Goal: Communication & Community: Answer question/provide support

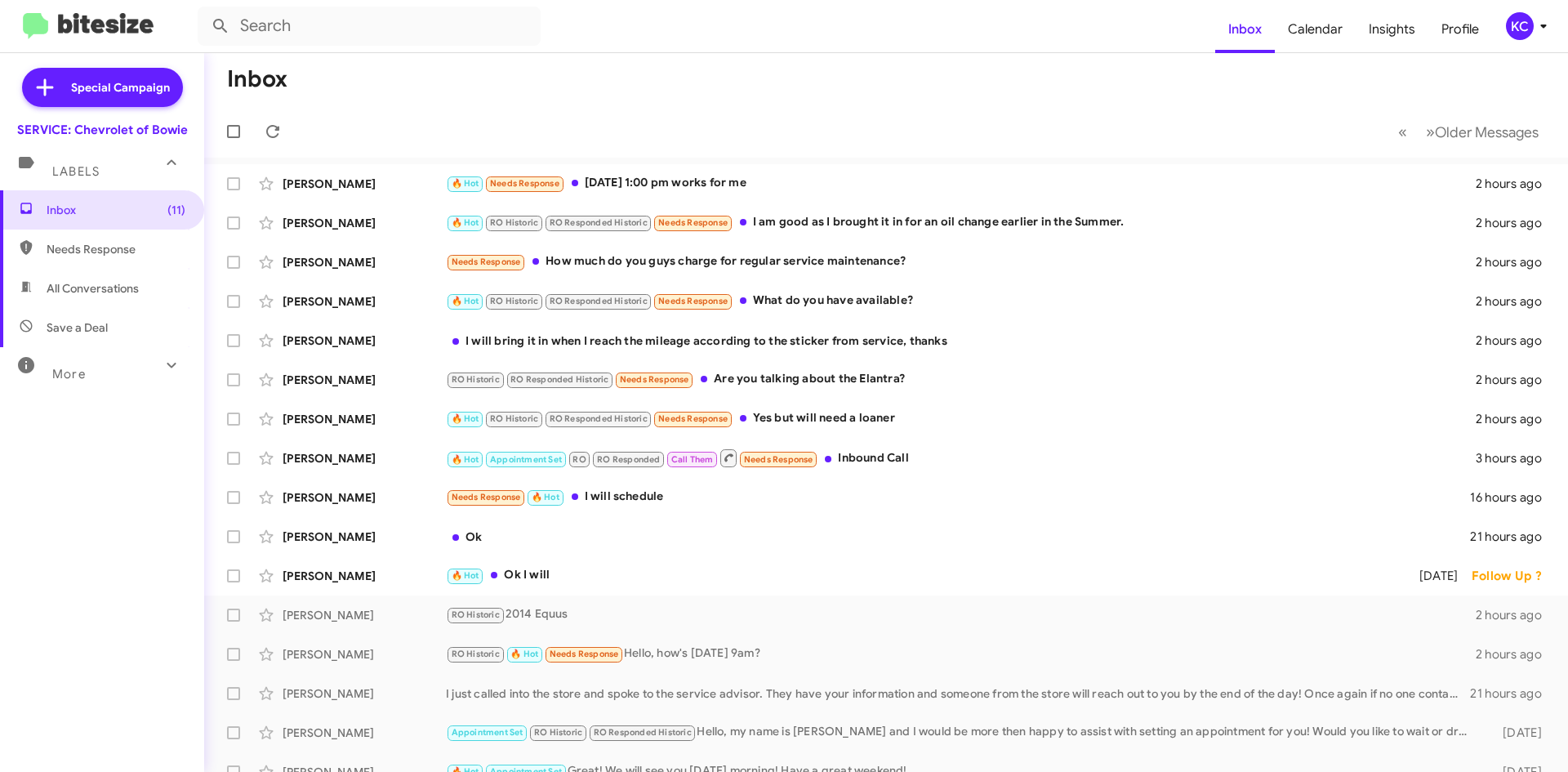
click at [1525, 17] on div "KC" at bounding box center [1519, 26] width 28 height 28
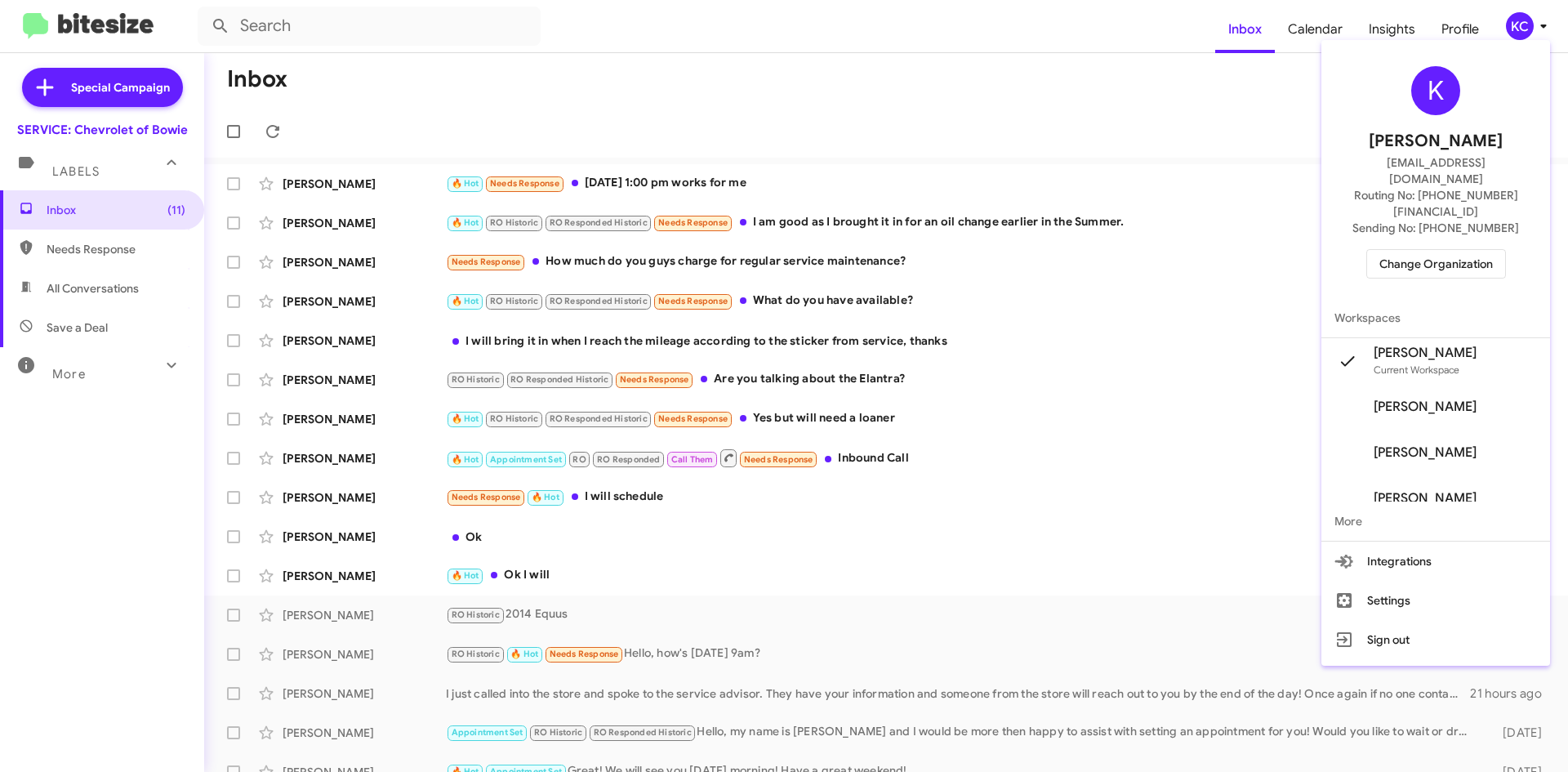
click at [1438, 249] on span "Change Organization" at bounding box center [1436, 263] width 114 height 28
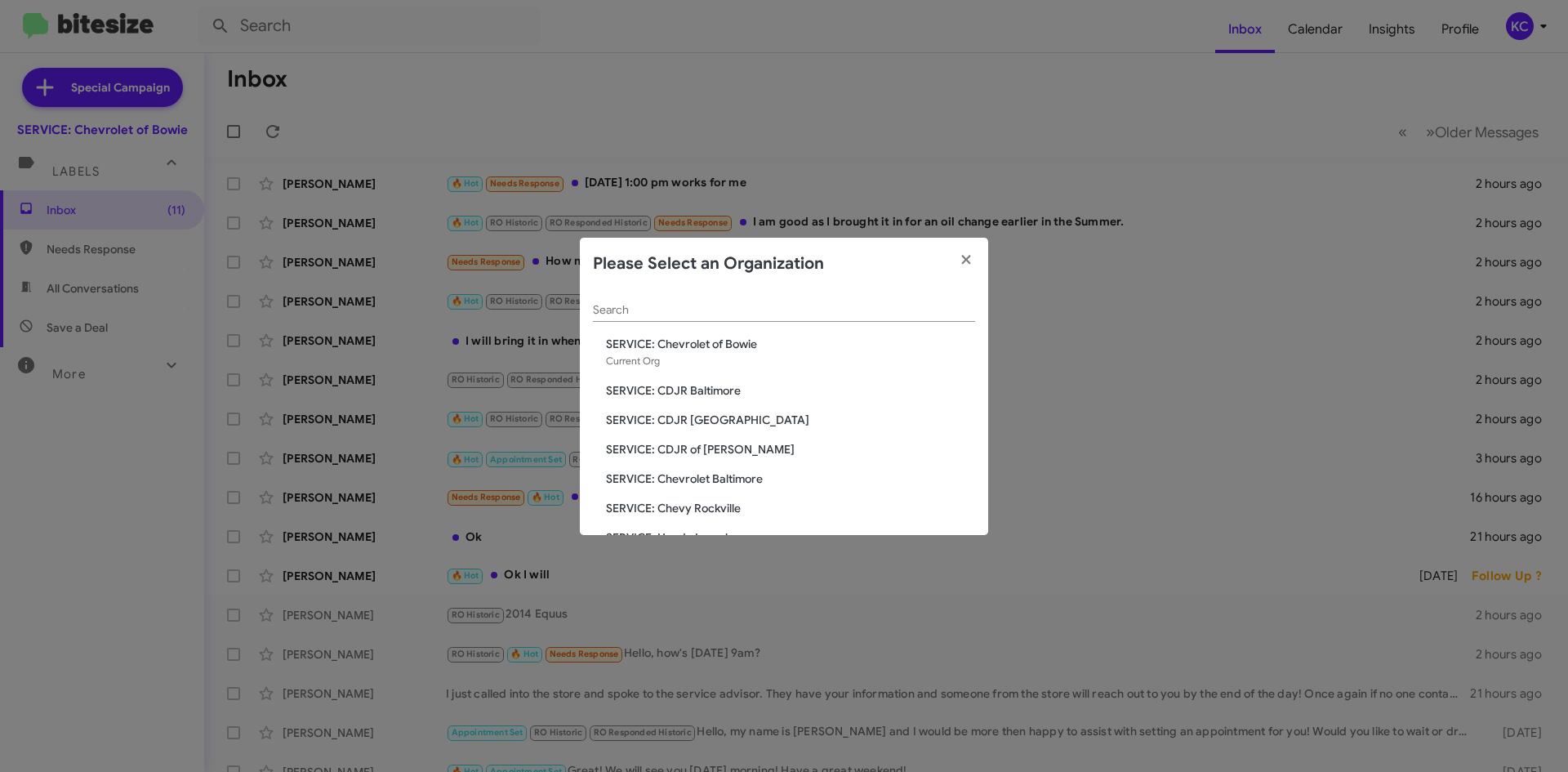
scroll to position [81, 0]
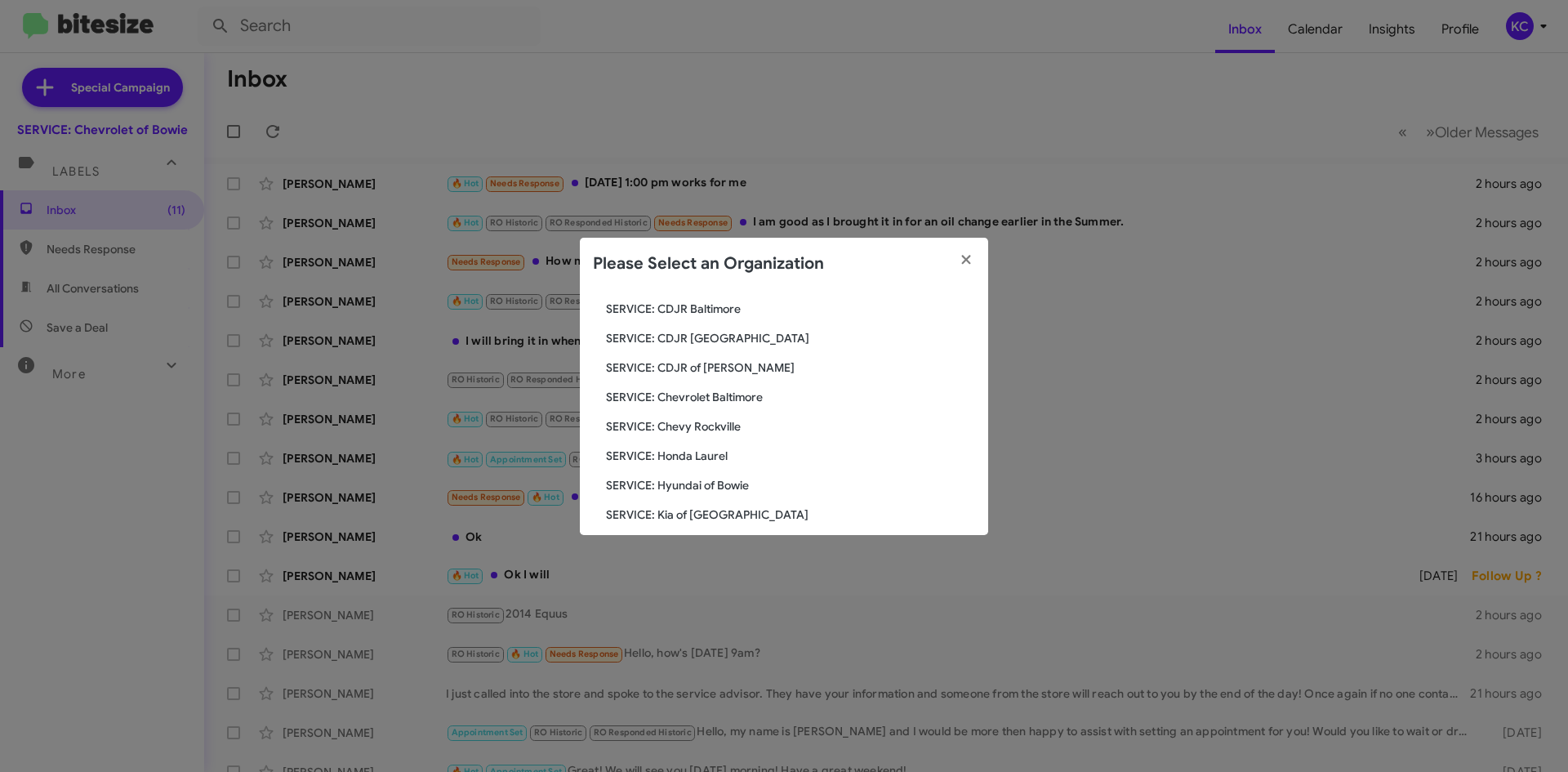
click at [712, 488] on span "SERVICE: Hyundai of Bowie" at bounding box center [790, 485] width 369 height 16
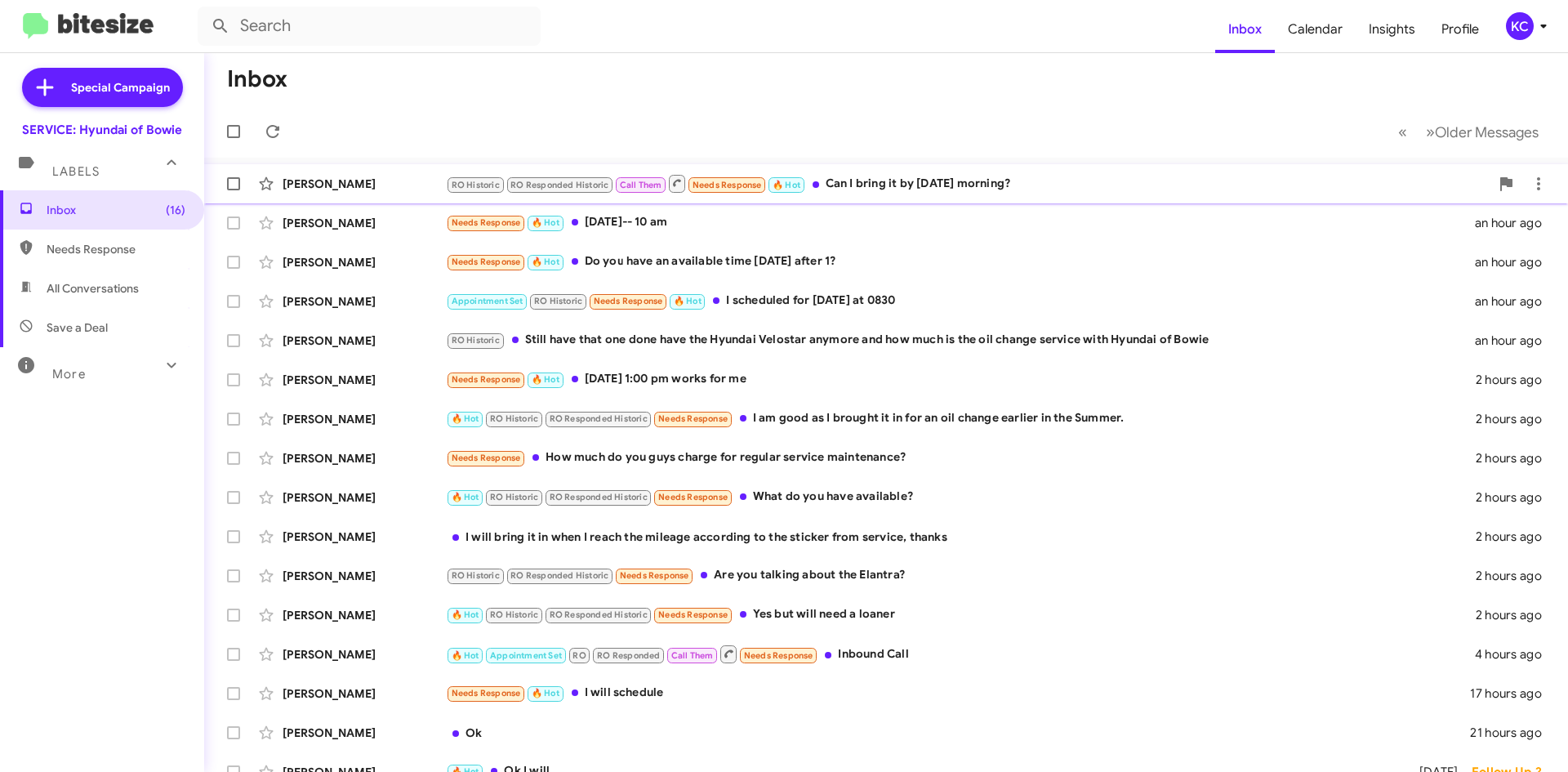
click at [884, 185] on div "RO Historic RO Responded Historic Call Them Needs Response 🔥 Hot Can I bring it…" at bounding box center [968, 183] width 1044 height 21
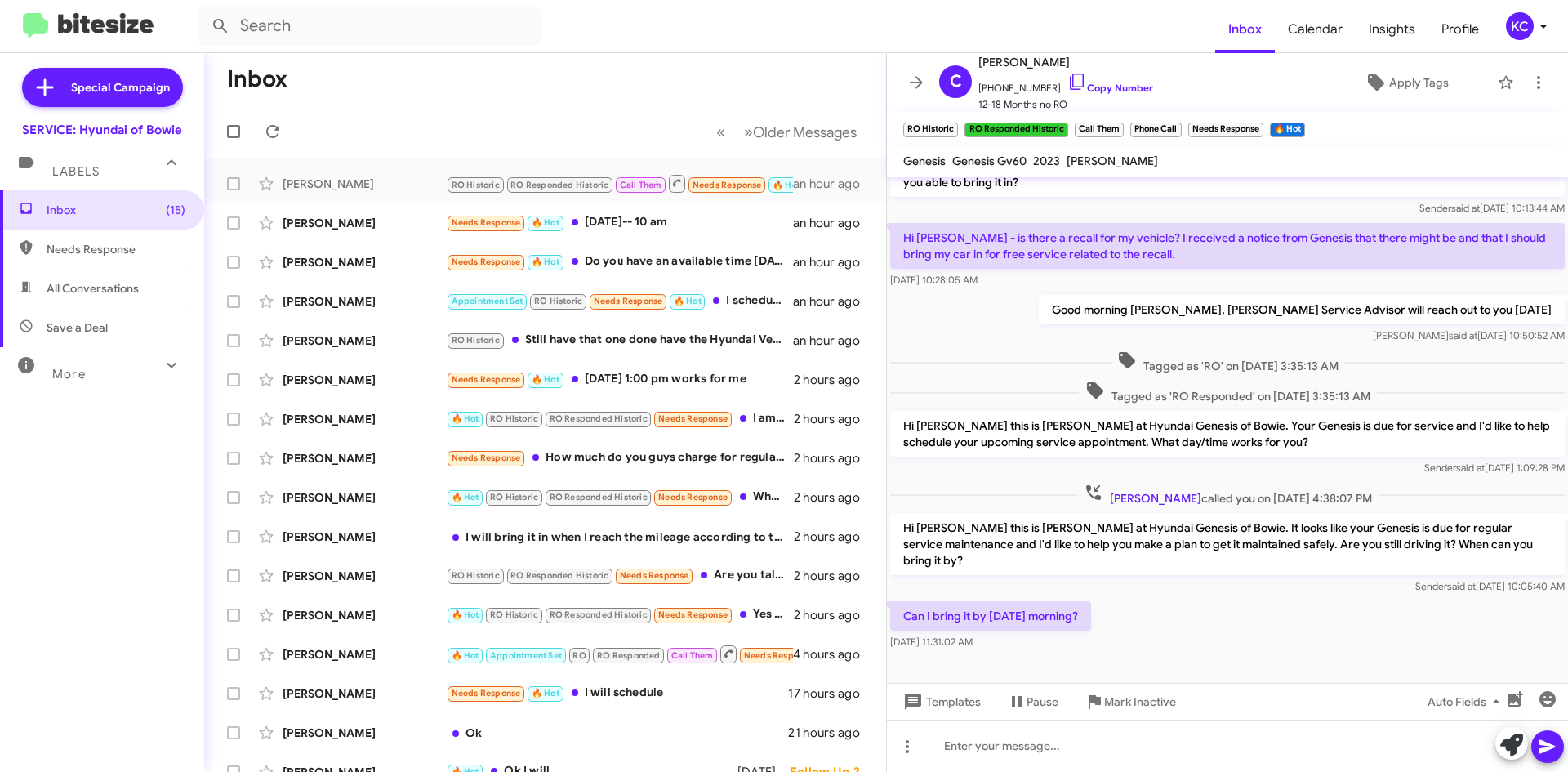
scroll to position [162, 0]
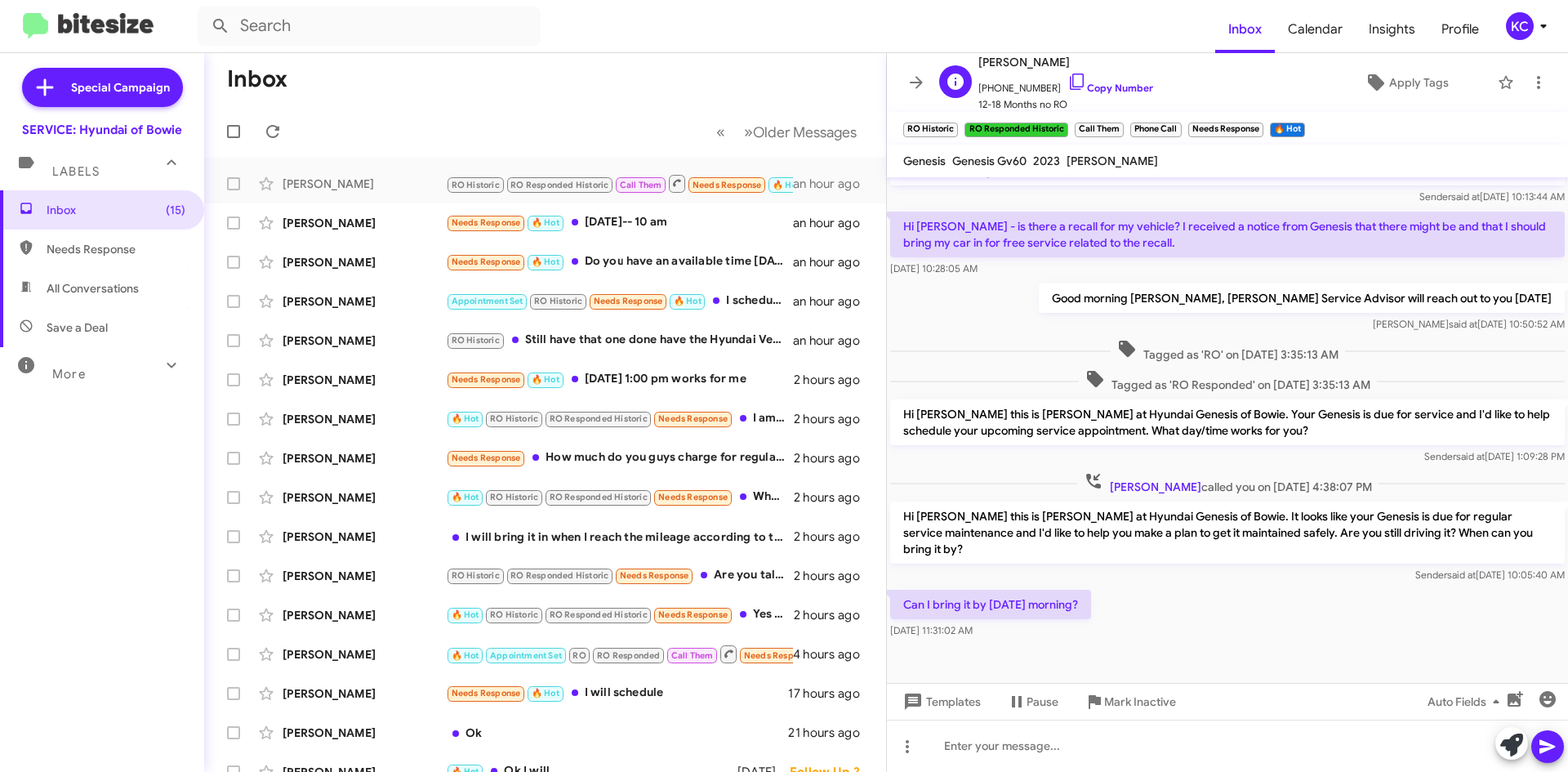
click at [1057, 71] on span "[PERSON_NAME]" at bounding box center [1065, 62] width 175 height 20
click at [1067, 75] on icon at bounding box center [1077, 81] width 20 height 20
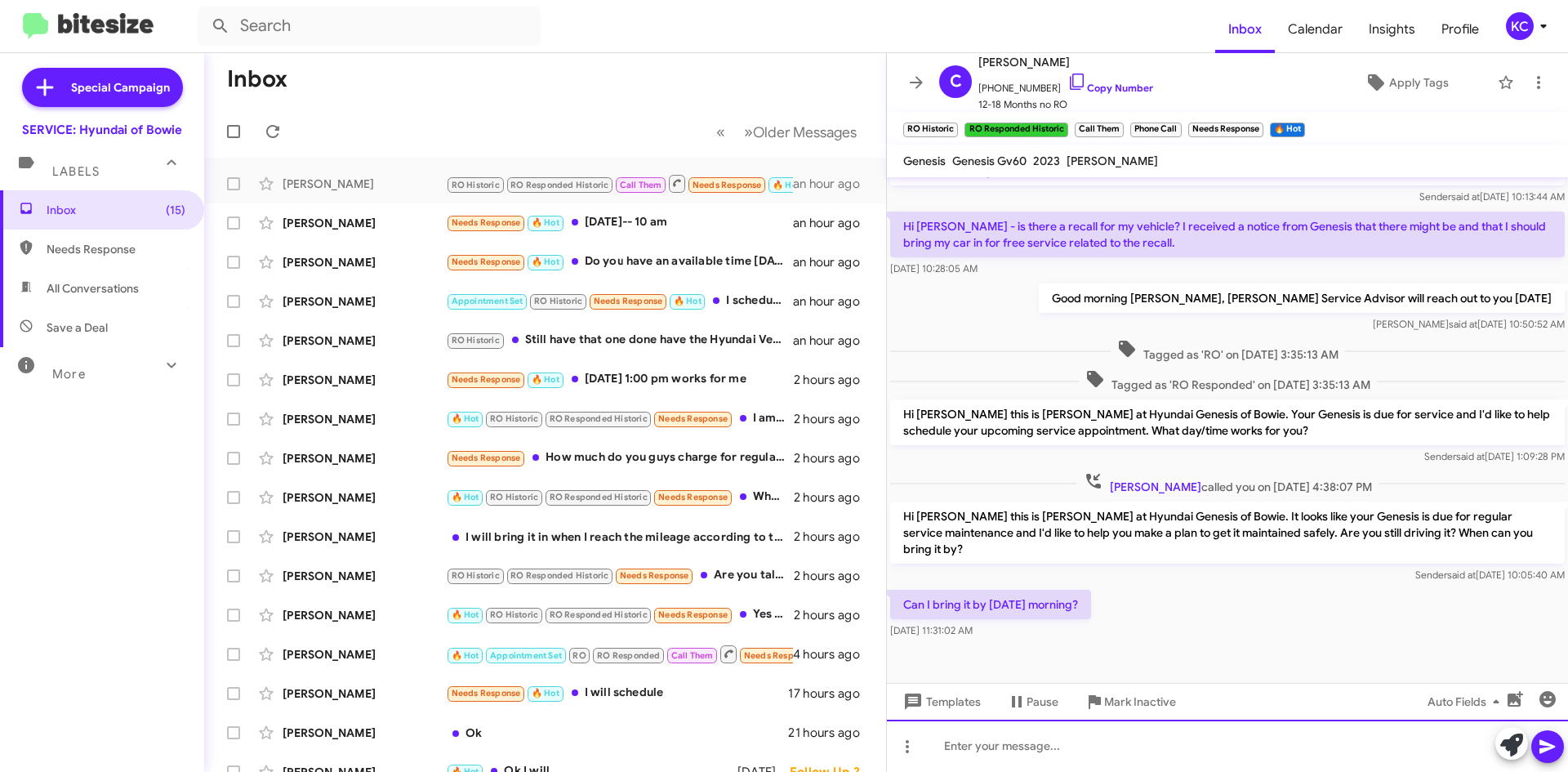
click at [1148, 767] on div at bounding box center [1227, 746] width 681 height 52
click at [1233, 739] on div "Would you prefer to wait or drop off the vehicle?" at bounding box center [1227, 746] width 681 height 52
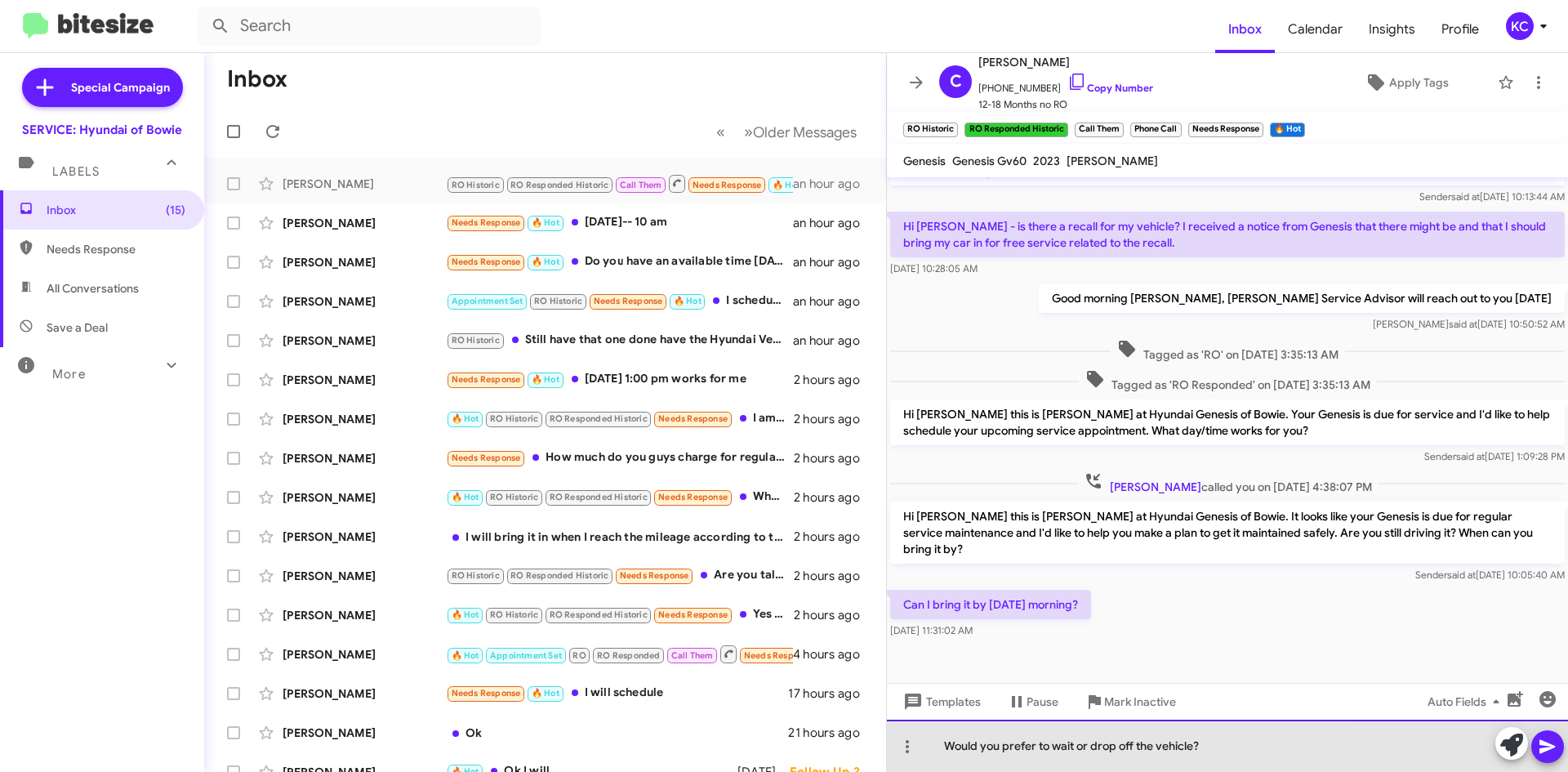
click at [942, 744] on div "Would you prefer to wait or drop off the vehicle?" at bounding box center [1227, 746] width 681 height 52
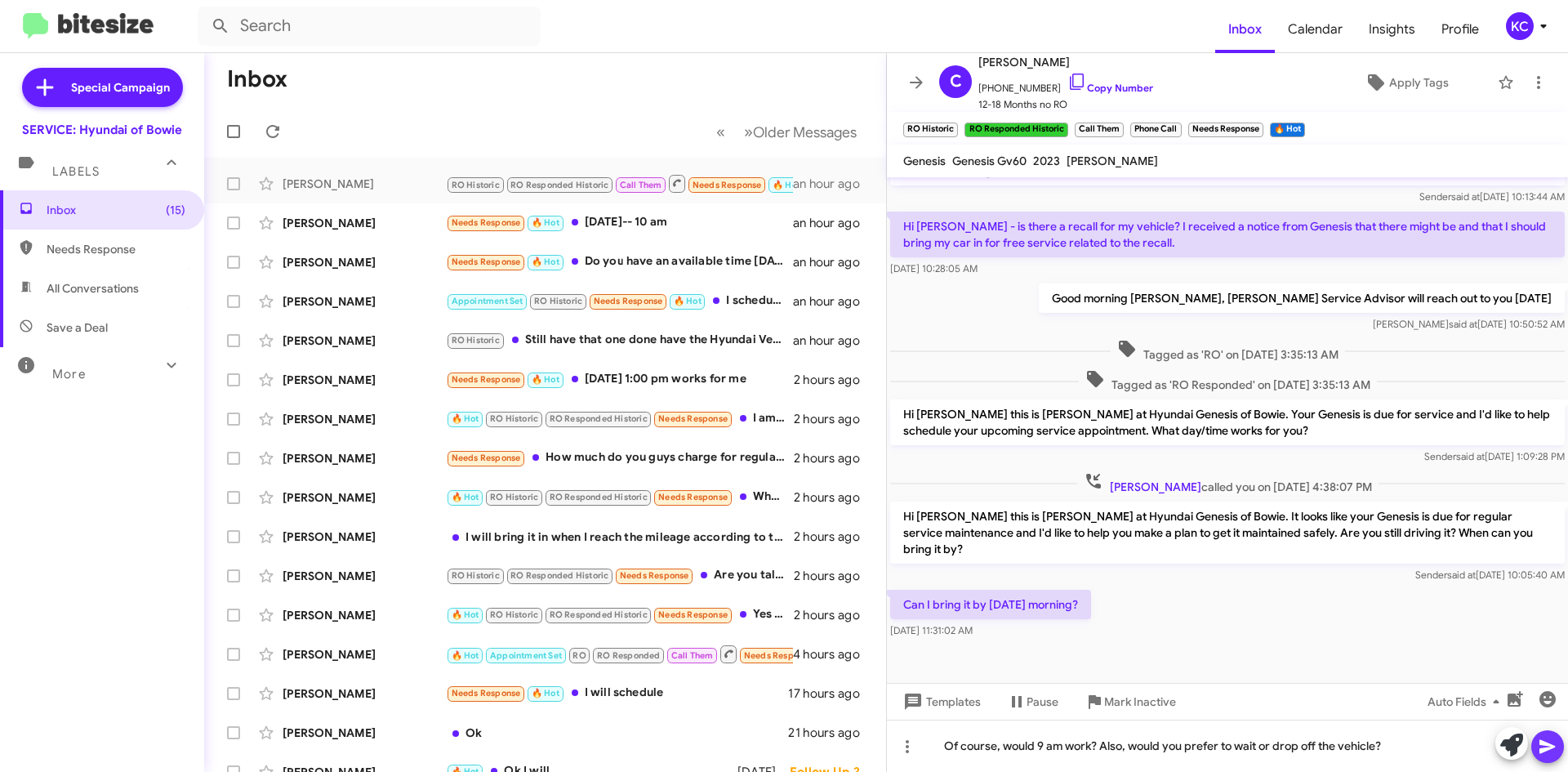
click at [1546, 739] on icon at bounding box center [1548, 747] width 20 height 20
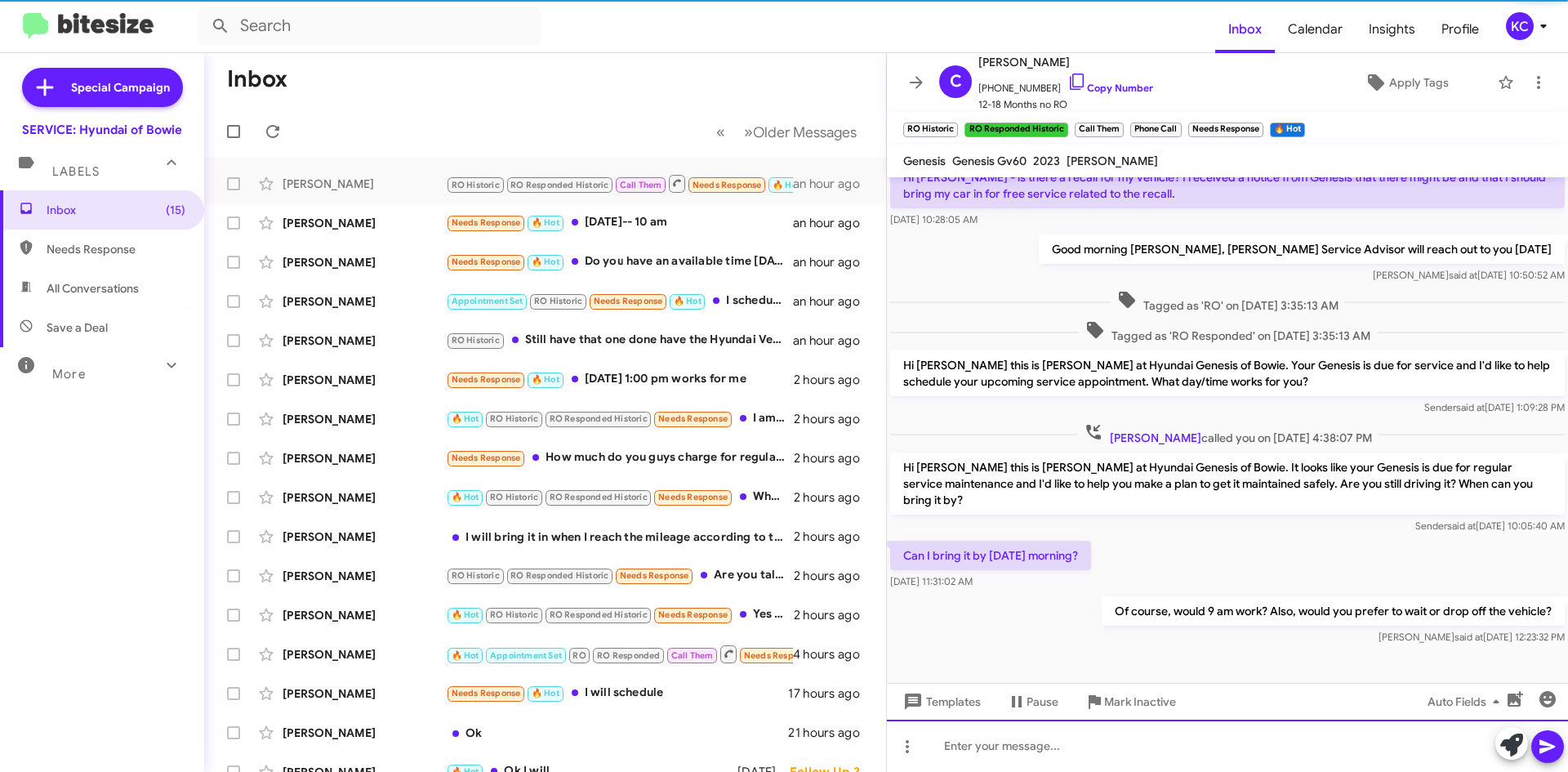
scroll to position [221, 0]
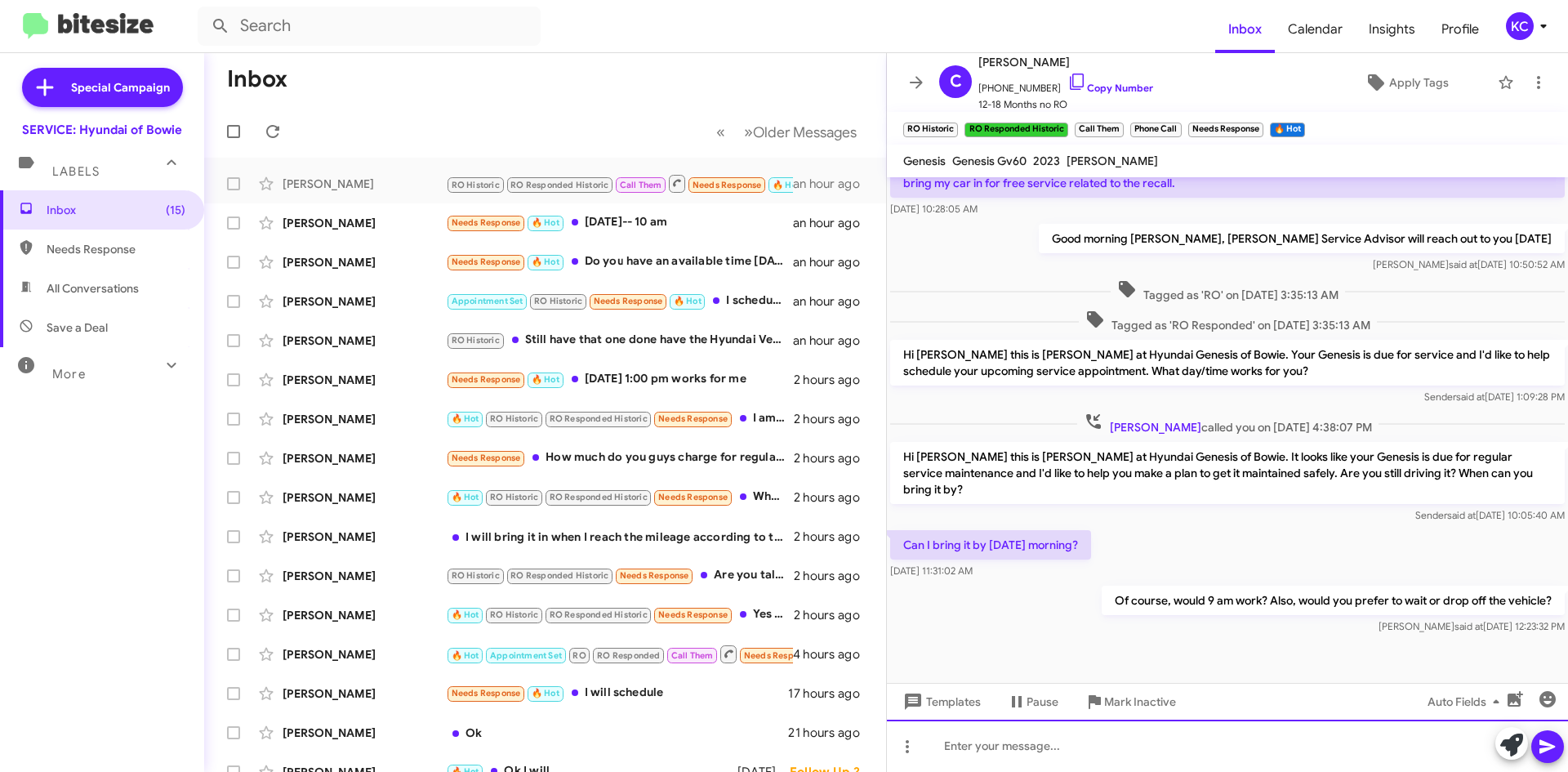
click at [1092, 770] on div at bounding box center [1227, 746] width 681 height 52
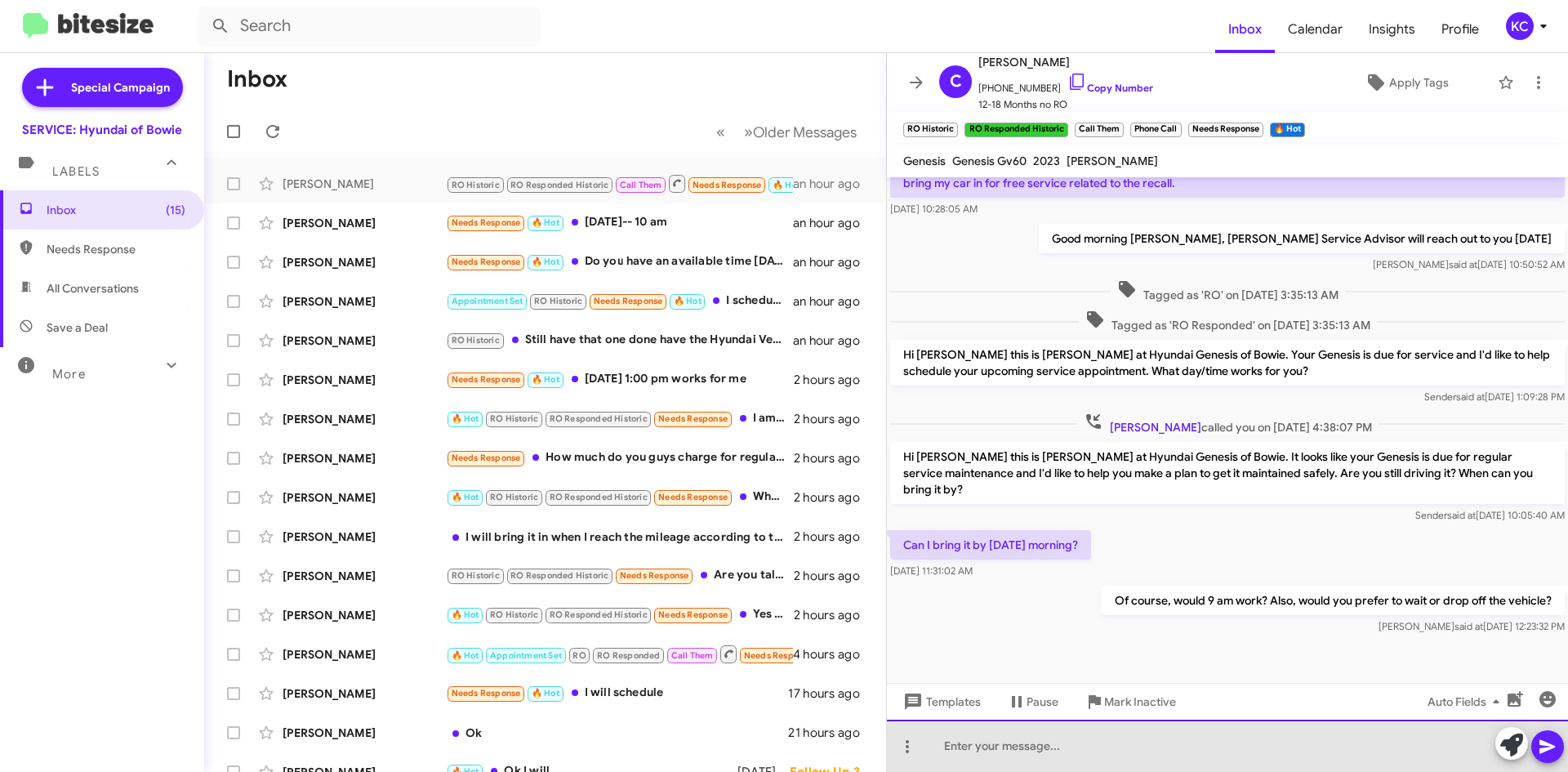
click at [1099, 755] on div at bounding box center [1227, 746] width 681 height 52
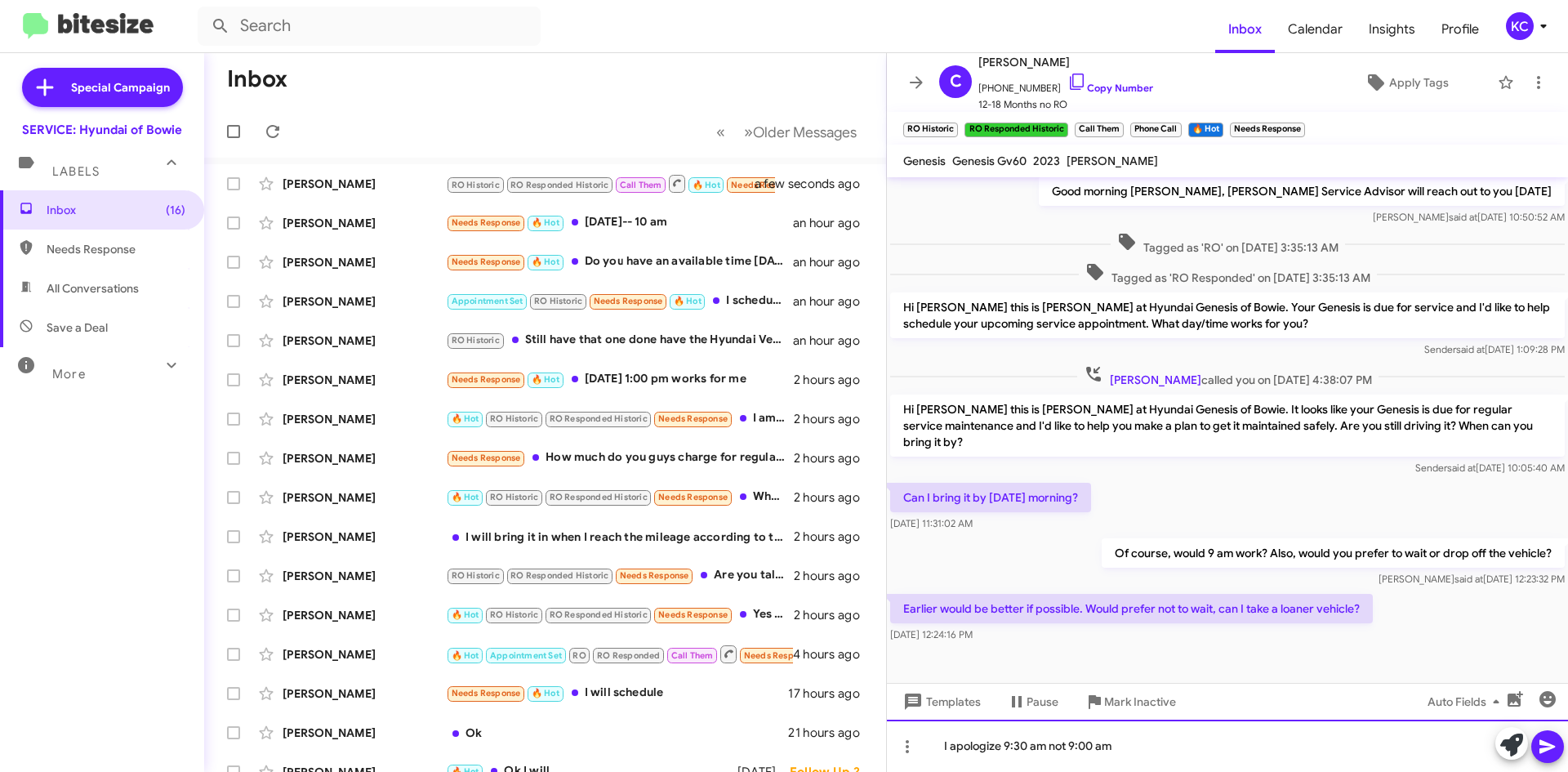
scroll to position [281, 0]
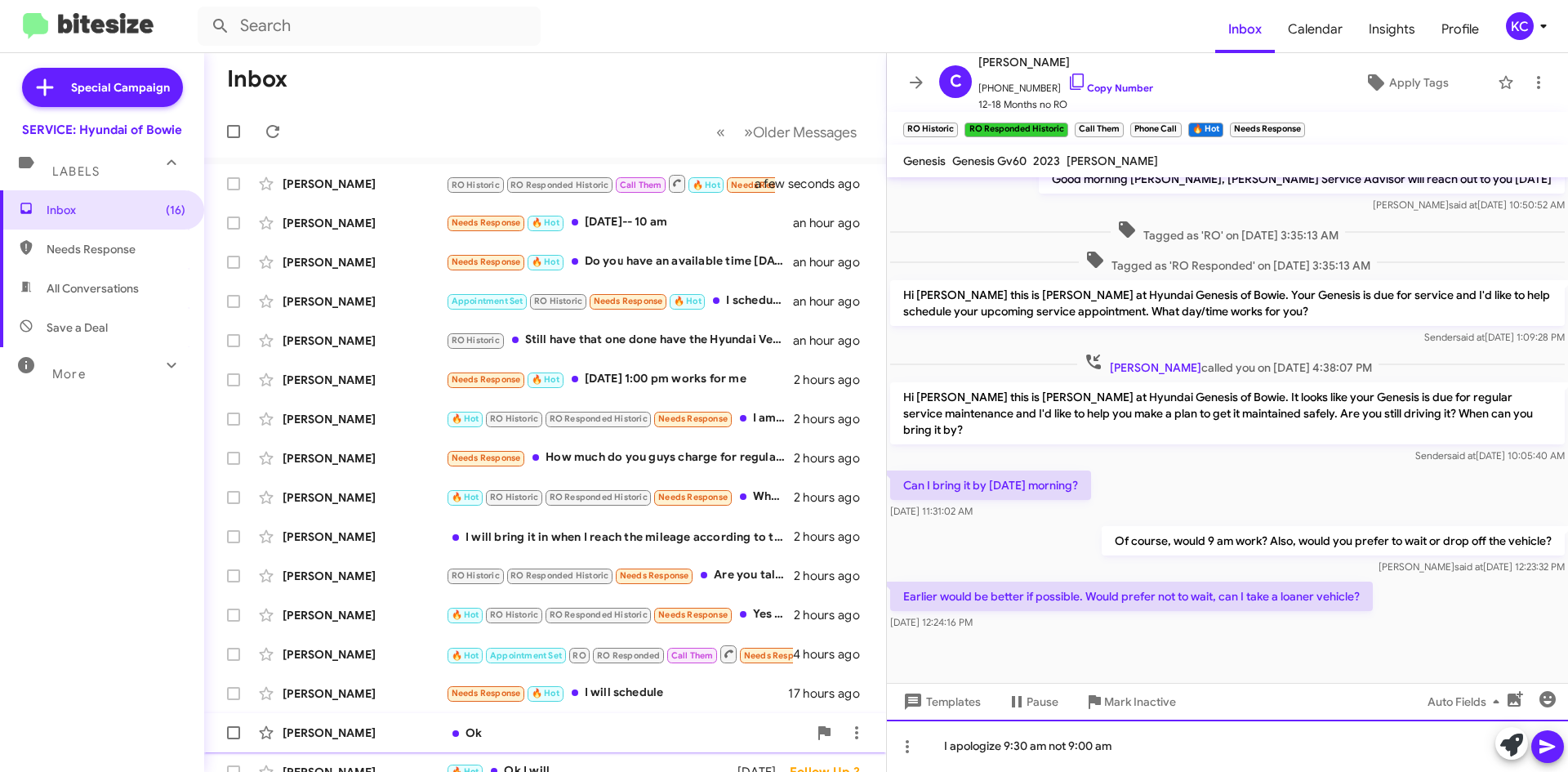
drag, startPoint x: 1160, startPoint y: 744, endPoint x: 856, endPoint y: 749, distance: 304.0
click at [856, 749] on div "Inbox « Previous » Next Older Messages Christopher Papp RO Historic RO Responde…" at bounding box center [886, 412] width 1364 height 719
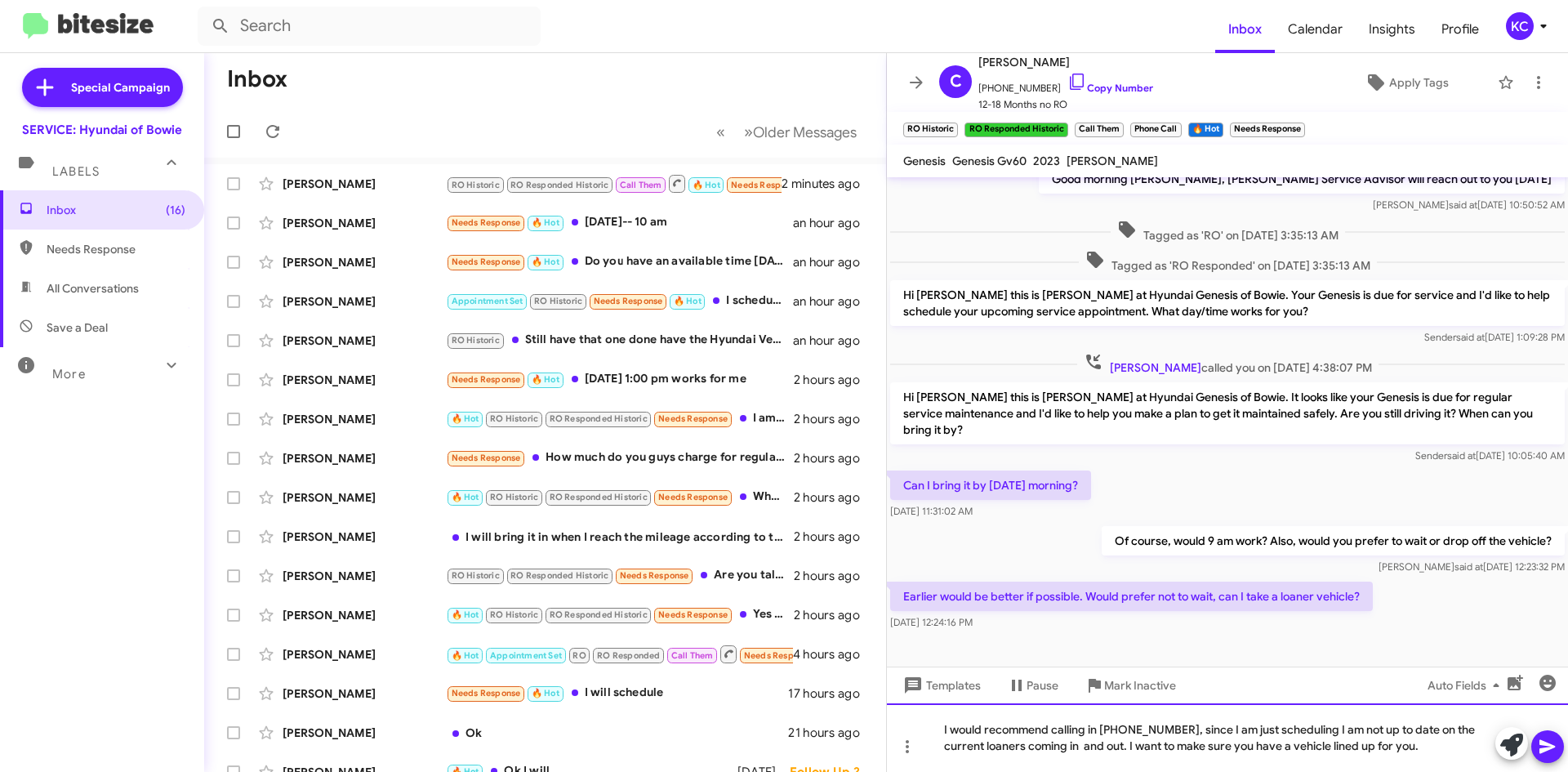
click at [1084, 747] on div "I would recommend calling in 301-390-0880, since I am just scheduling I am not …" at bounding box center [1227, 738] width 681 height 69
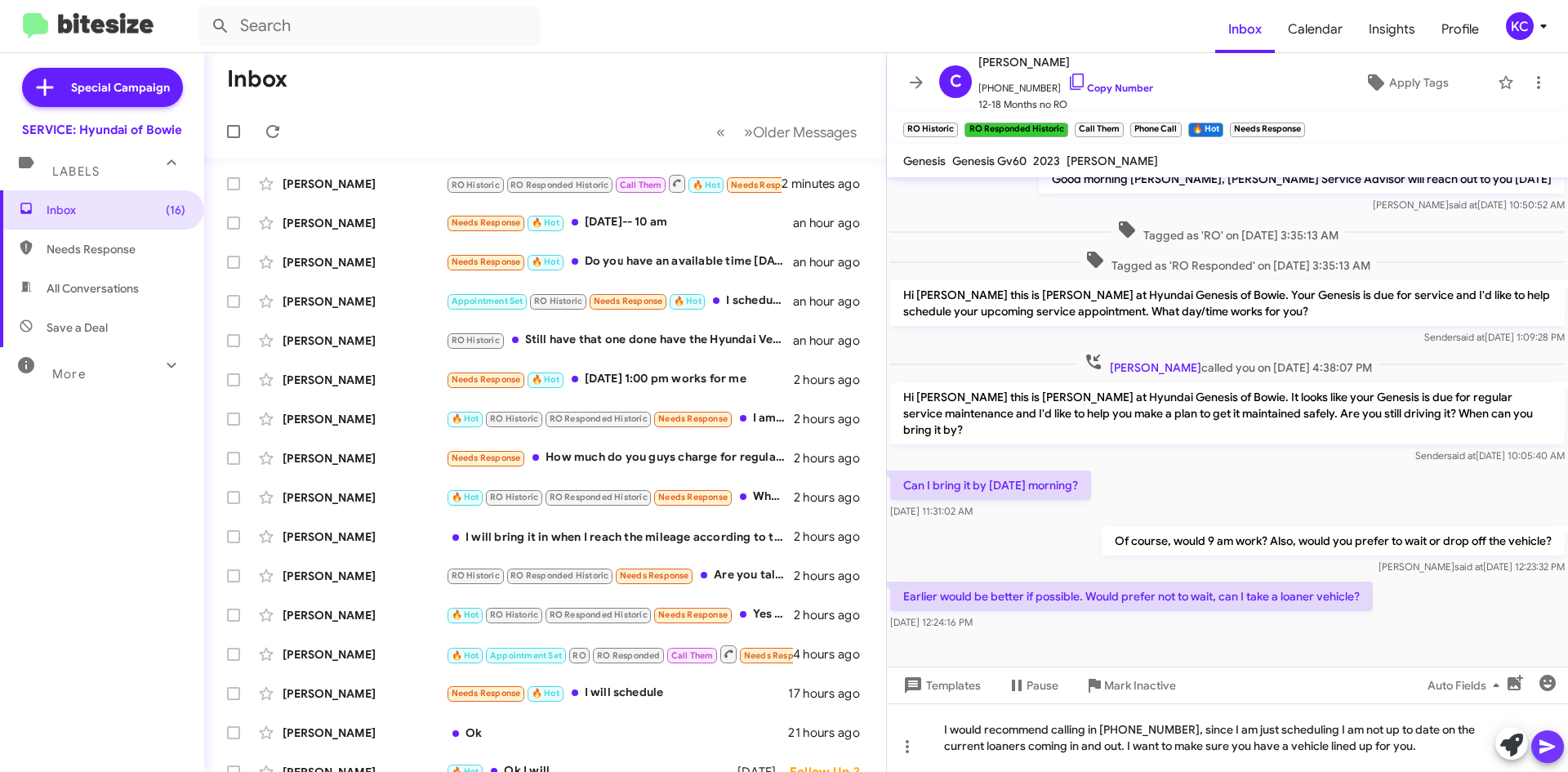
click at [1555, 753] on icon at bounding box center [1548, 747] width 20 height 20
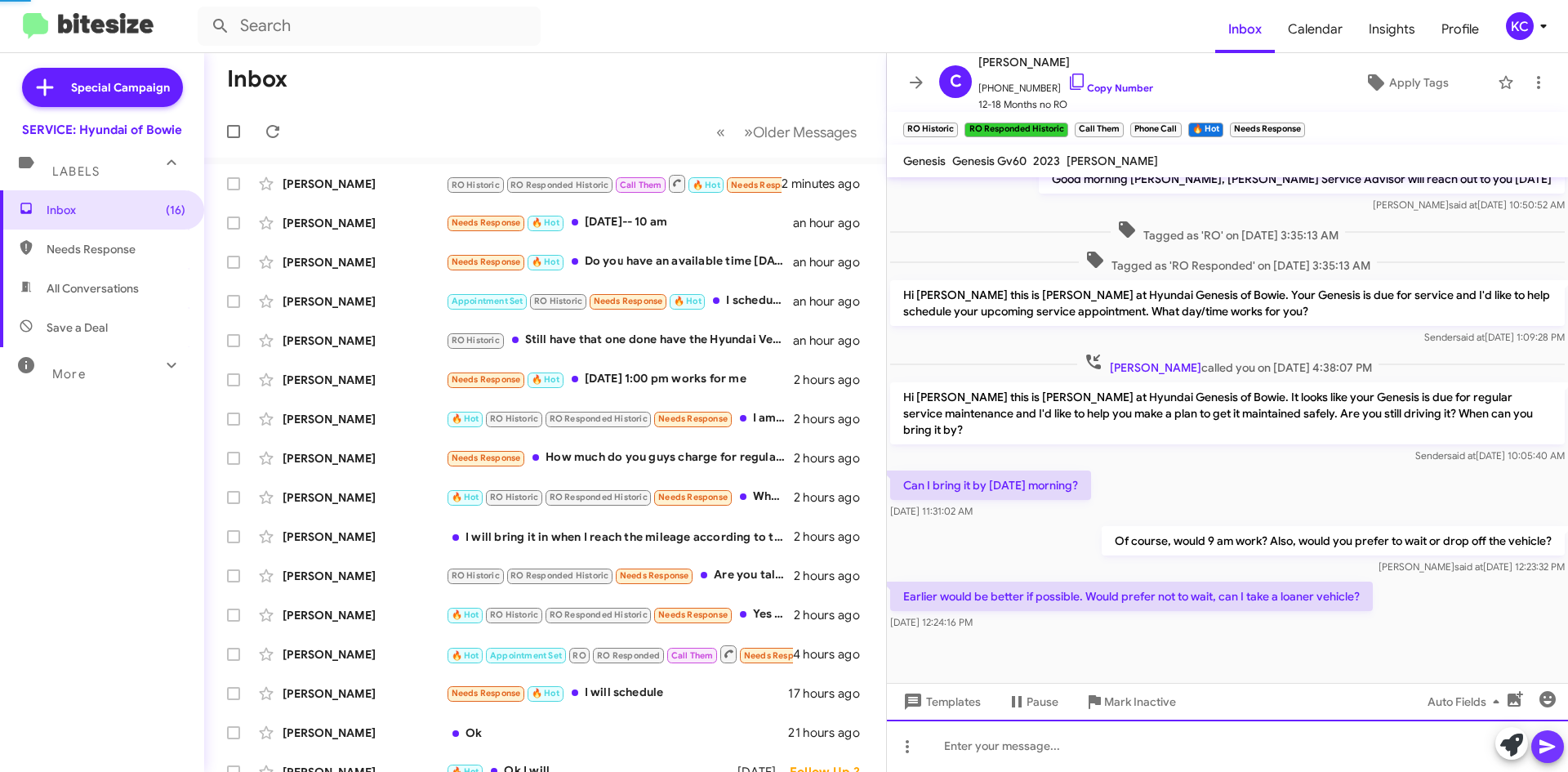
scroll to position [0, 0]
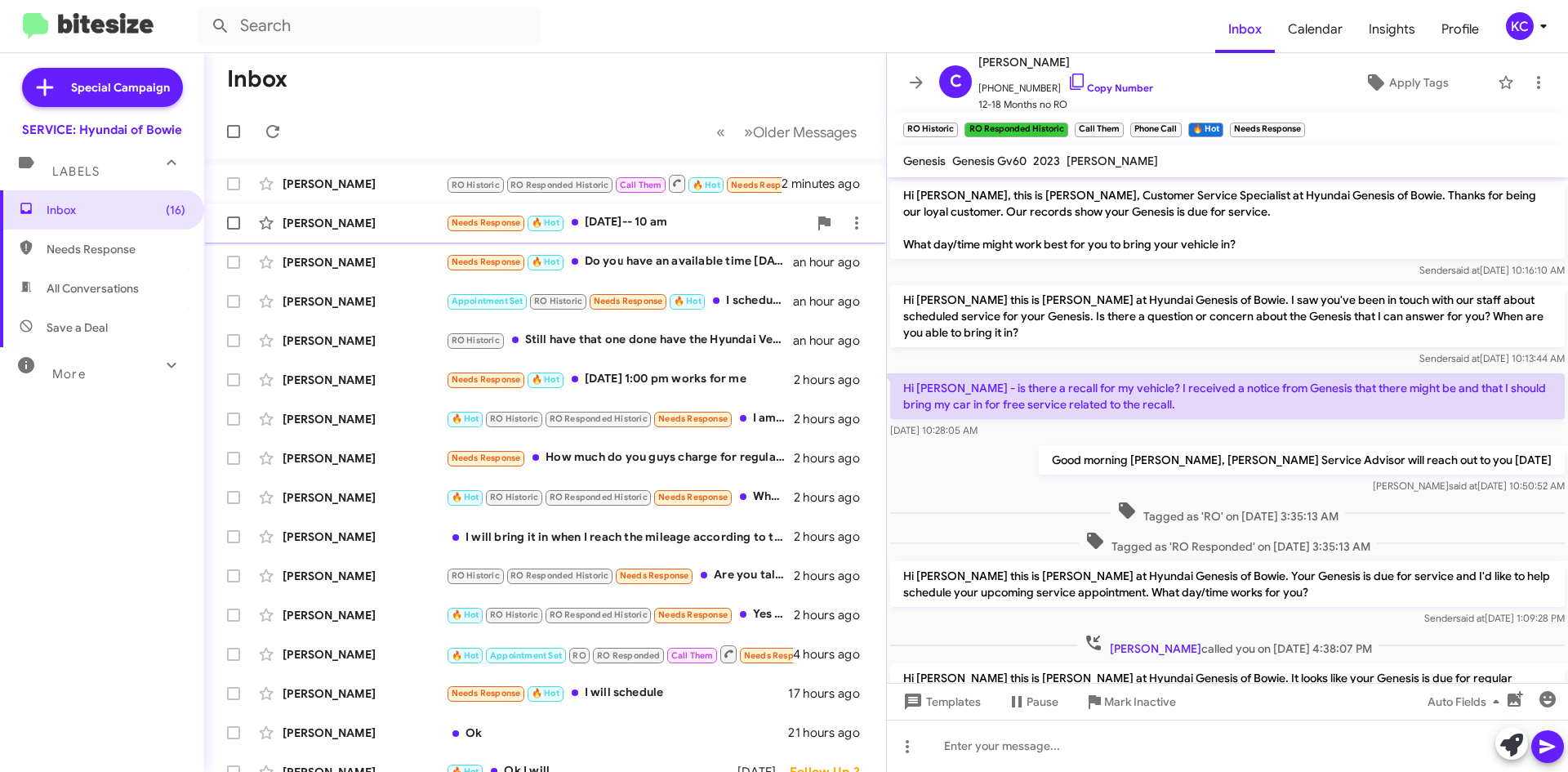
click at [608, 220] on div "Needs Response 🔥 Hot August 28-- 10 am" at bounding box center [627, 222] width 362 height 19
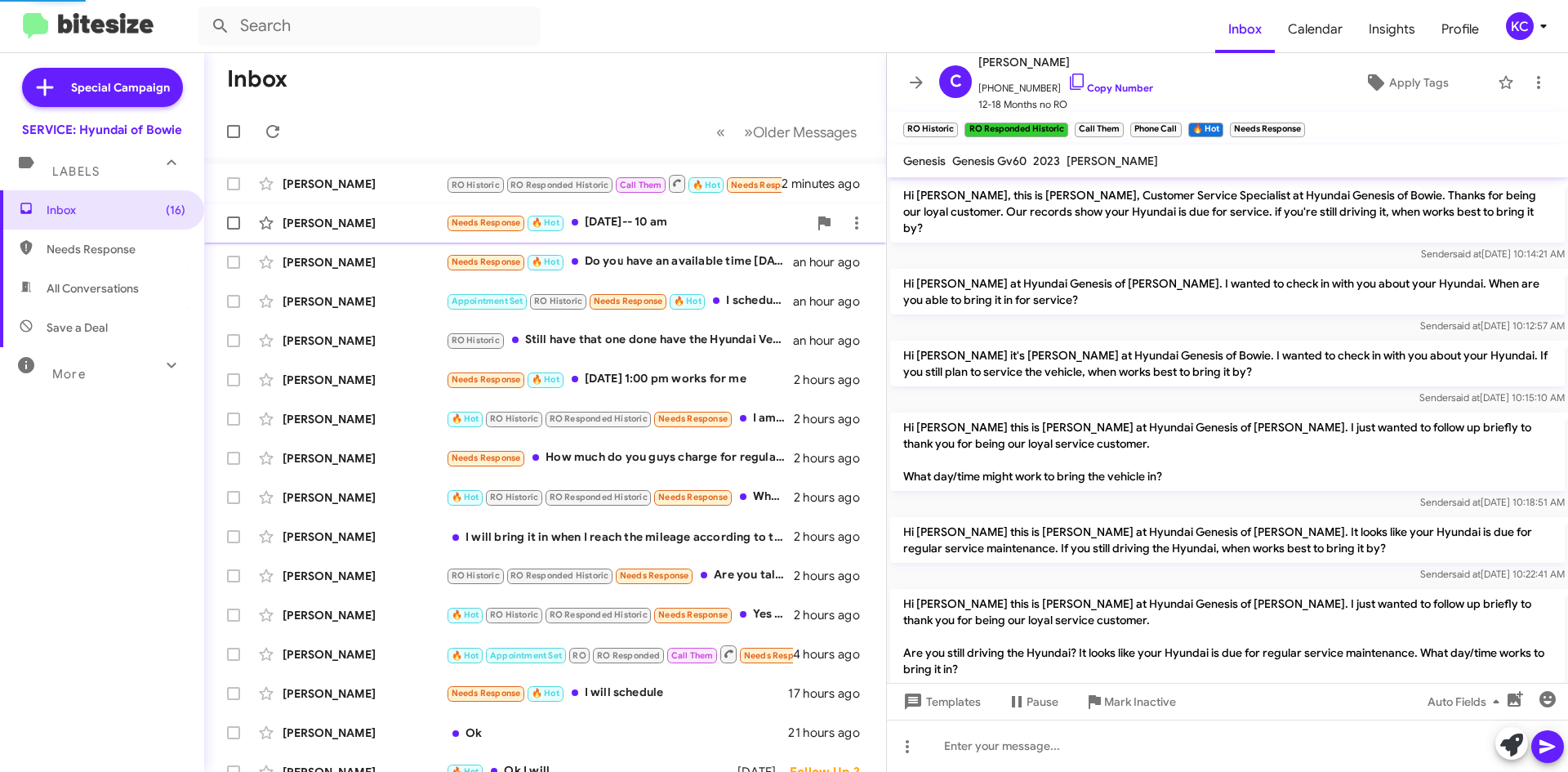
scroll to position [368, 0]
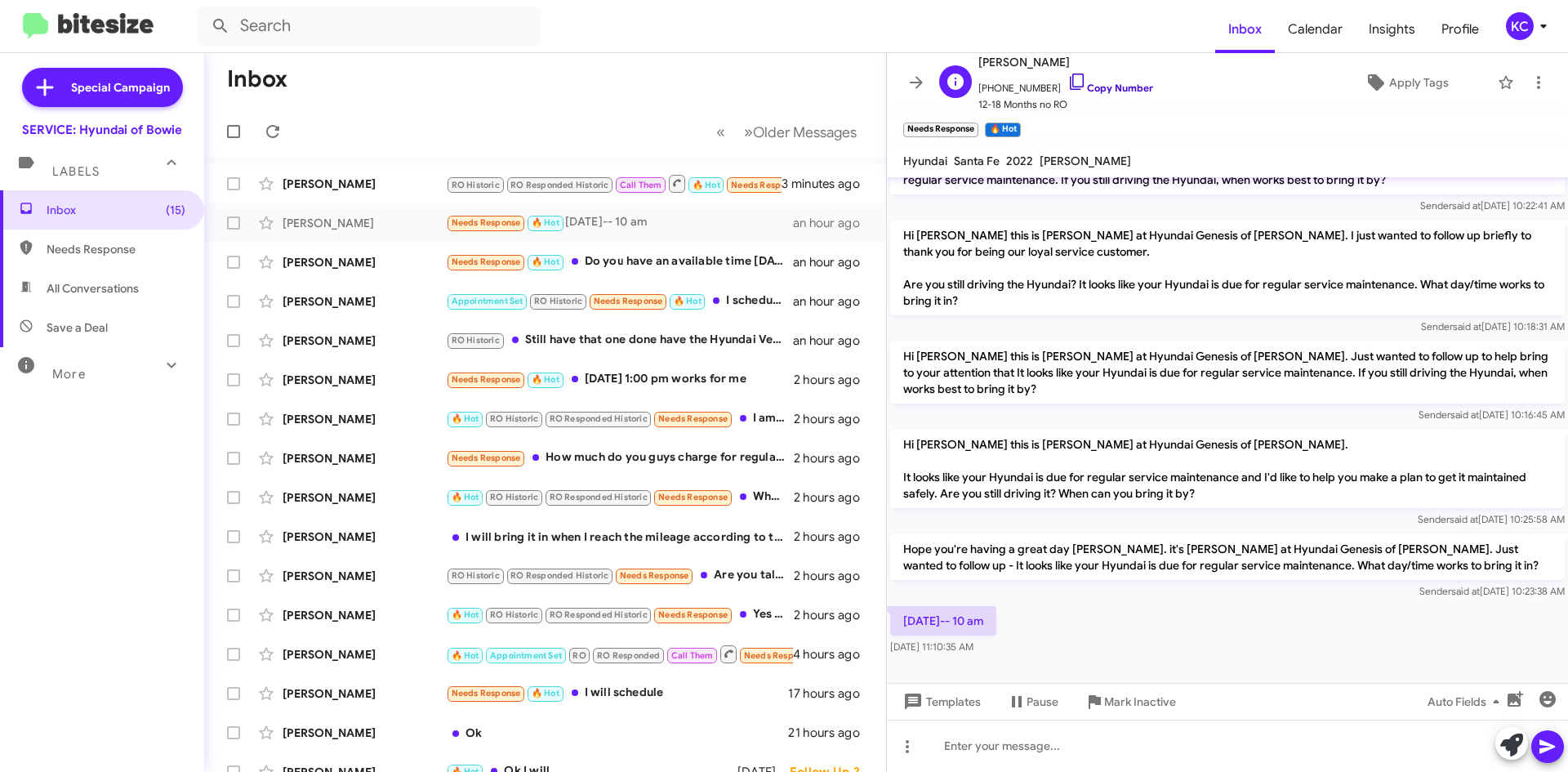
click at [1067, 79] on icon at bounding box center [1077, 81] width 20 height 20
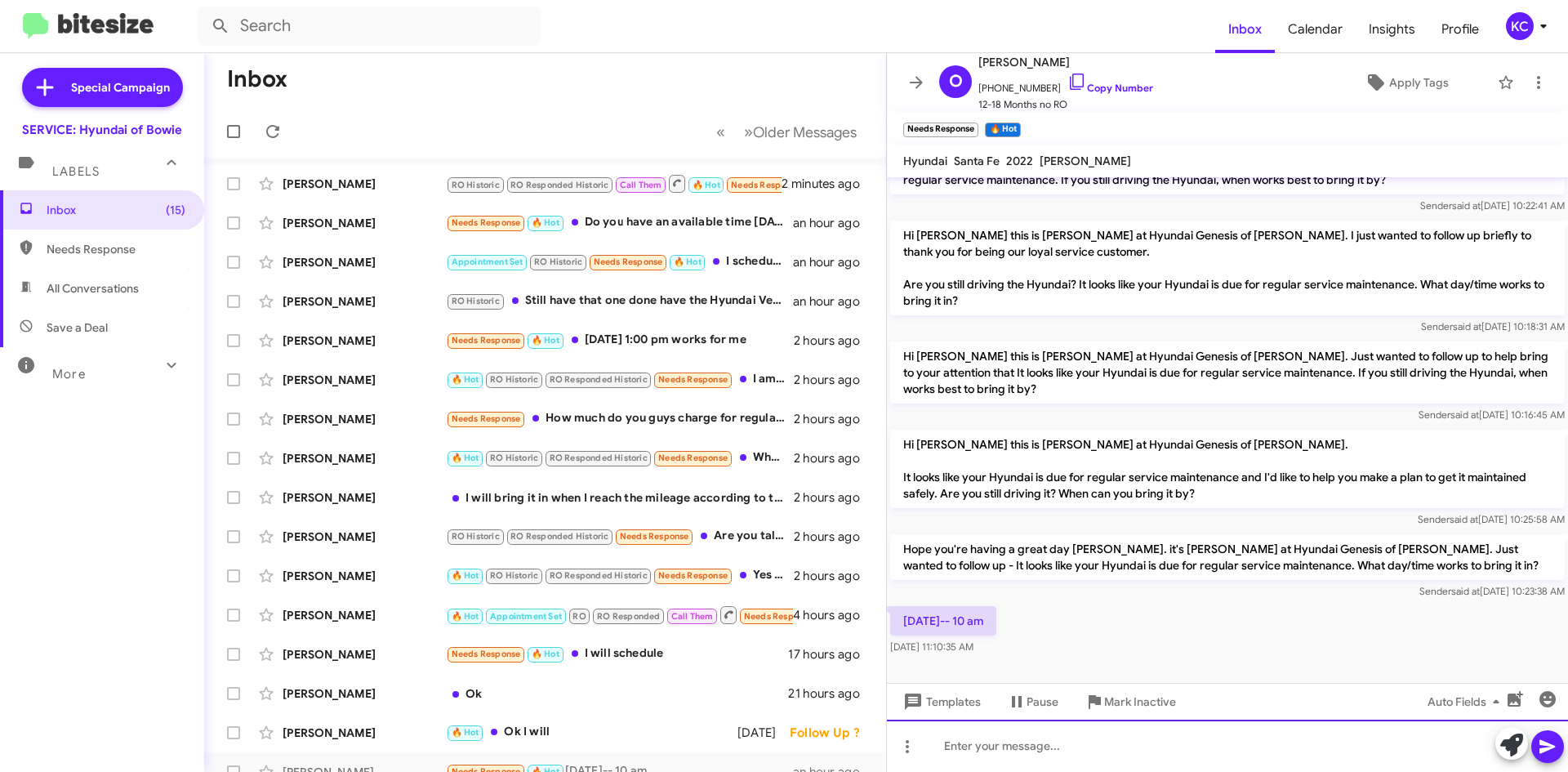
drag, startPoint x: 1084, startPoint y: 754, endPoint x: 1097, endPoint y: 746, distance: 15.3
click at [1086, 753] on div at bounding box center [1227, 746] width 681 height 52
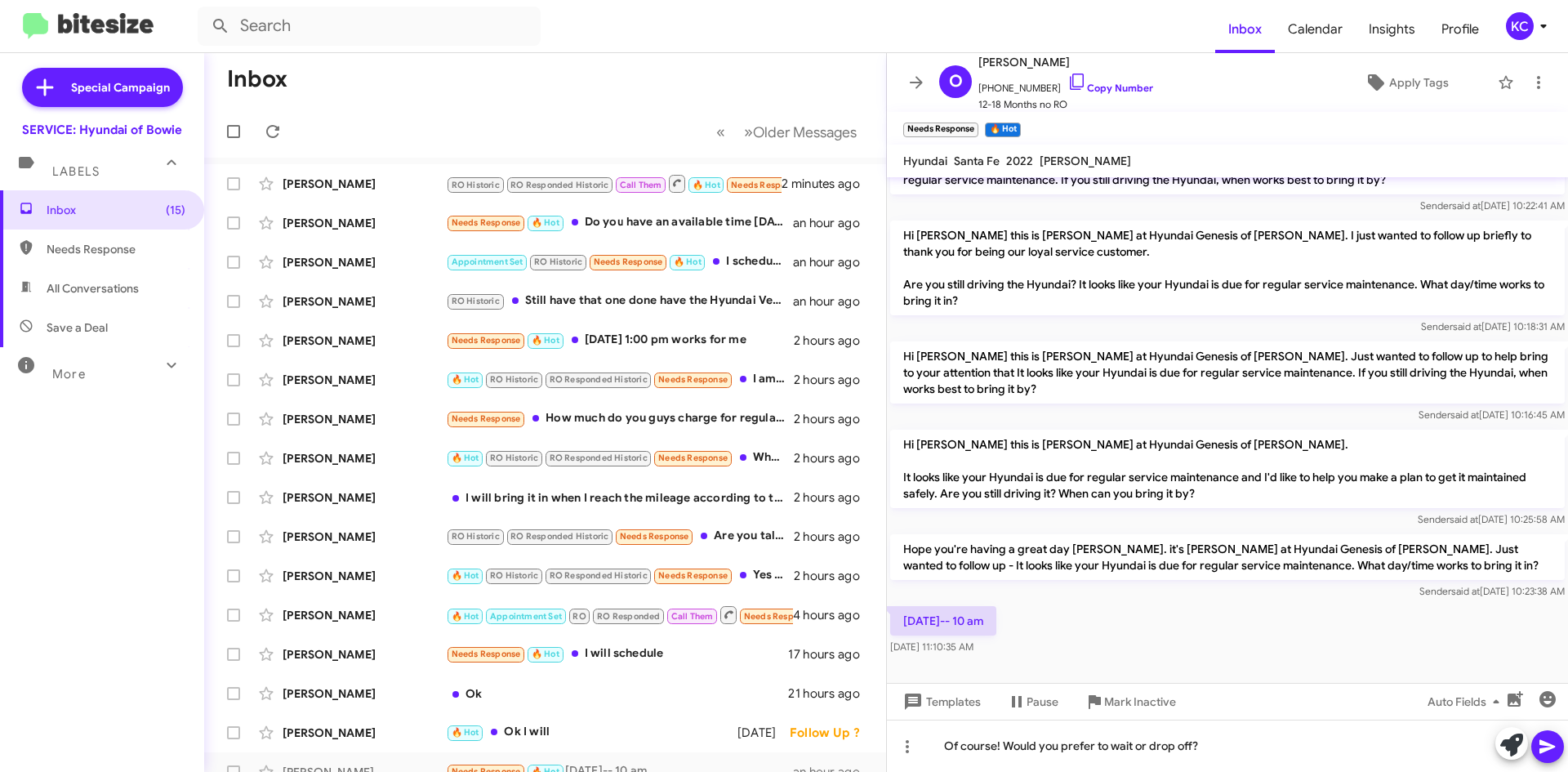
click at [1549, 744] on icon at bounding box center [1547, 746] width 15 height 14
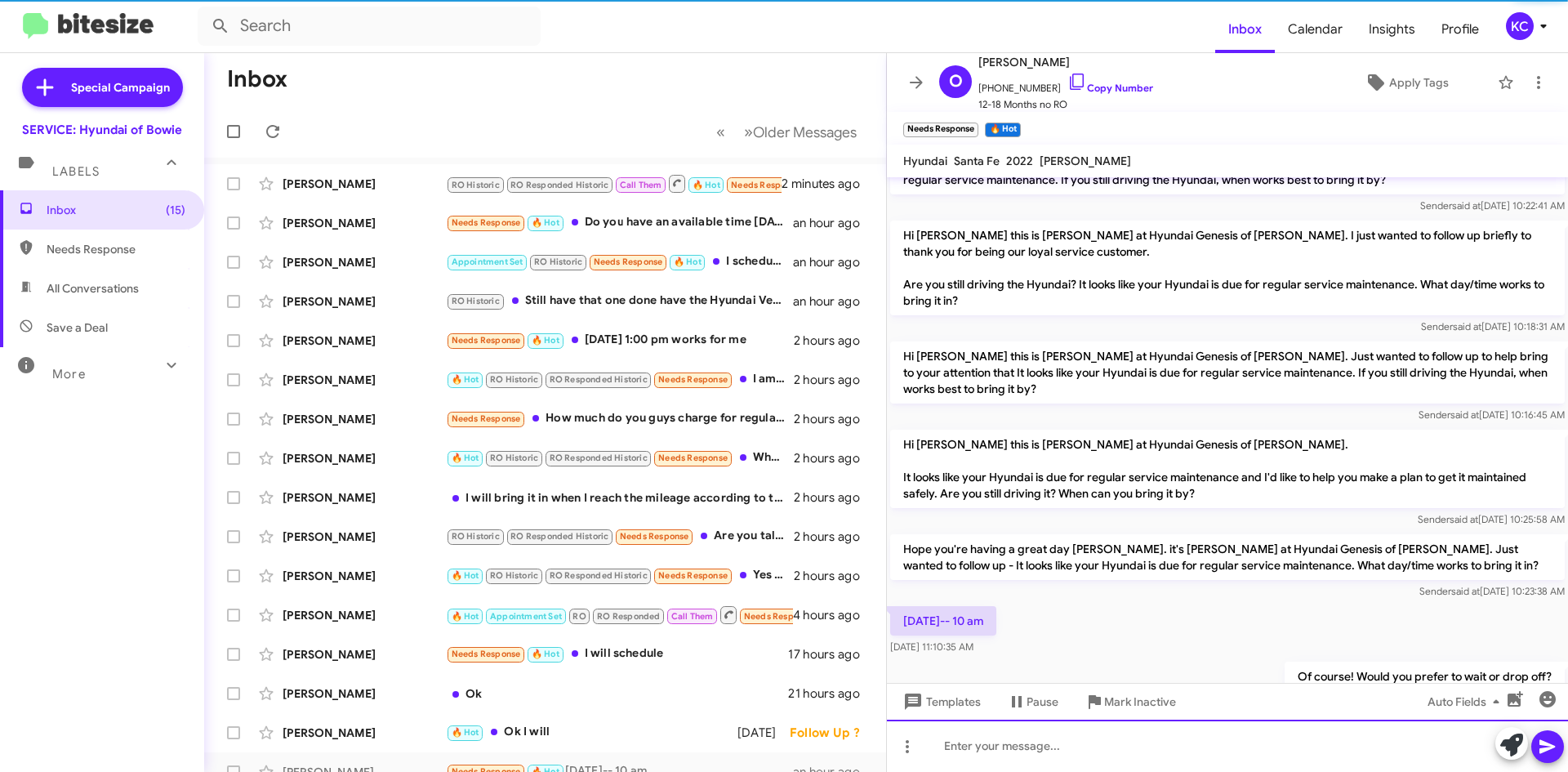
scroll to position [0, 0]
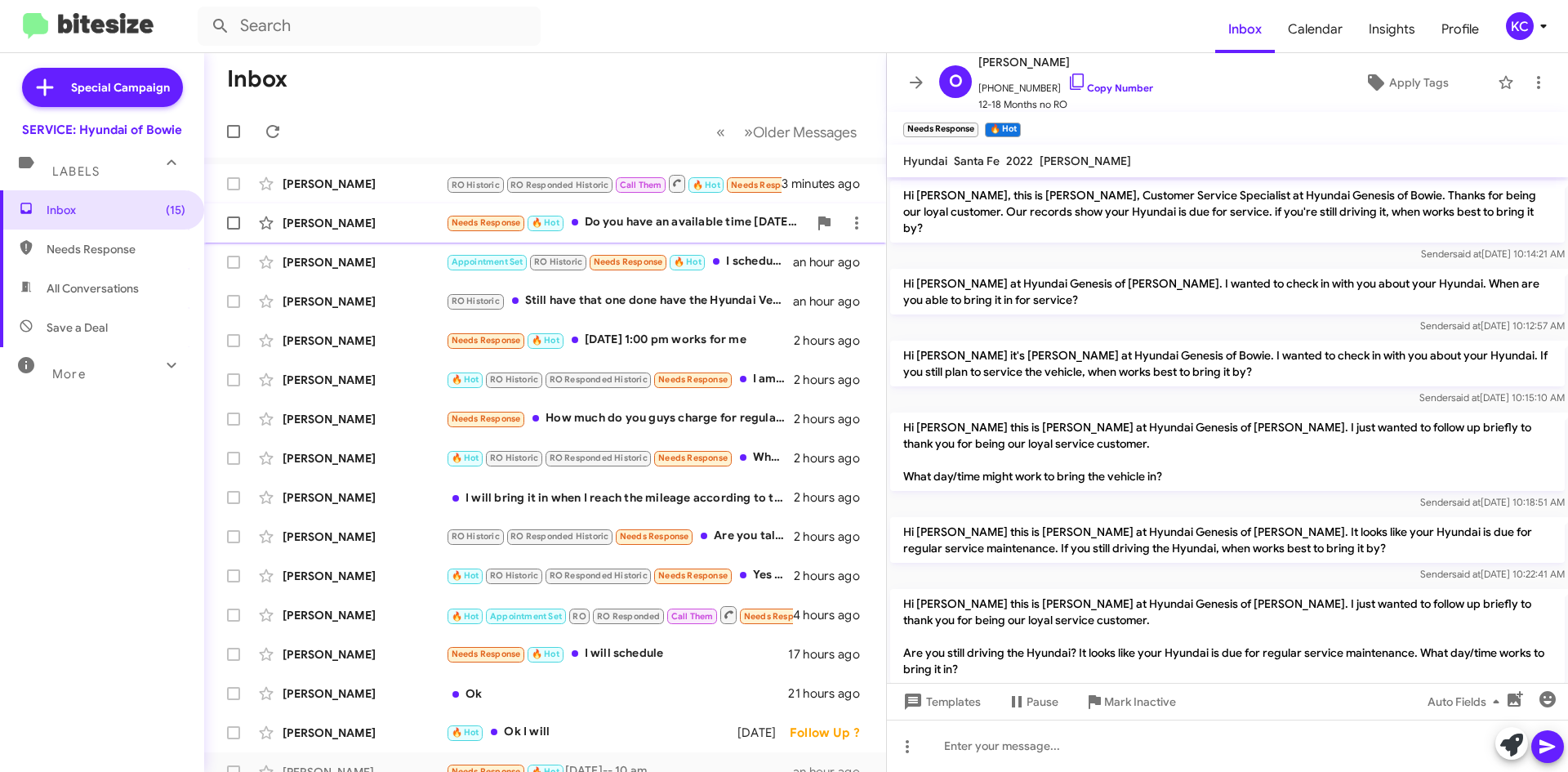
click at [657, 213] on div "Needs Response 🔥 Hot Do you have an available time today after 1?" at bounding box center [627, 222] width 362 height 19
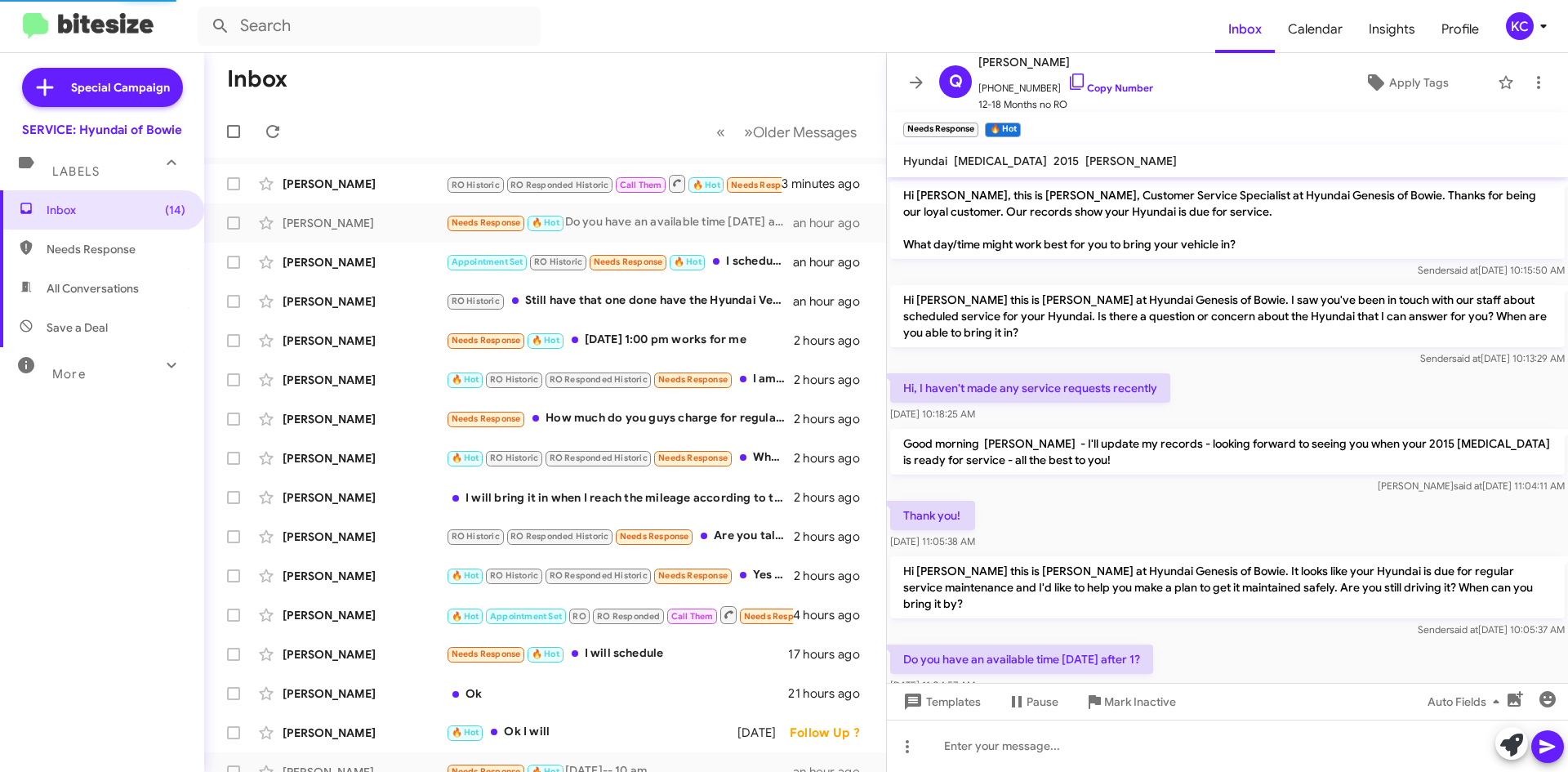
scroll to position [42, 0]
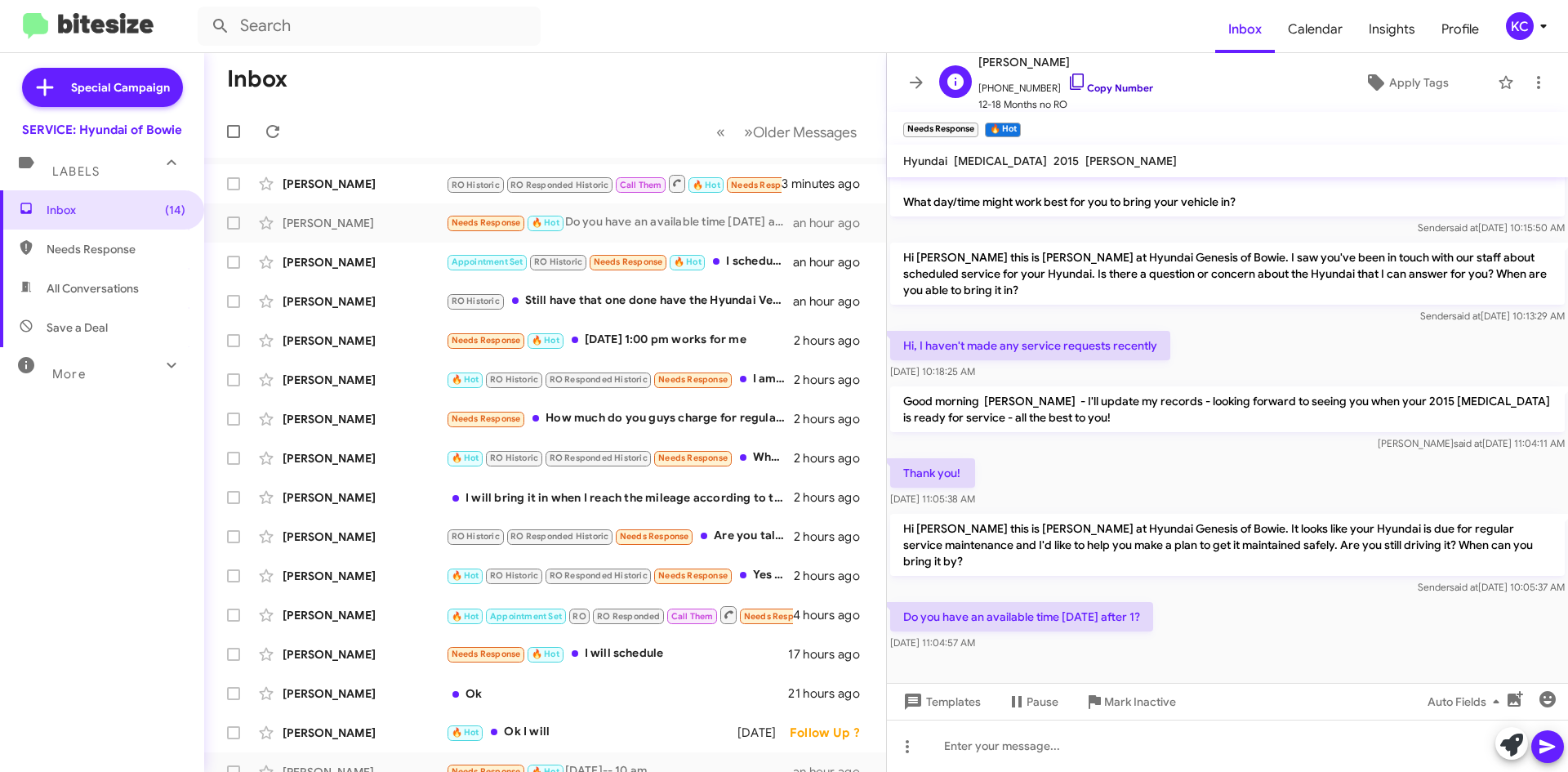
click at [1067, 86] on icon at bounding box center [1077, 81] width 20 height 20
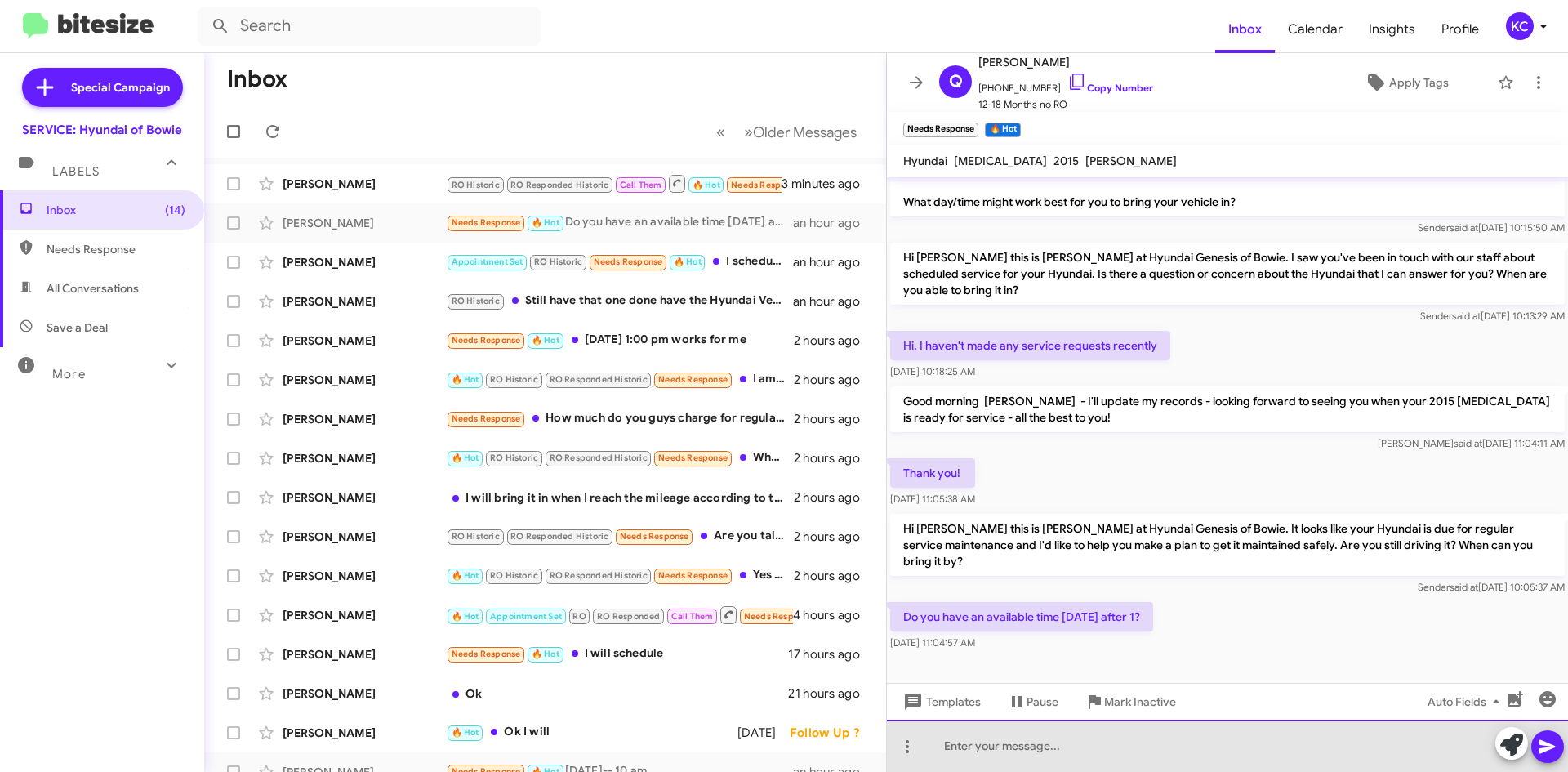
click at [1032, 752] on div at bounding box center [1227, 746] width 681 height 52
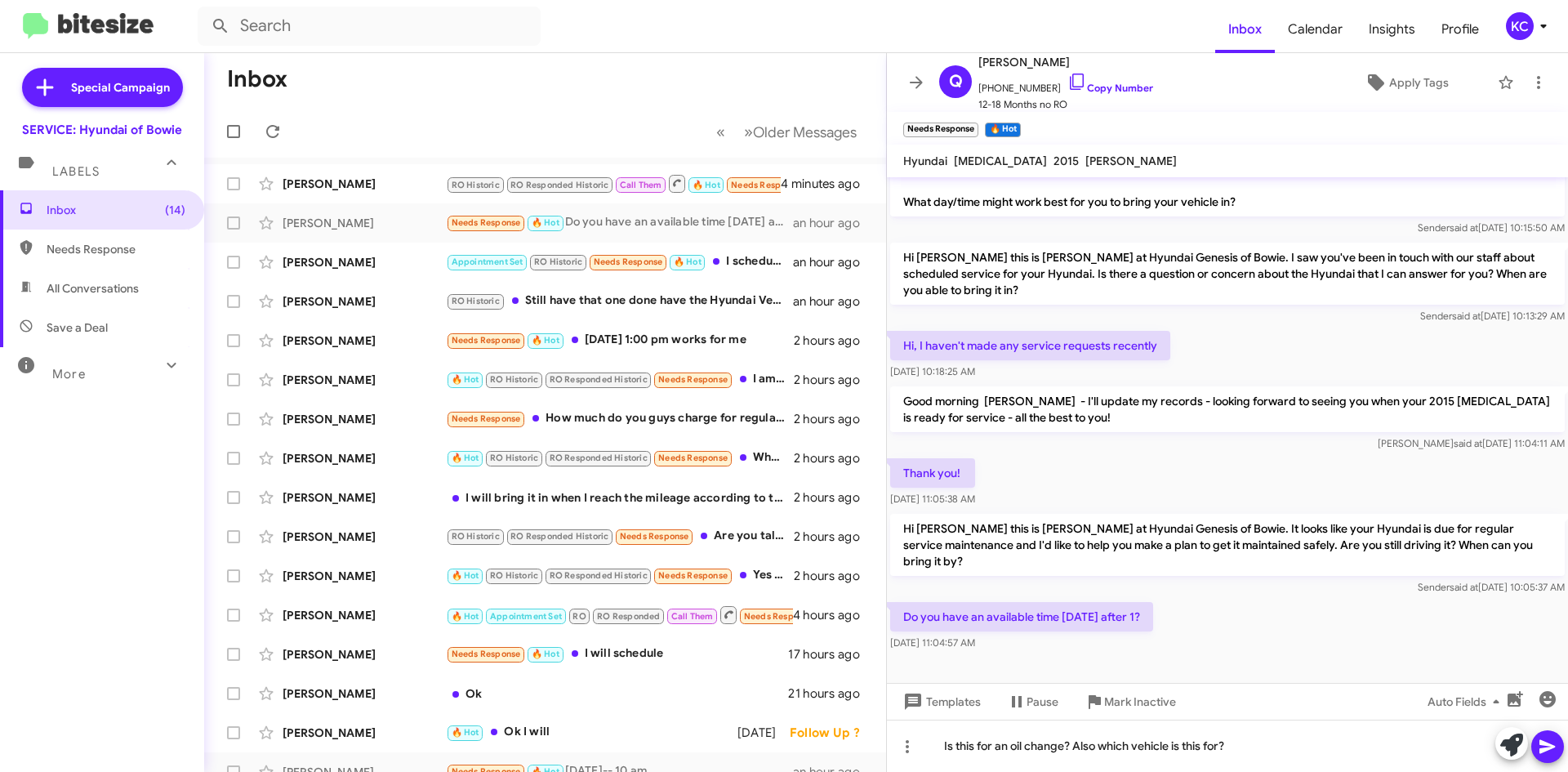
click at [1555, 741] on icon at bounding box center [1548, 747] width 20 height 20
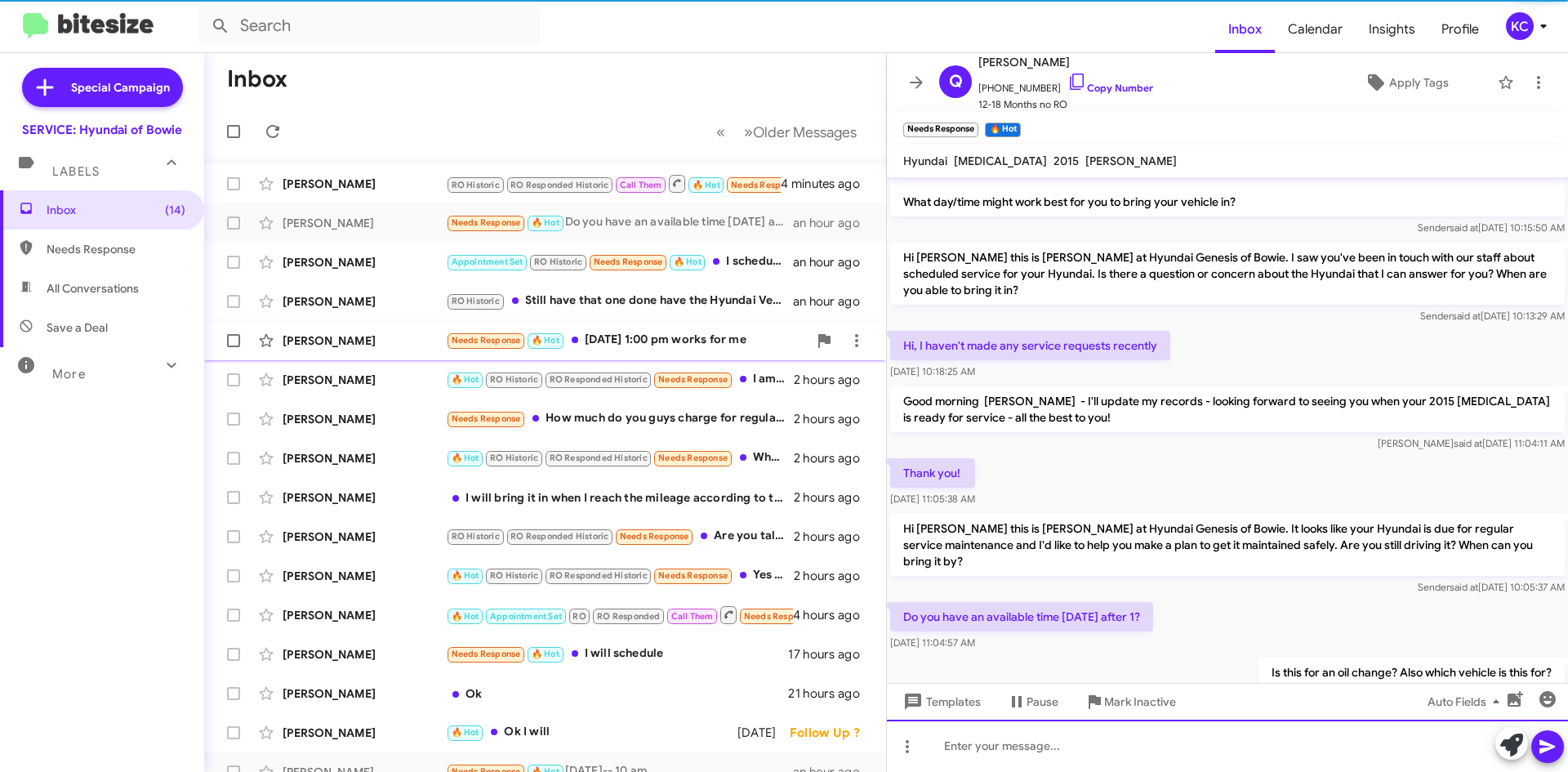
scroll to position [102, 0]
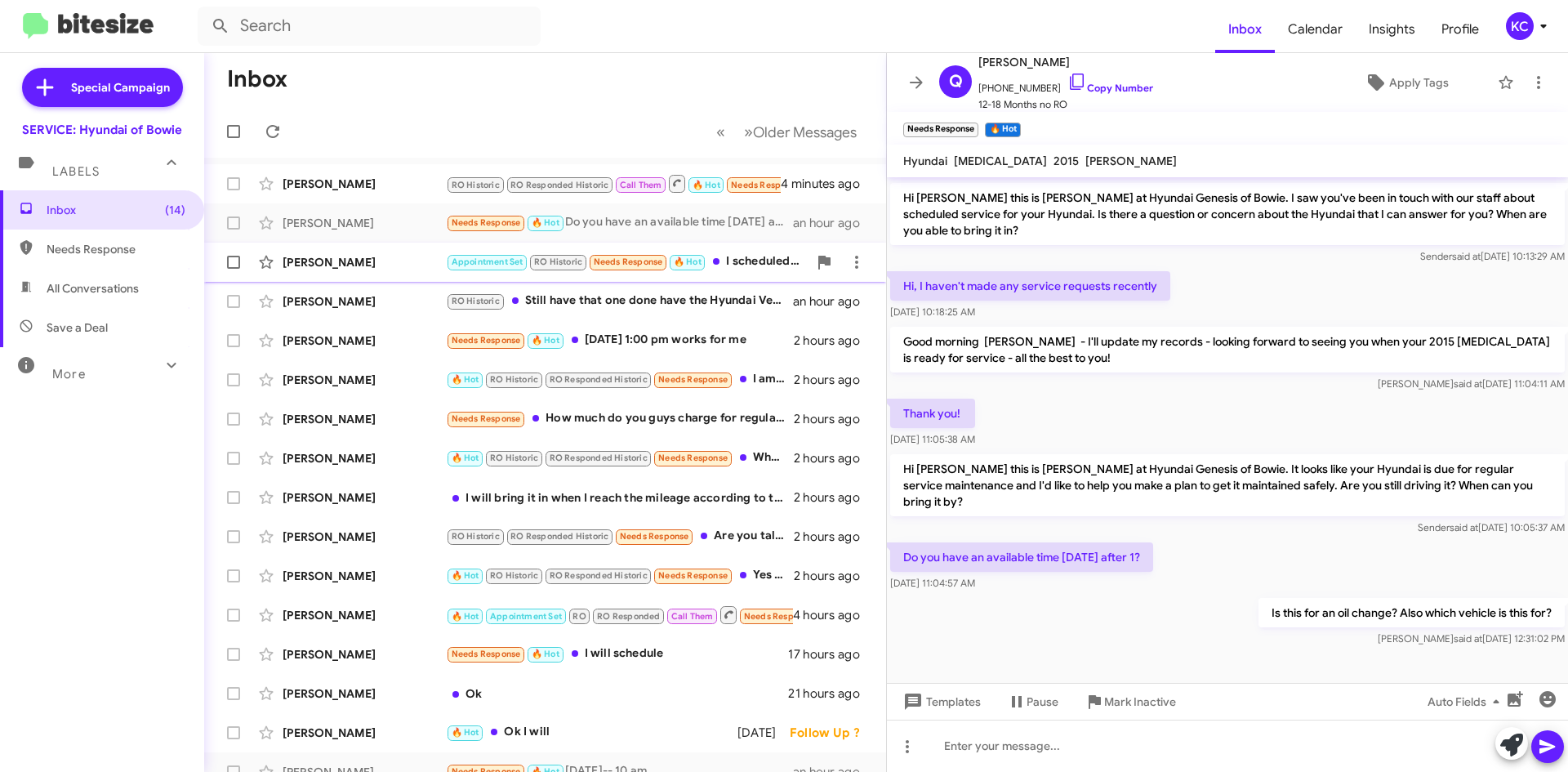
click at [751, 257] on div "Appointment Set RO Historic Needs Response 🔥 Hot I scheduled for Tuesday at 0830" at bounding box center [627, 261] width 362 height 19
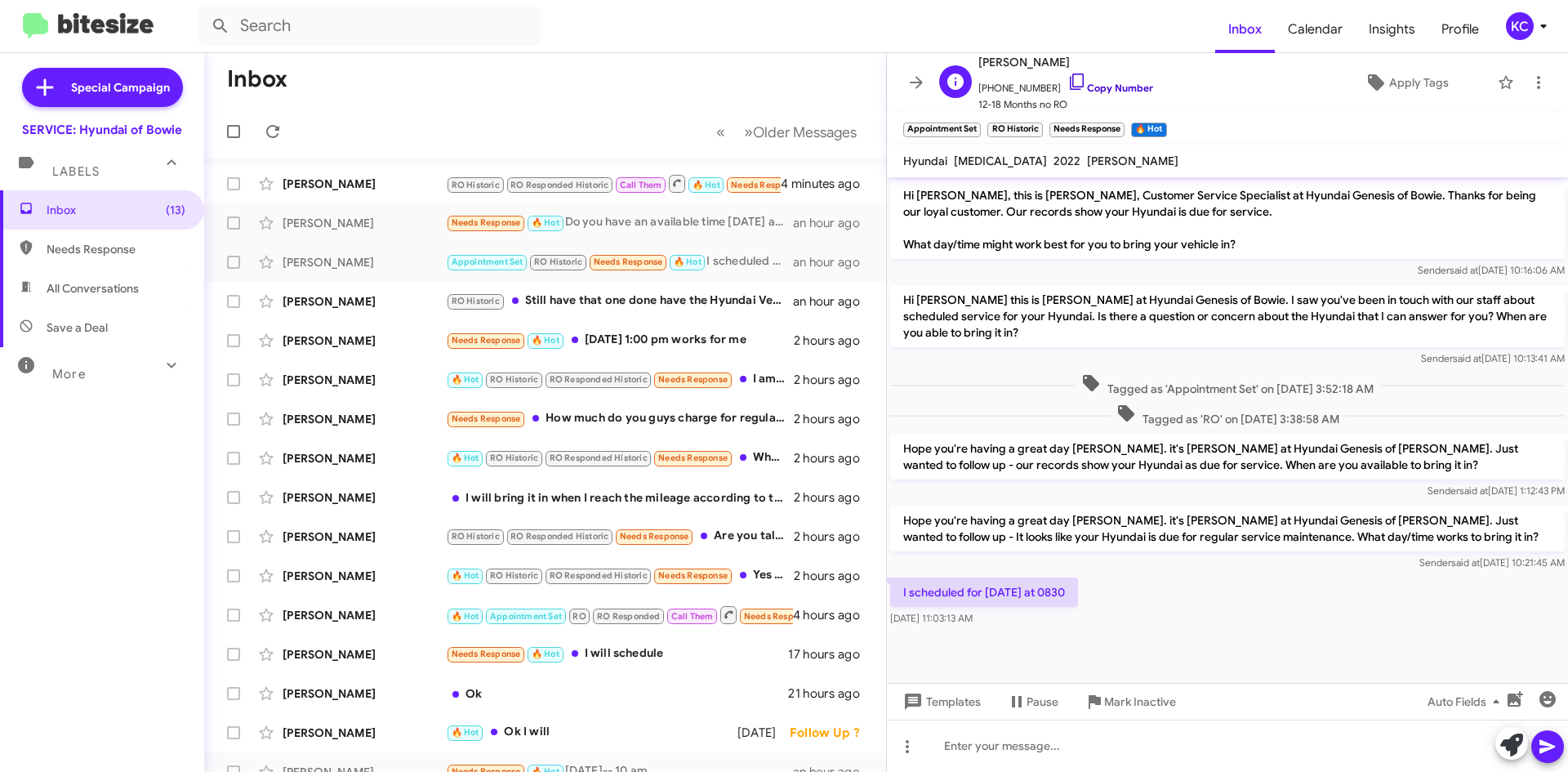
click at [1067, 76] on icon at bounding box center [1077, 81] width 20 height 20
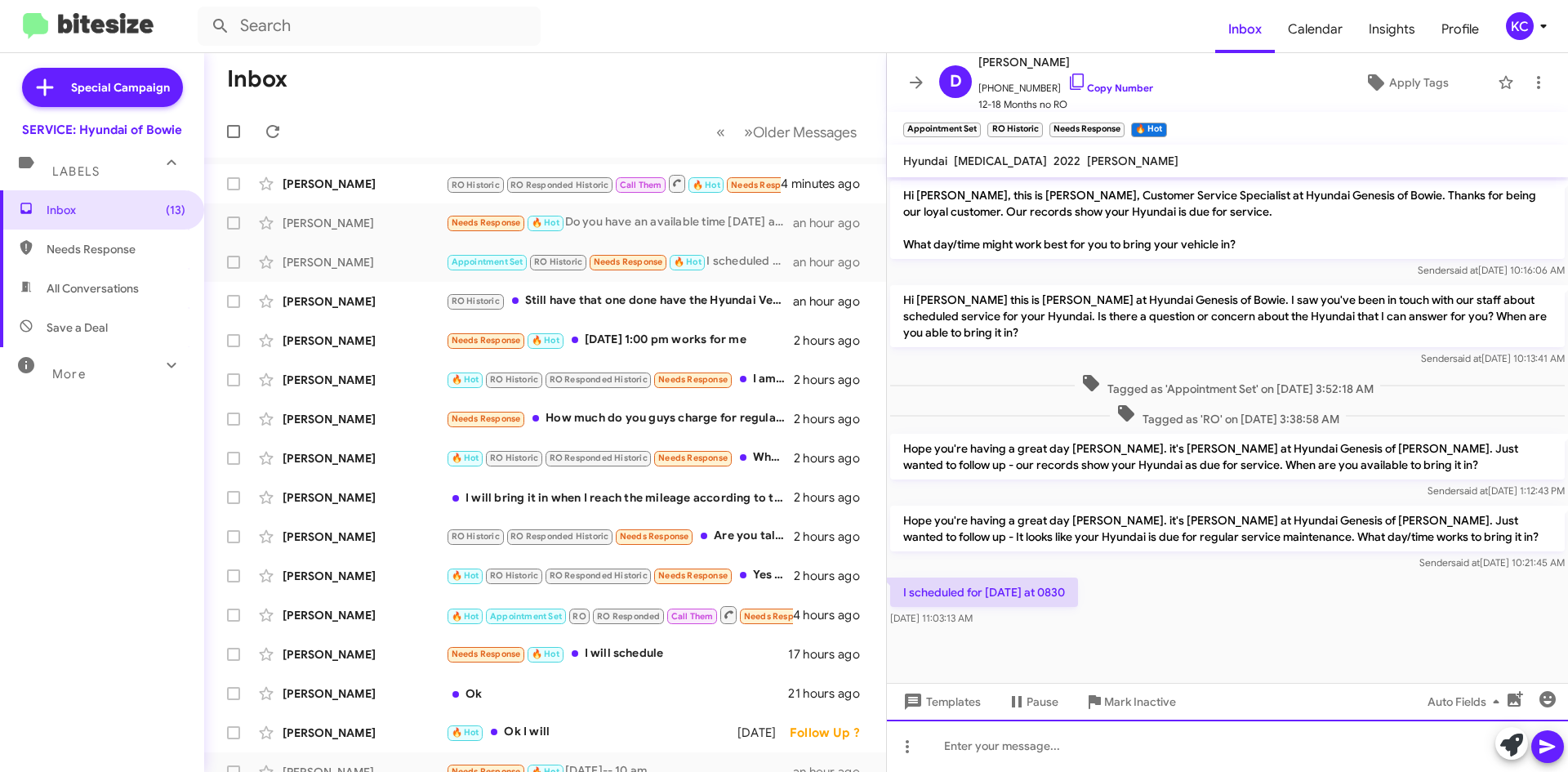
click at [1150, 748] on div at bounding box center [1227, 746] width 681 height 52
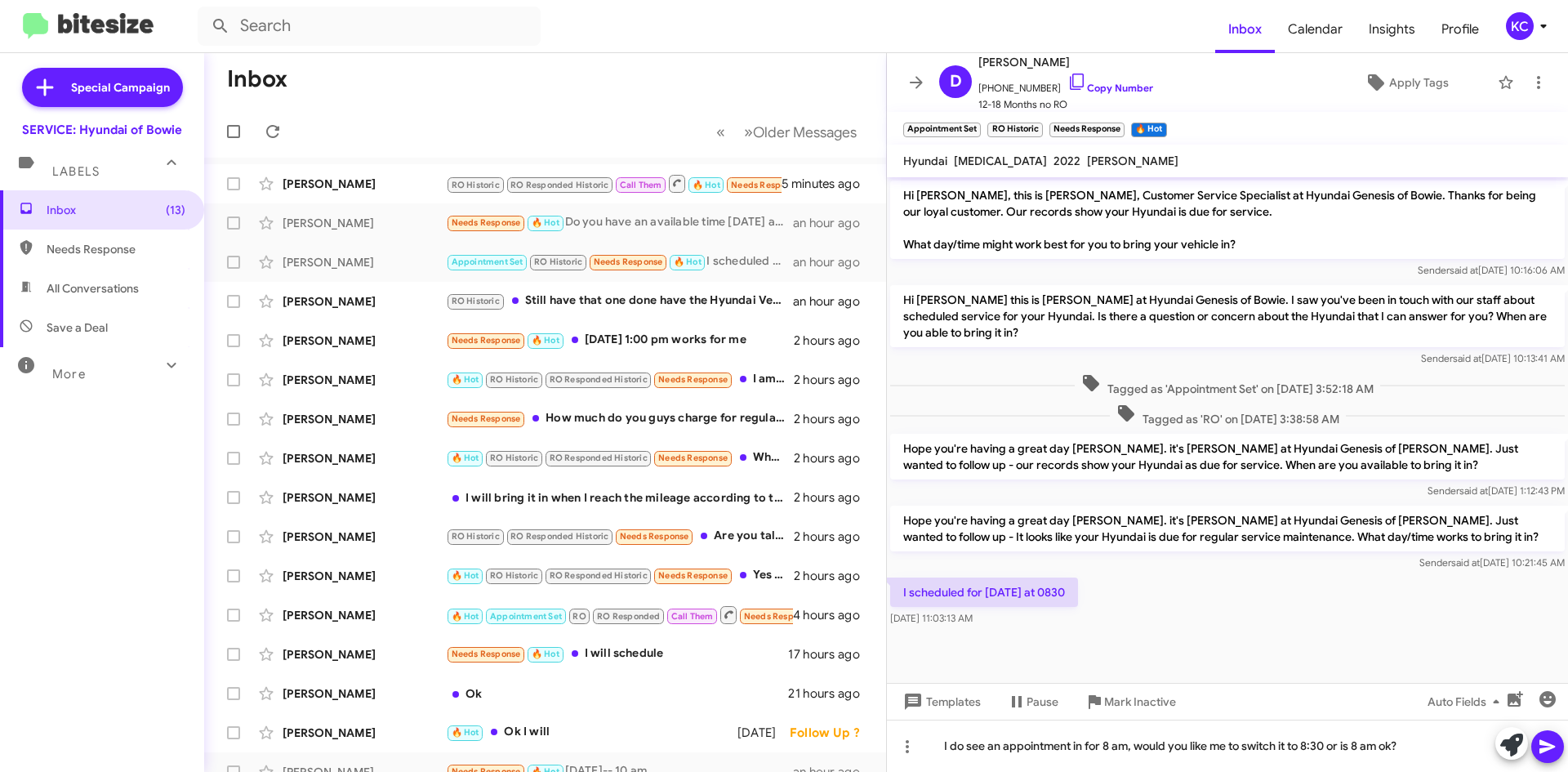
click at [1548, 733] on span at bounding box center [1548, 746] width 20 height 33
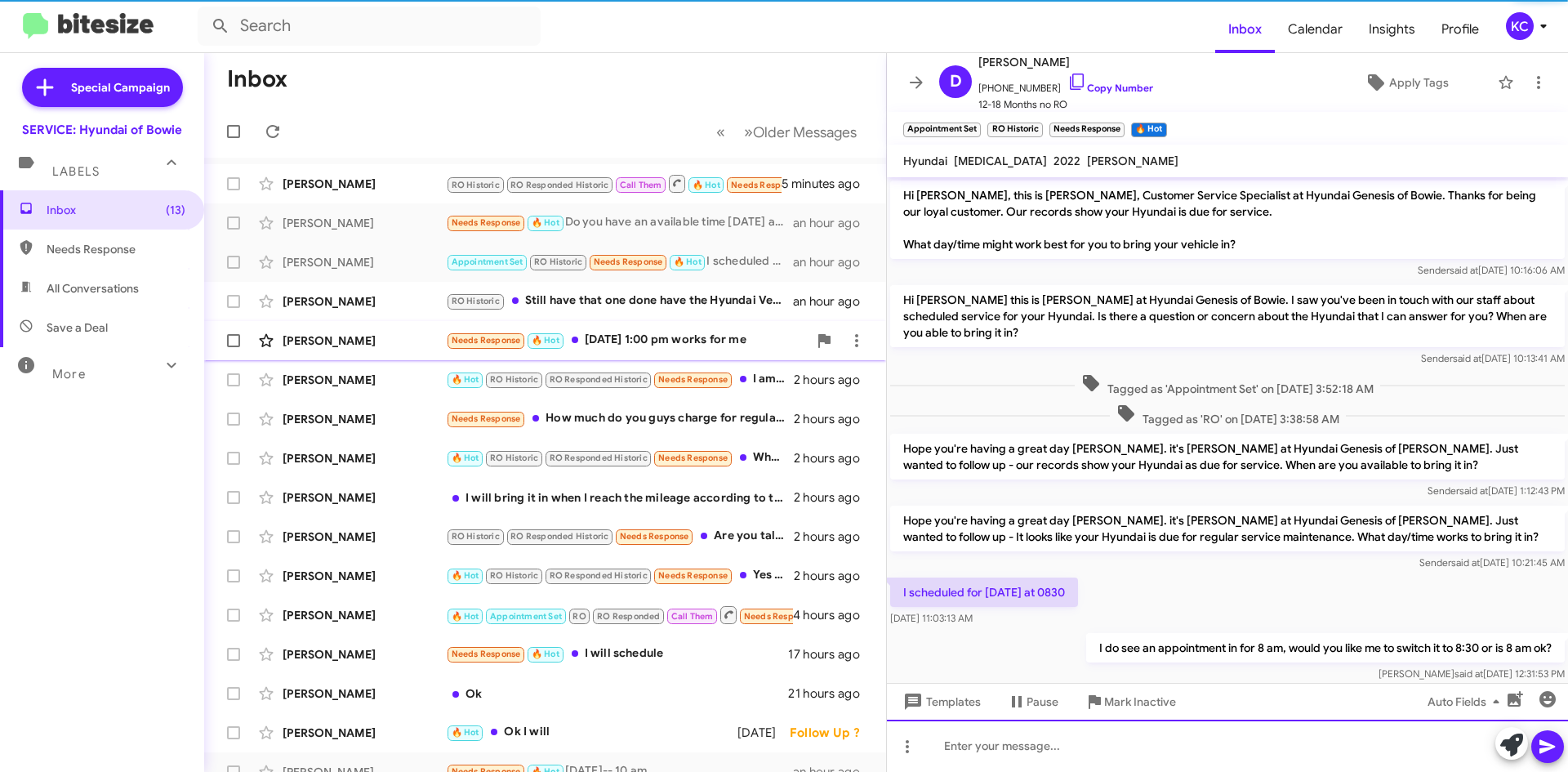
scroll to position [35, 0]
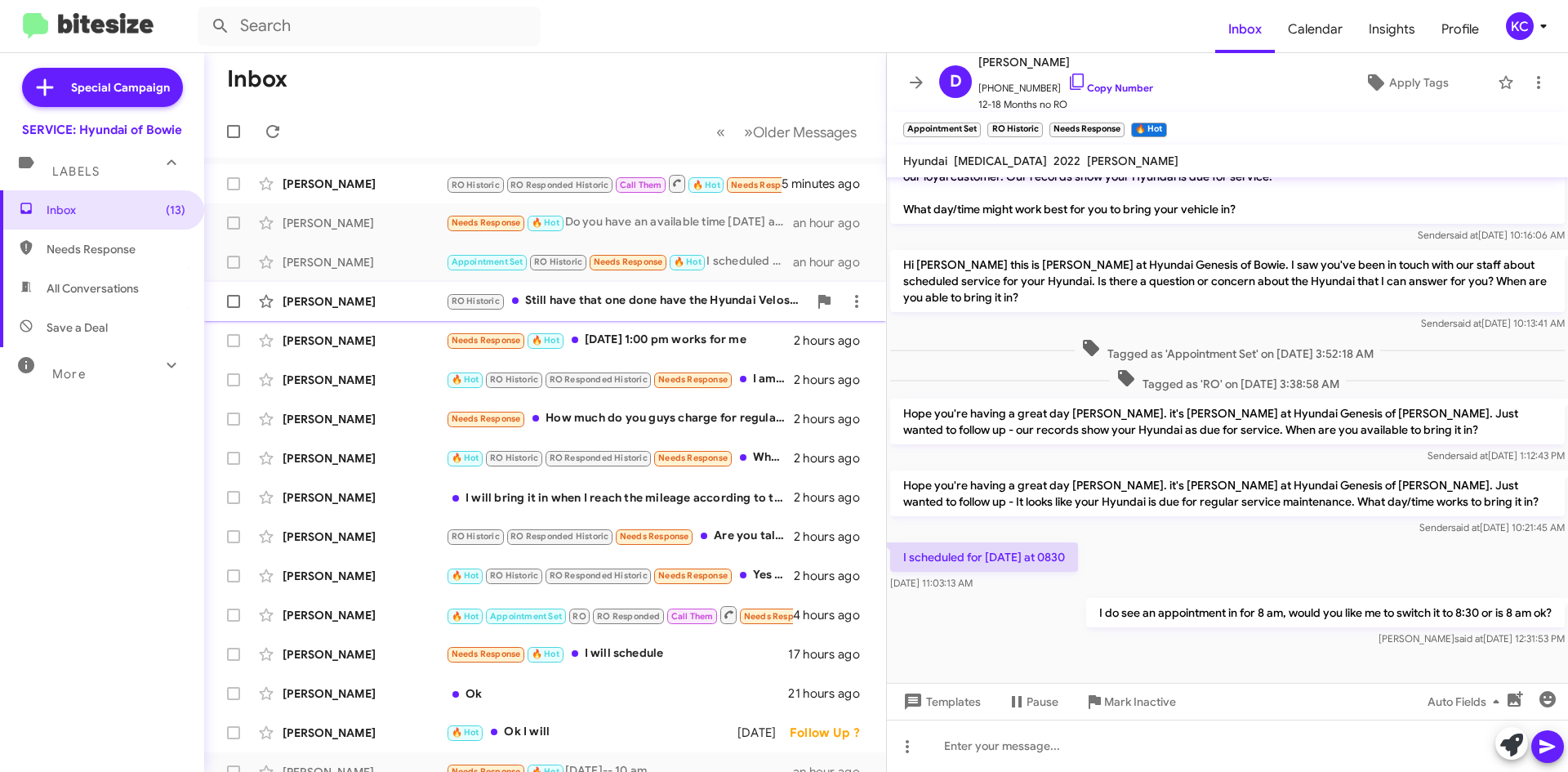
click at [584, 296] on div "RO Historic Still have that one done have the Hyundai Velostar anymore and how …" at bounding box center [627, 300] width 362 height 19
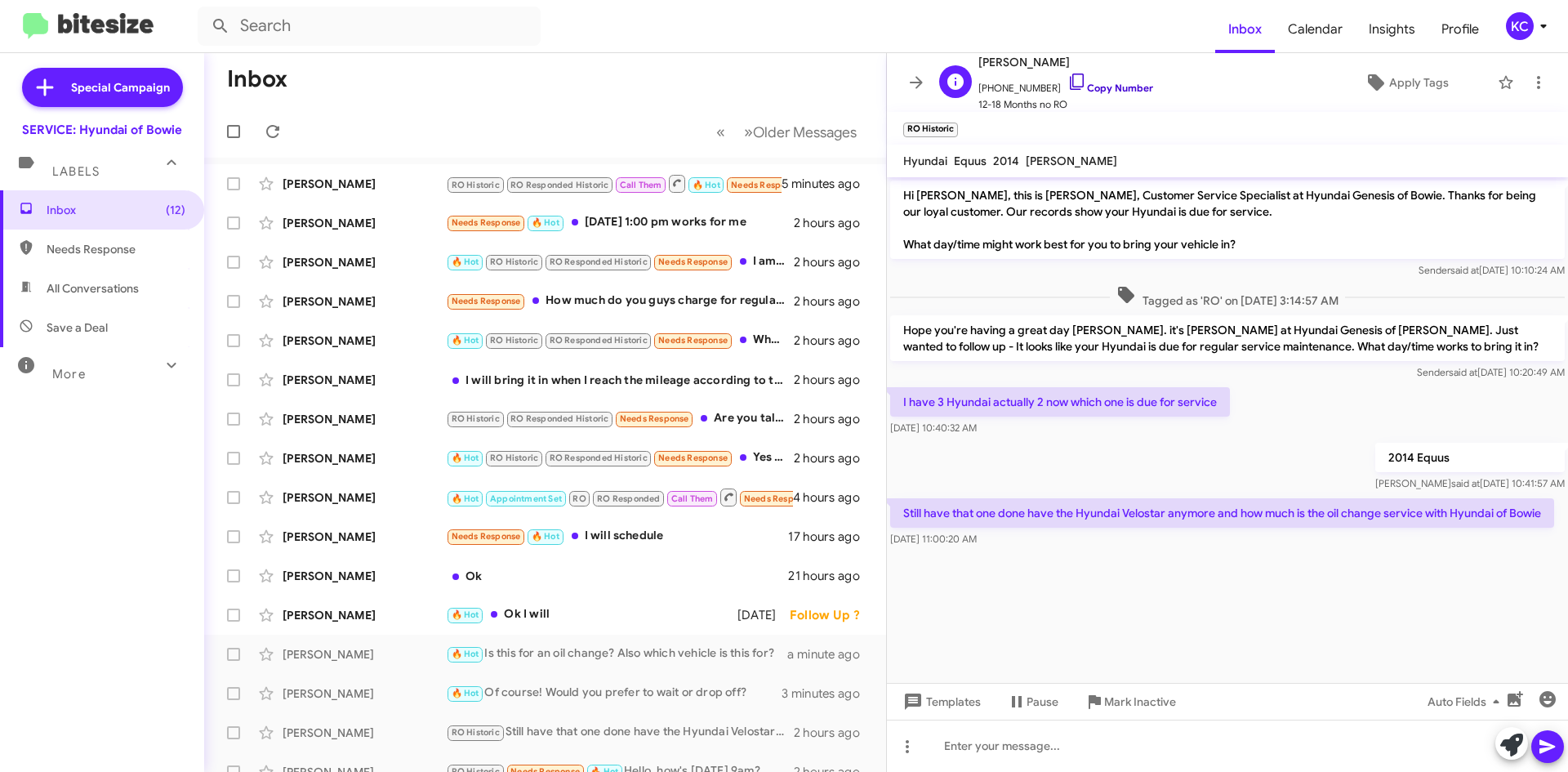
click at [1067, 81] on icon at bounding box center [1077, 81] width 20 height 20
click at [1067, 80] on icon at bounding box center [1077, 81] width 20 height 20
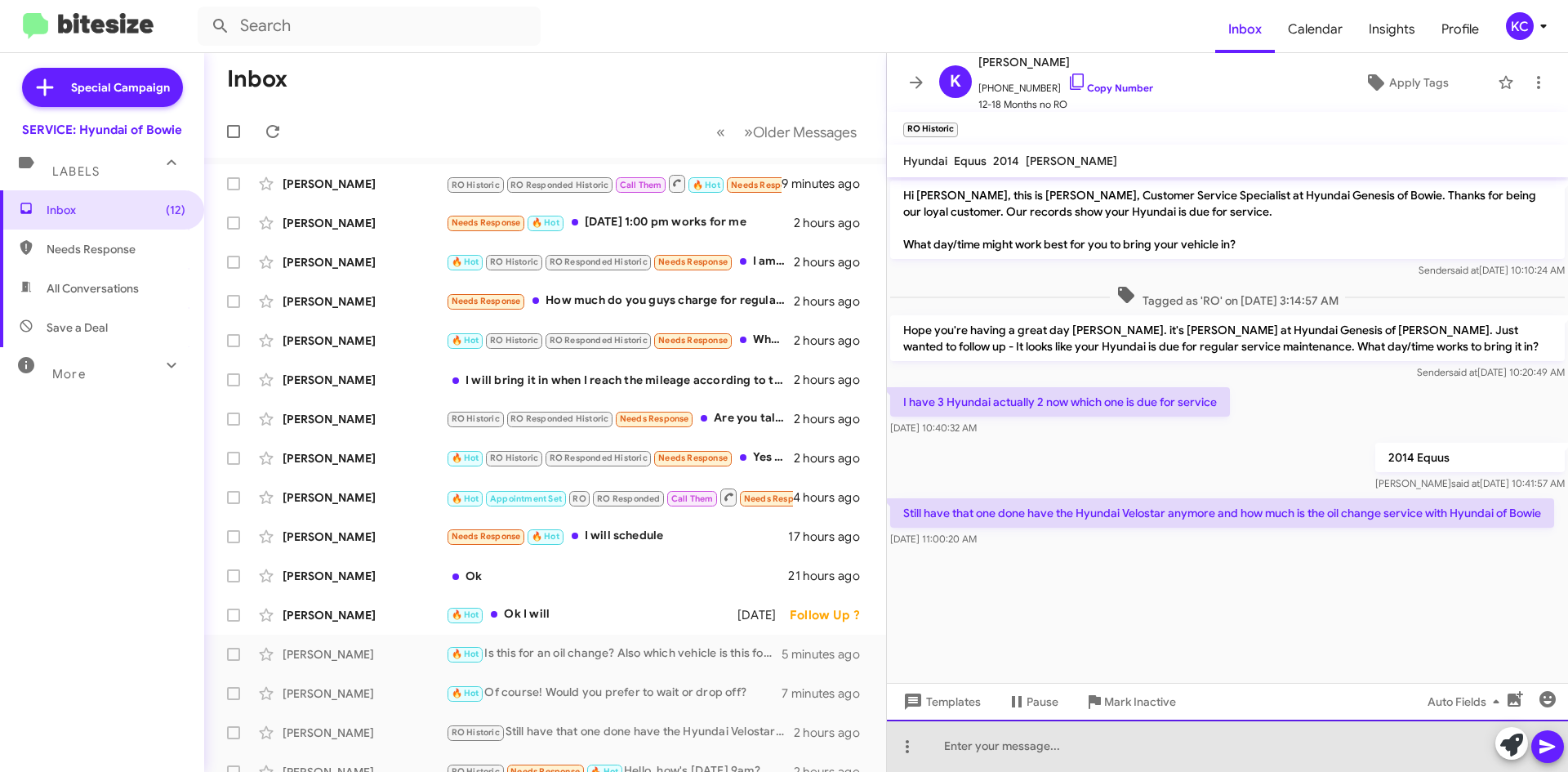
click at [1038, 751] on div at bounding box center [1227, 746] width 681 height 52
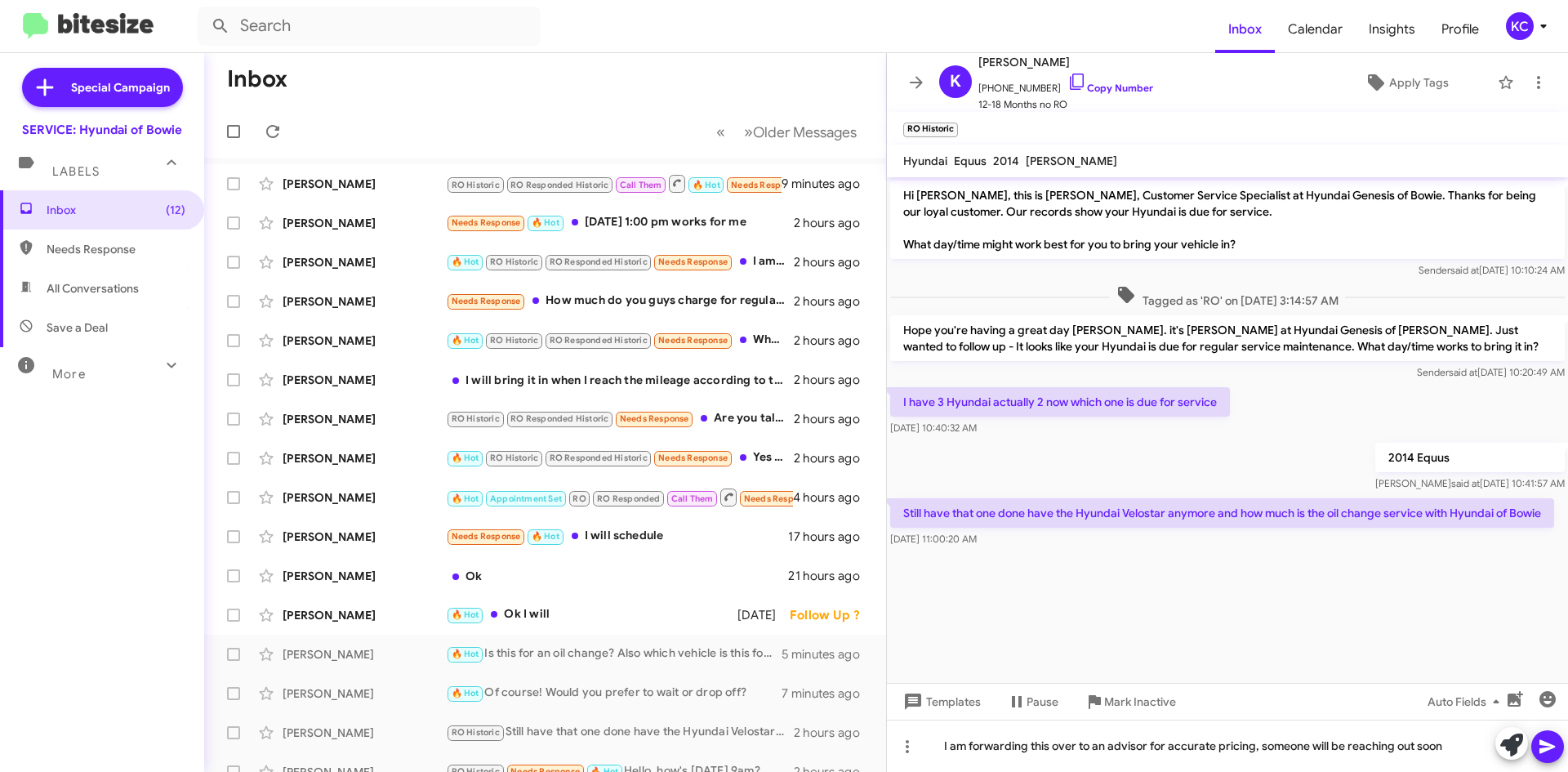
click at [1550, 747] on icon at bounding box center [1548, 747] width 20 height 20
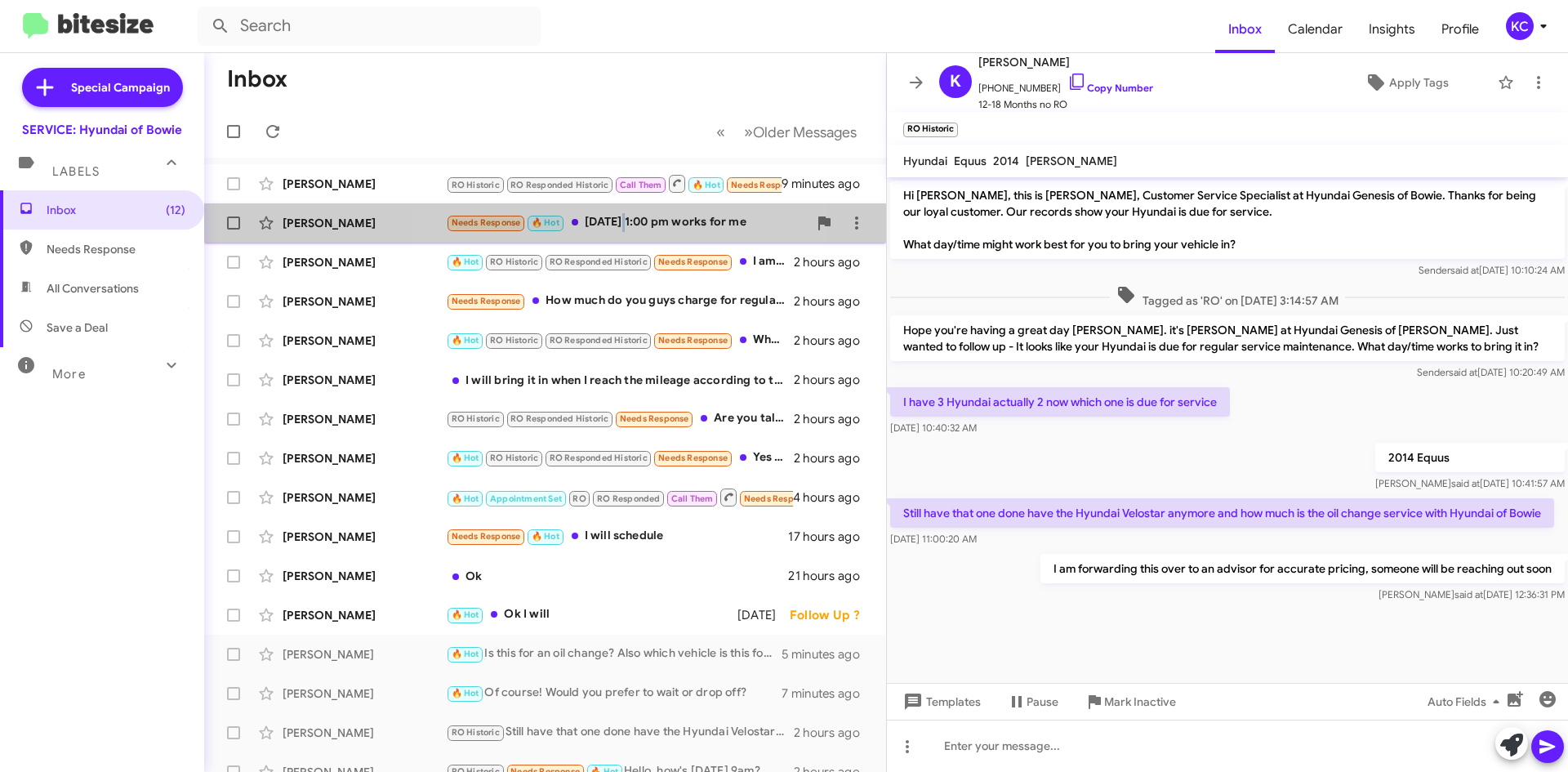
click at [628, 219] on div "Needs Response 🔥 Hot September 2, at 1:00 pm works for me" at bounding box center [627, 222] width 362 height 19
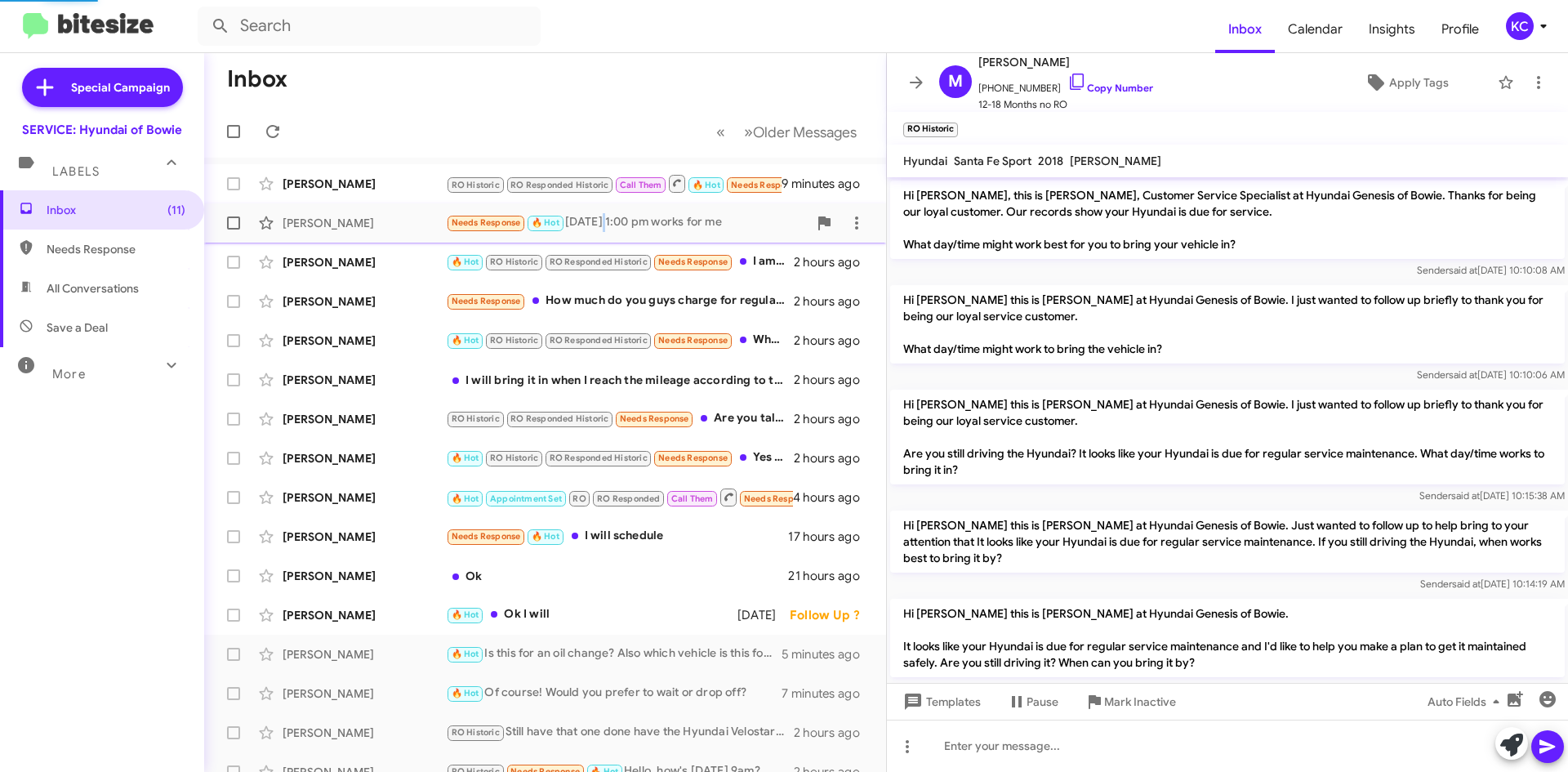
scroll to position [173, 0]
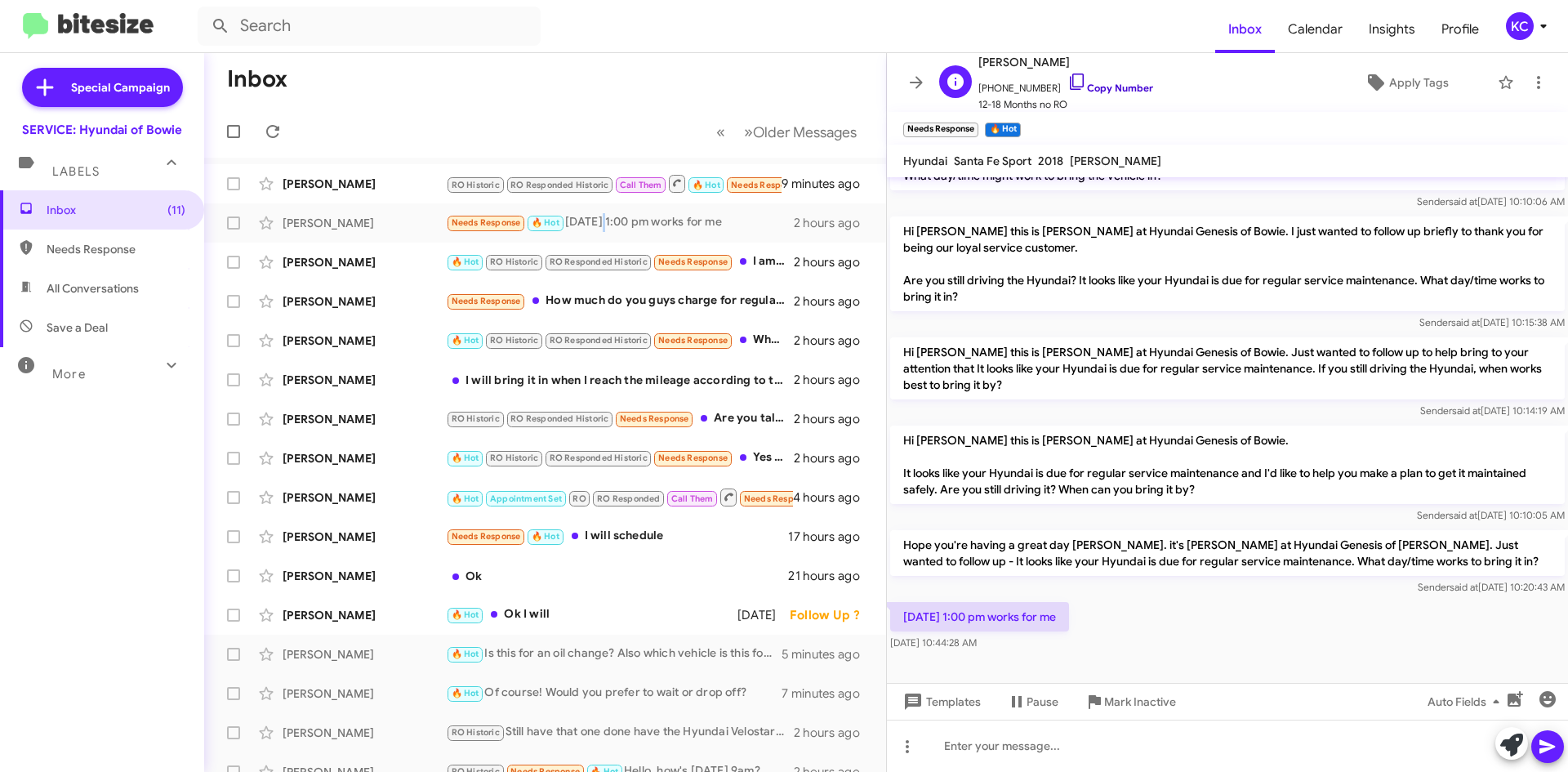
click at [1067, 79] on icon at bounding box center [1077, 81] width 20 height 20
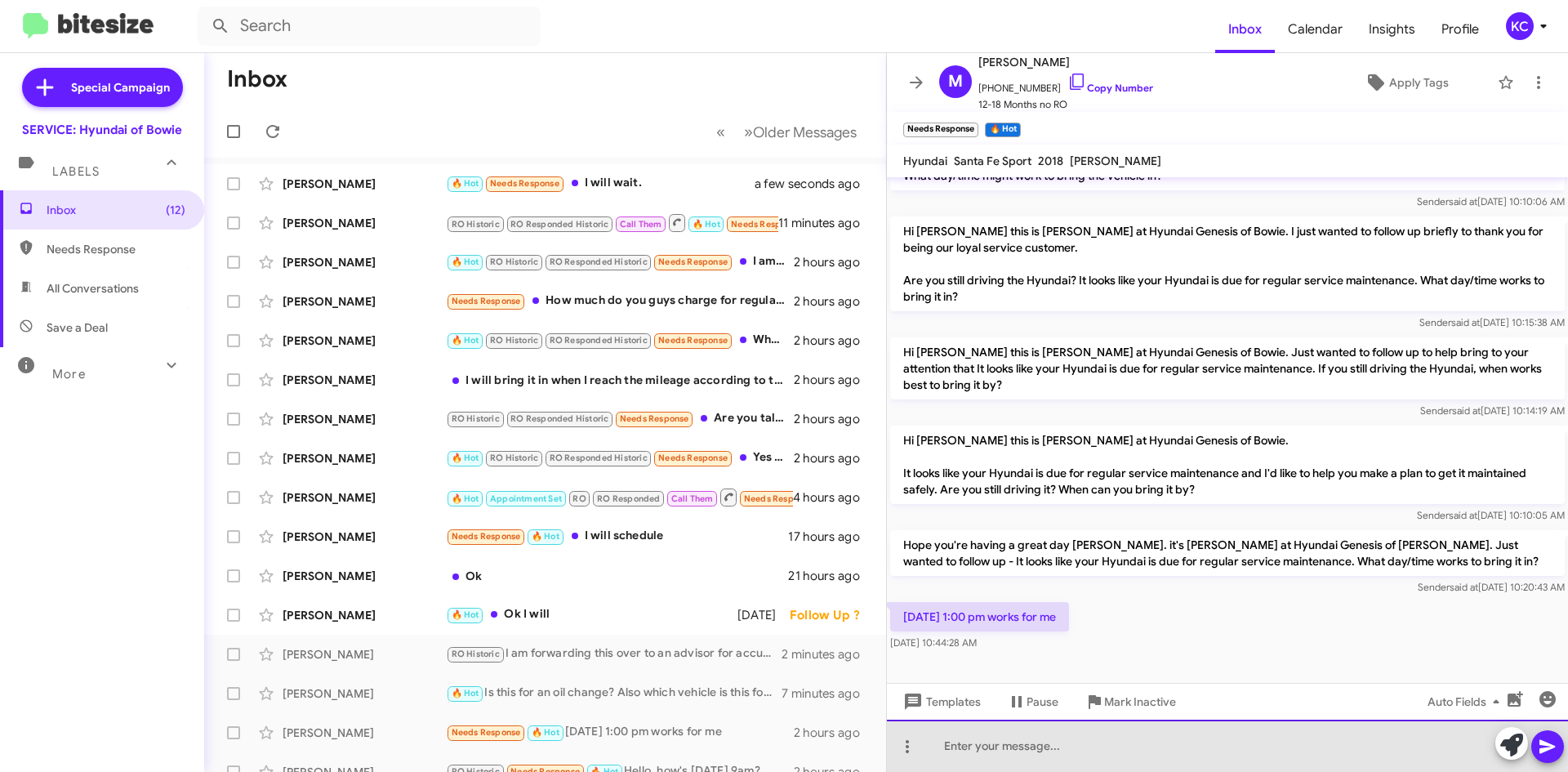
click at [1067, 744] on div at bounding box center [1227, 746] width 681 height 52
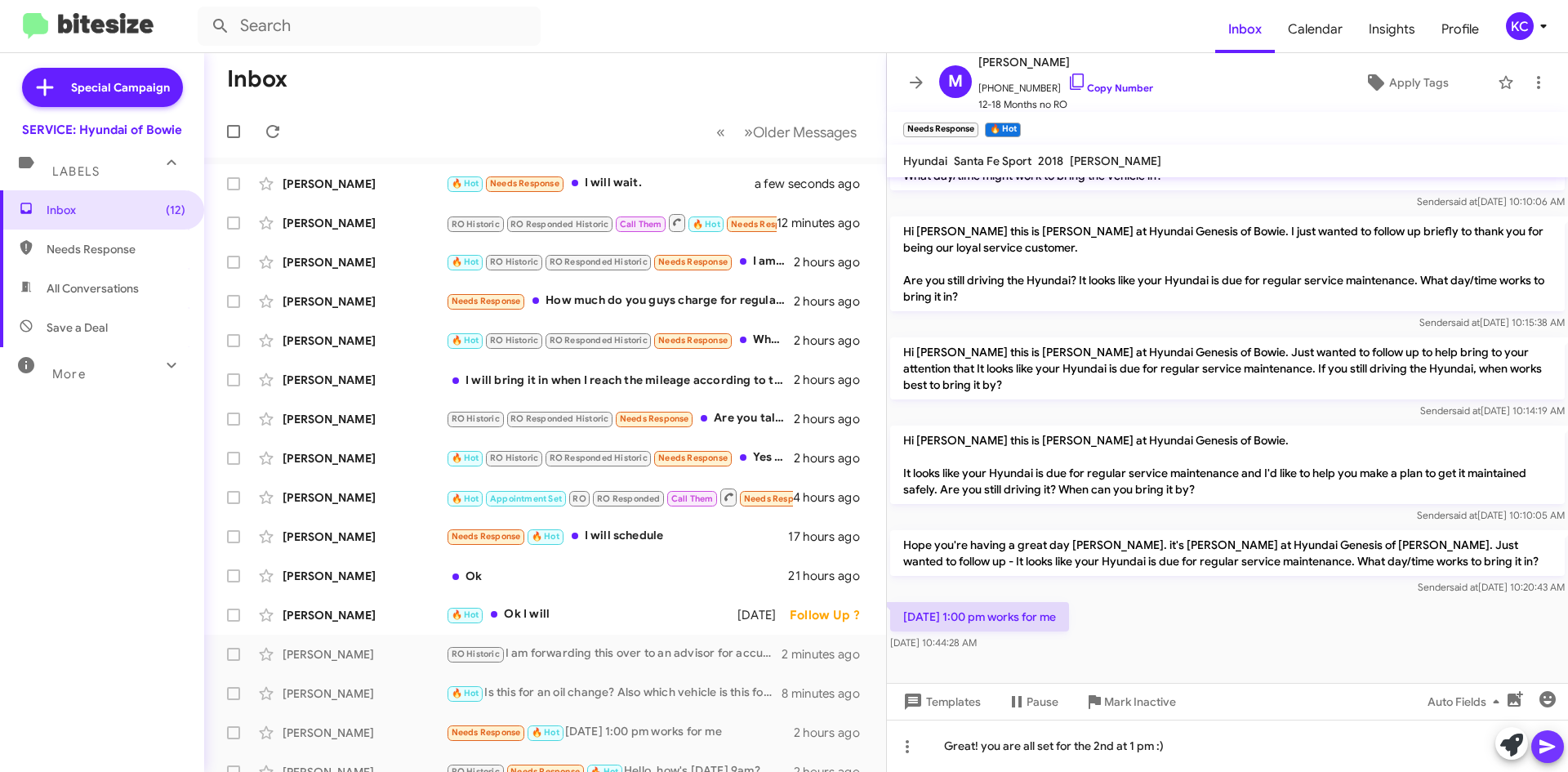
click at [1544, 741] on icon at bounding box center [1547, 746] width 15 height 14
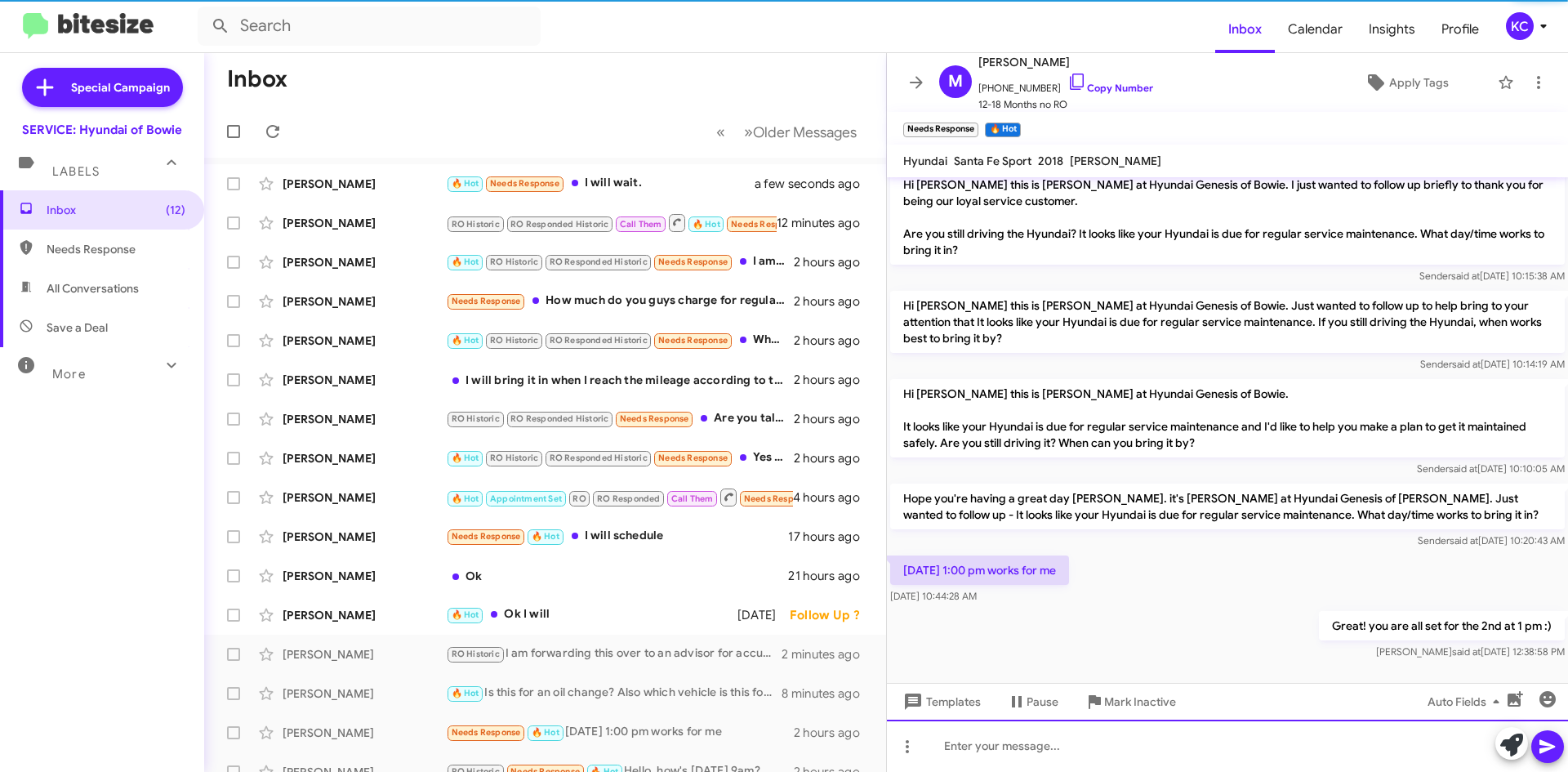
scroll to position [232, 0]
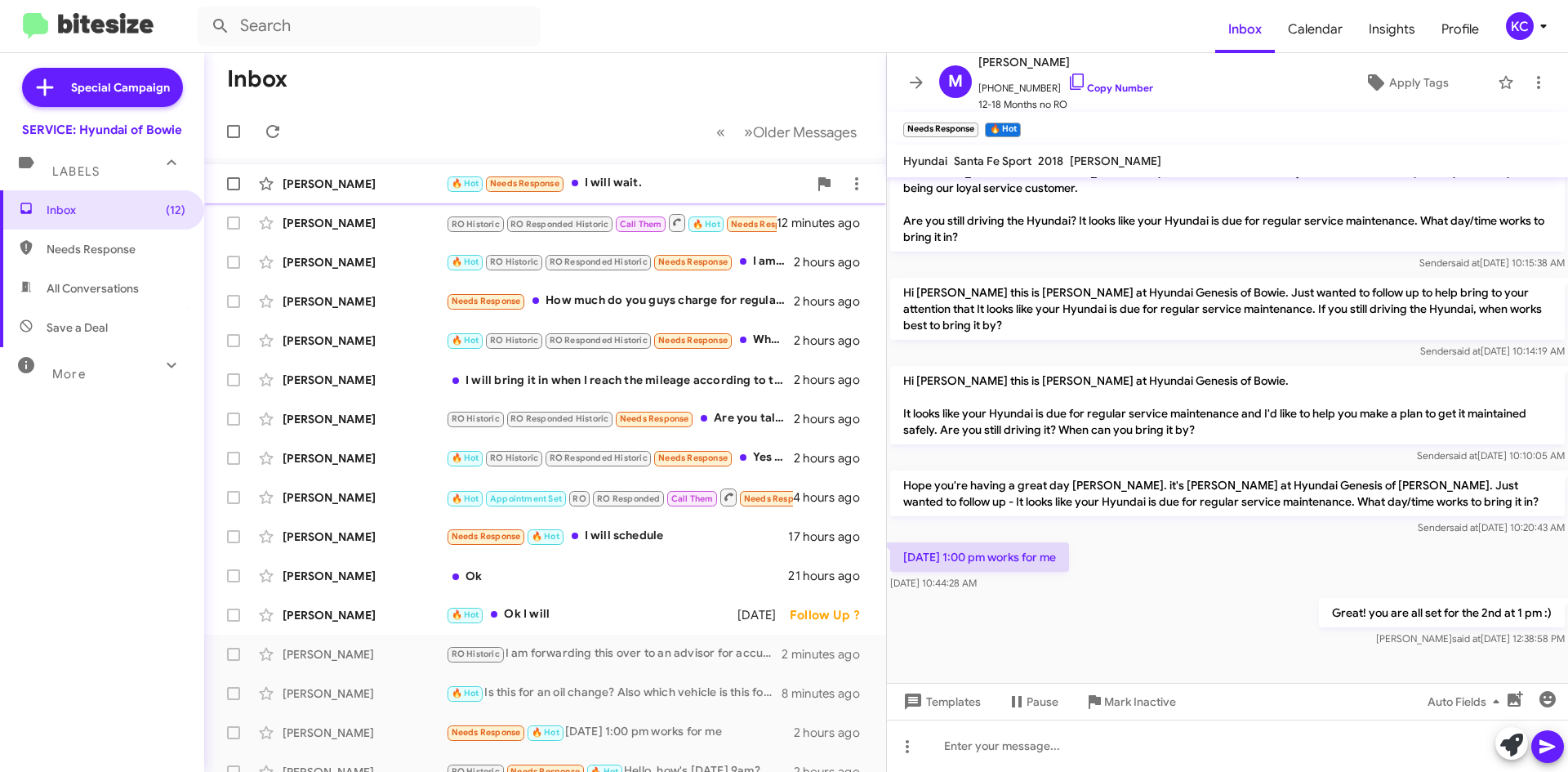
click at [599, 184] on div "🔥 Hot Needs Response I will wait." at bounding box center [627, 183] width 362 height 19
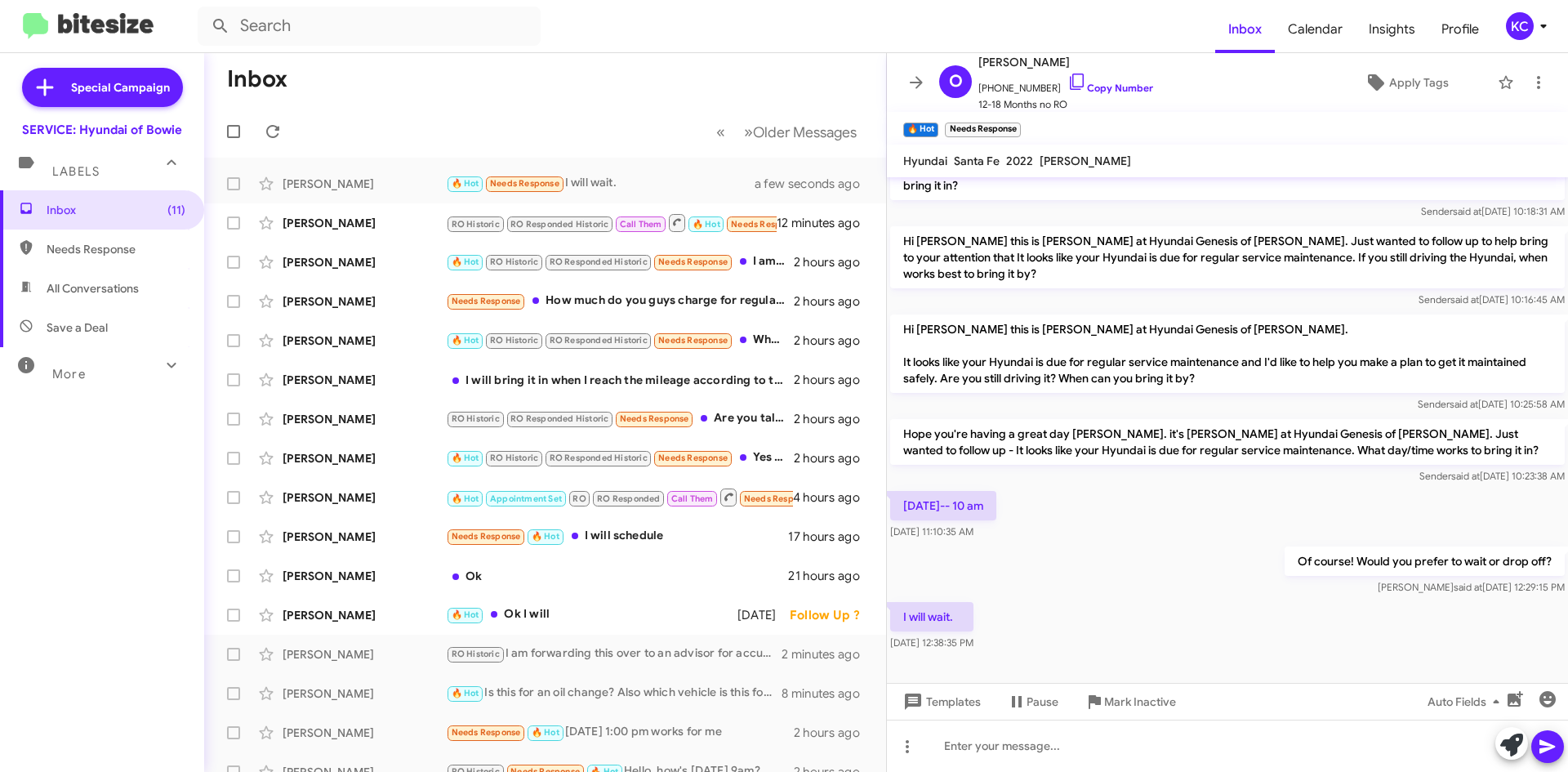
scroll to position [487, 0]
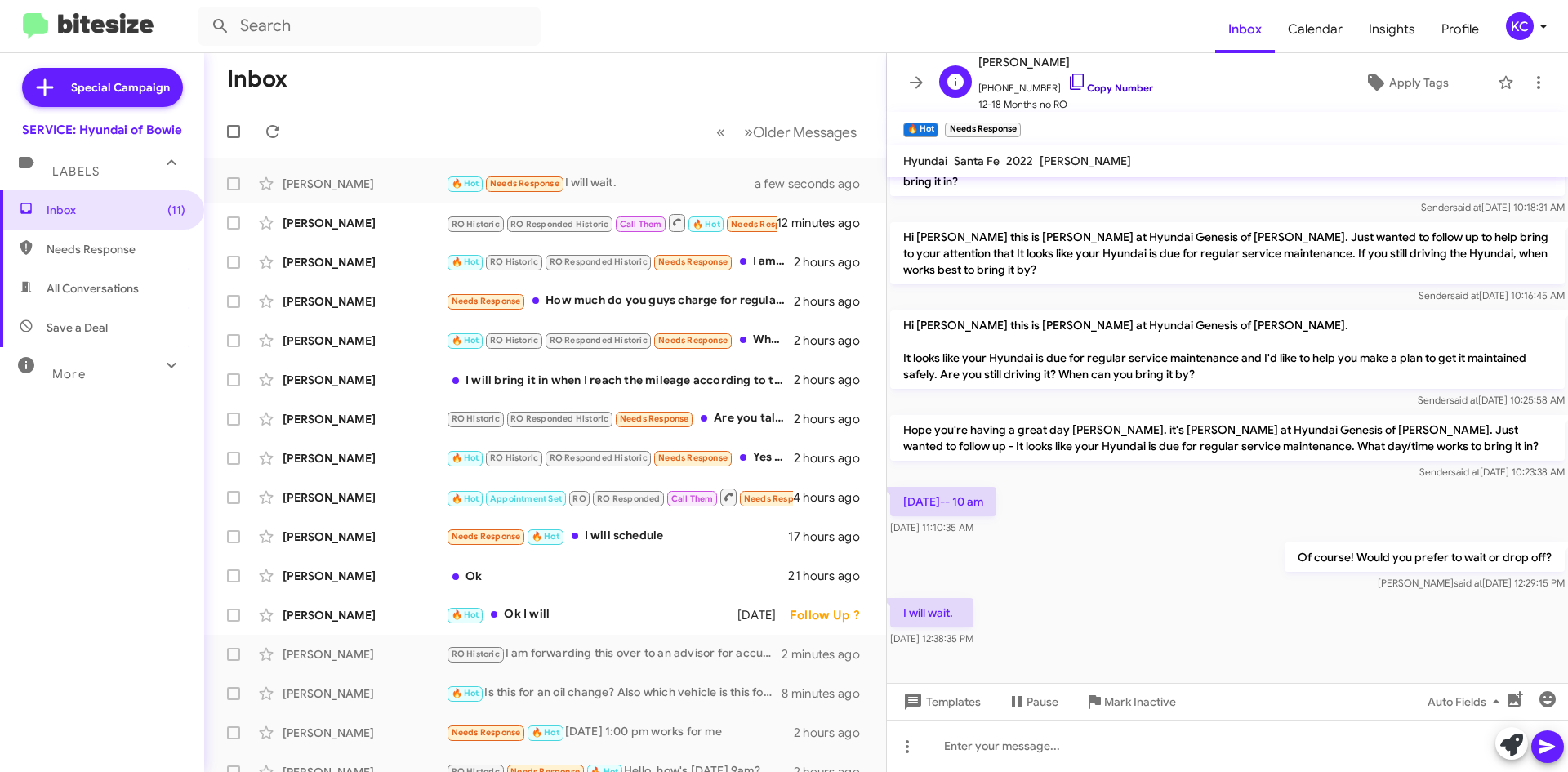
click at [1067, 79] on icon at bounding box center [1077, 81] width 20 height 20
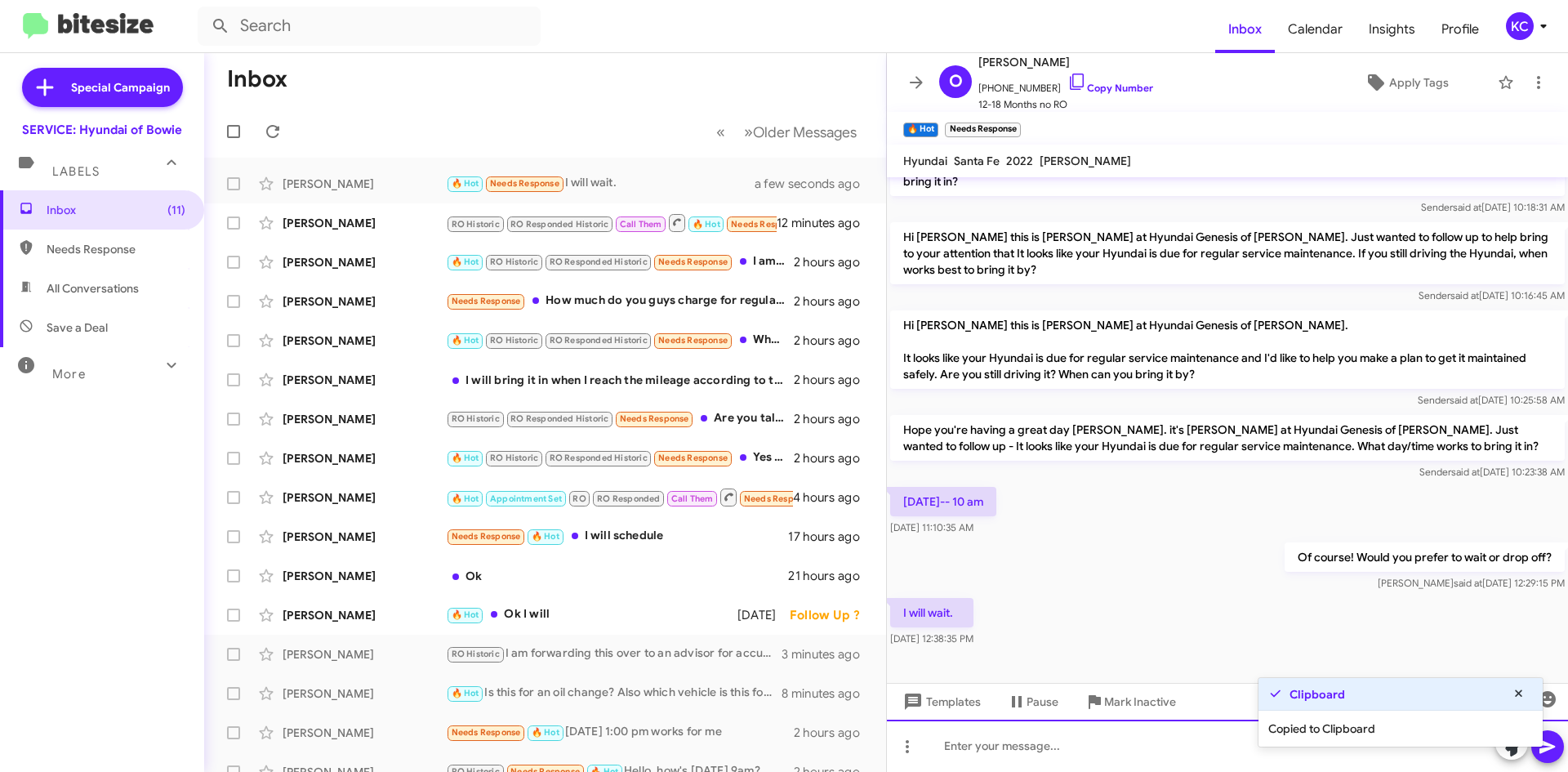
click at [1075, 731] on div at bounding box center [1227, 746] width 681 height 52
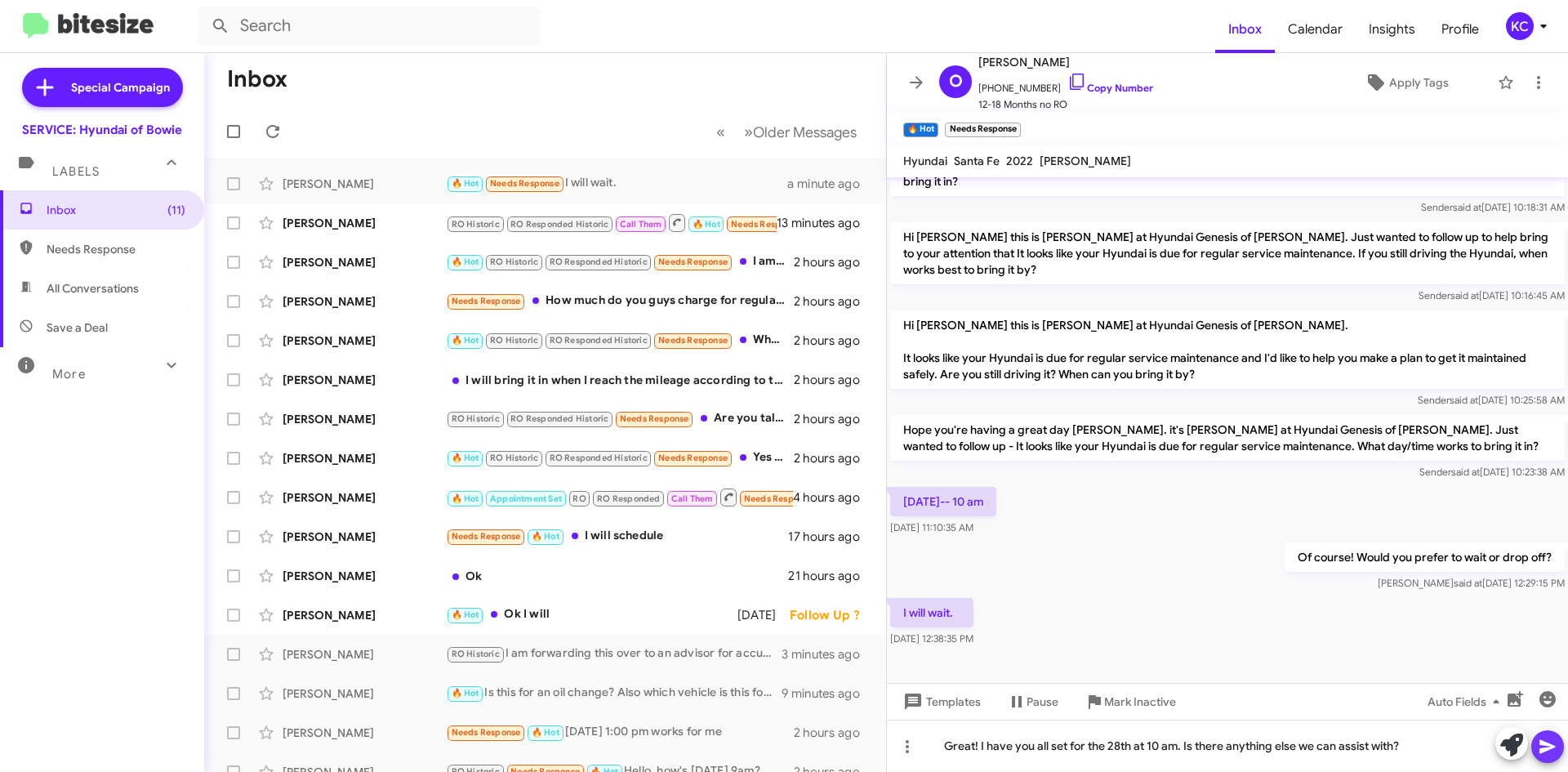
click at [1555, 734] on span at bounding box center [1548, 746] width 20 height 33
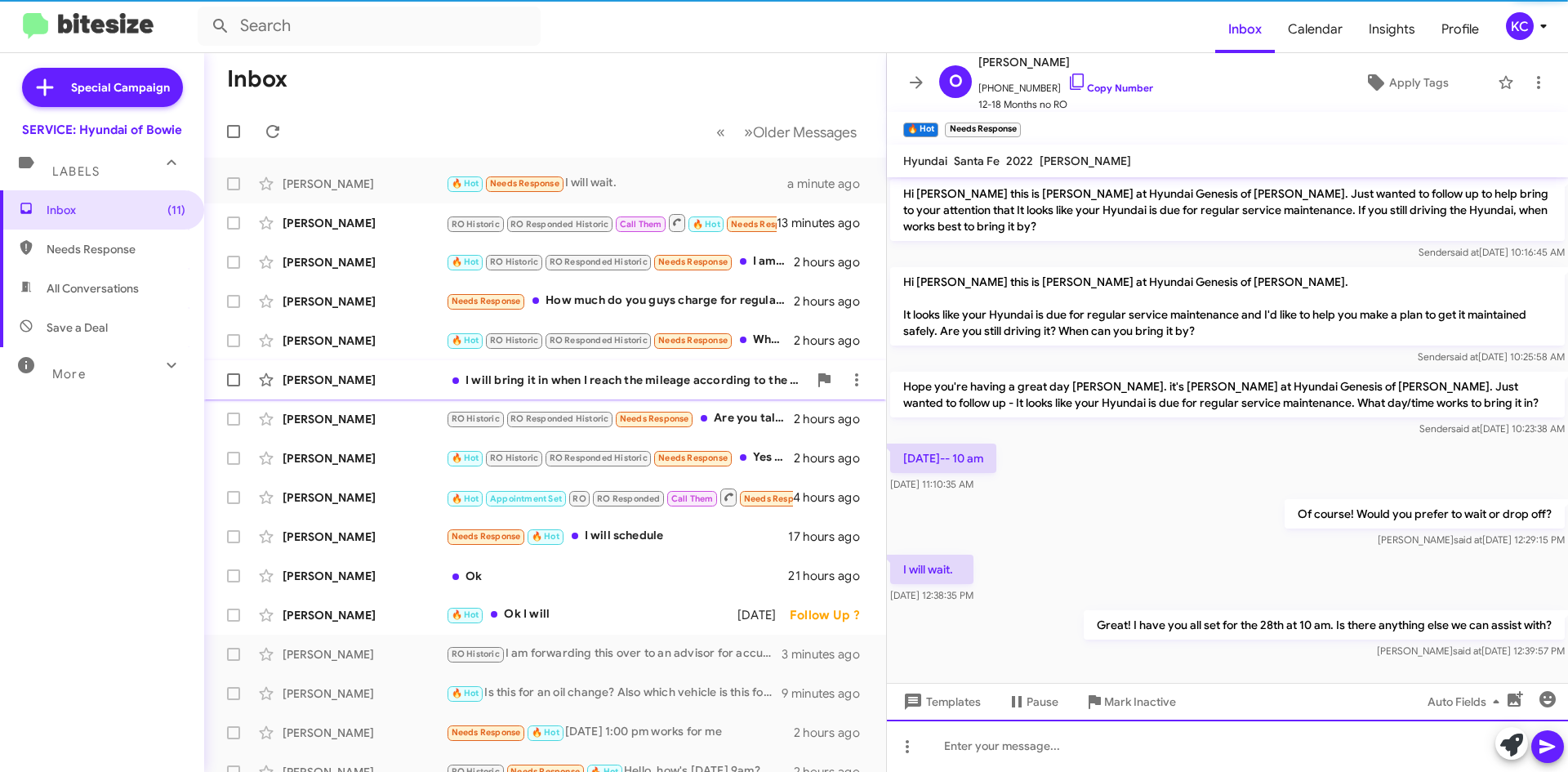
scroll to position [547, 0]
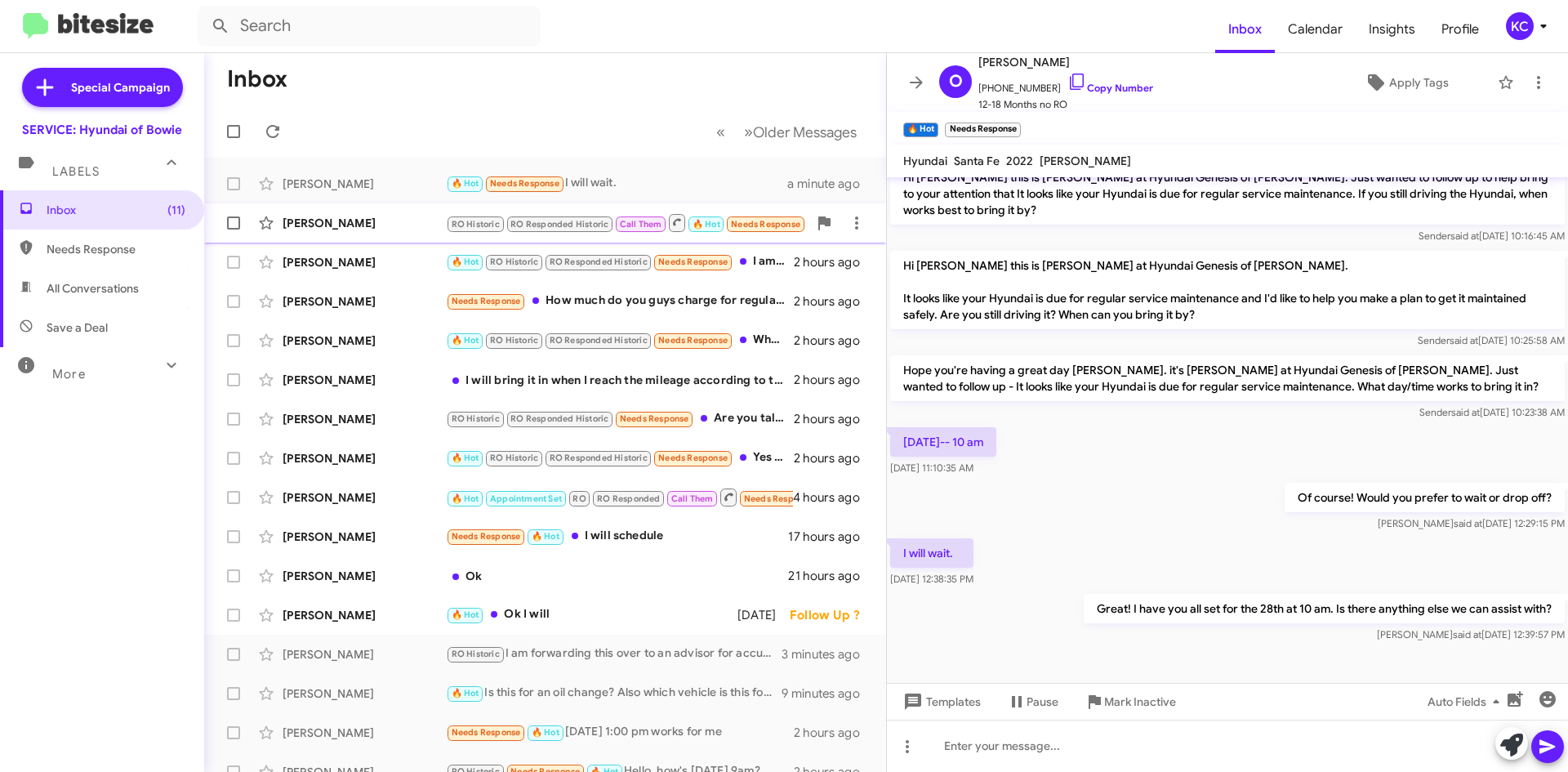
click at [348, 223] on div "Christopher Papp" at bounding box center [364, 223] width 164 height 16
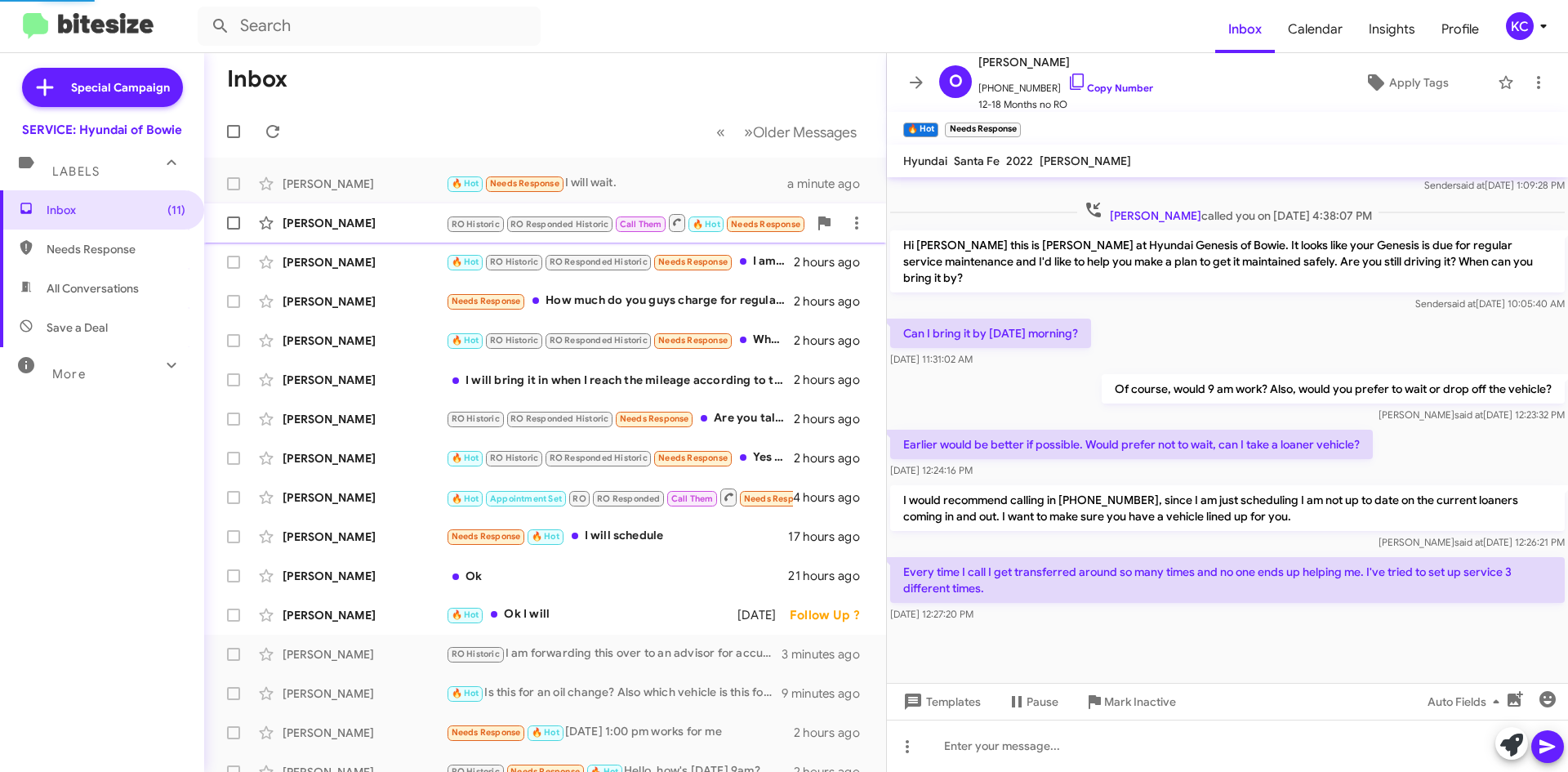
scroll to position [433, 0]
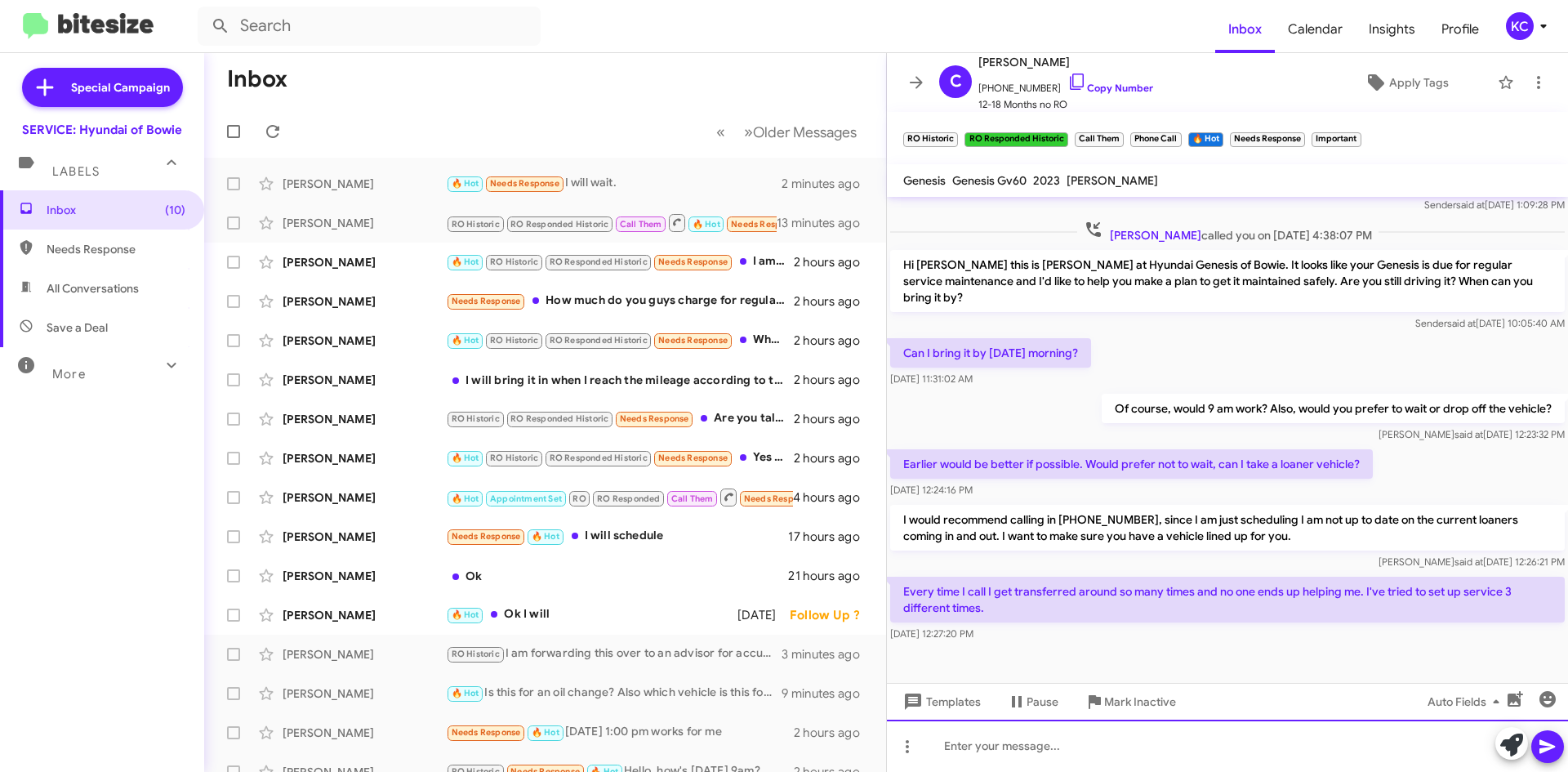
click at [1167, 758] on div at bounding box center [1227, 746] width 681 height 52
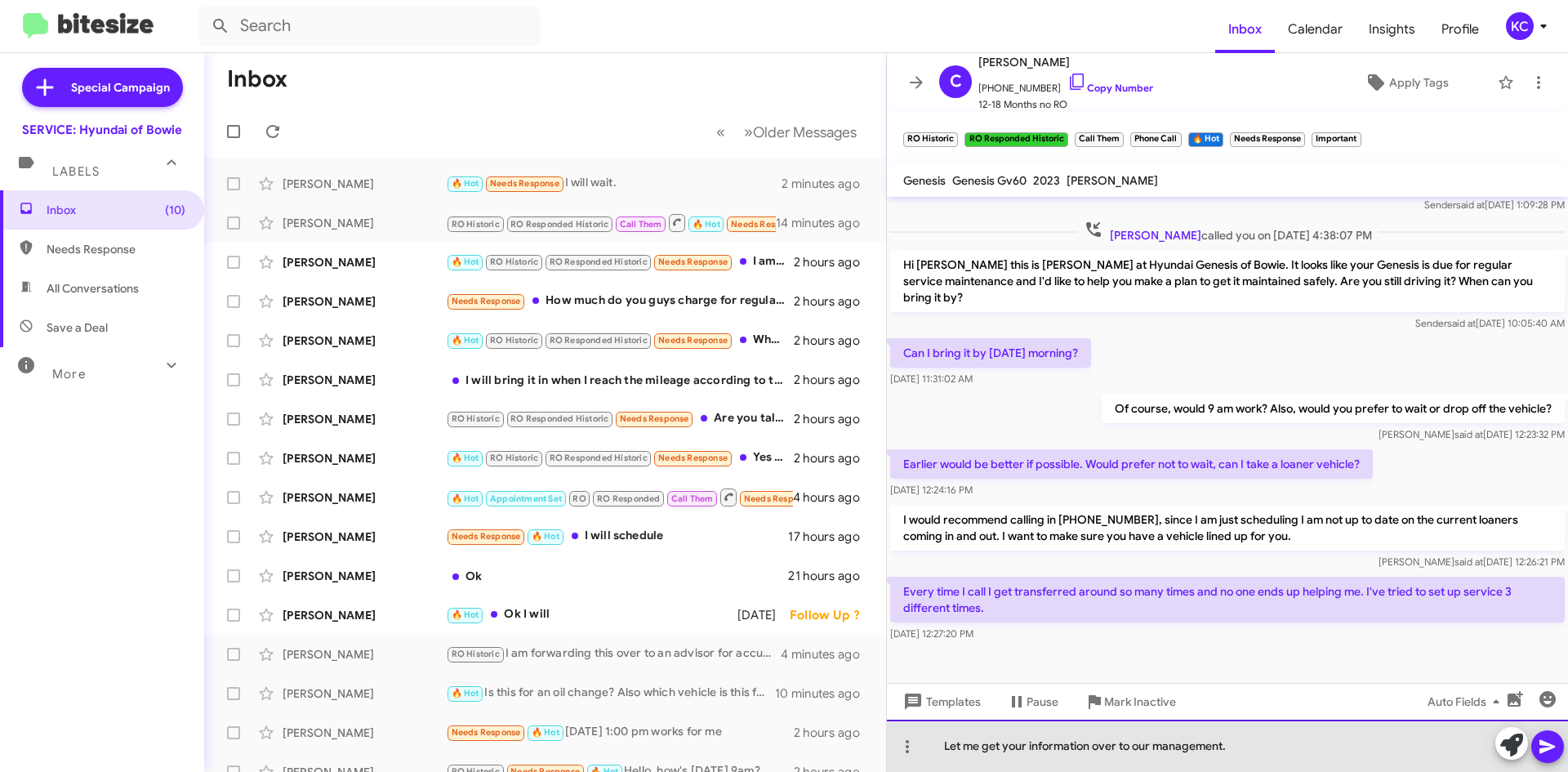
click at [947, 749] on div "Let me get your information over to our management." at bounding box center [1227, 746] width 681 height 52
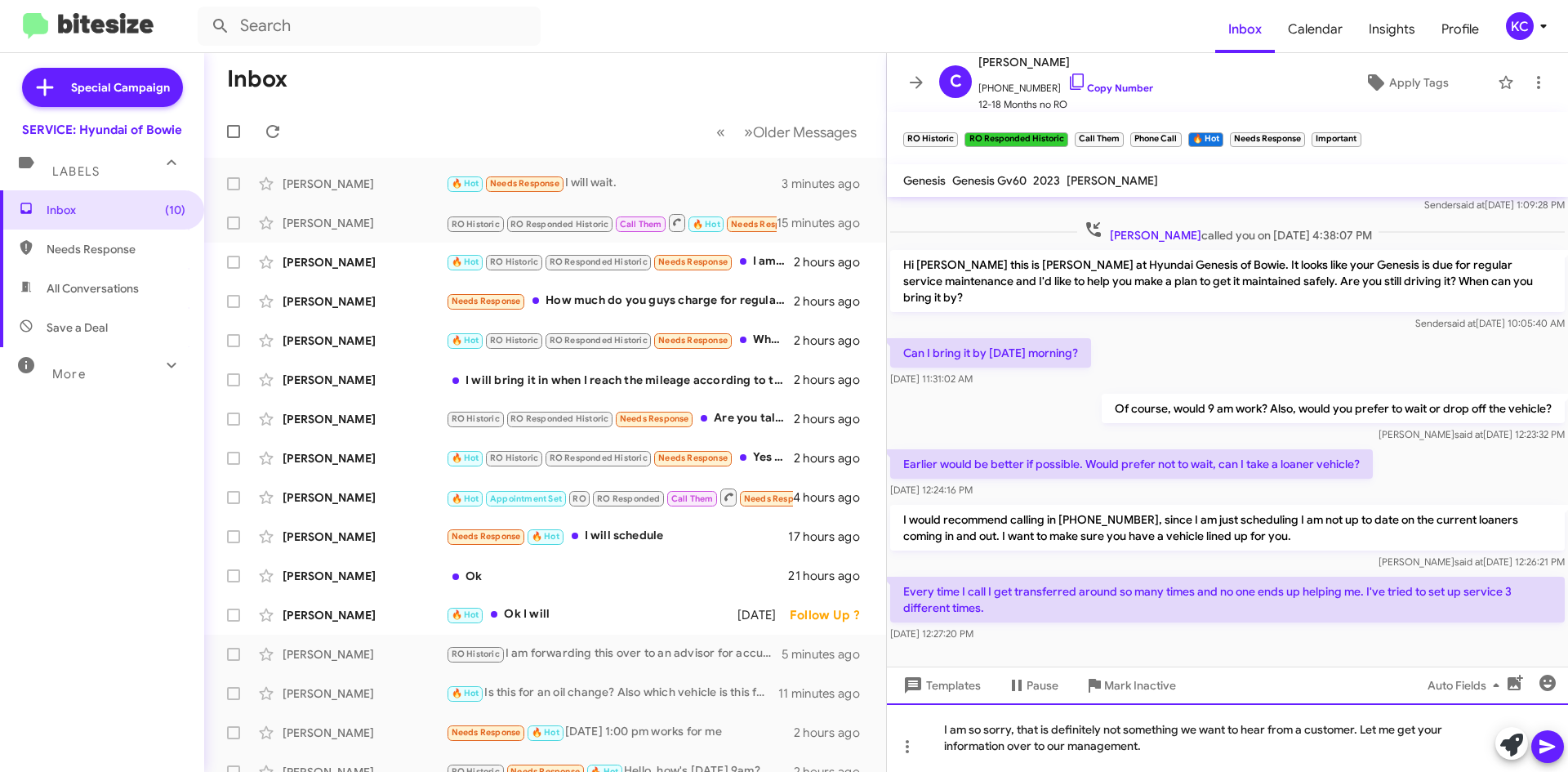
click at [1150, 751] on div "I am so sorry, that is definitely not something we want to hear from a customer…" at bounding box center [1227, 738] width 681 height 69
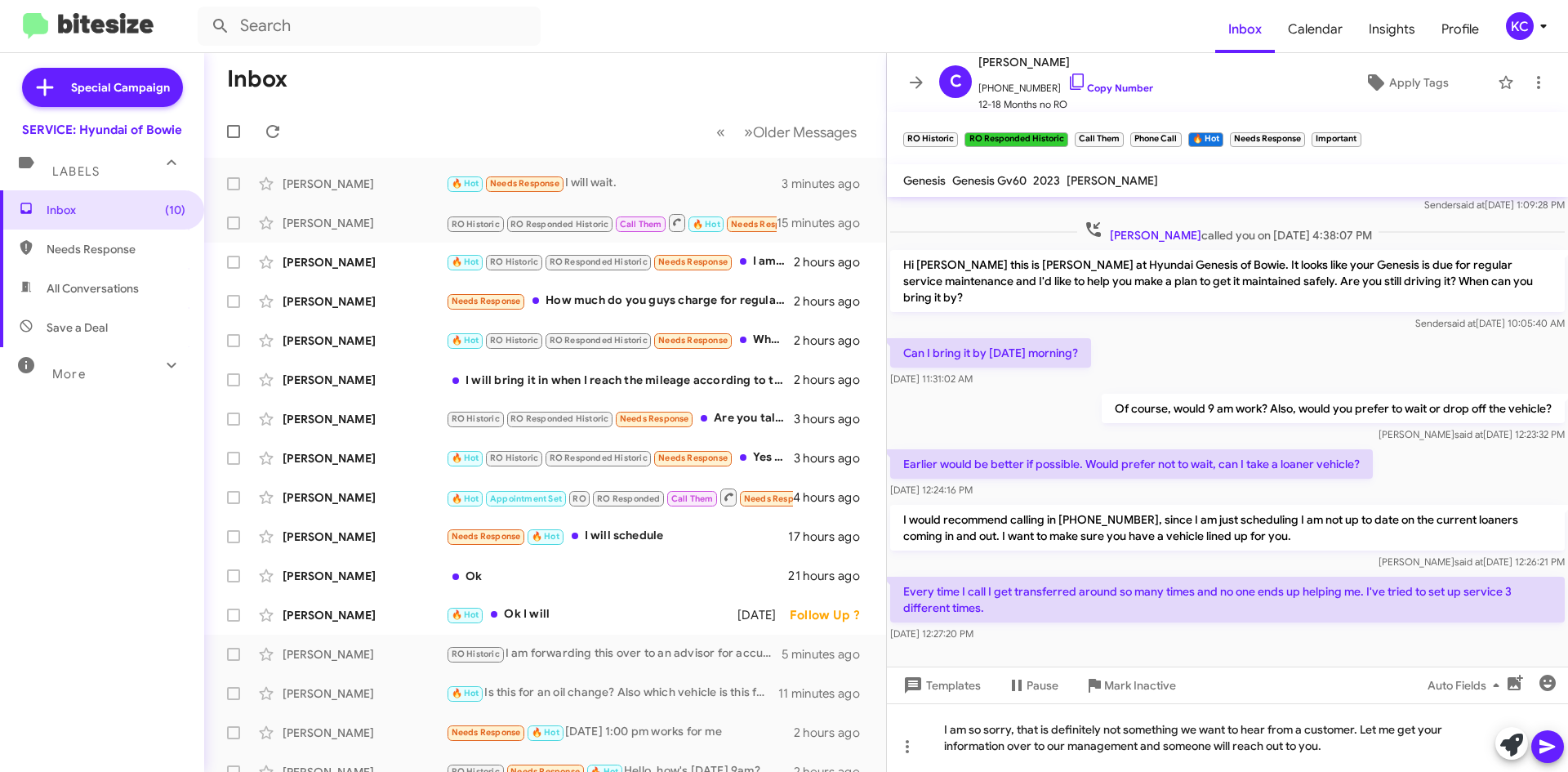
click at [1548, 749] on icon at bounding box center [1547, 746] width 15 height 14
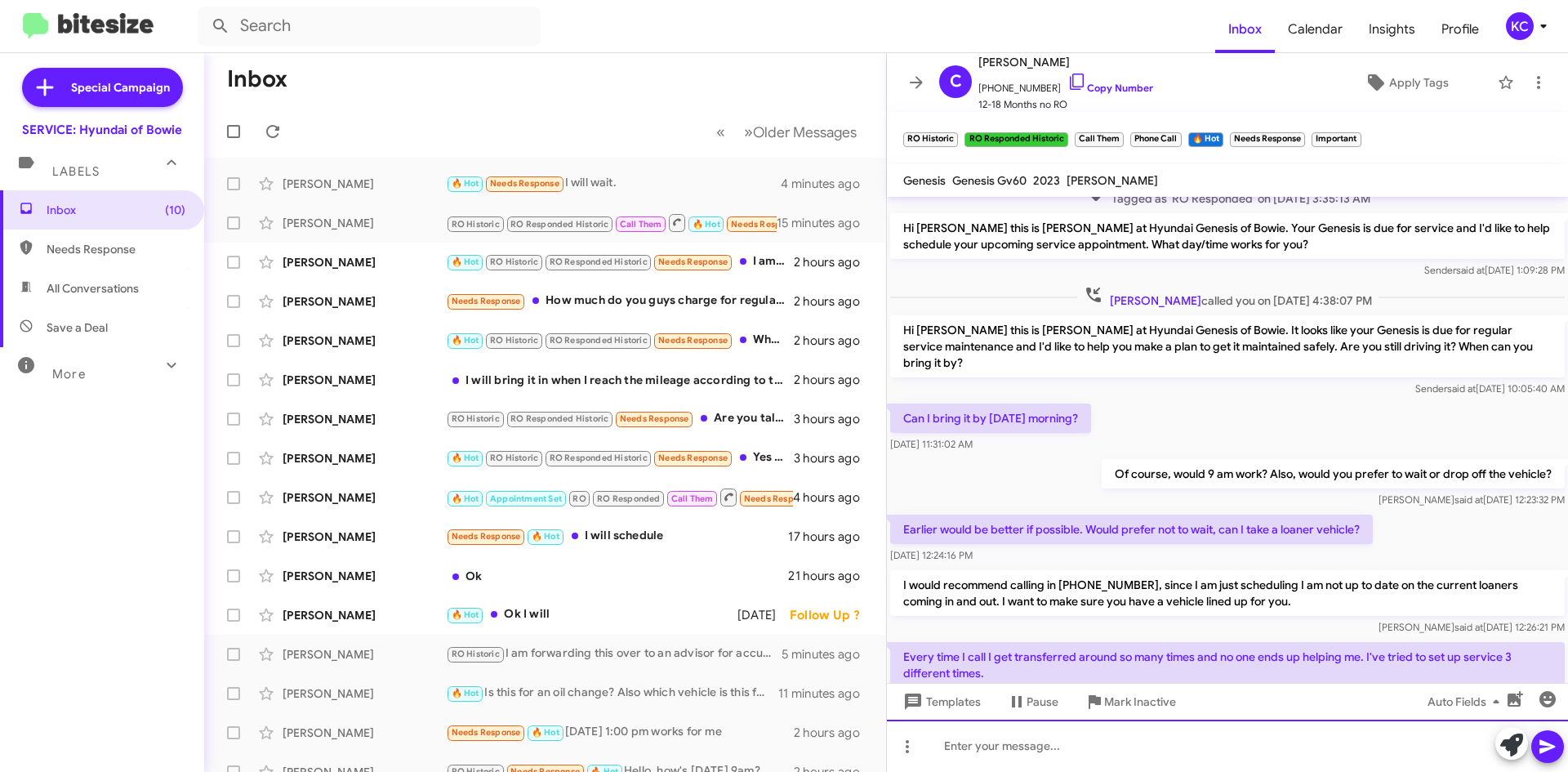
scroll to position [528, 0]
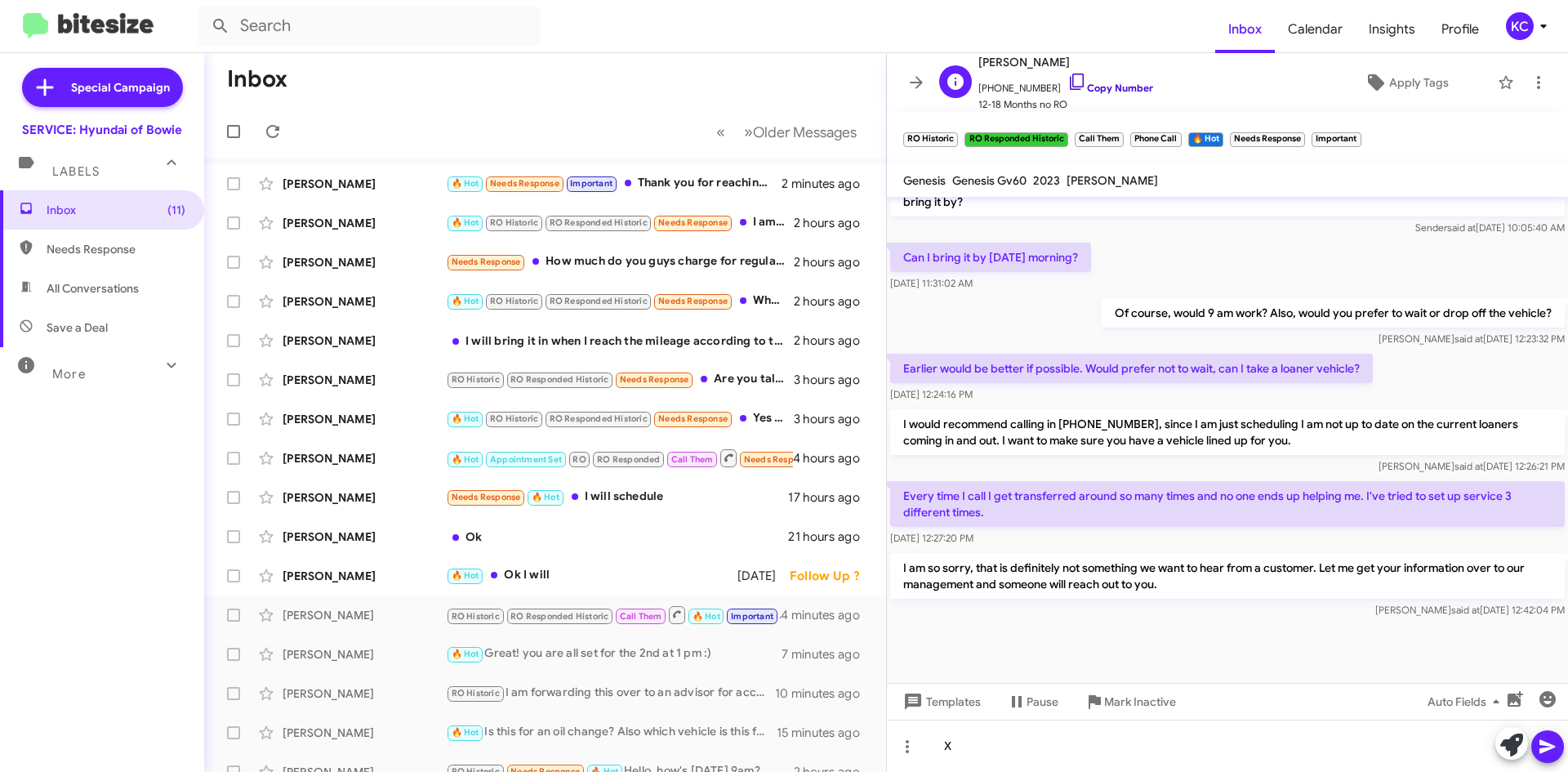
click at [1067, 78] on icon at bounding box center [1077, 81] width 20 height 20
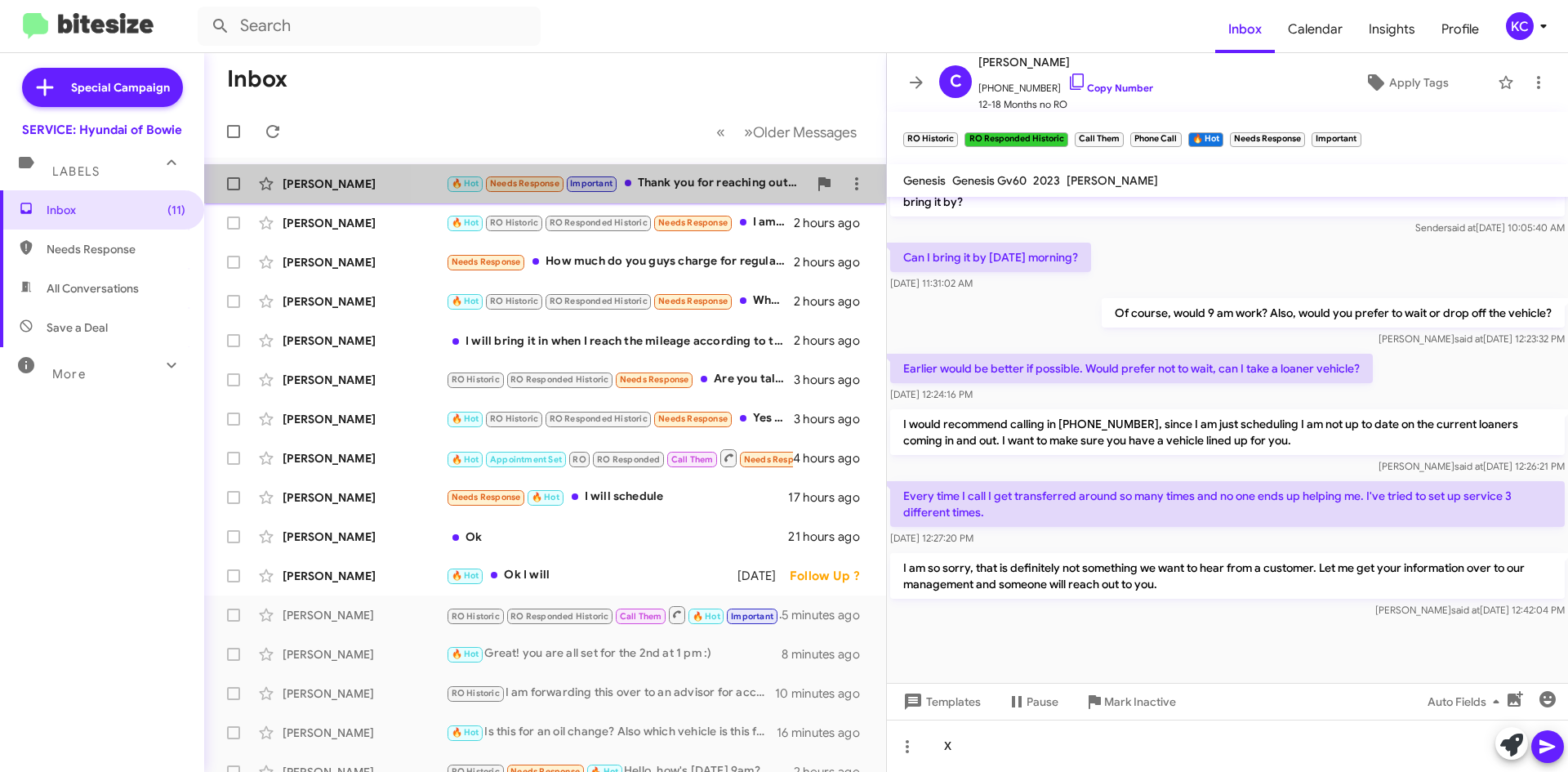
click at [671, 165] on span "Ophelia Richardson 🔥 Hot Needs Response Important Thank you for reaching out. I…" at bounding box center [545, 184] width 682 height 39
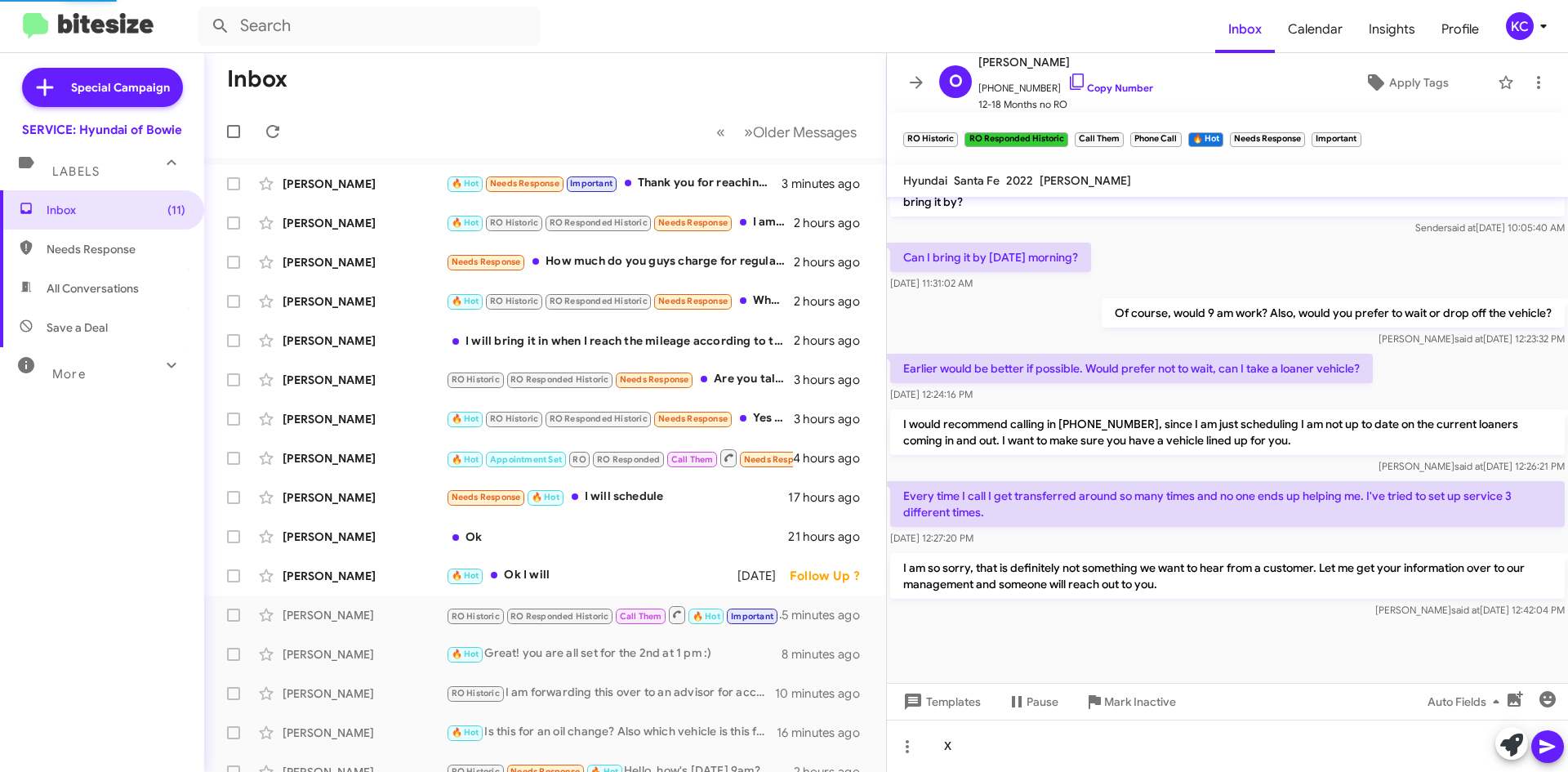
scroll to position [607, 0]
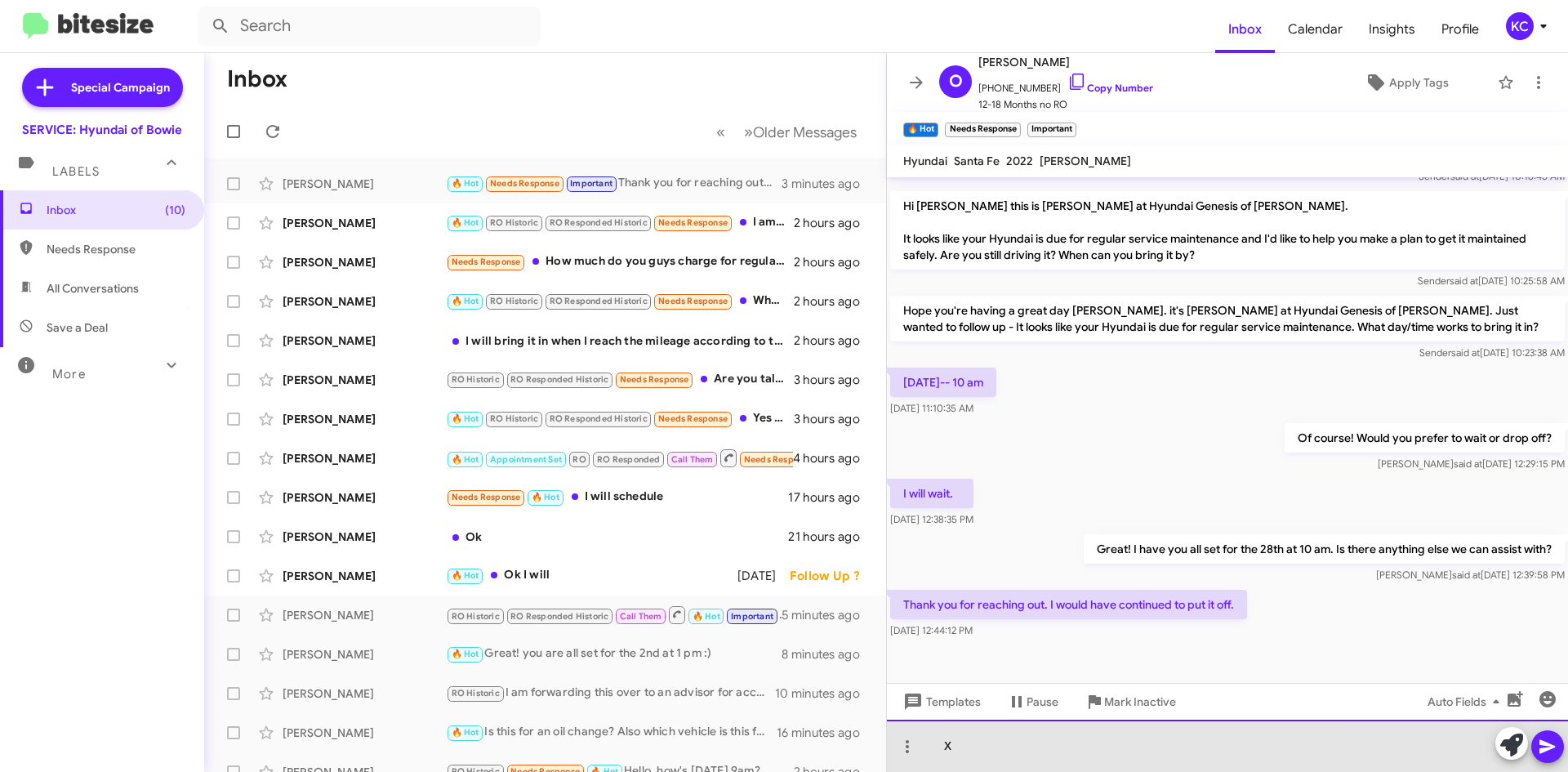
click at [1149, 761] on div "X" at bounding box center [1227, 746] width 681 height 52
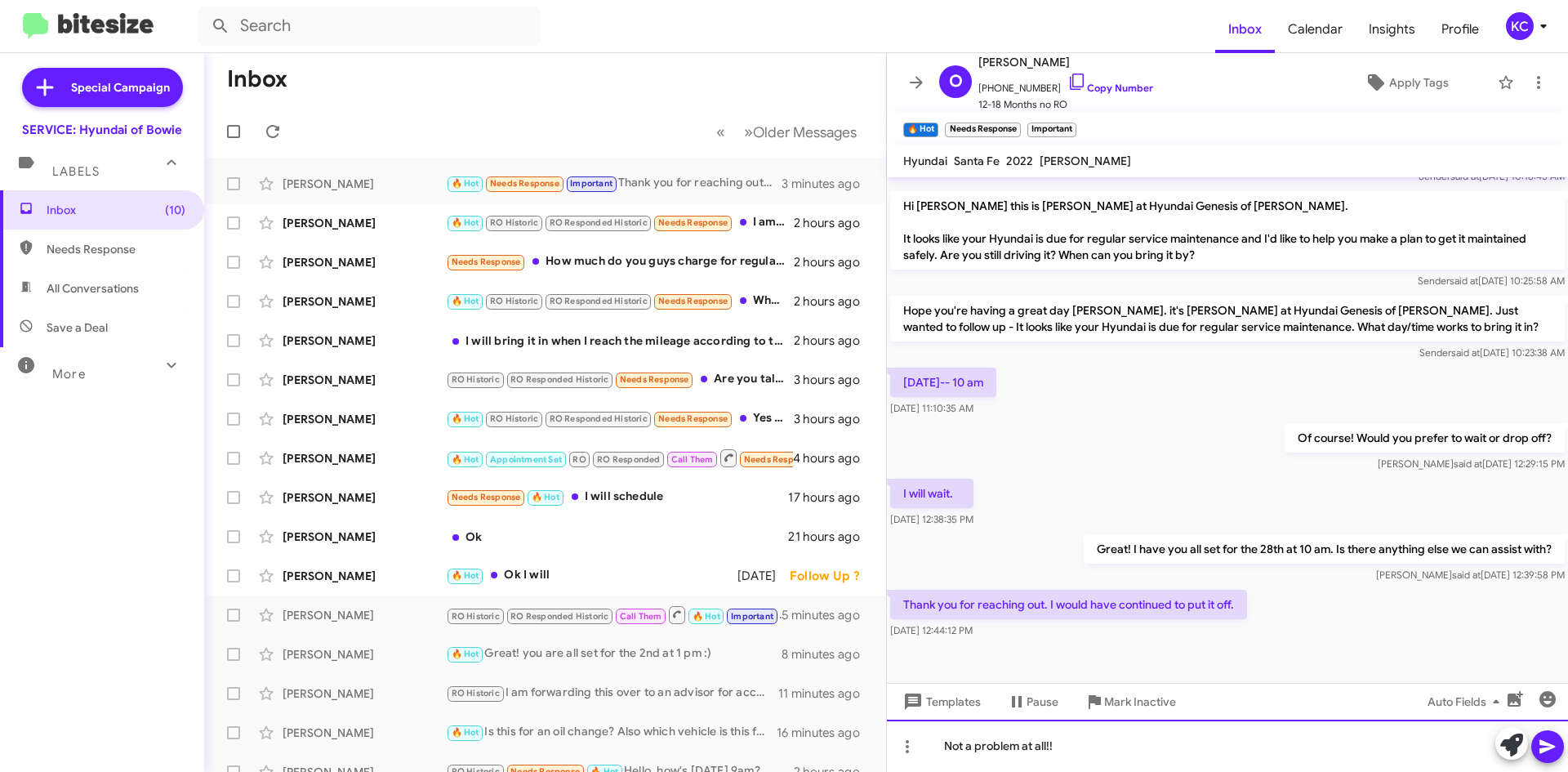
click at [947, 751] on div "Not a problem at all!!" at bounding box center [1227, 746] width 681 height 52
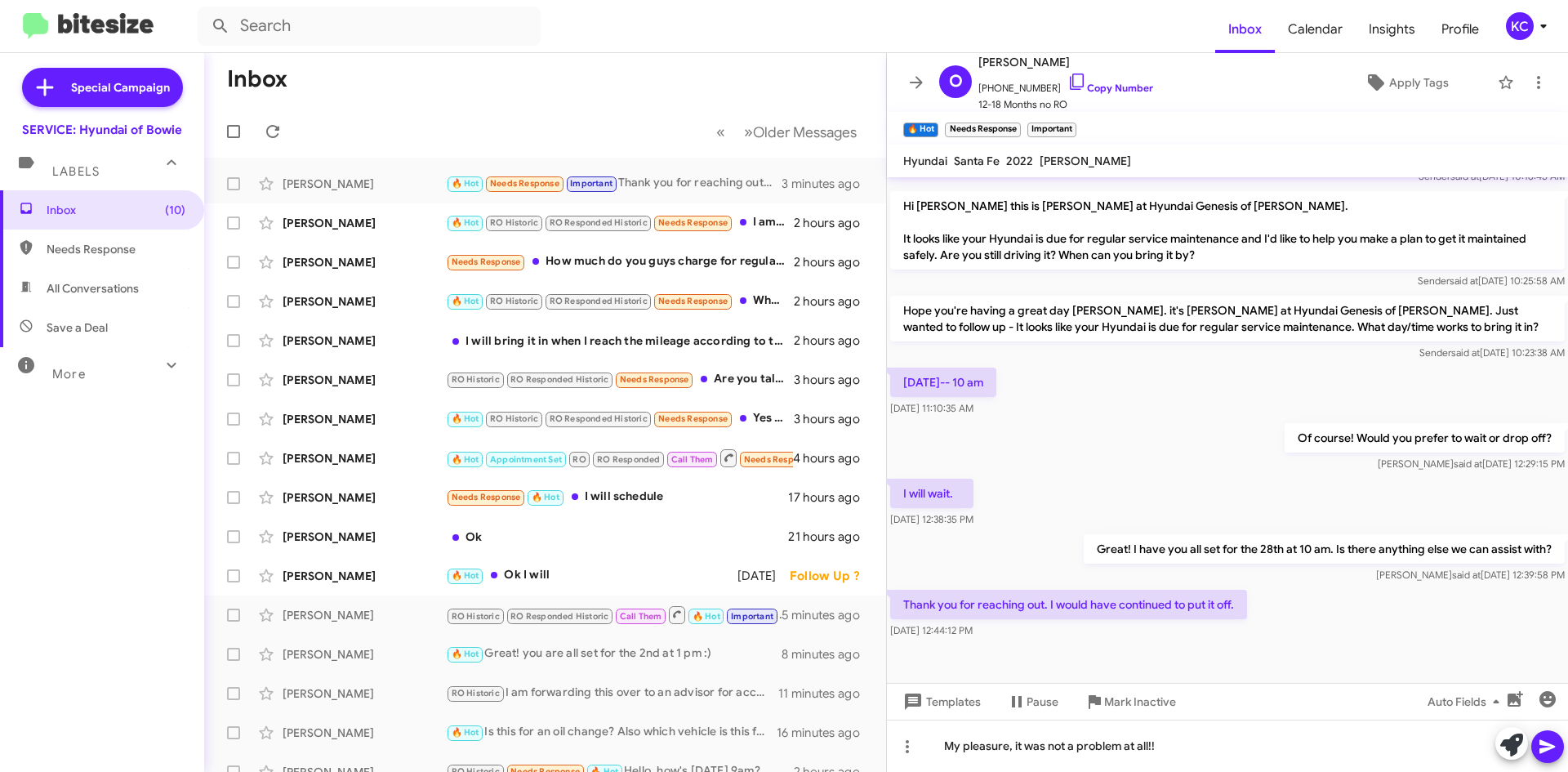
click at [1543, 754] on icon at bounding box center [1548, 747] width 20 height 20
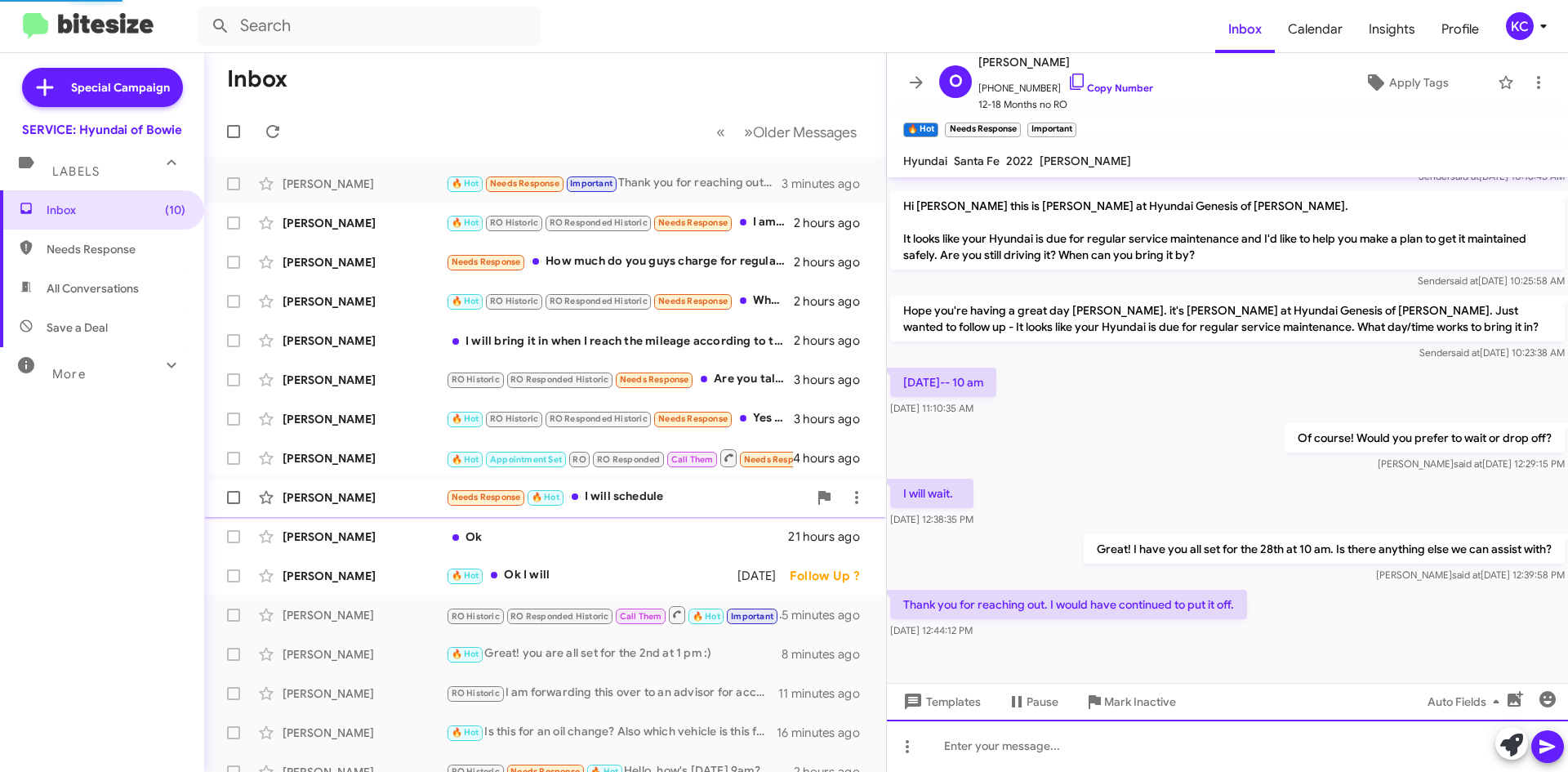
scroll to position [0, 0]
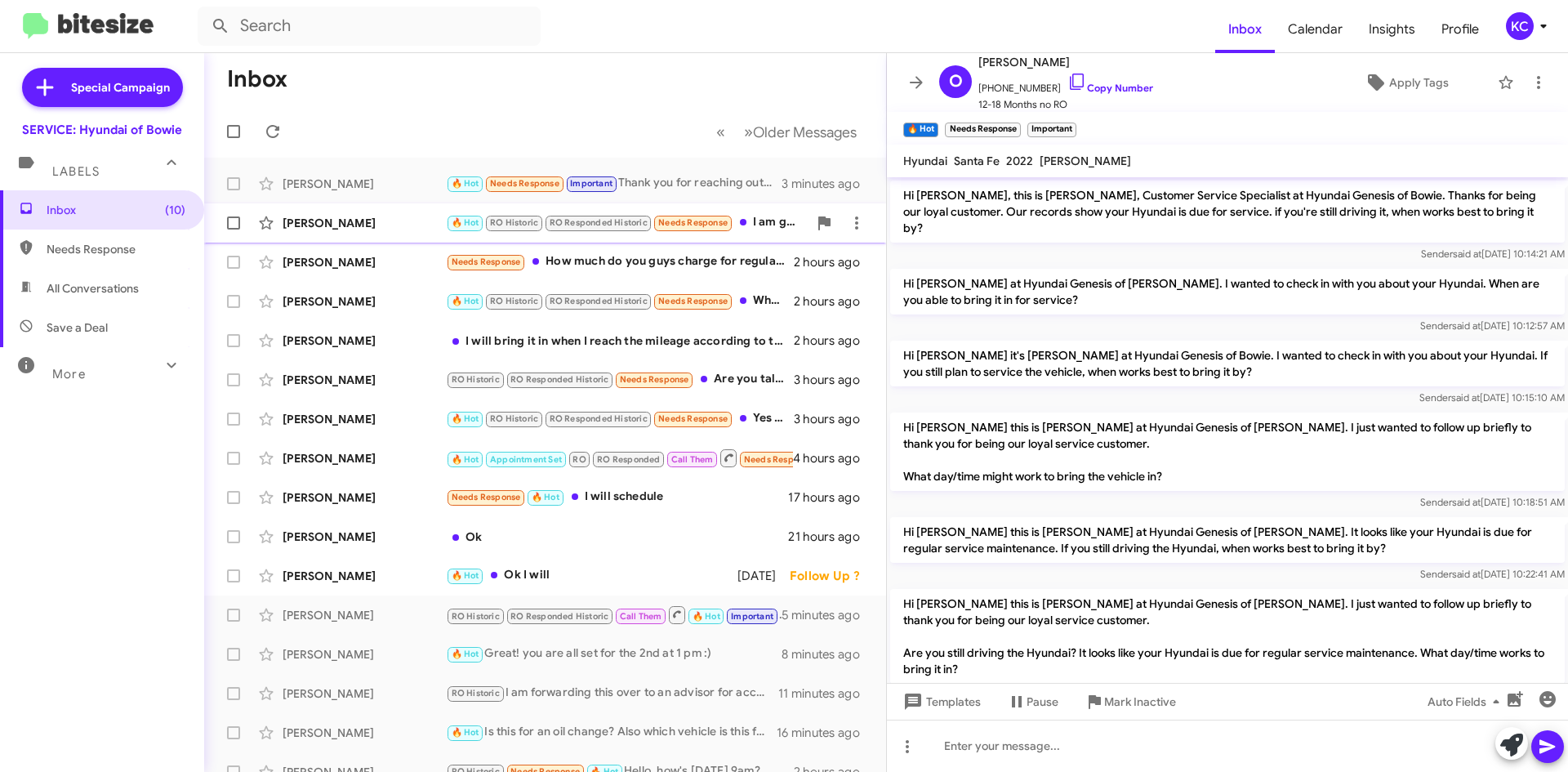
click at [766, 225] on div "🔥 Hot RO Historic RO Responded Historic Needs Response I am good as I brought i…" at bounding box center [627, 222] width 362 height 19
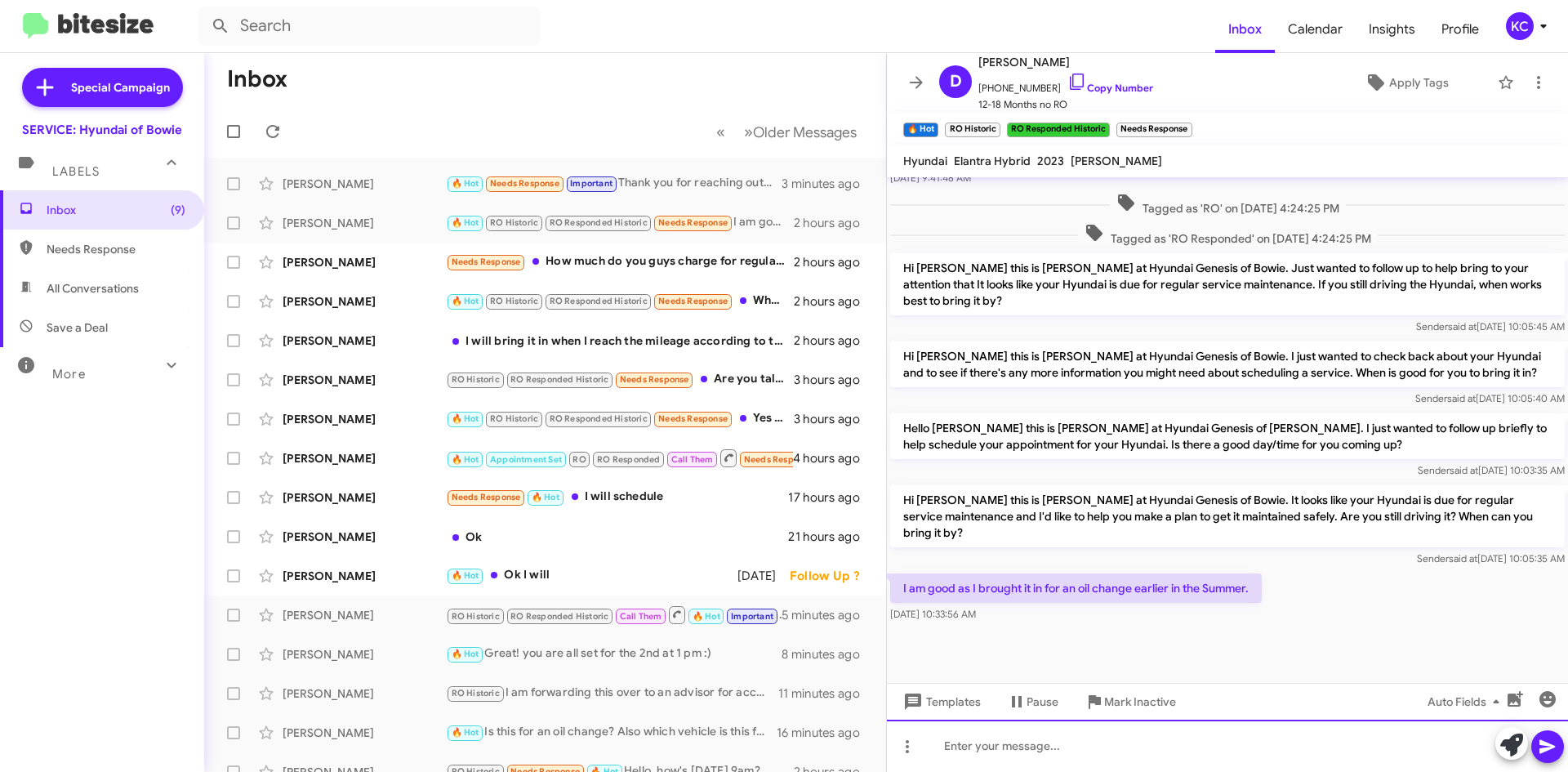
click at [1170, 760] on div at bounding box center [1227, 746] width 681 height 52
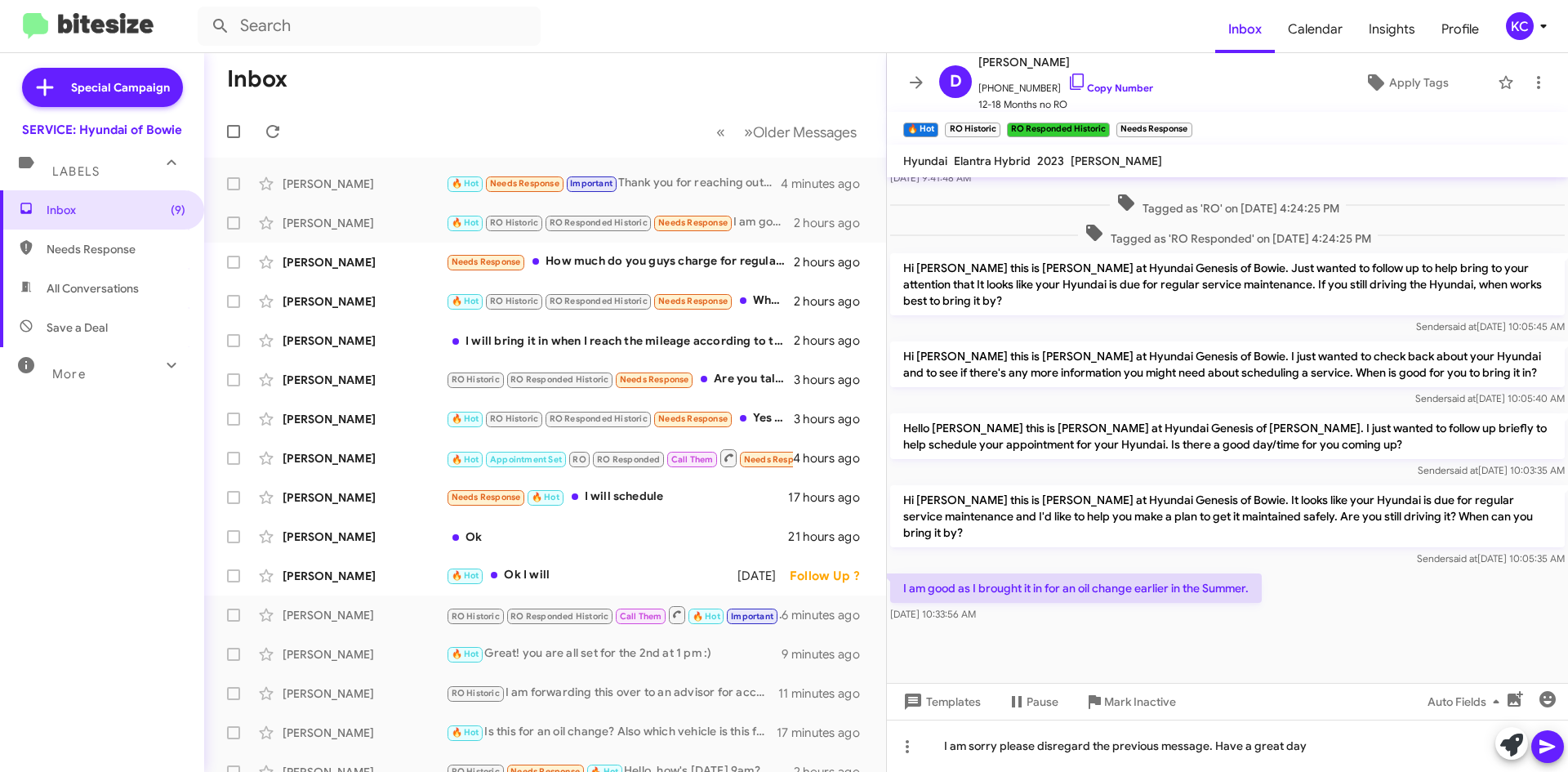
click at [1549, 742] on icon at bounding box center [1548, 747] width 20 height 20
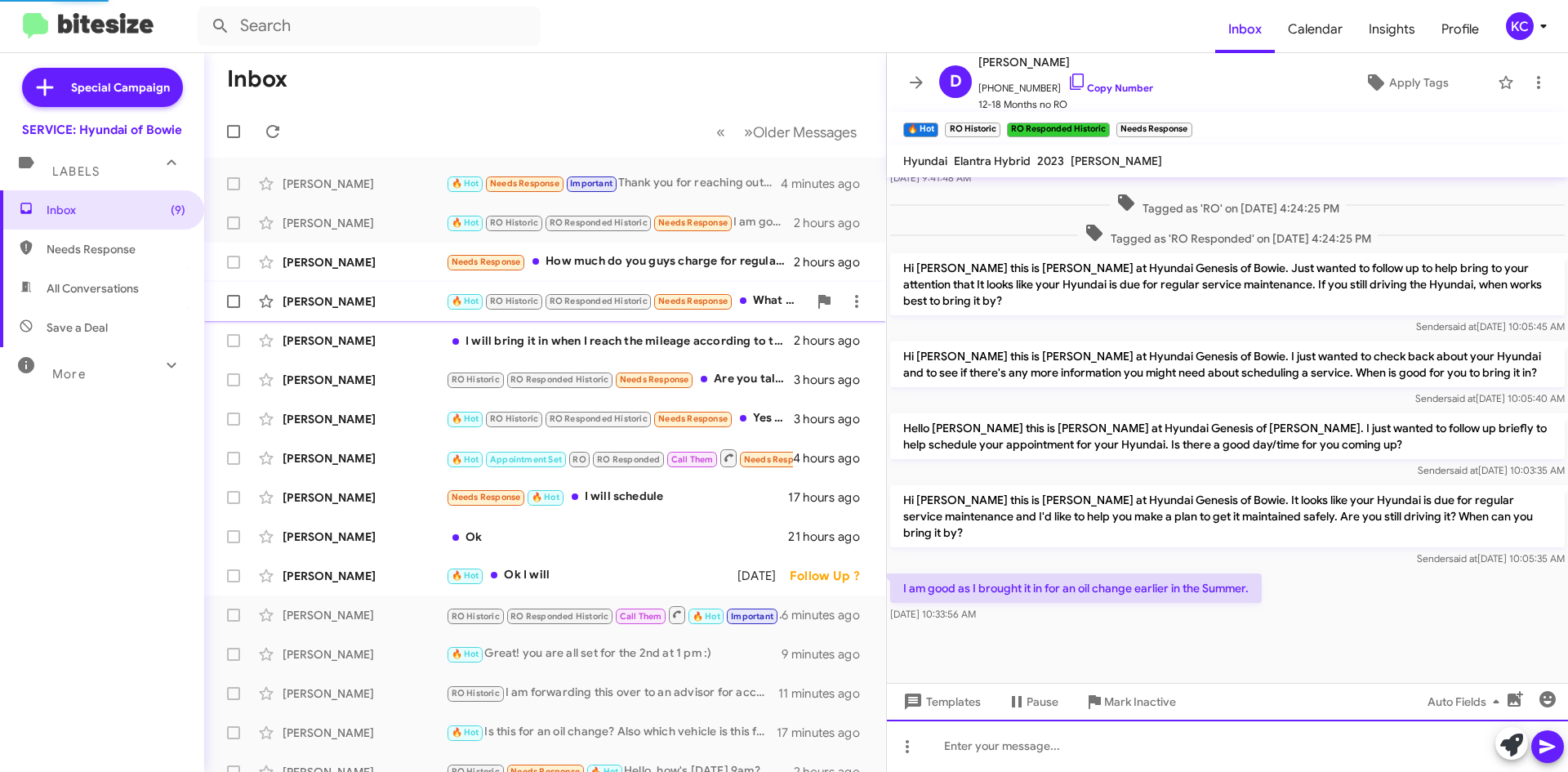
scroll to position [0, 0]
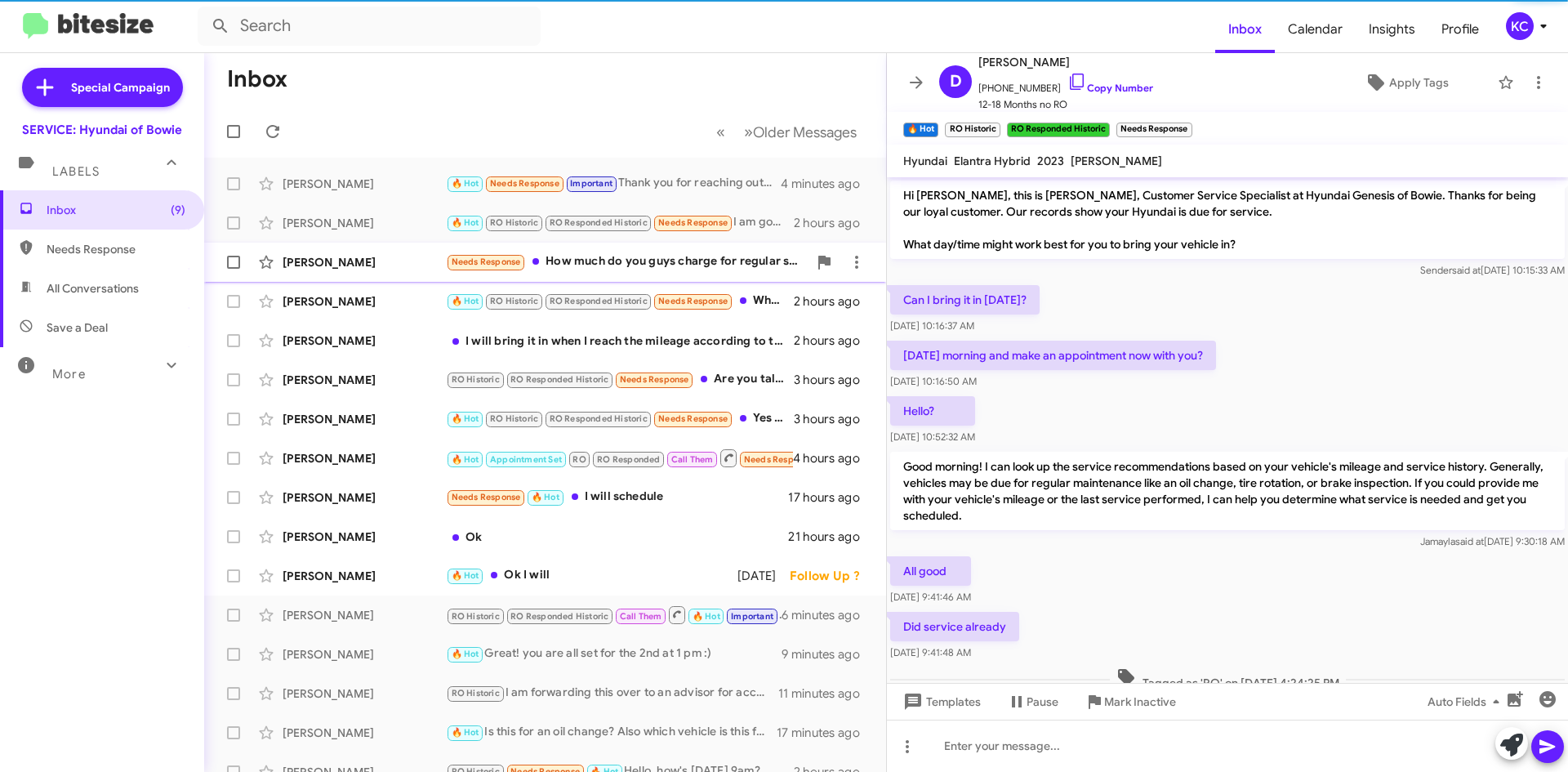
click at [617, 264] on div "Needs Response How much do you guys charge for regular service maintenance?" at bounding box center [627, 261] width 362 height 19
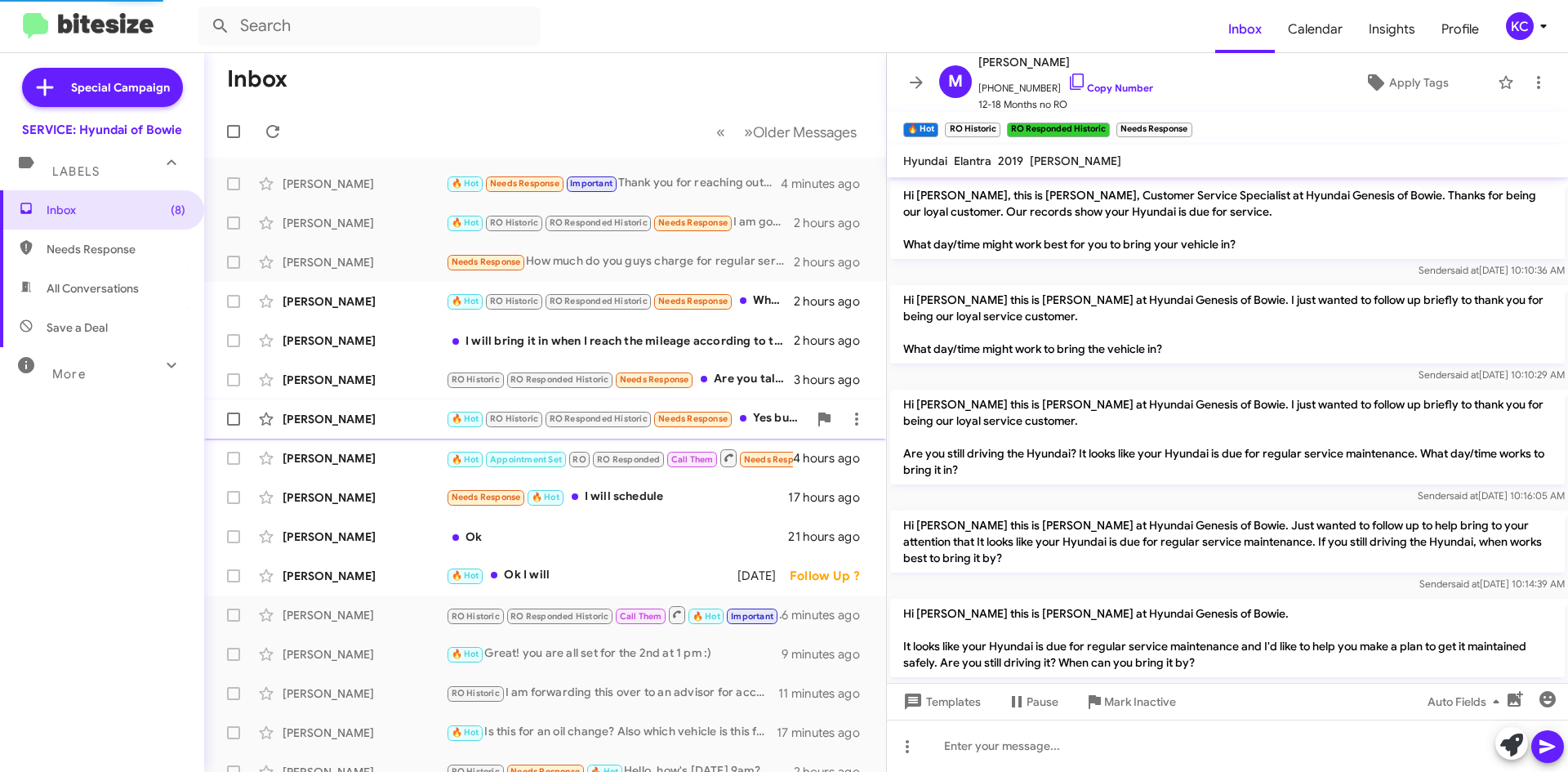
scroll to position [173, 0]
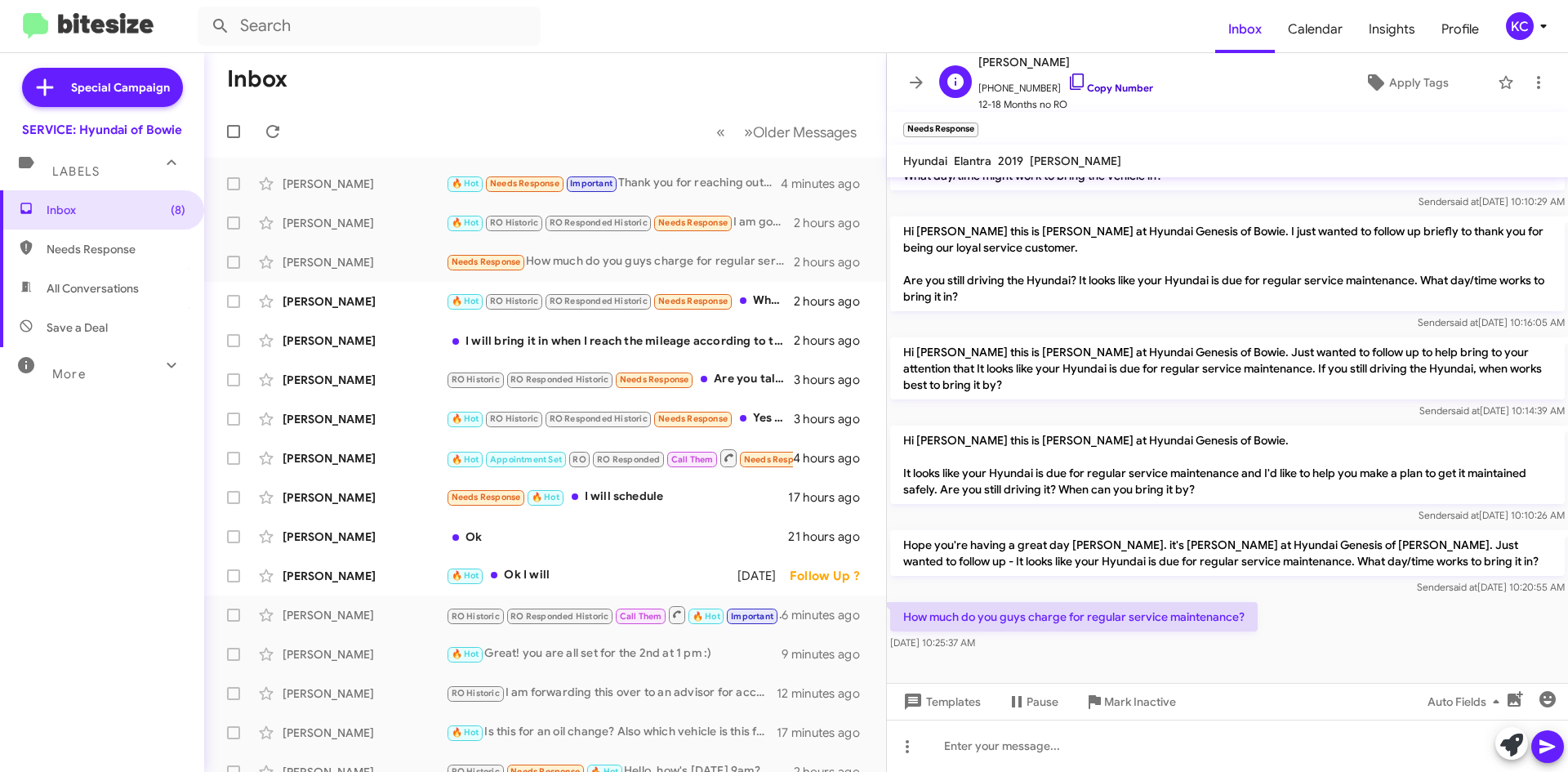
click at [1069, 78] on icon at bounding box center [1077, 81] width 20 height 20
click at [1067, 81] on icon at bounding box center [1077, 81] width 20 height 20
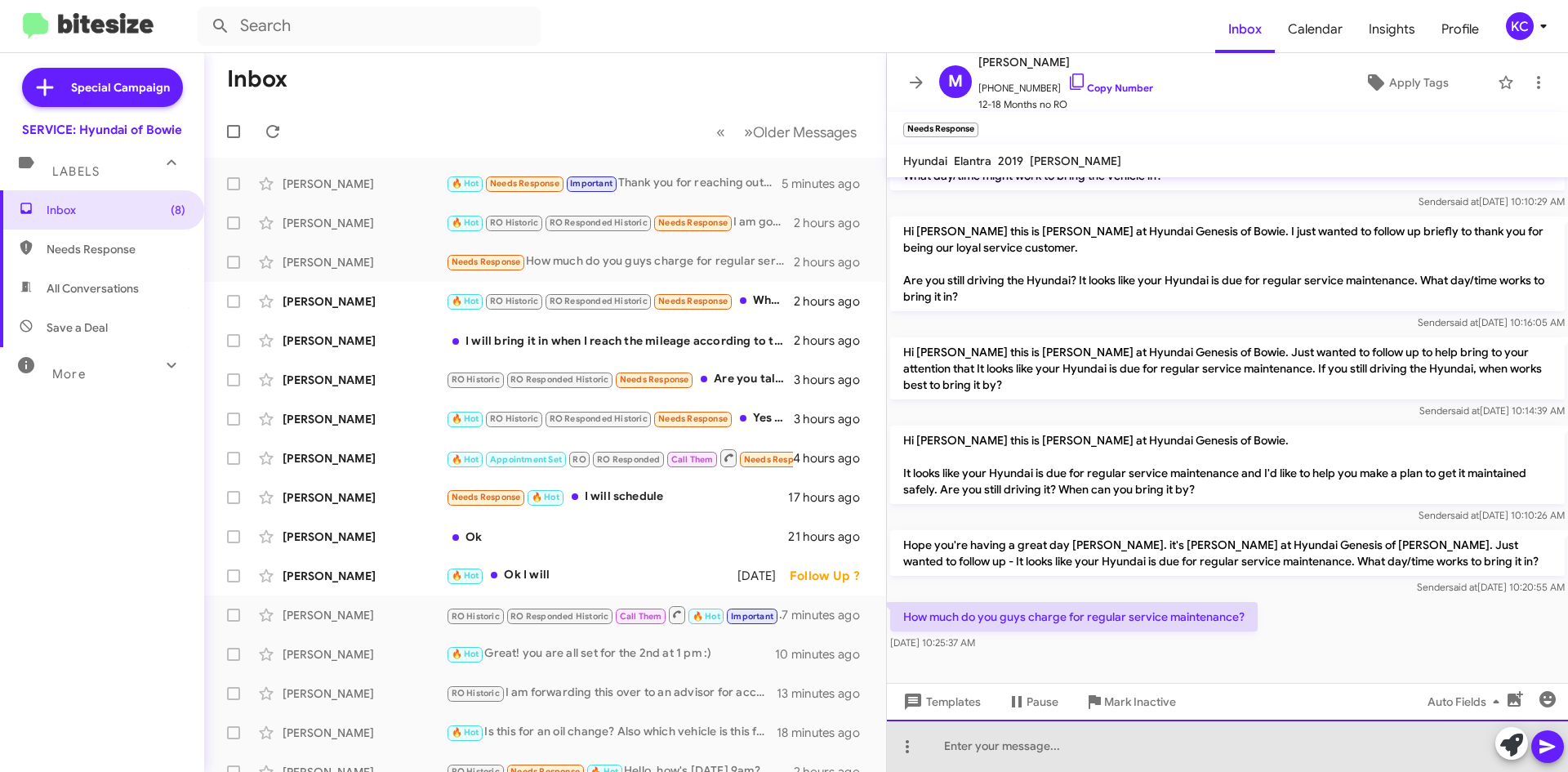
click at [986, 749] on div at bounding box center [1227, 746] width 681 height 52
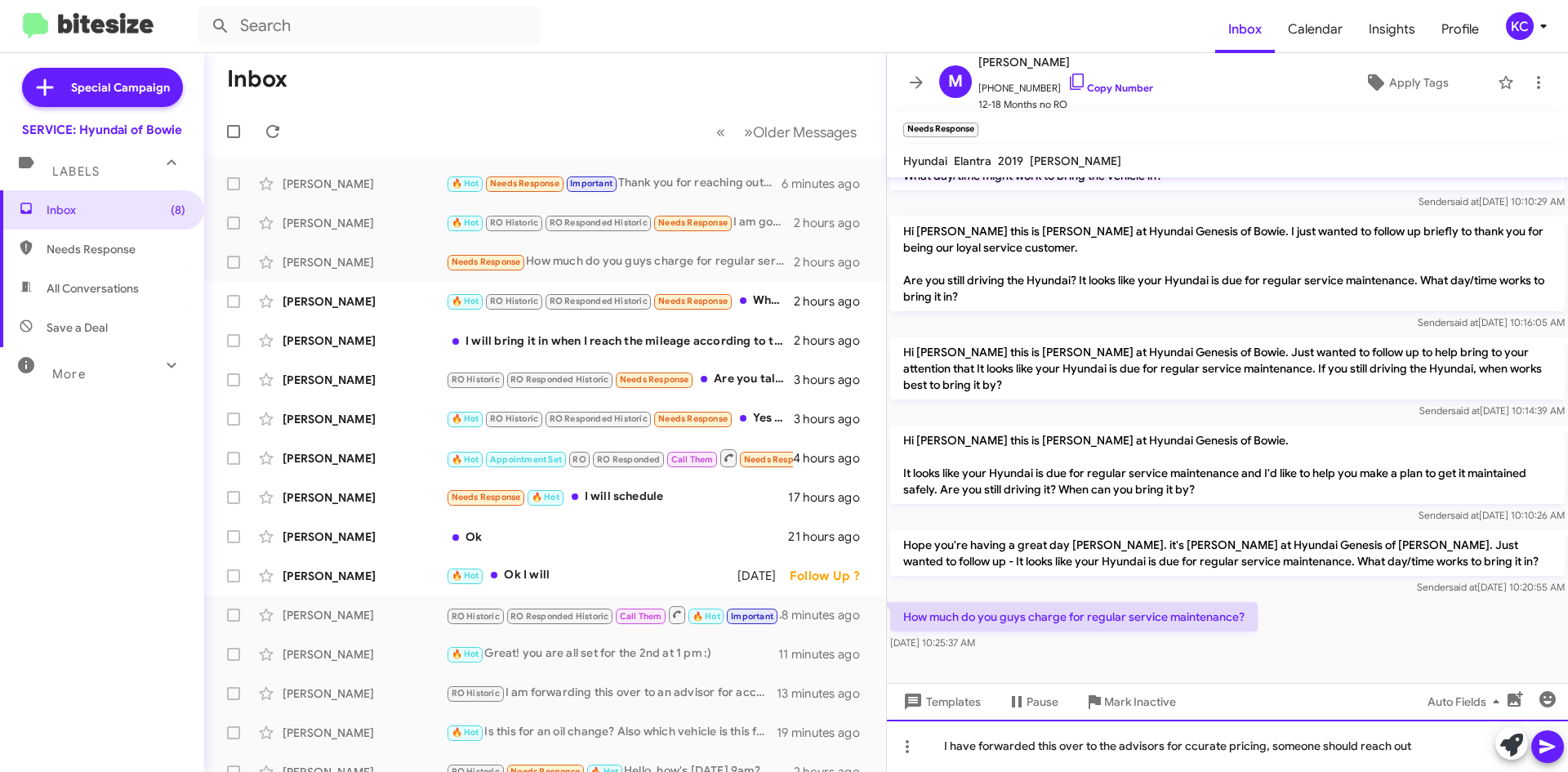
click at [1185, 746] on div "I have forwarded this over to the advisors for ccurate pricing, someone should …" at bounding box center [1227, 746] width 681 height 52
click at [1365, 743] on div "I have forwarded this over to the advisors for accurate pricing, someone should…" at bounding box center [1227, 746] width 681 height 52
click at [1408, 744] on div "I have forwarded this over to the advisors for accurate pricing, someone should…" at bounding box center [1227, 746] width 681 height 52
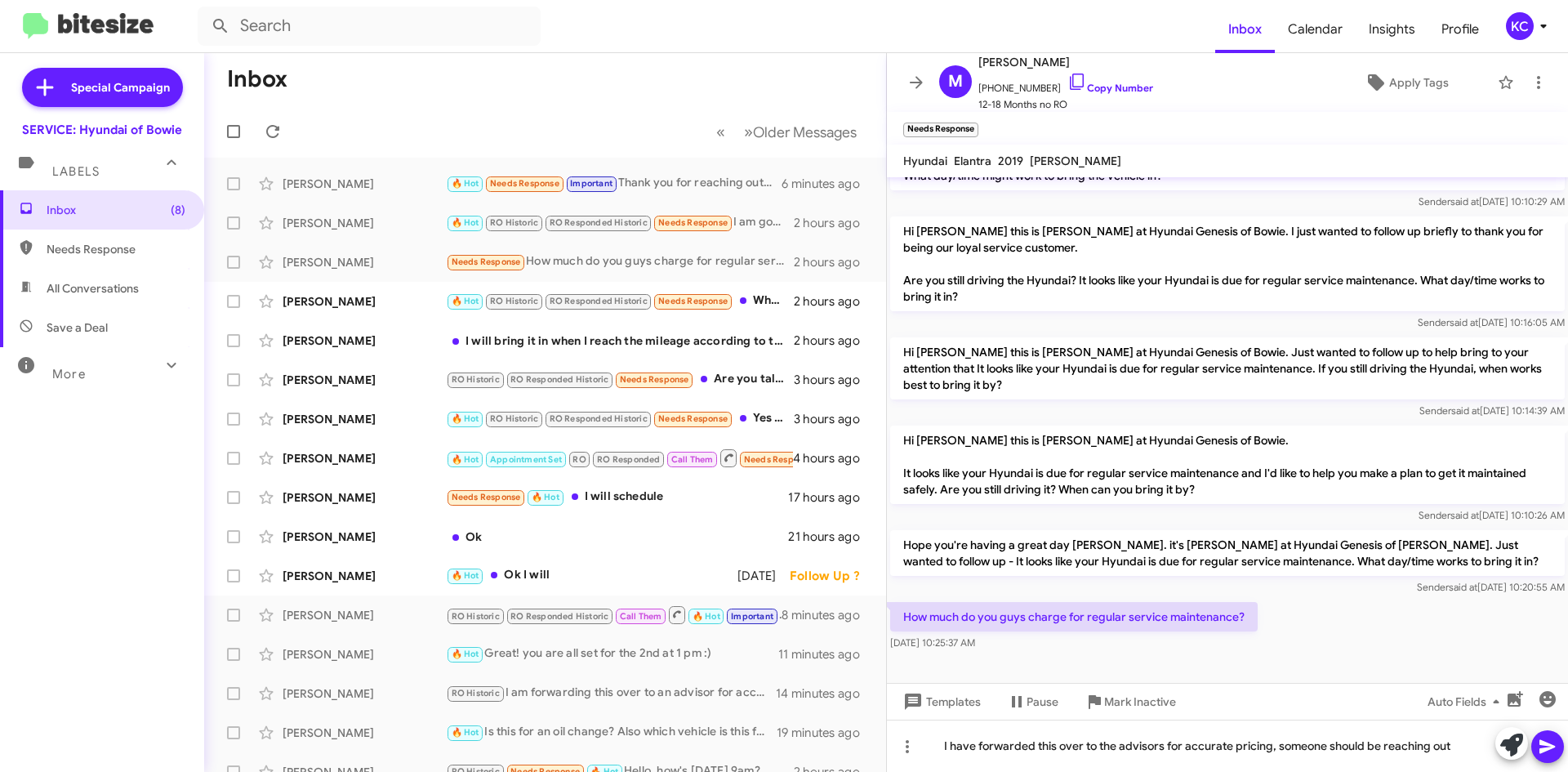
click at [1551, 740] on icon at bounding box center [1548, 747] width 20 height 20
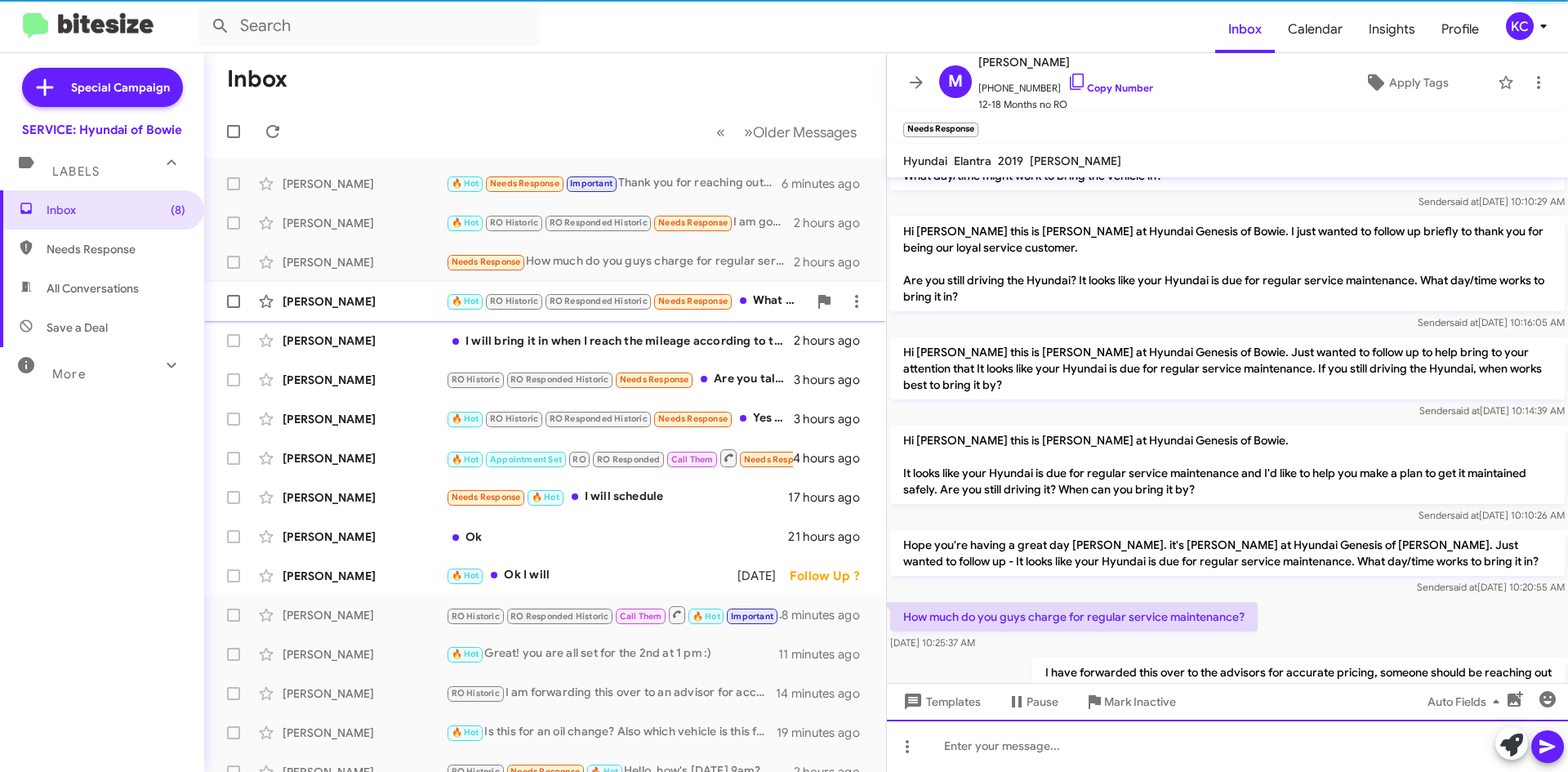
scroll to position [0, 0]
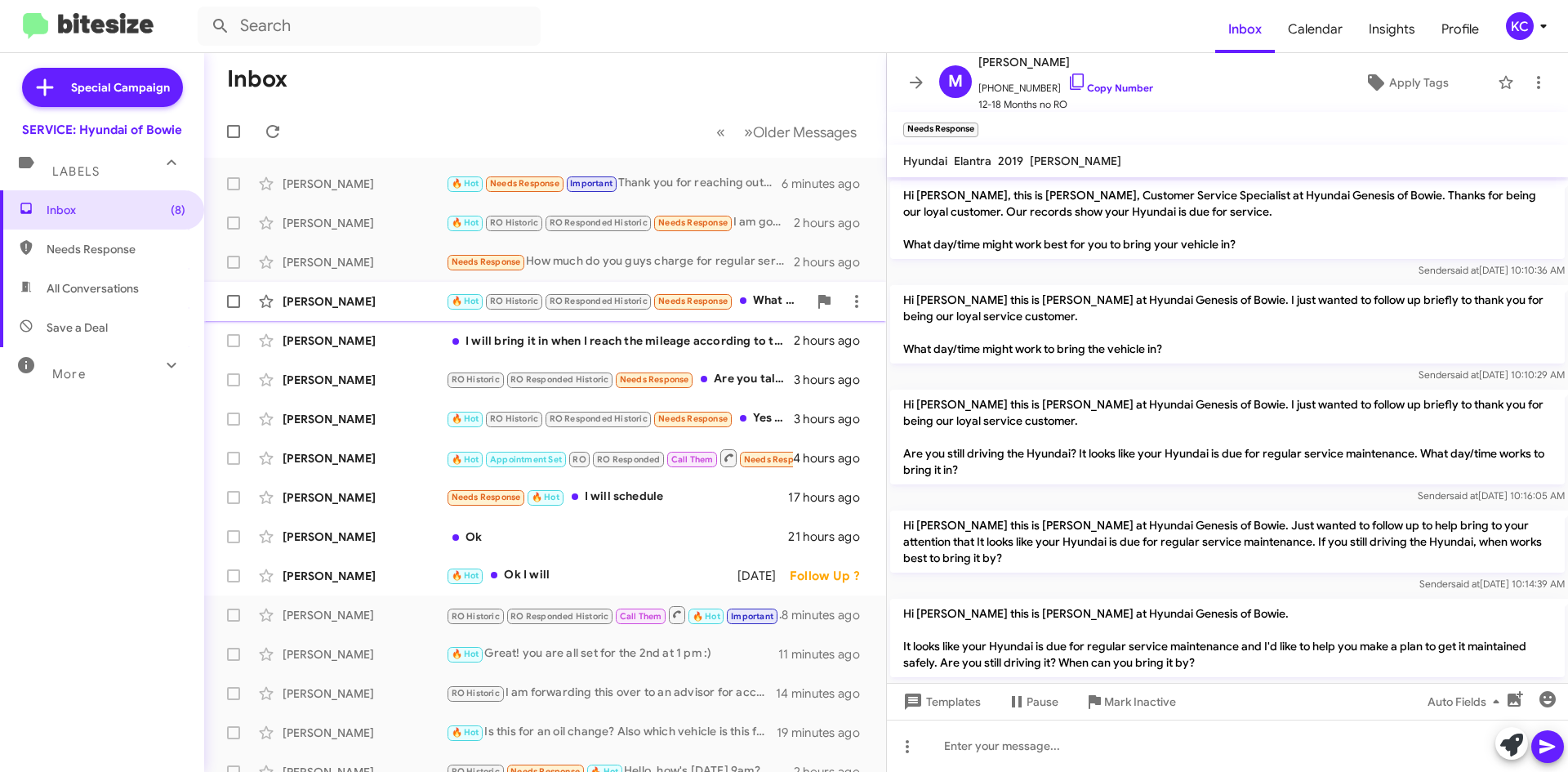
click at [756, 297] on div "🔥 Hot RO Historic RO Responded Historic Needs Response What do you have availab…" at bounding box center [627, 300] width 362 height 19
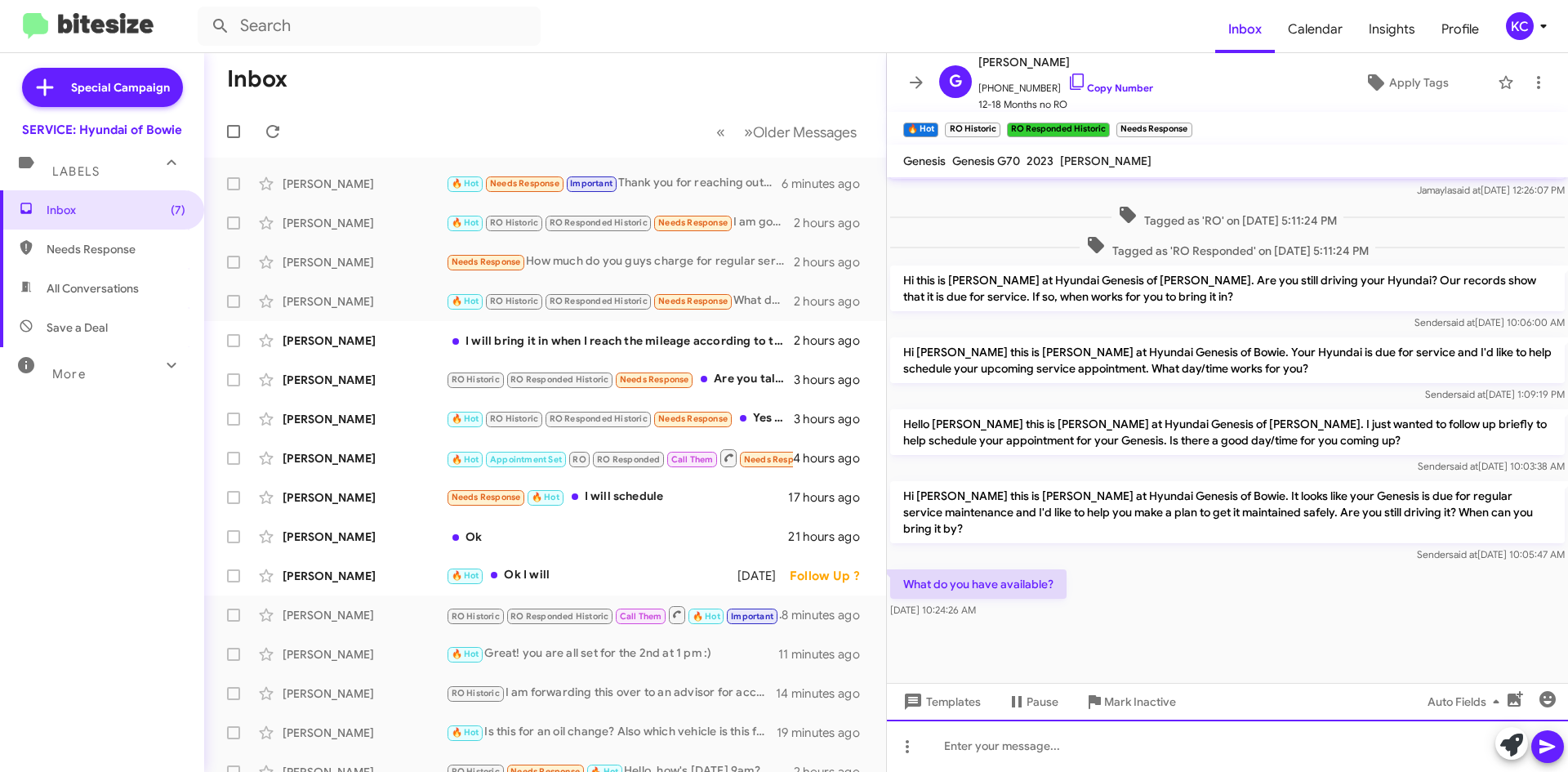
click at [1046, 741] on div at bounding box center [1227, 746] width 681 height 52
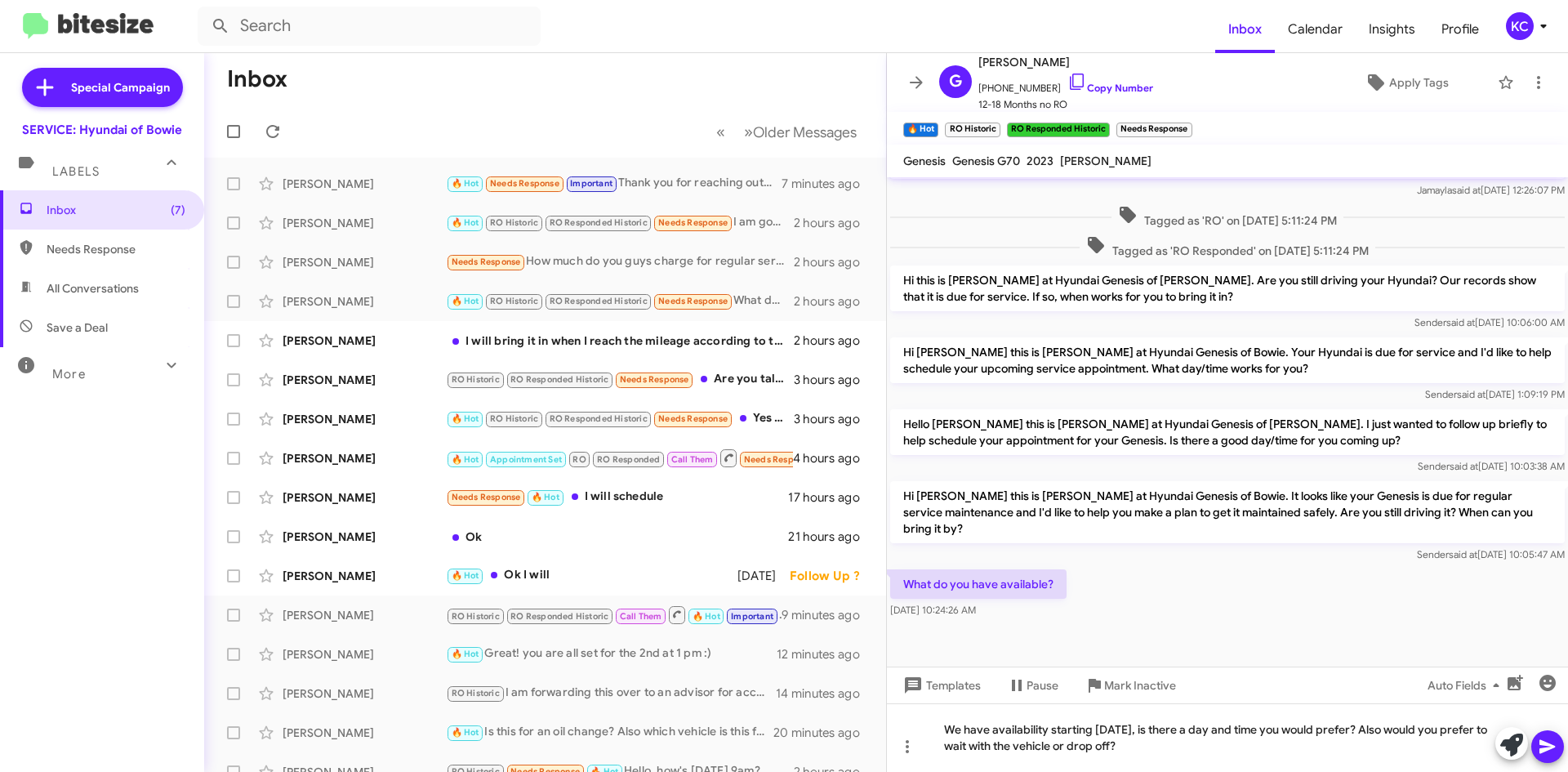
click at [1555, 747] on icon at bounding box center [1547, 746] width 15 height 14
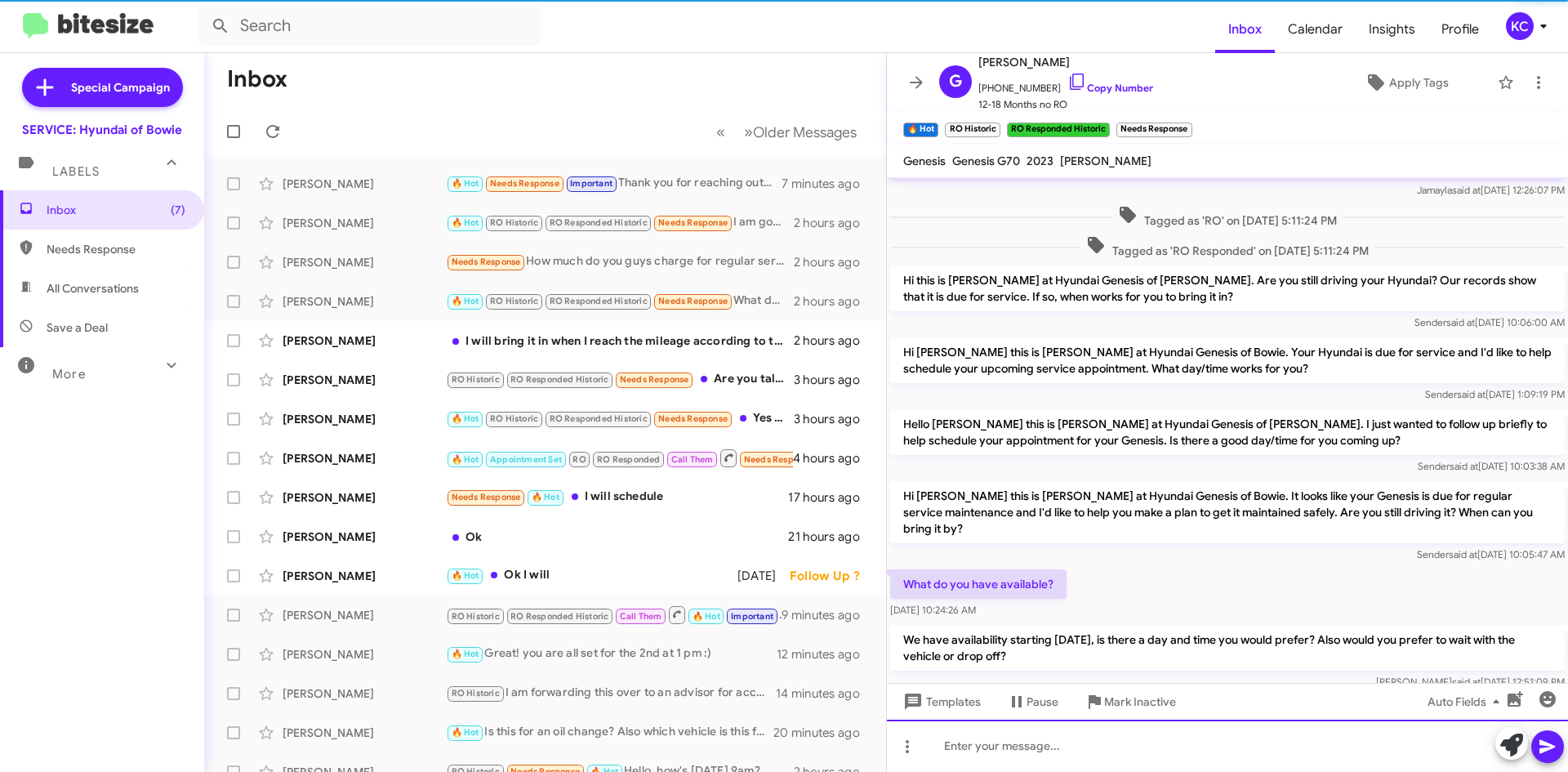
scroll to position [0, 0]
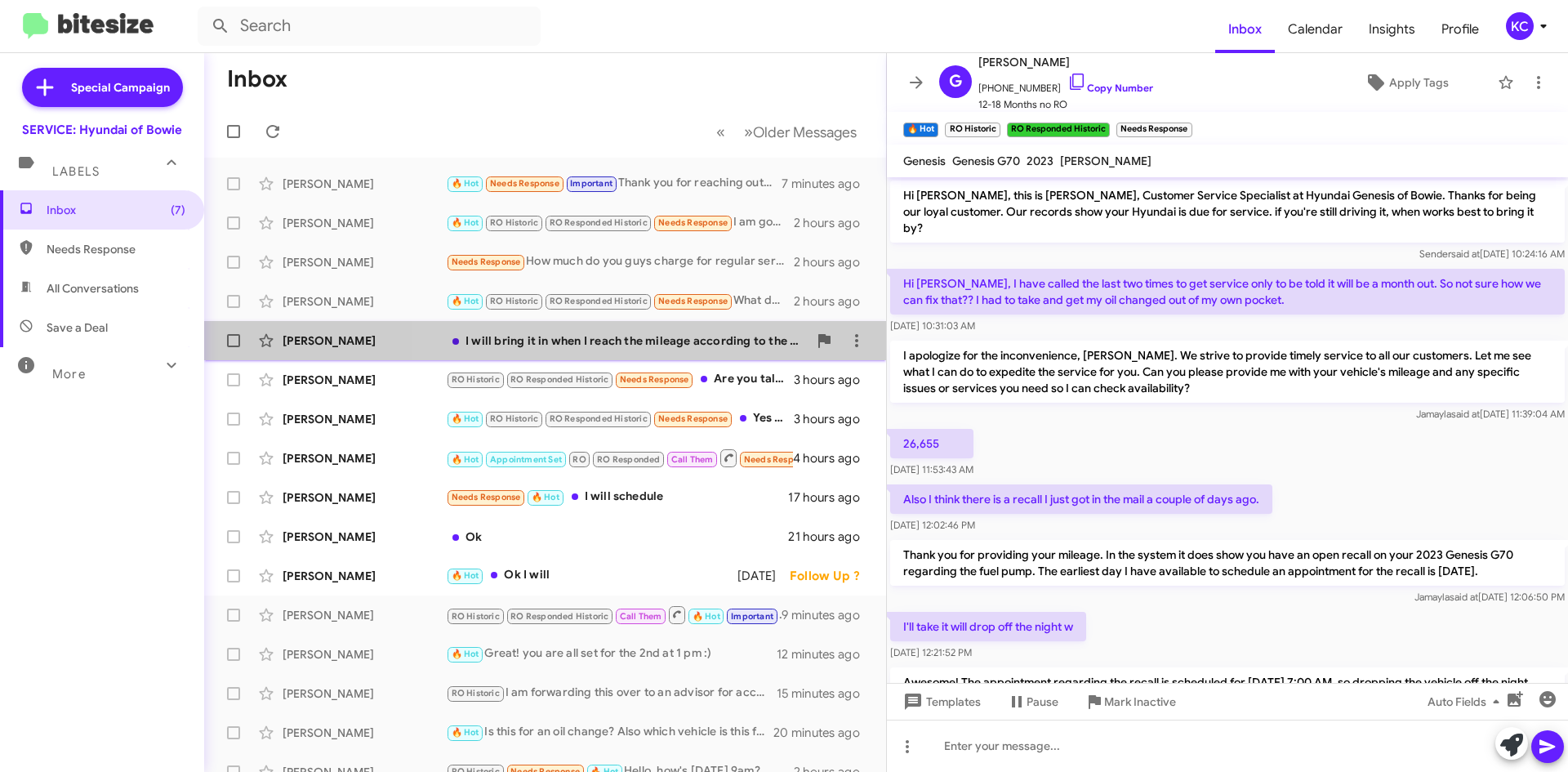
click at [707, 334] on div "I will bring it in when I reach the mileage according to the sticker from servi…" at bounding box center [627, 341] width 362 height 16
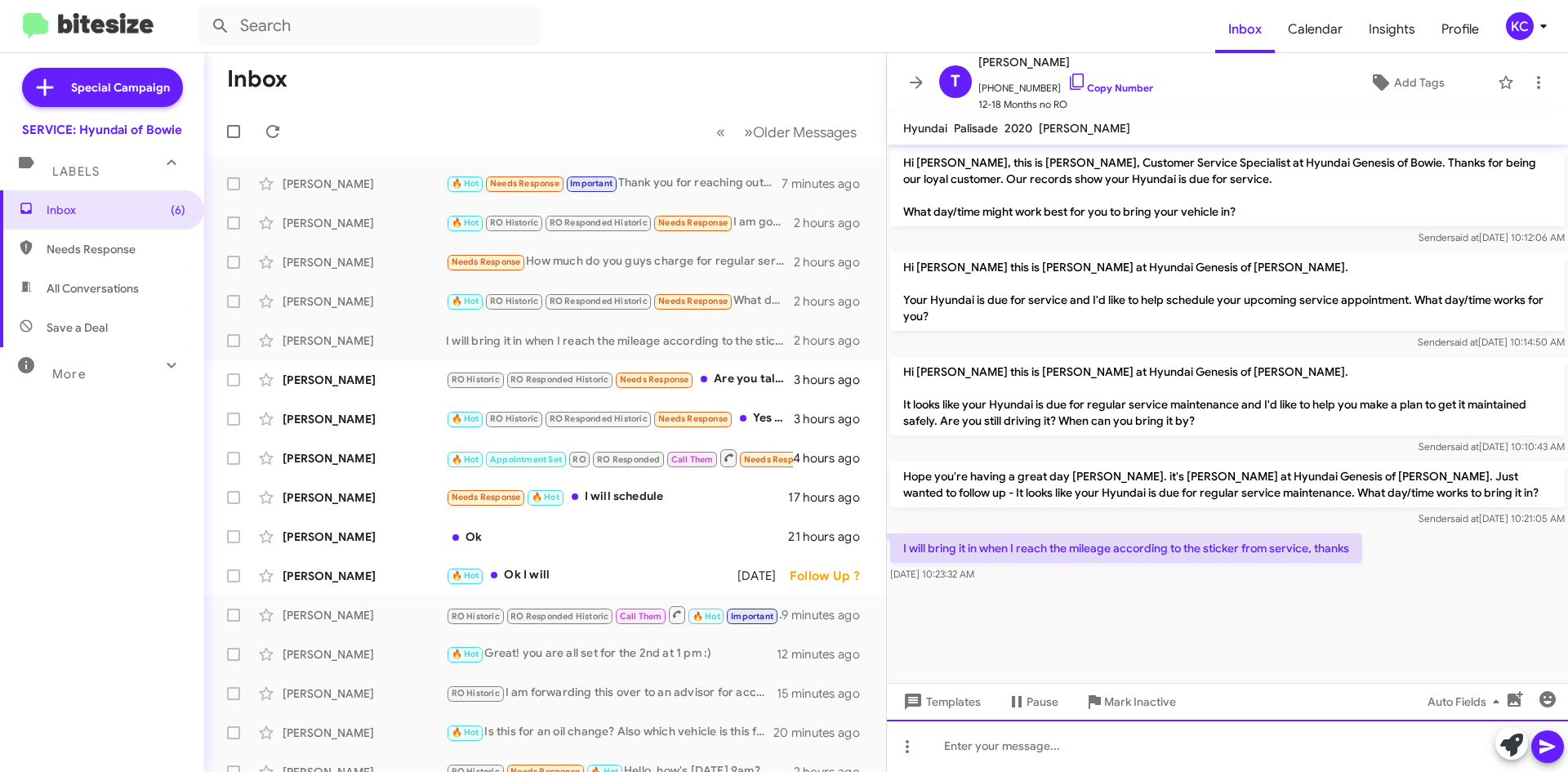
click at [1118, 755] on div at bounding box center [1227, 746] width 681 height 52
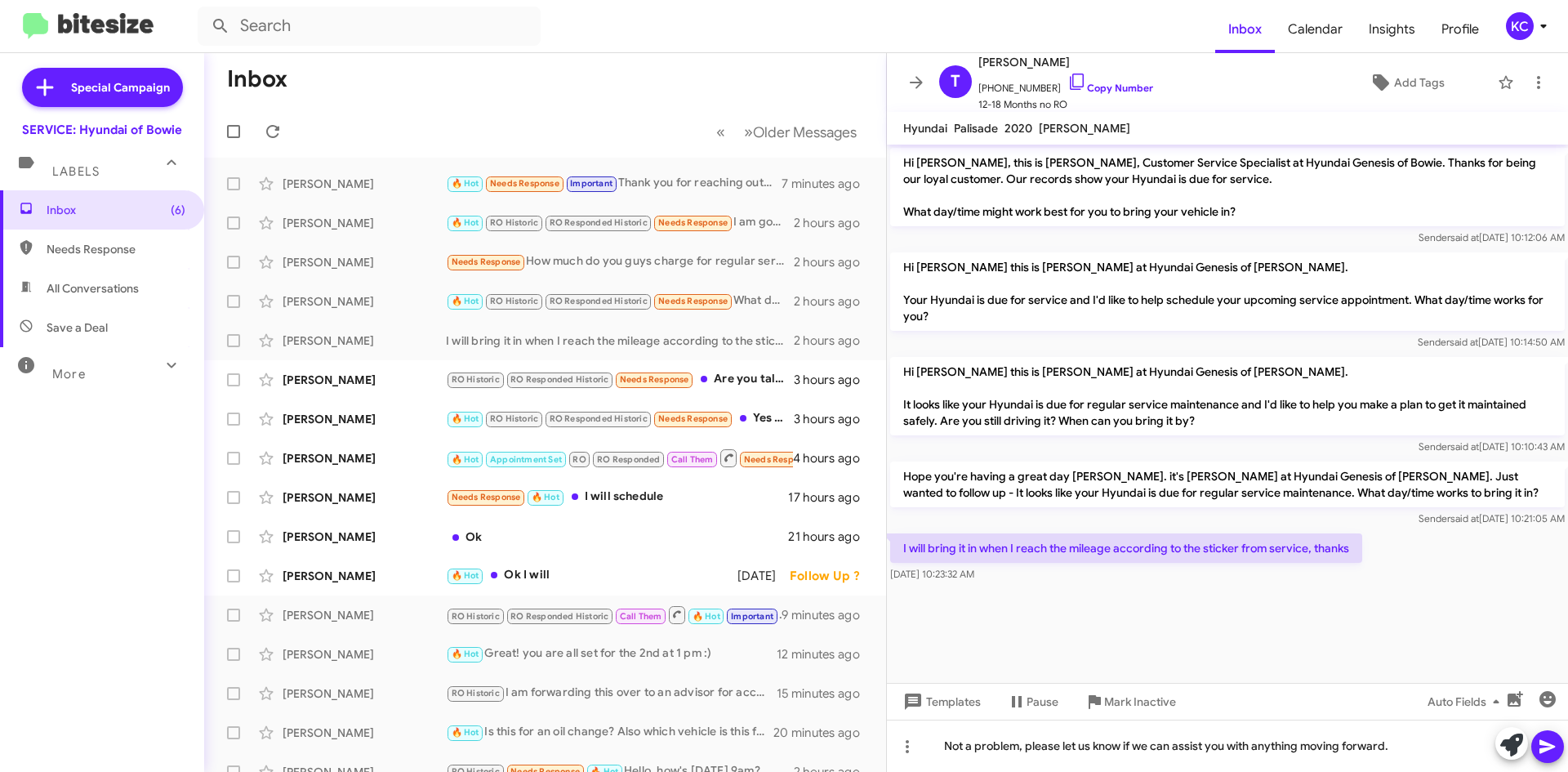
click at [1553, 743] on icon at bounding box center [1548, 747] width 20 height 20
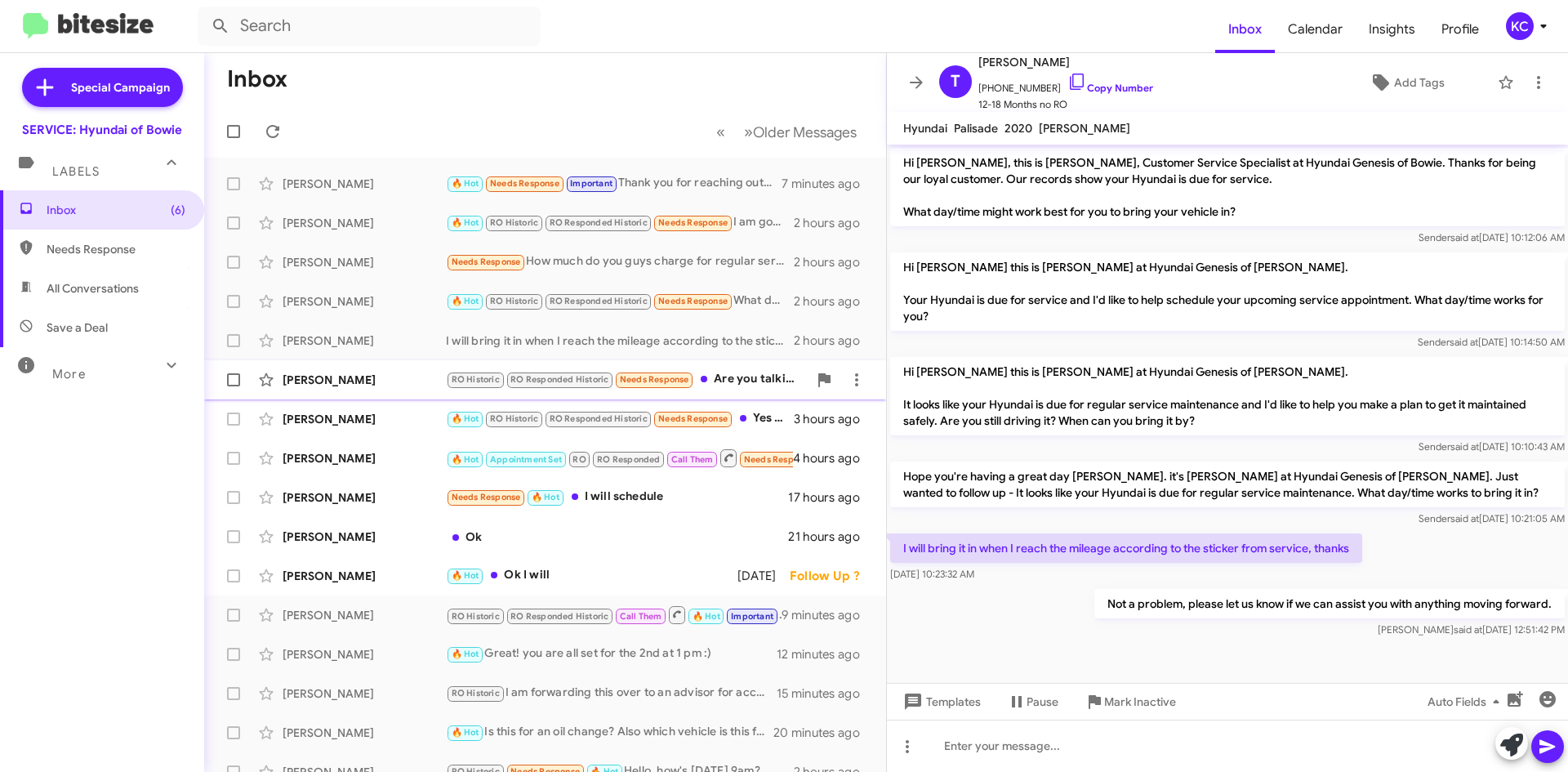
click at [718, 374] on div "RO Historic RO Responded Historic Needs Response Are you talking about the Elan…" at bounding box center [627, 379] width 362 height 19
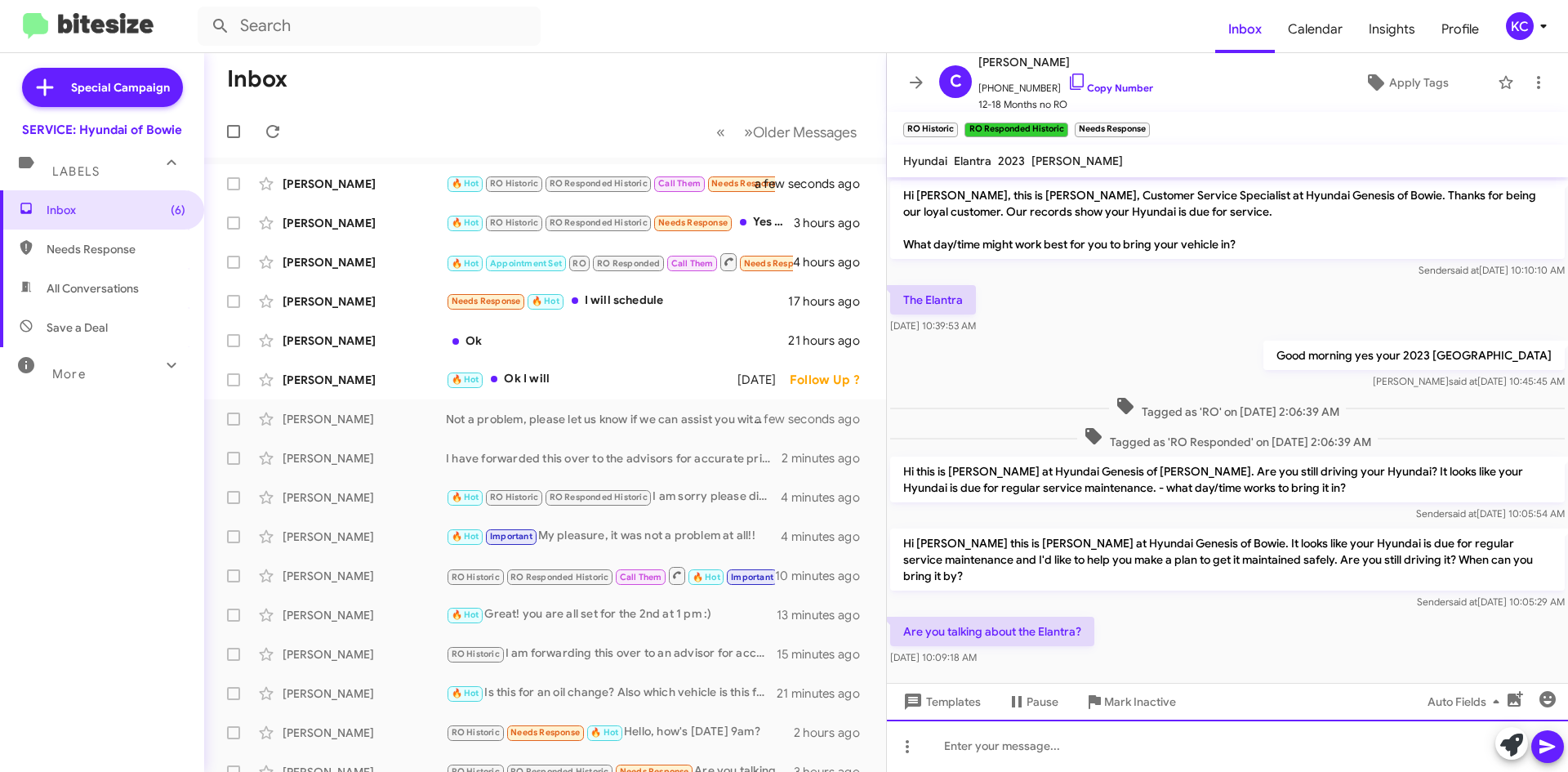
click at [1127, 755] on div at bounding box center [1227, 746] width 681 height 52
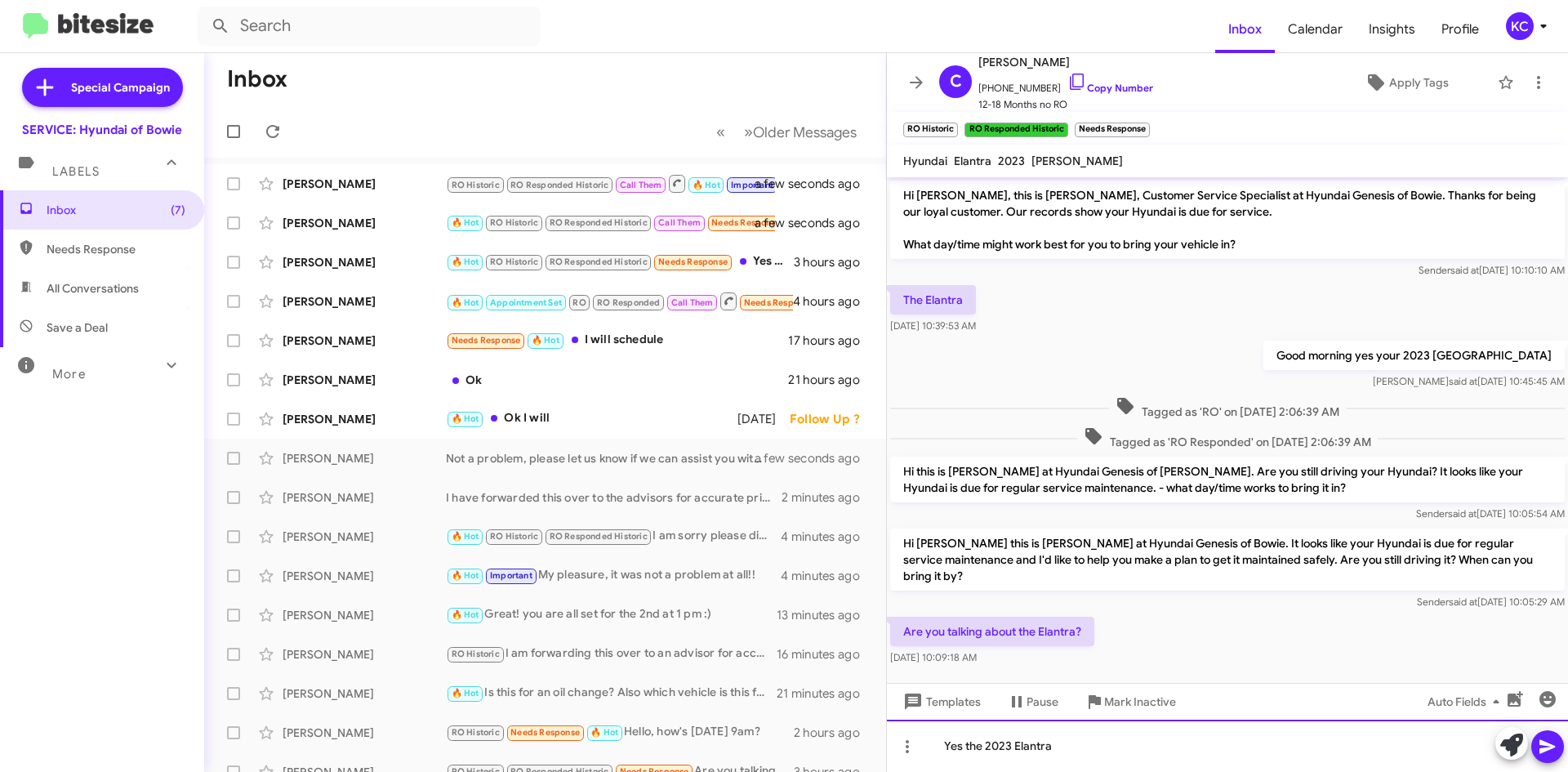
click at [958, 746] on div "Yes the 2023 Elantra" at bounding box center [1227, 746] width 681 height 52
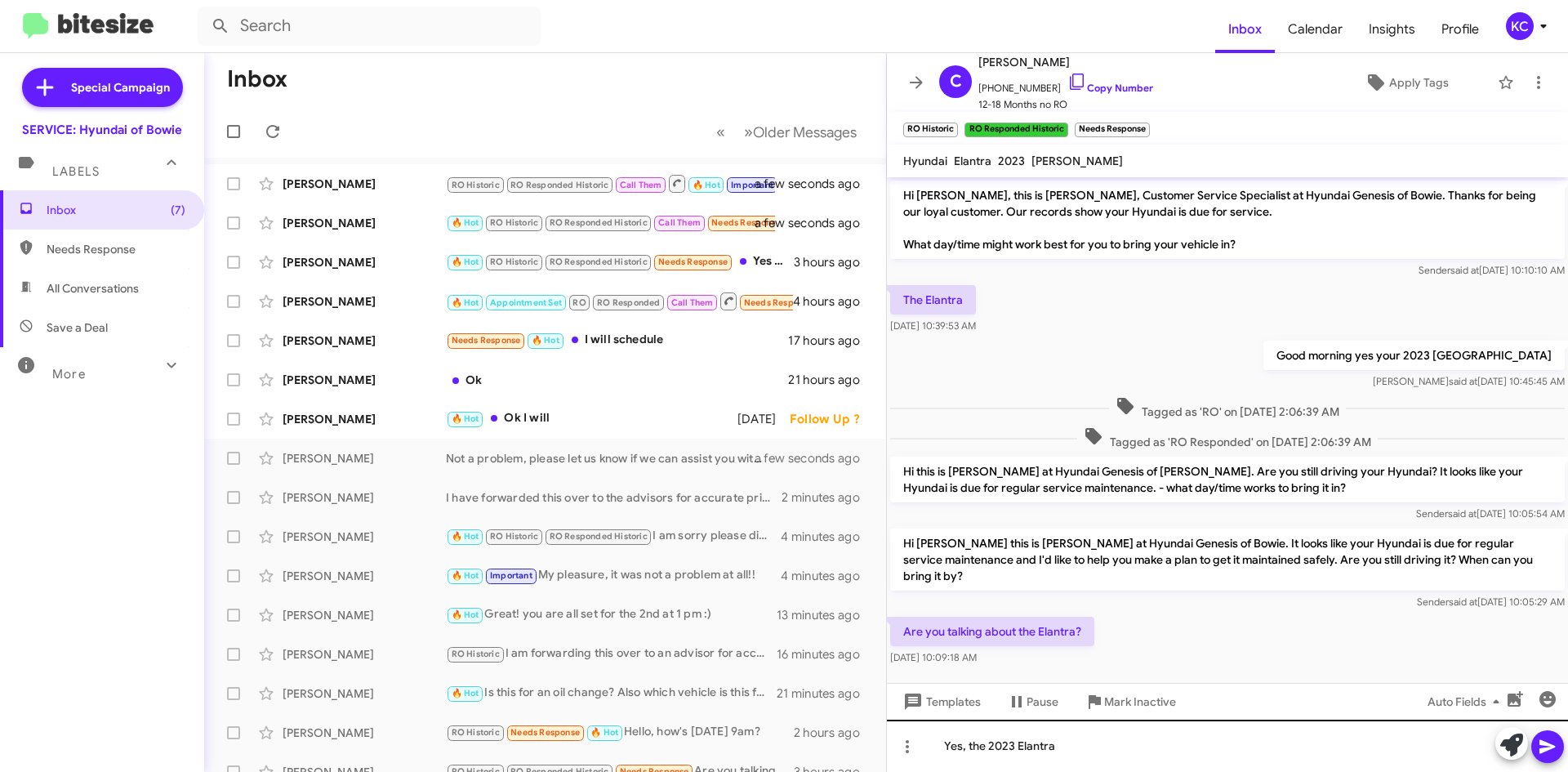
drag, startPoint x: 1544, startPoint y: 746, endPoint x: 1523, endPoint y: 725, distance: 29.7
click at [1544, 745] on icon at bounding box center [1548, 747] width 20 height 20
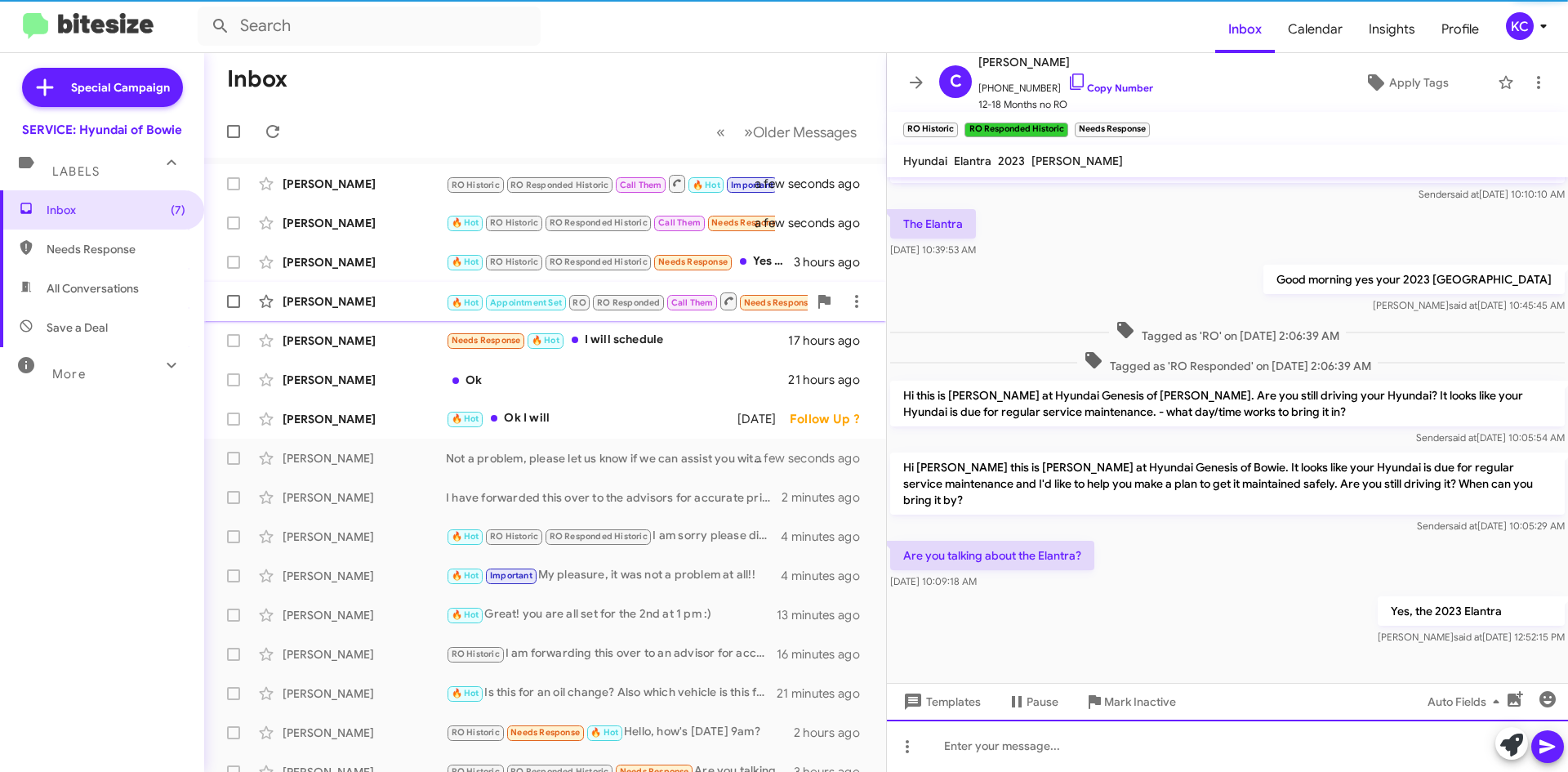
scroll to position [79, 0]
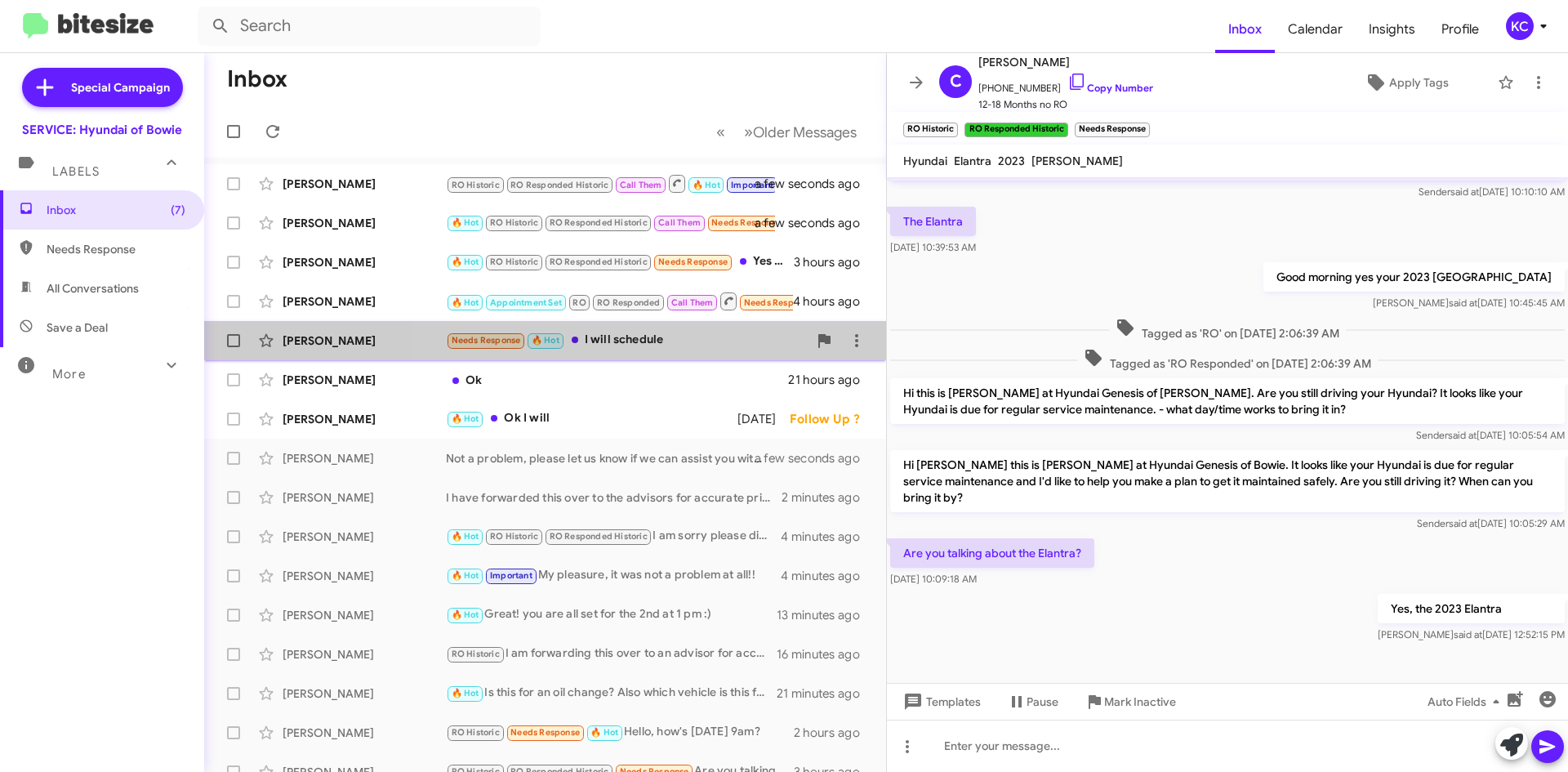
click at [685, 335] on div "Needs Response 🔥 Hot I will schedule" at bounding box center [627, 340] width 362 height 19
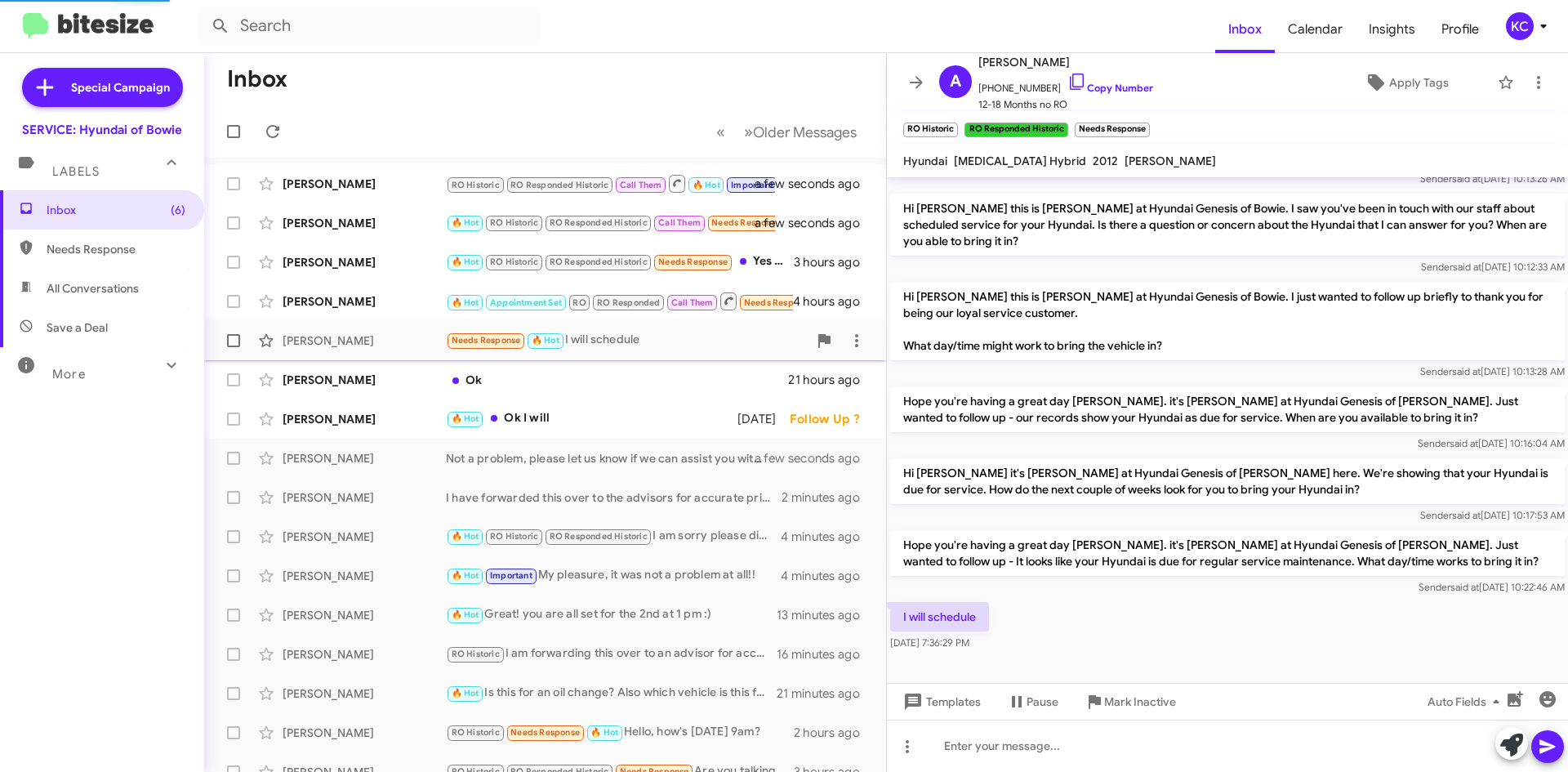
scroll to position [59, 0]
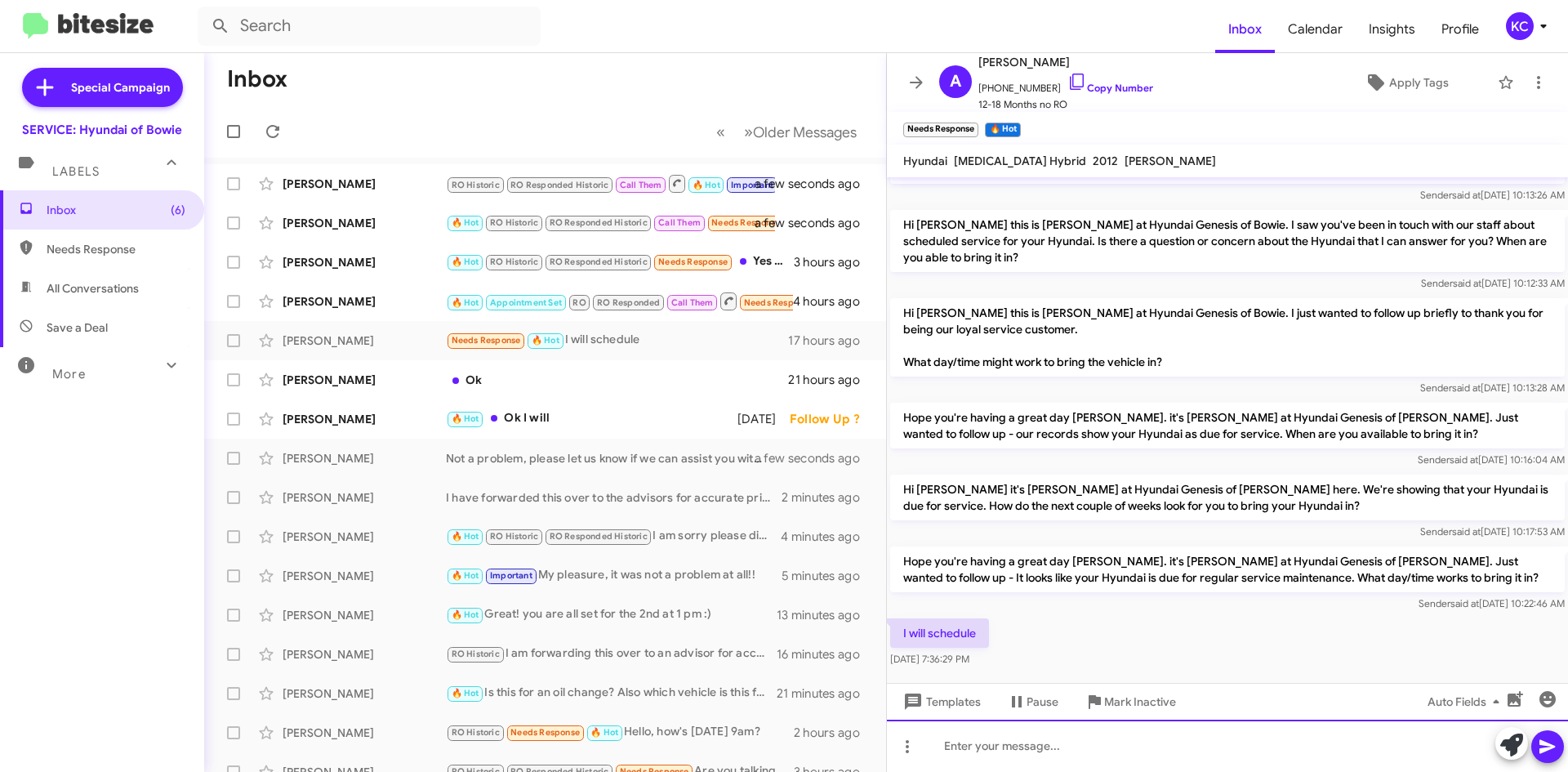
click at [1028, 746] on div at bounding box center [1227, 746] width 681 height 52
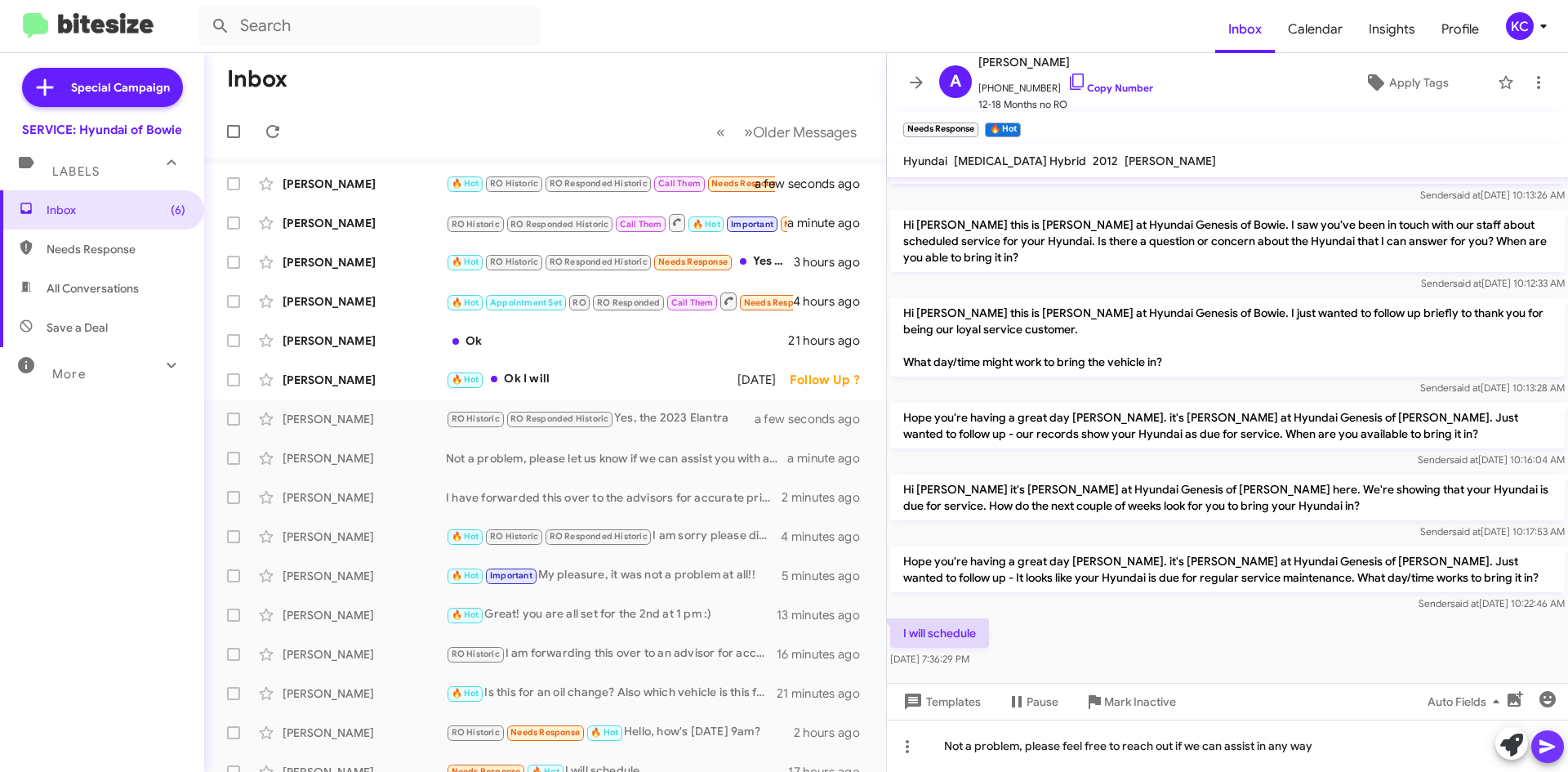
click at [1557, 743] on button at bounding box center [1547, 746] width 33 height 33
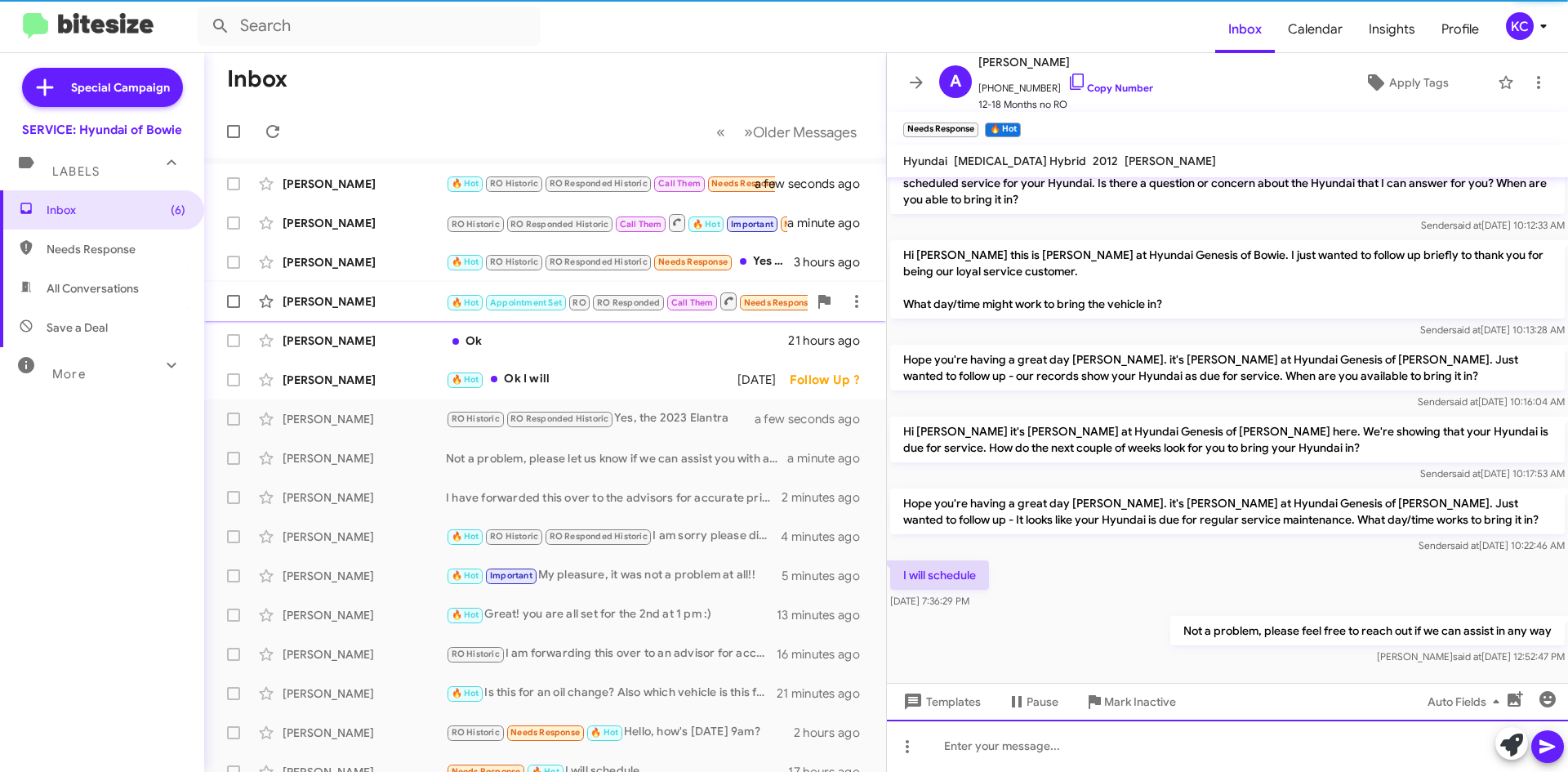
scroll to position [118, 0]
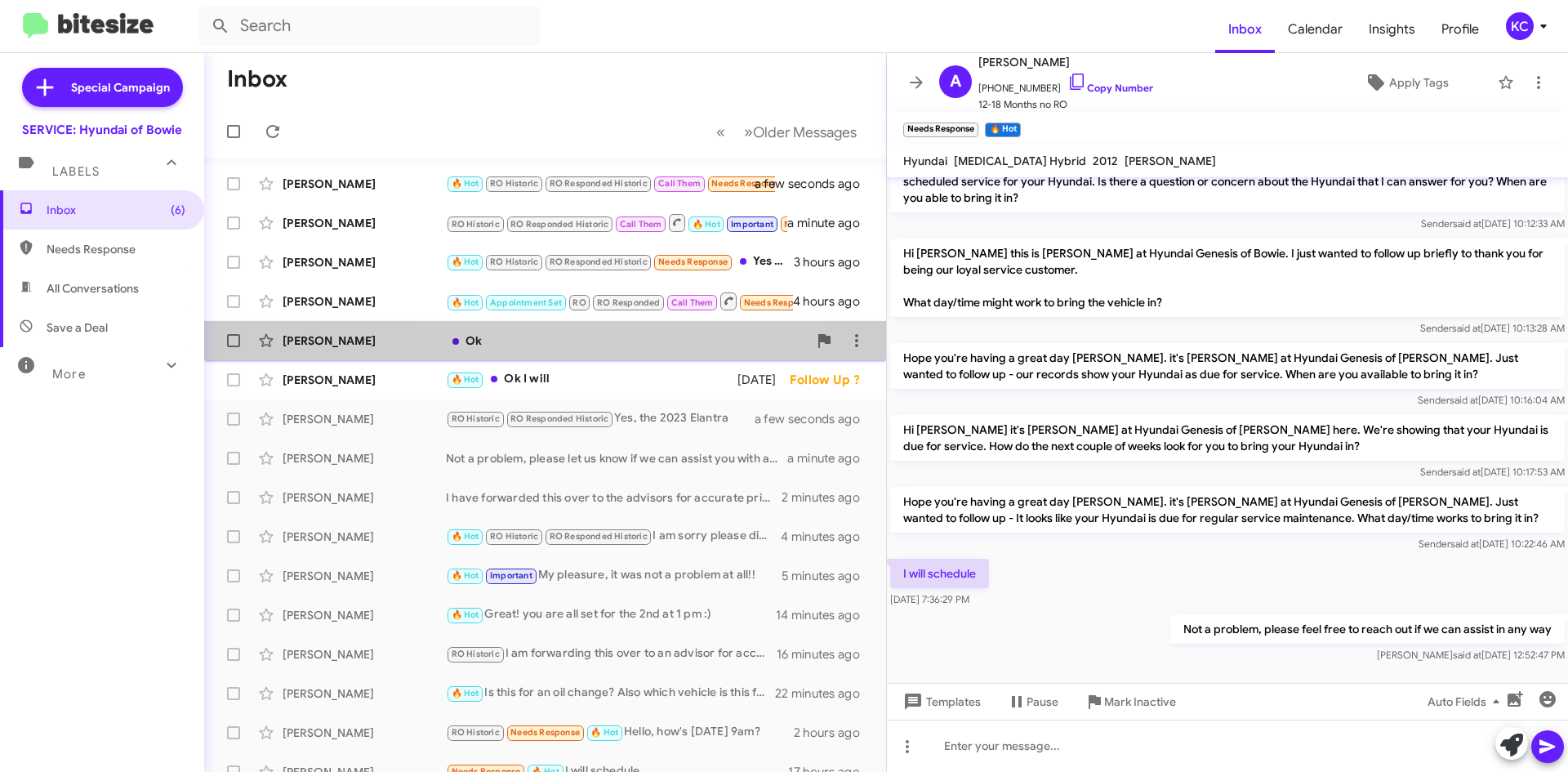
click at [548, 342] on div "Ok" at bounding box center [627, 341] width 362 height 16
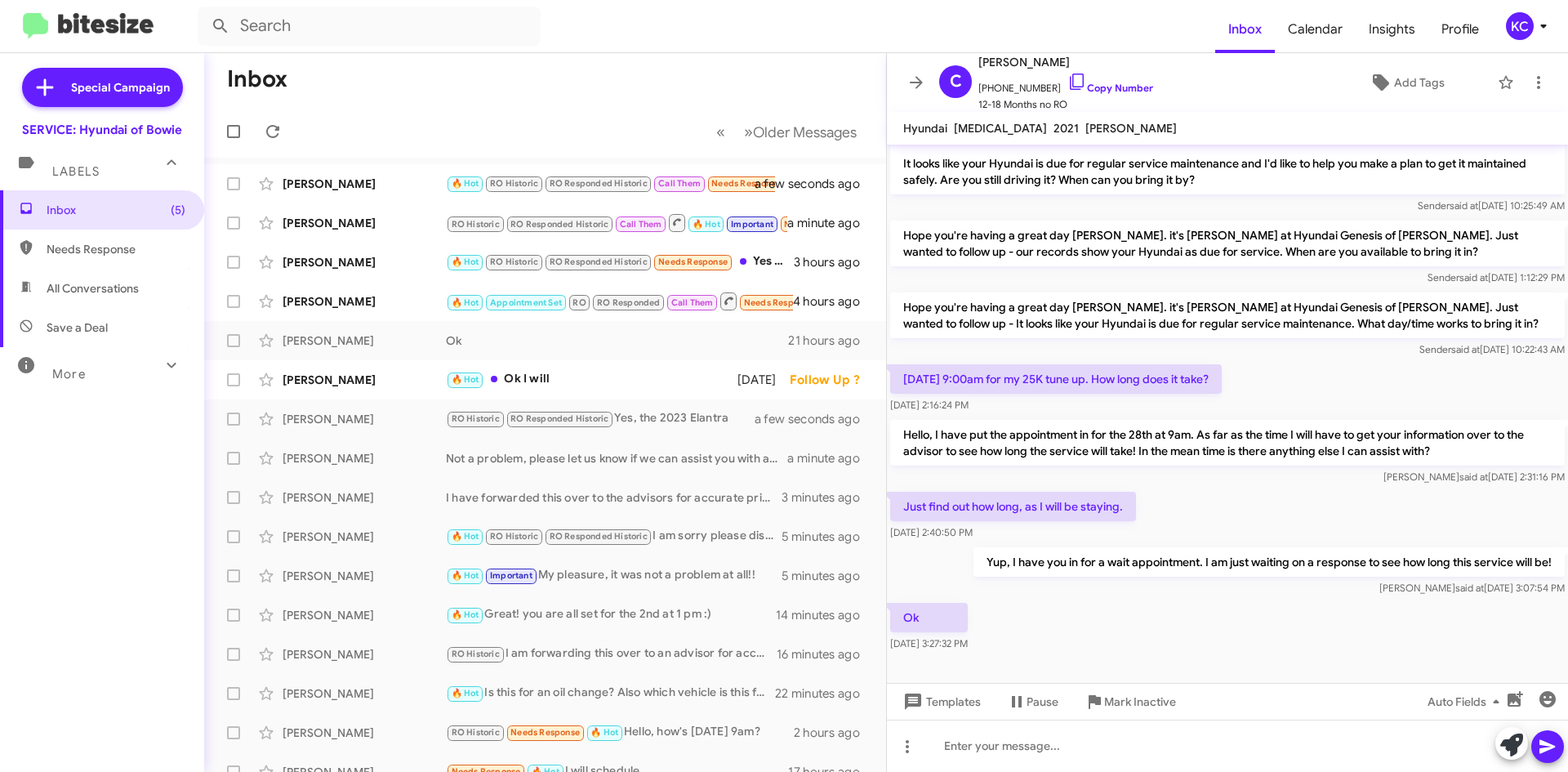
scroll to position [330, 0]
click at [564, 375] on div "🔥 Hot Ok I will" at bounding box center [627, 379] width 362 height 19
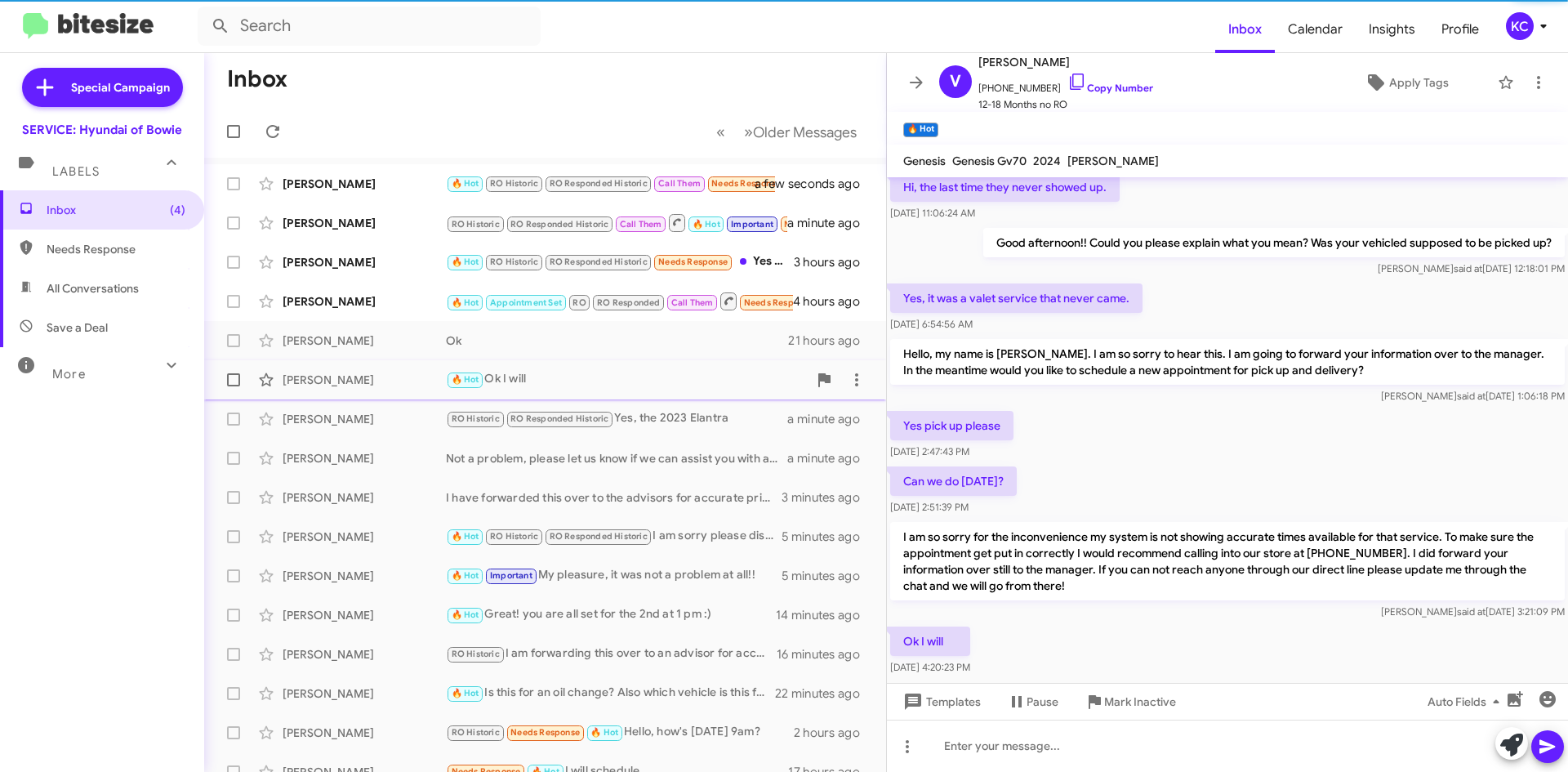
scroll to position [113, 0]
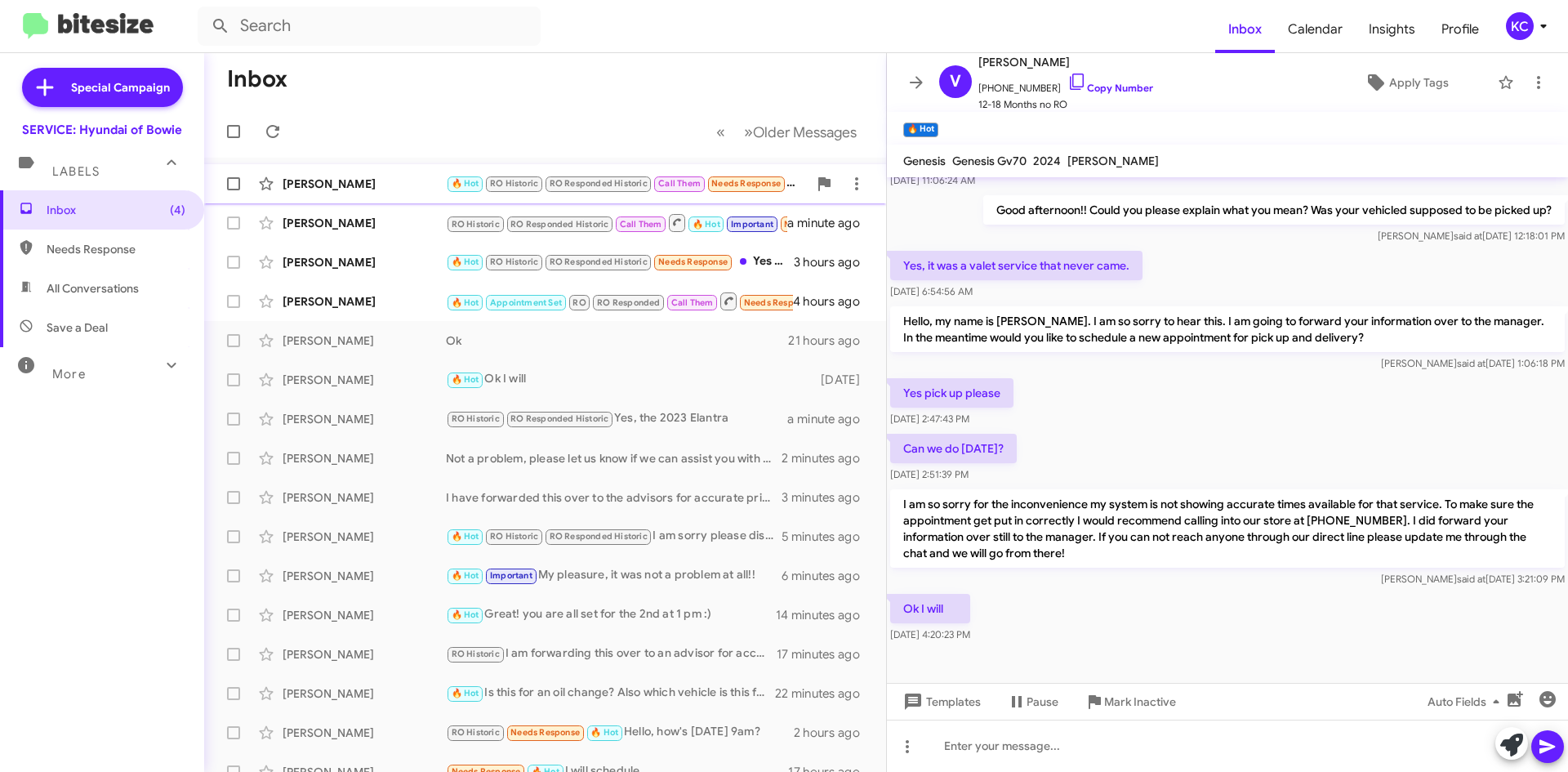
click at [335, 177] on div "Gary Waters" at bounding box center [364, 184] width 164 height 16
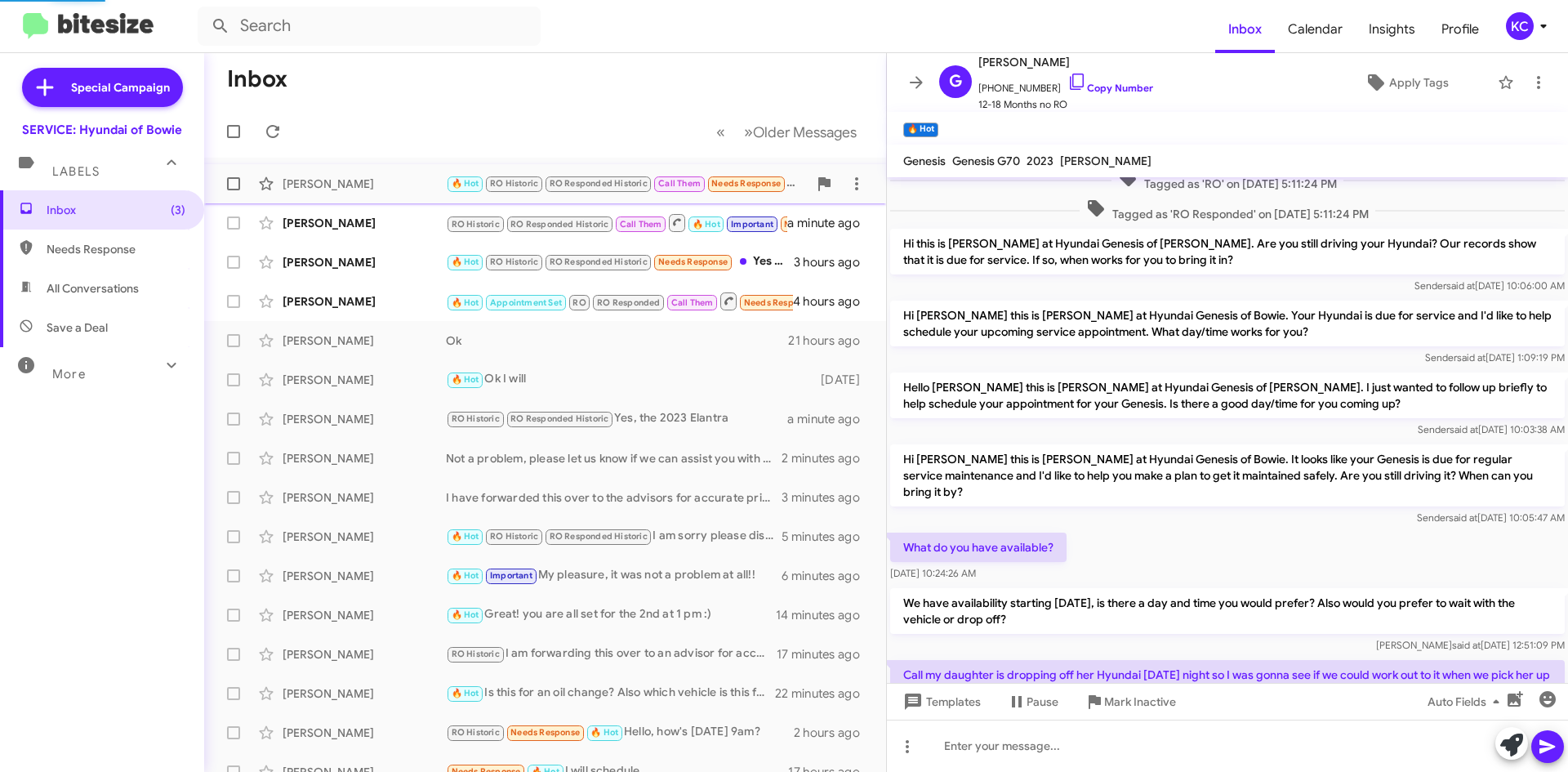
scroll to position [259, 0]
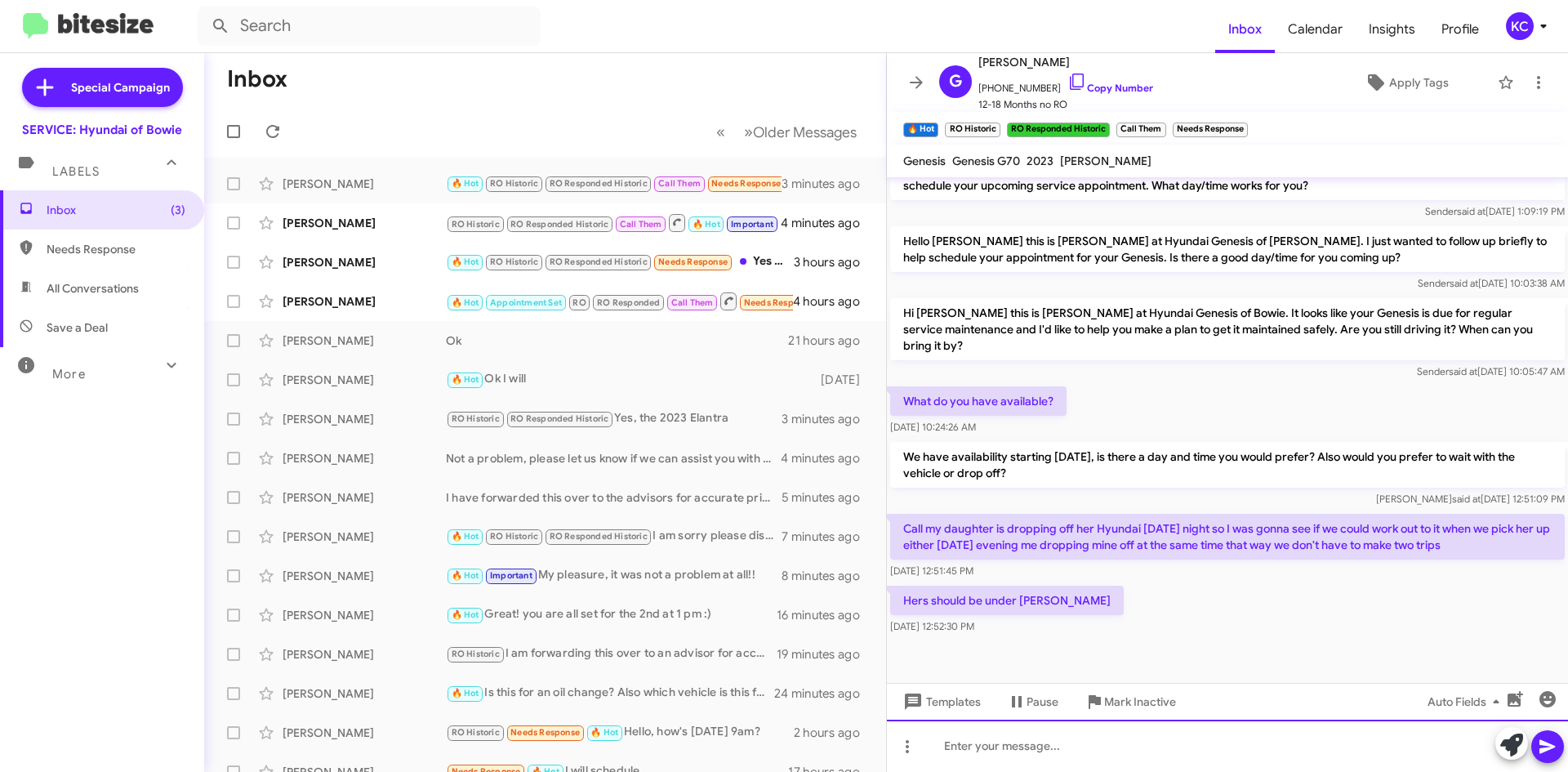
click at [975, 740] on div at bounding box center [1227, 746] width 681 height 52
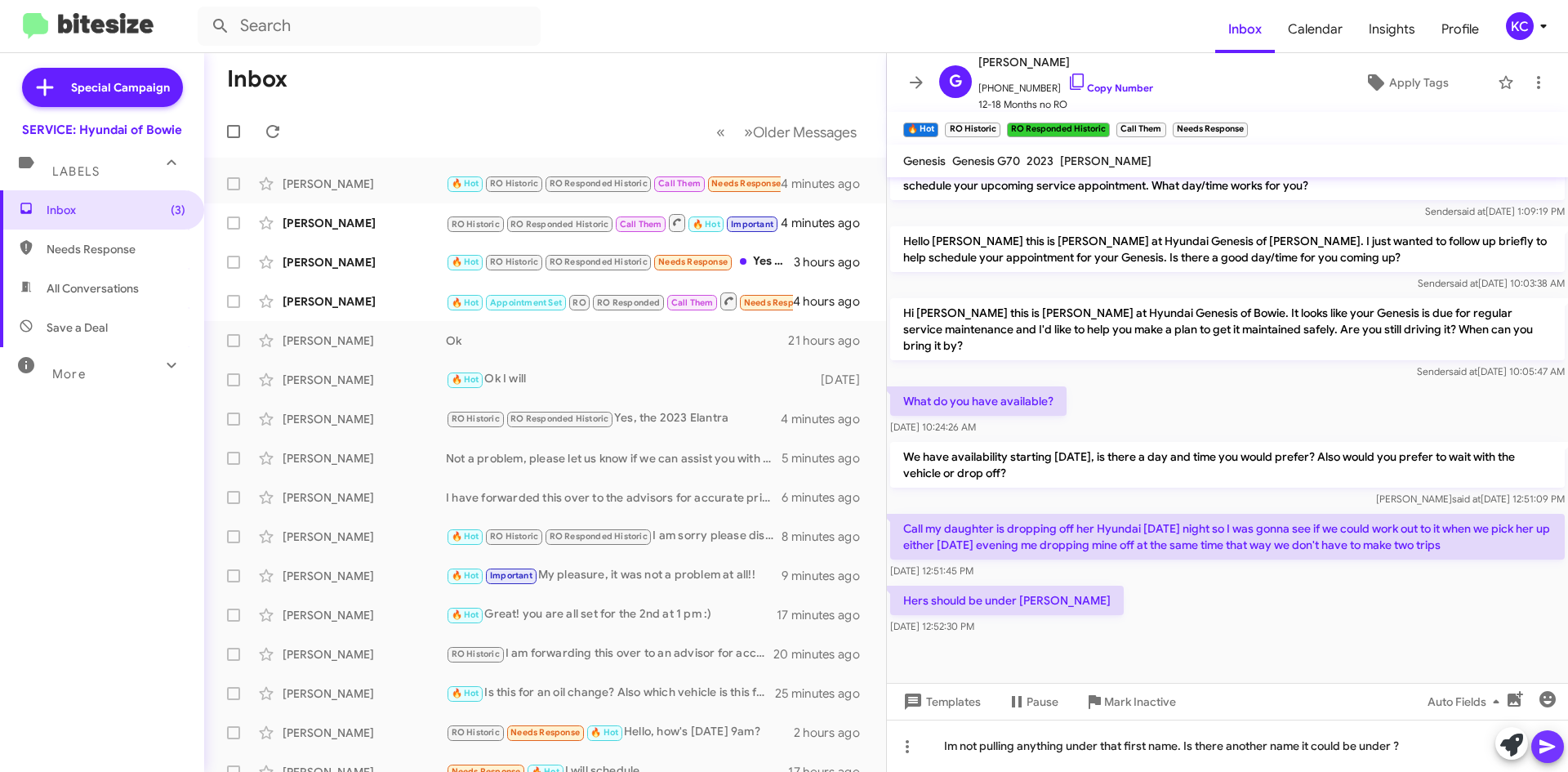
click at [1547, 754] on icon at bounding box center [1548, 747] width 20 height 20
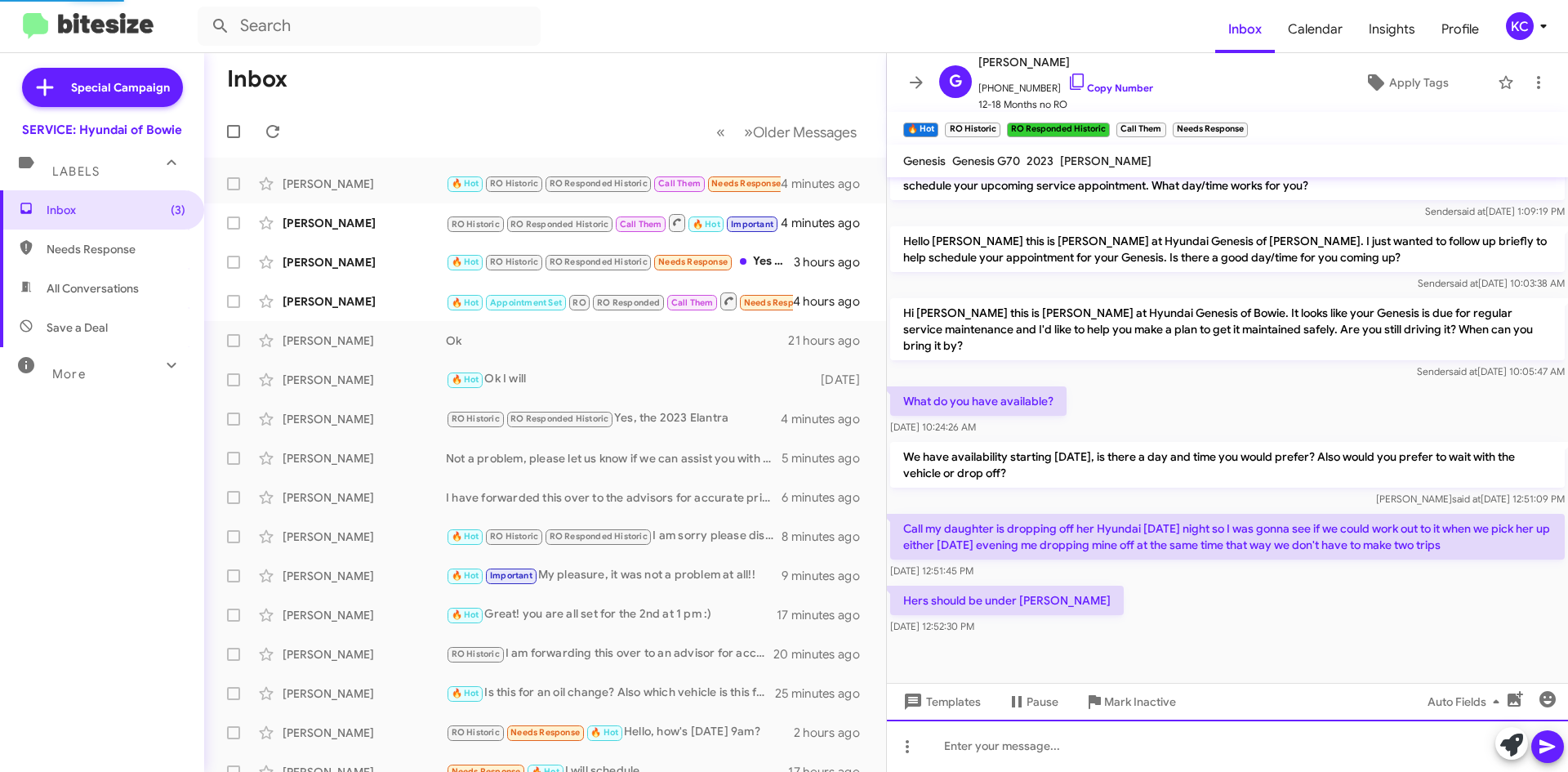
scroll to position [0, 0]
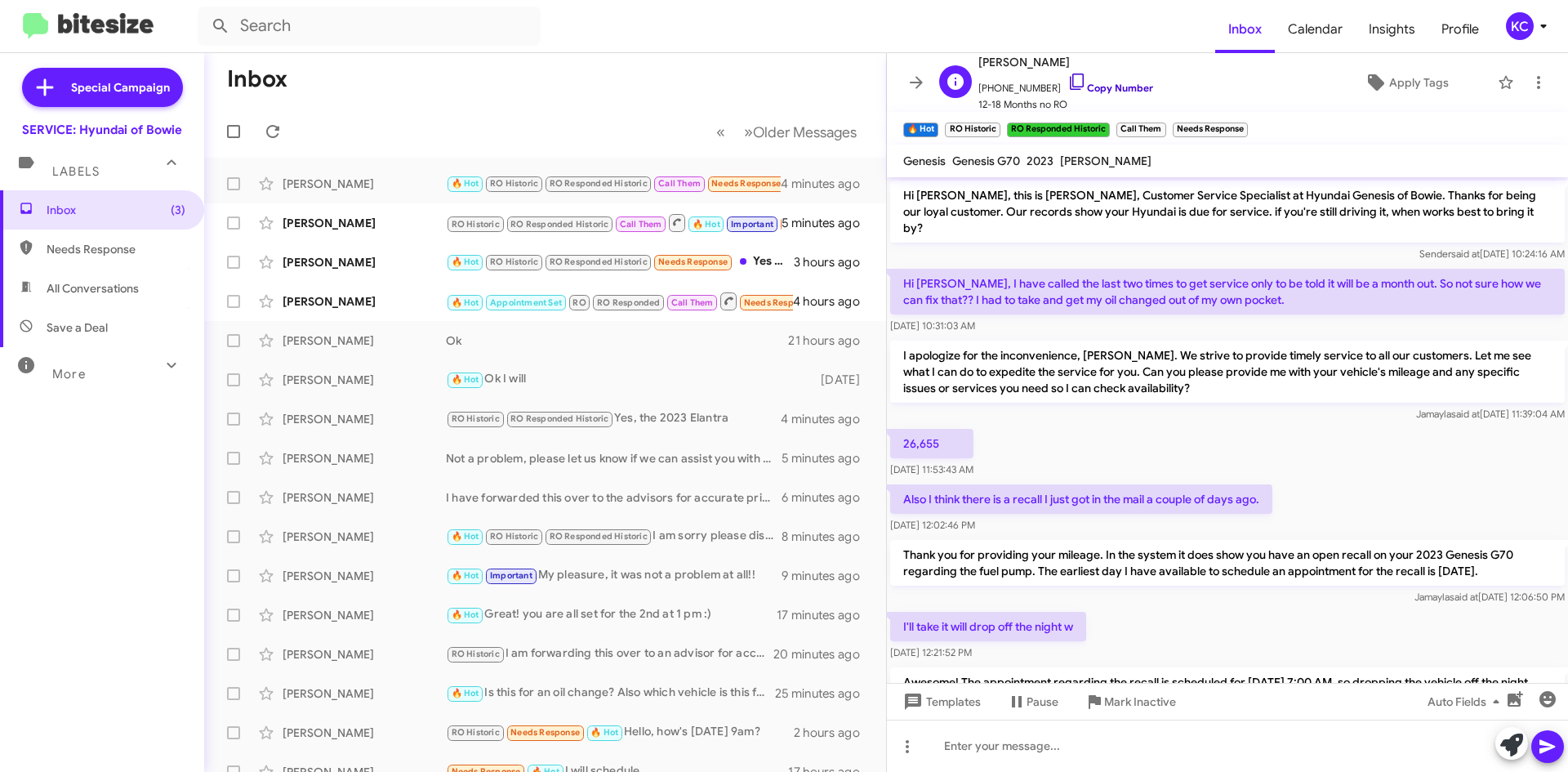
click at [1067, 84] on icon at bounding box center [1077, 81] width 20 height 20
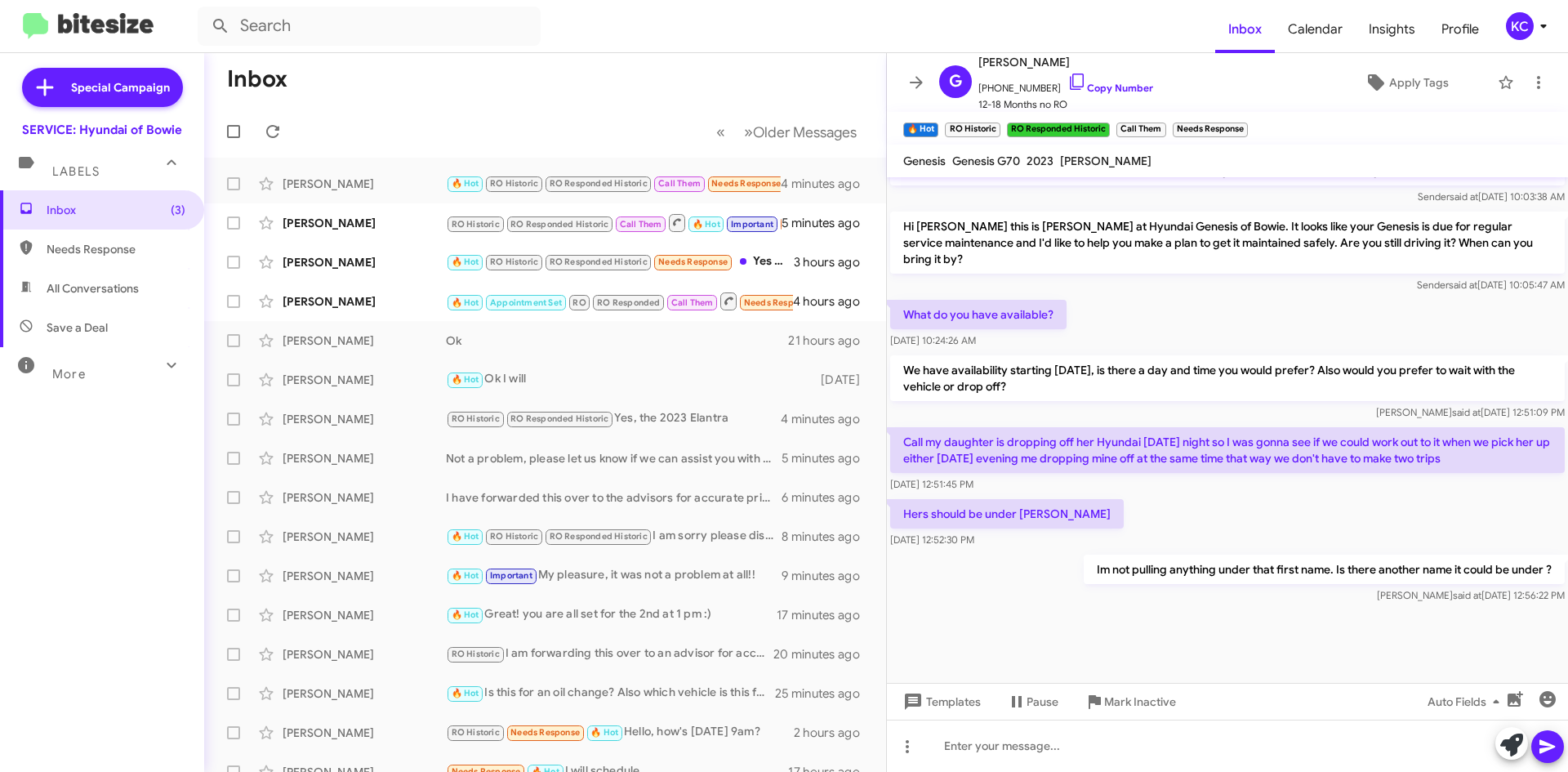
scroll to position [805, 0]
click at [375, 231] on div "Christopher Papp" at bounding box center [364, 223] width 164 height 16
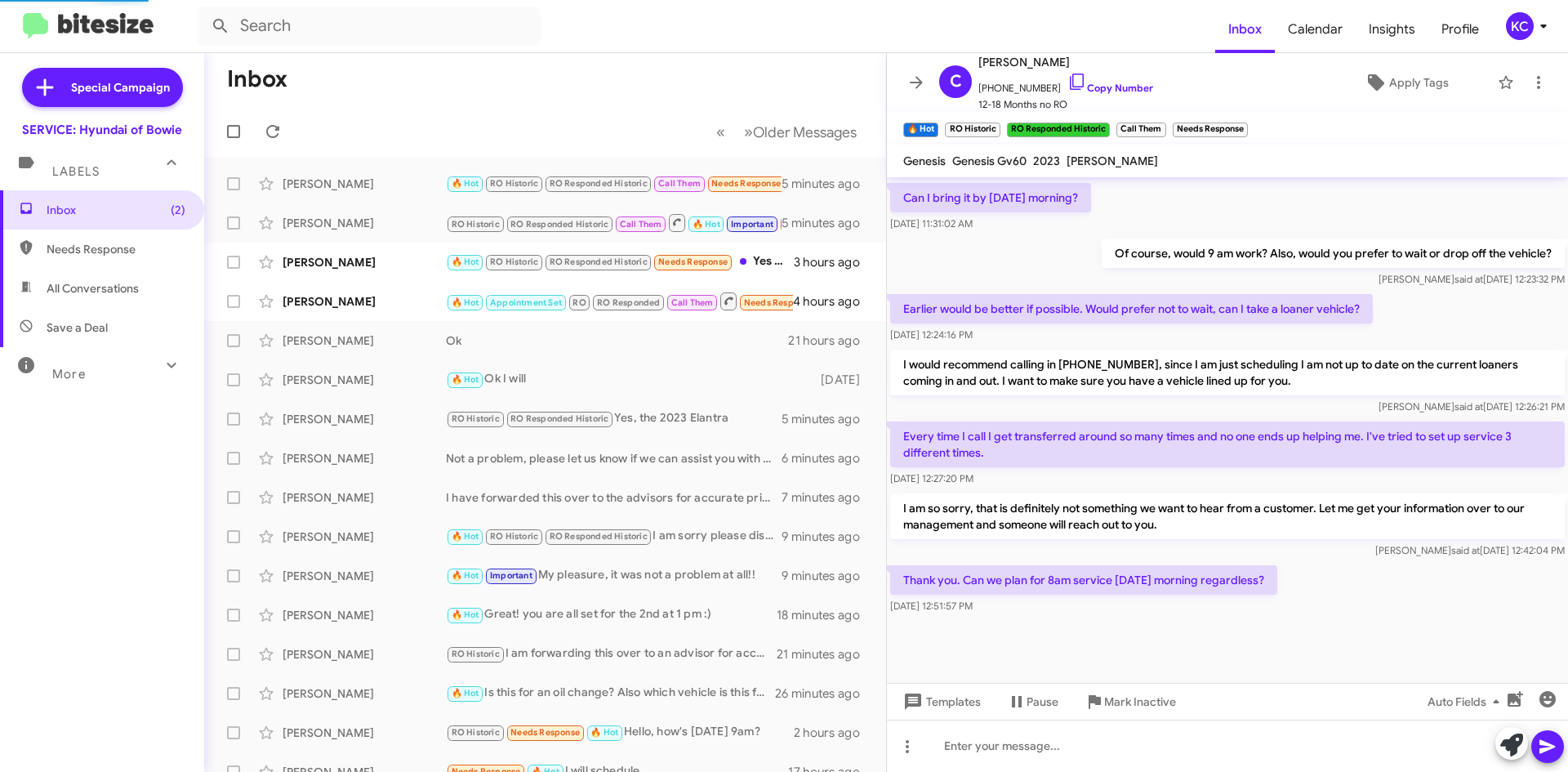
scroll to position [588, 0]
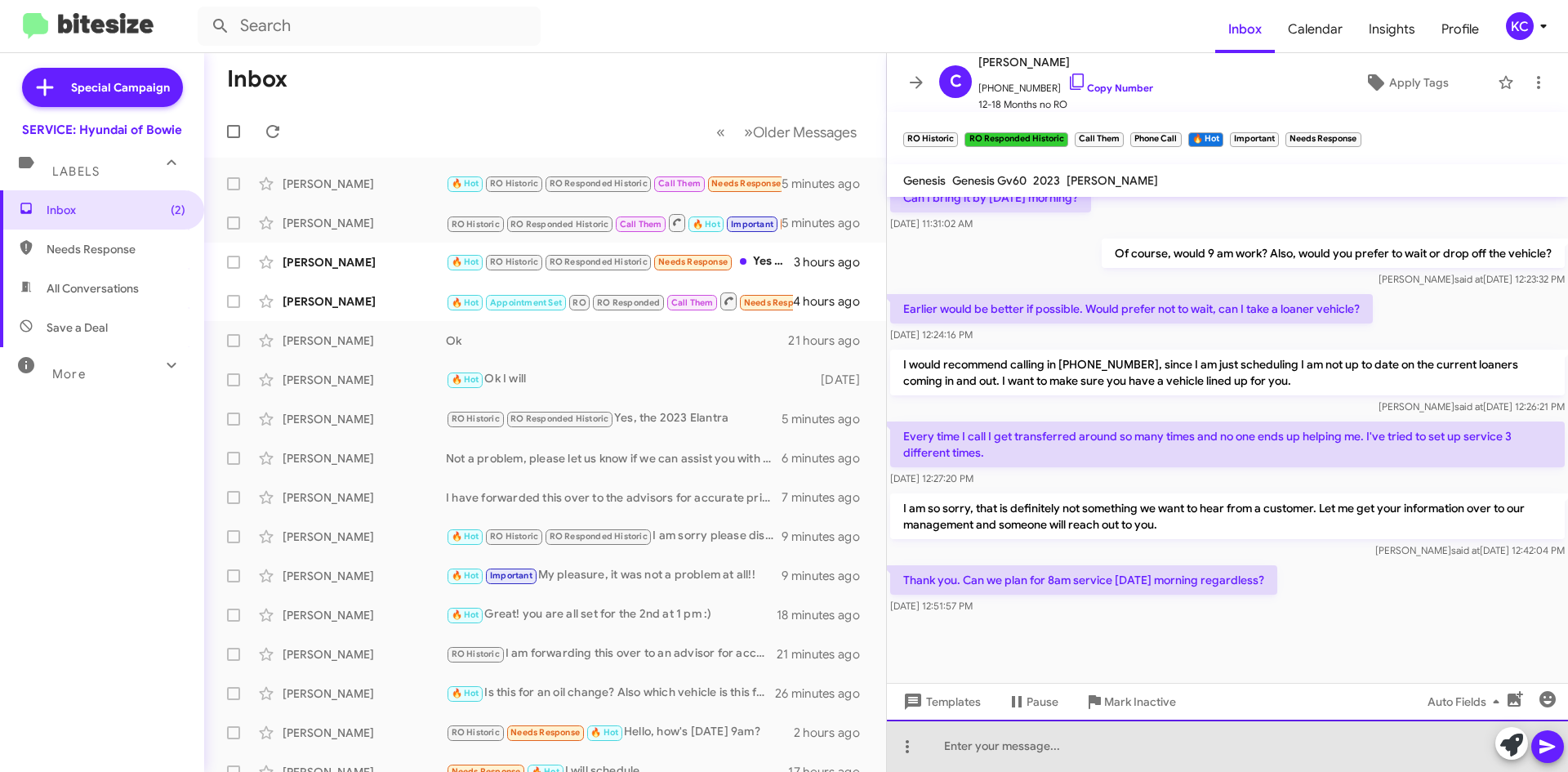
click at [1042, 763] on div at bounding box center [1227, 746] width 681 height 52
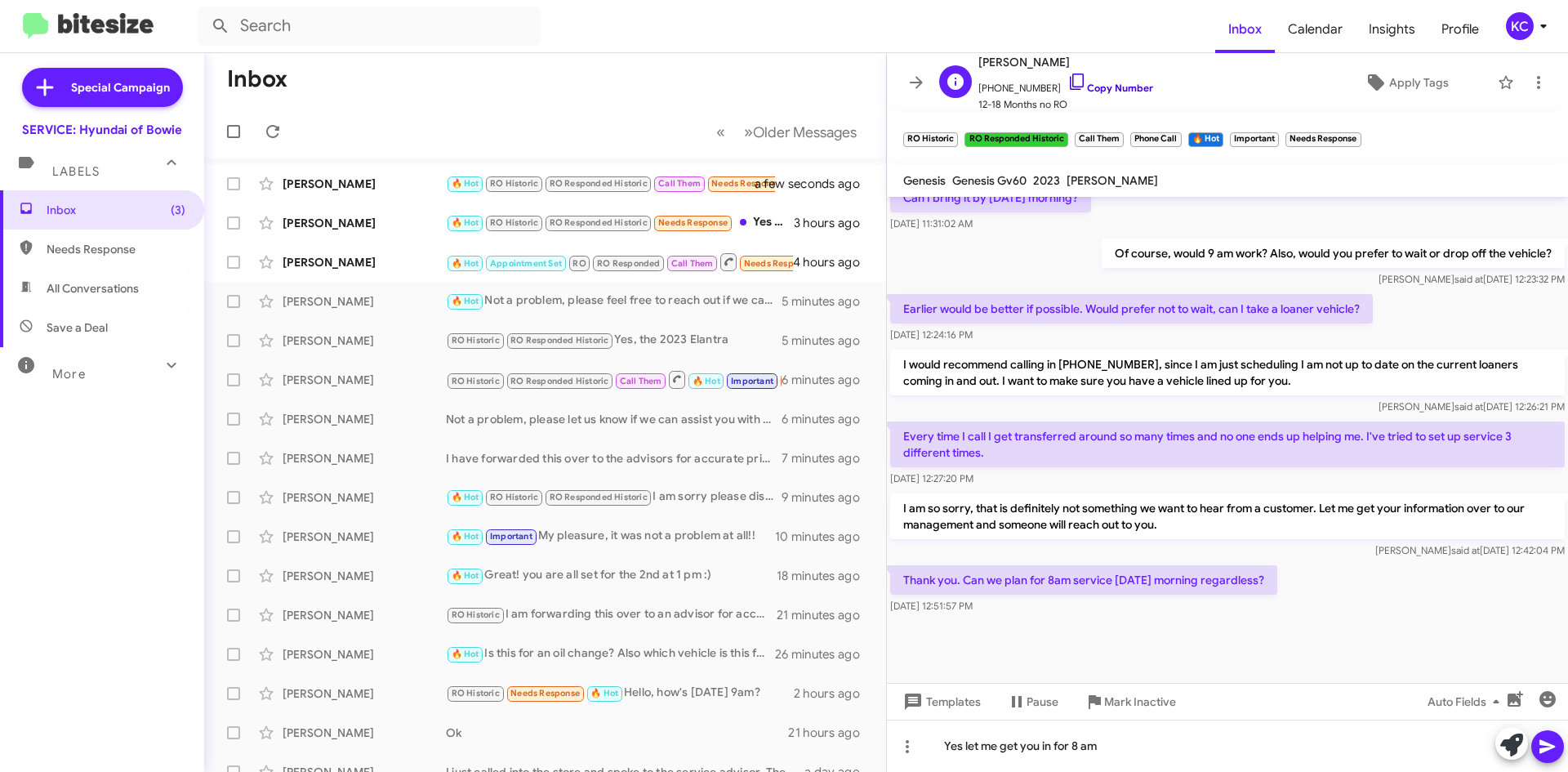
click at [1067, 80] on icon at bounding box center [1077, 81] width 20 height 20
click at [1067, 80] on icon at bounding box center [1077, 81] width 20 height 20
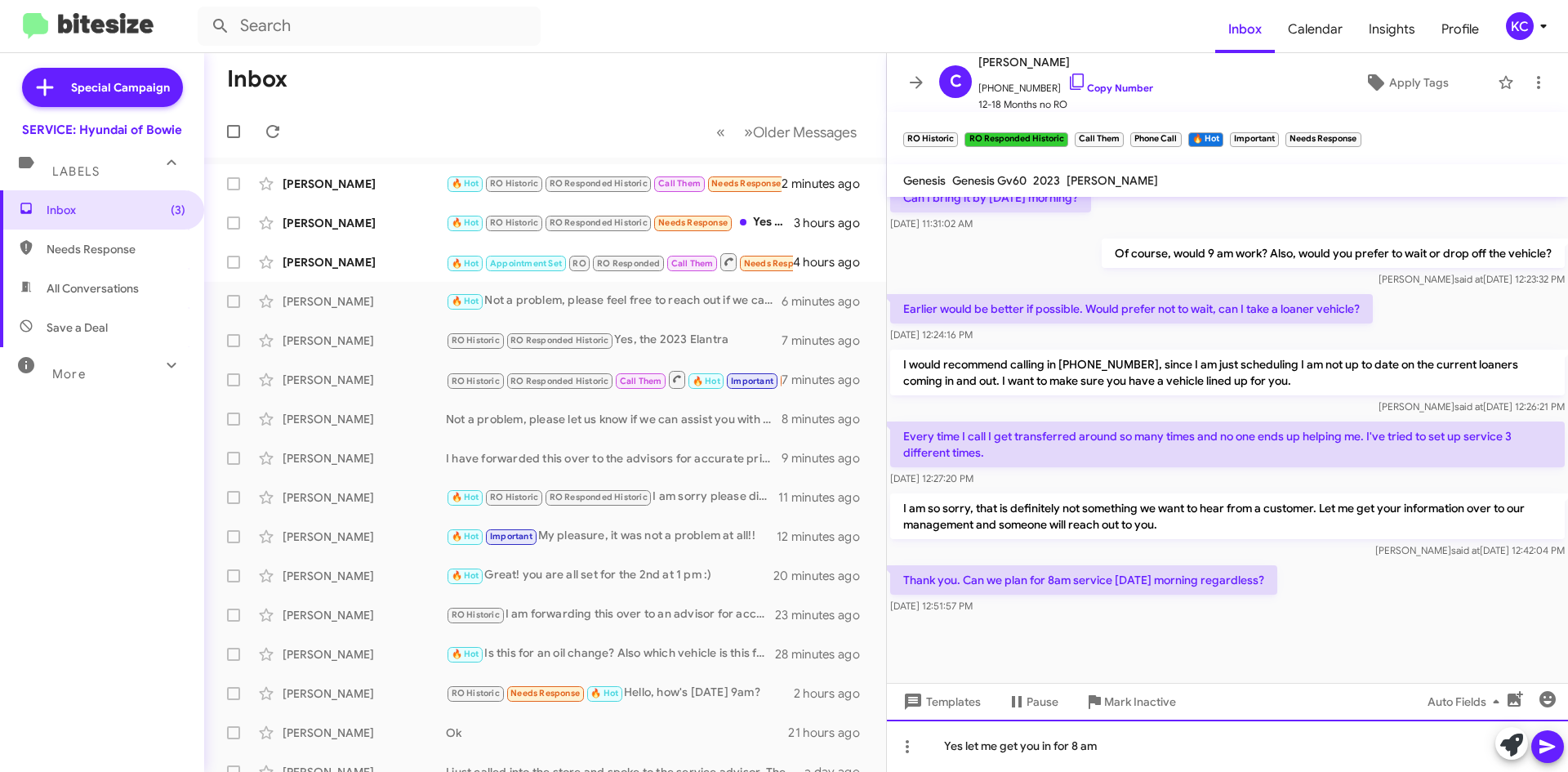
click at [1077, 746] on div "Yes let me get you in for 8 am" at bounding box center [1227, 746] width 681 height 52
drag, startPoint x: 1113, startPoint y: 740, endPoint x: 881, endPoint y: 730, distance: 232.2
click at [881, 730] on div "Inbox « Previous » Next Older Messages Gary Waters 🔥 Hot RO Historic RO Respond…" at bounding box center [886, 412] width 1364 height 719
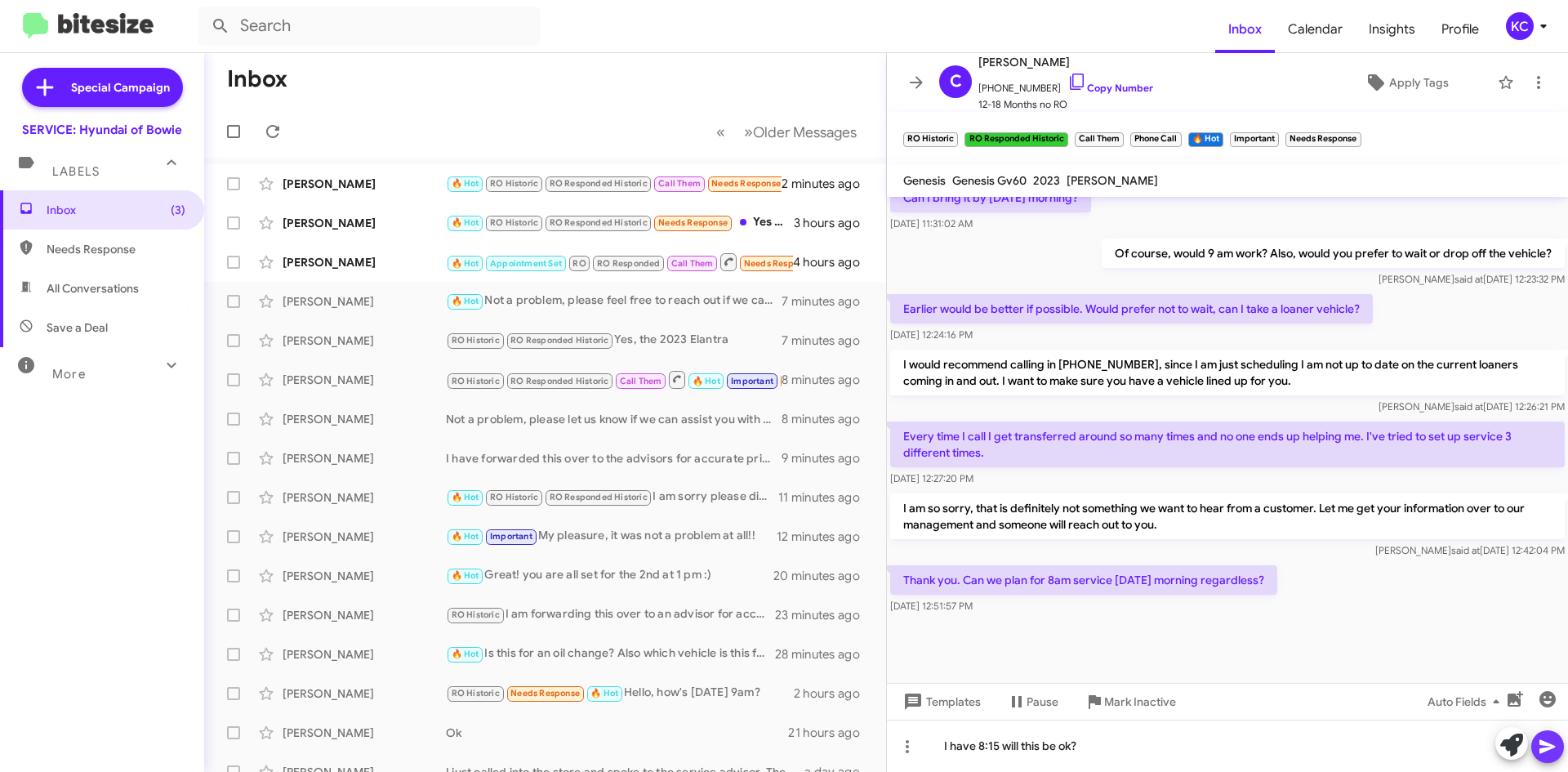
click at [1539, 741] on icon at bounding box center [1548, 747] width 20 height 20
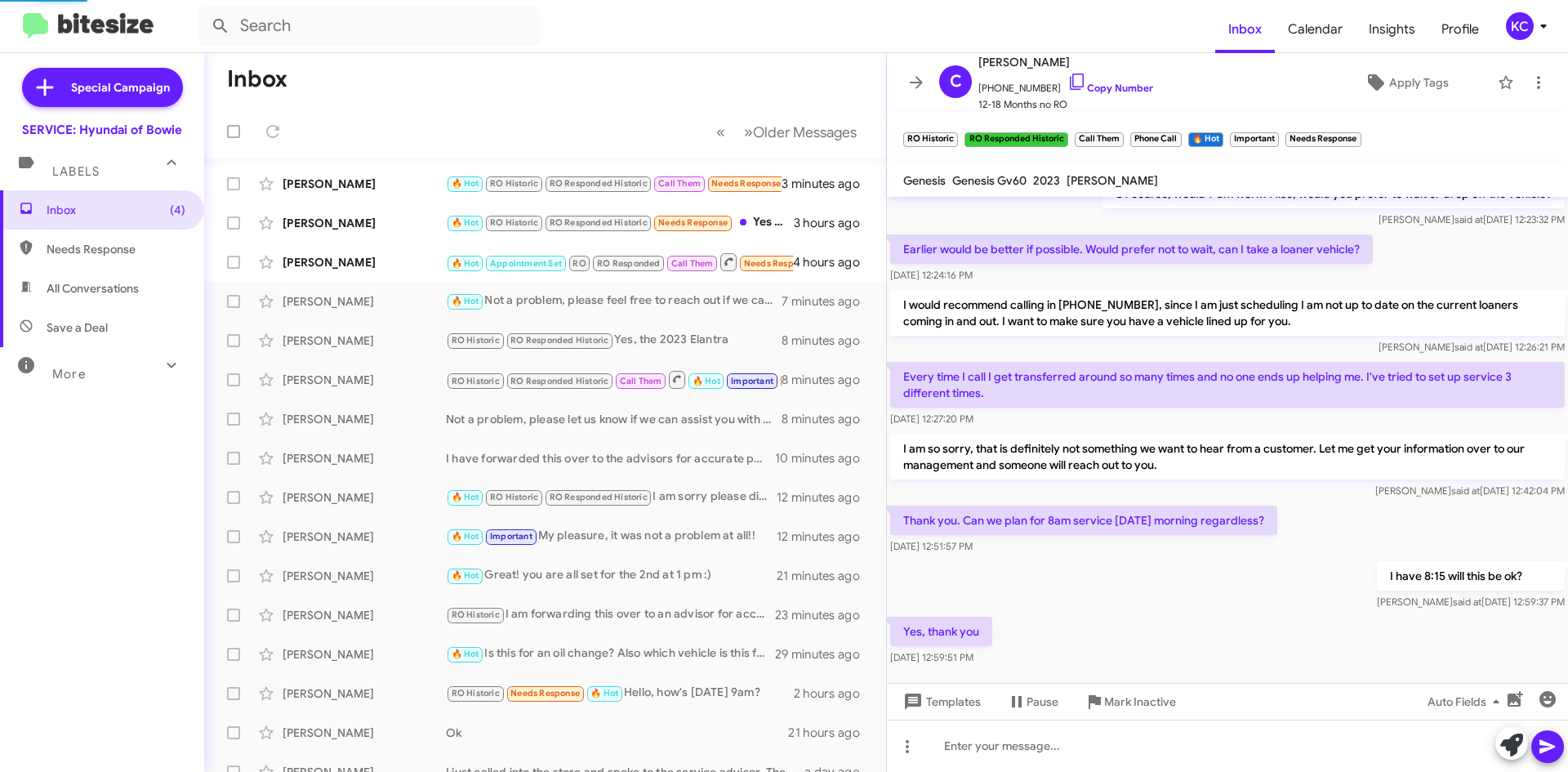
scroll to position [0, 0]
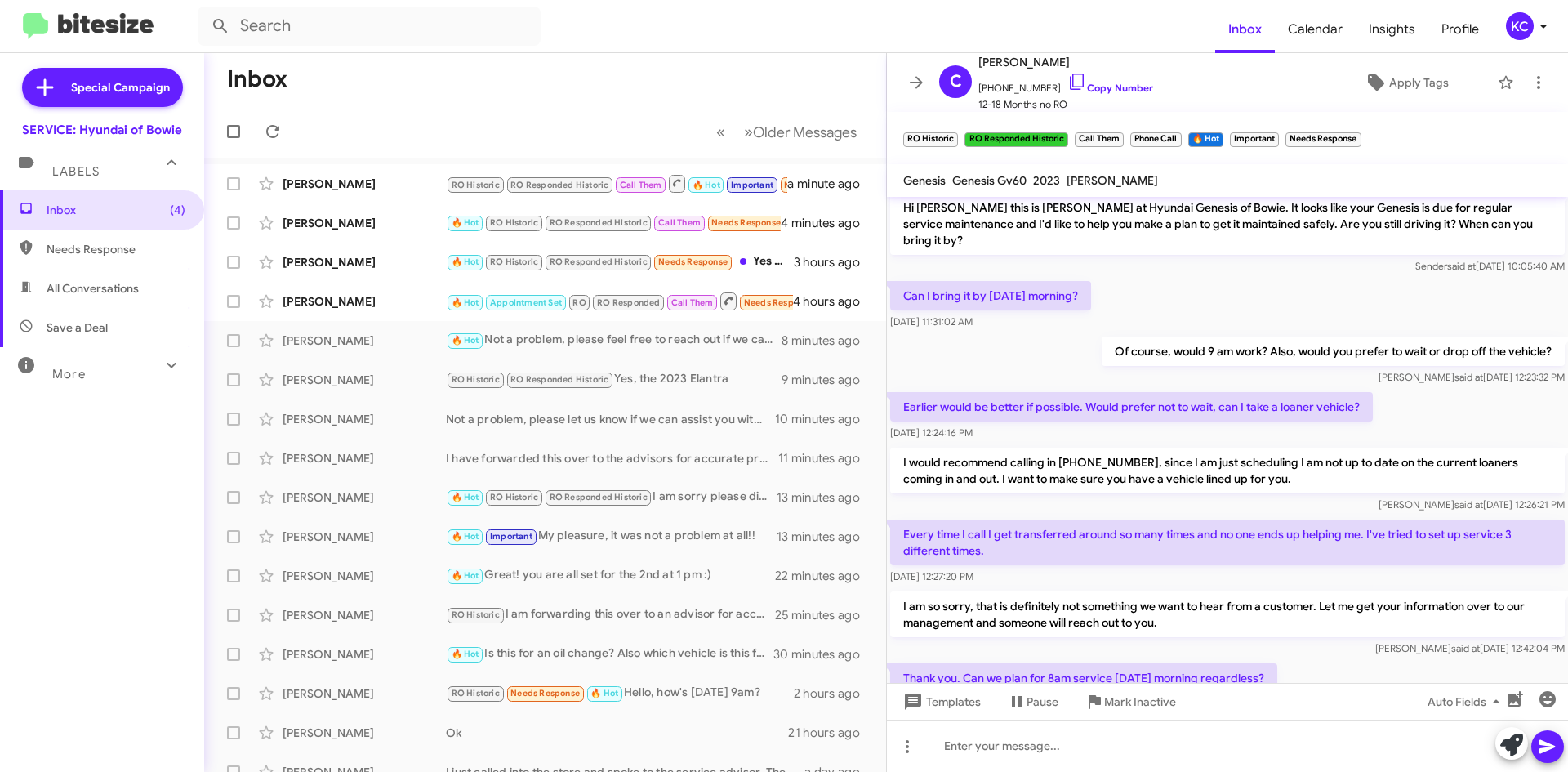
drag, startPoint x: 1266, startPoint y: 455, endPoint x: 1267, endPoint y: 467, distance: 12.0
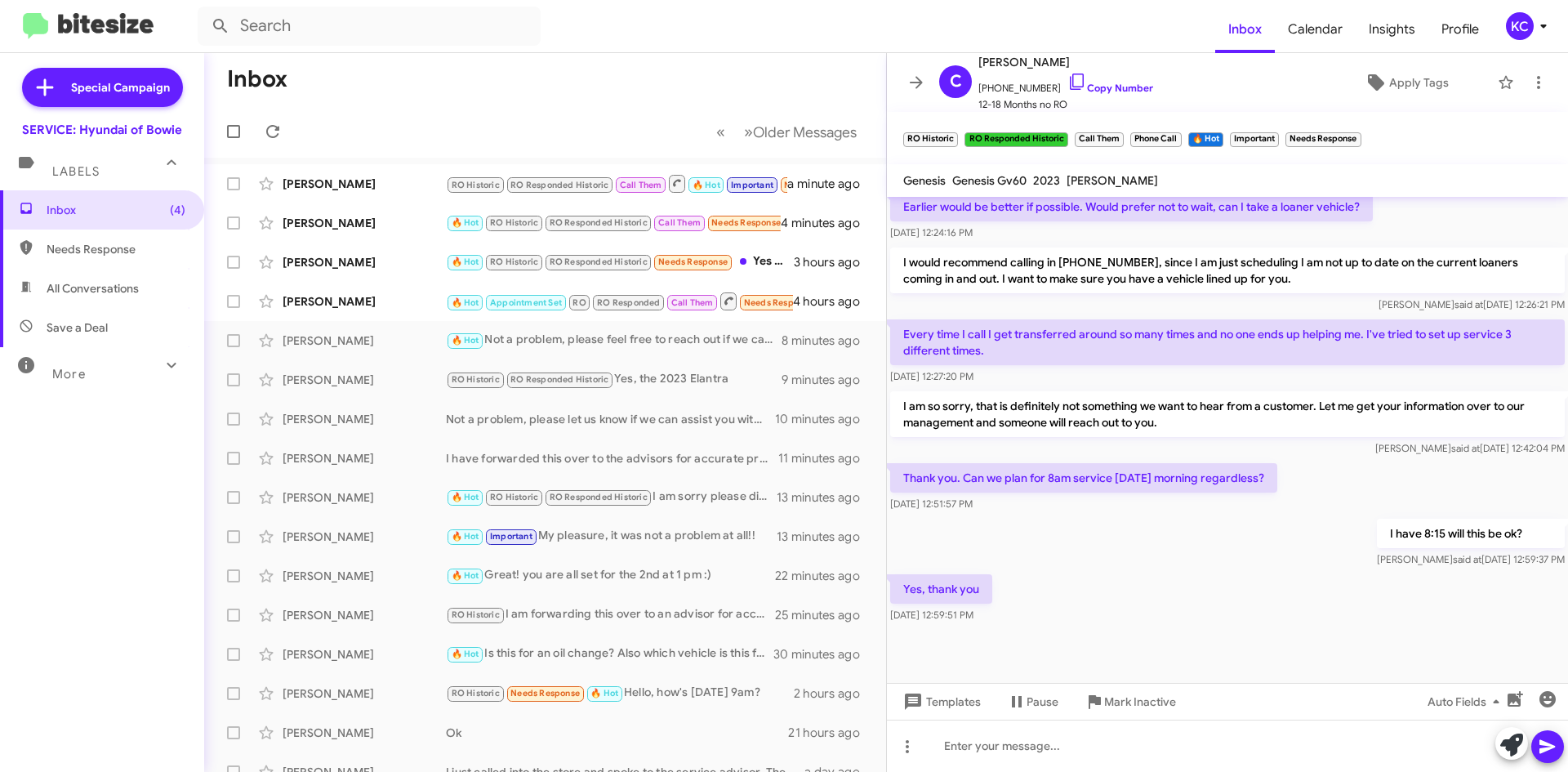
scroll to position [707, 0]
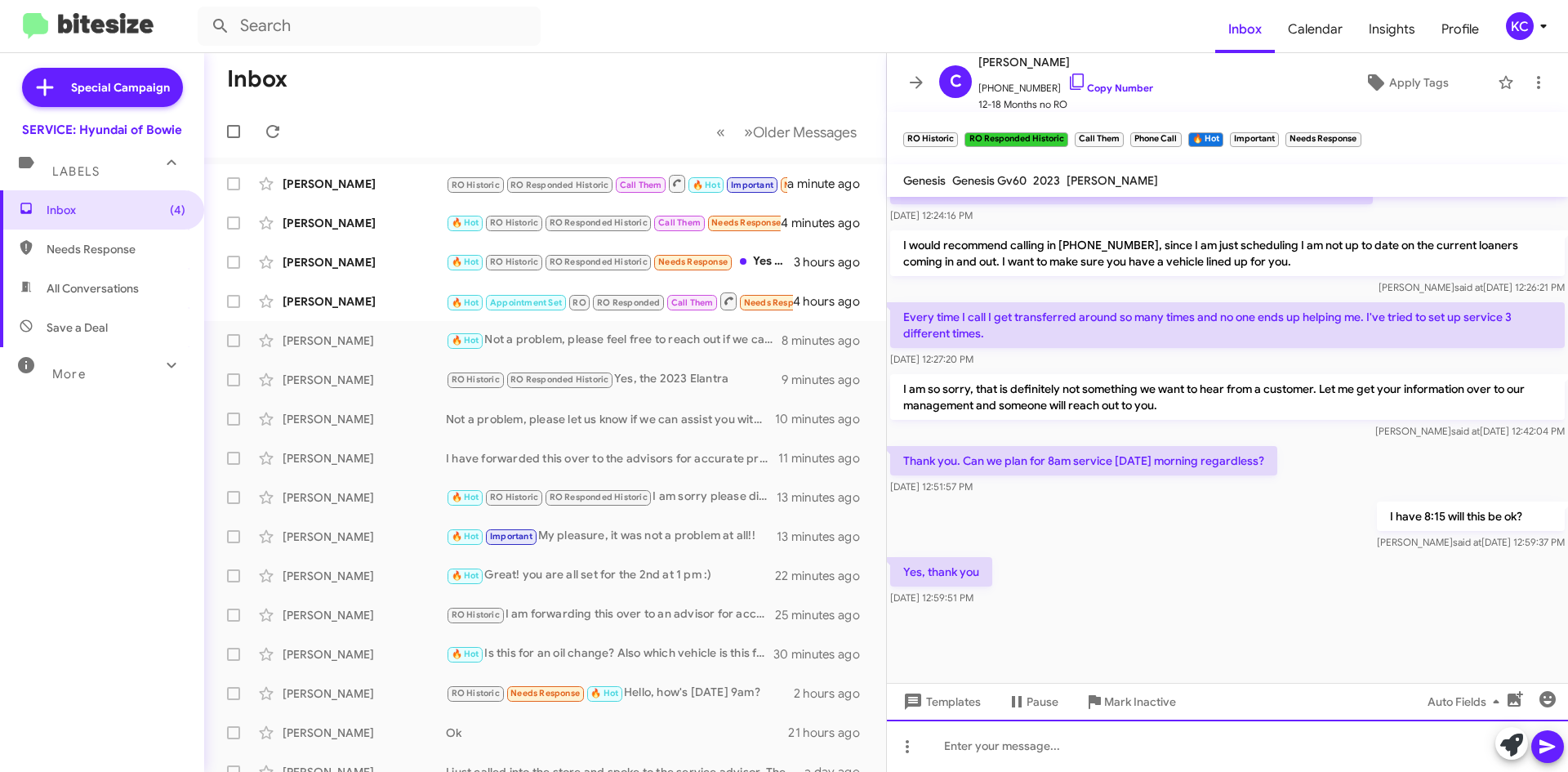
click at [1160, 740] on div at bounding box center [1227, 746] width 681 height 52
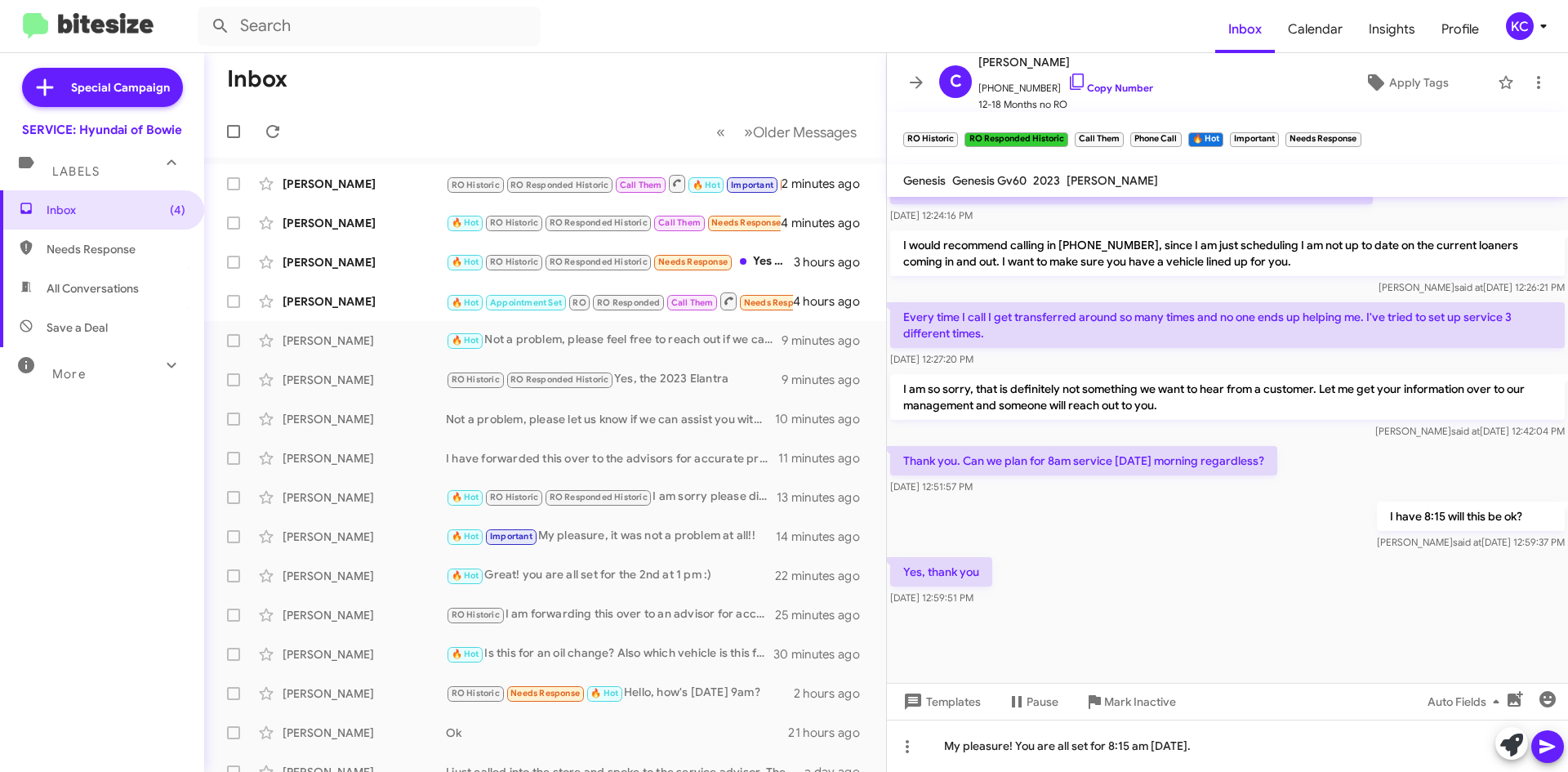
click at [1548, 738] on icon at bounding box center [1548, 747] width 20 height 20
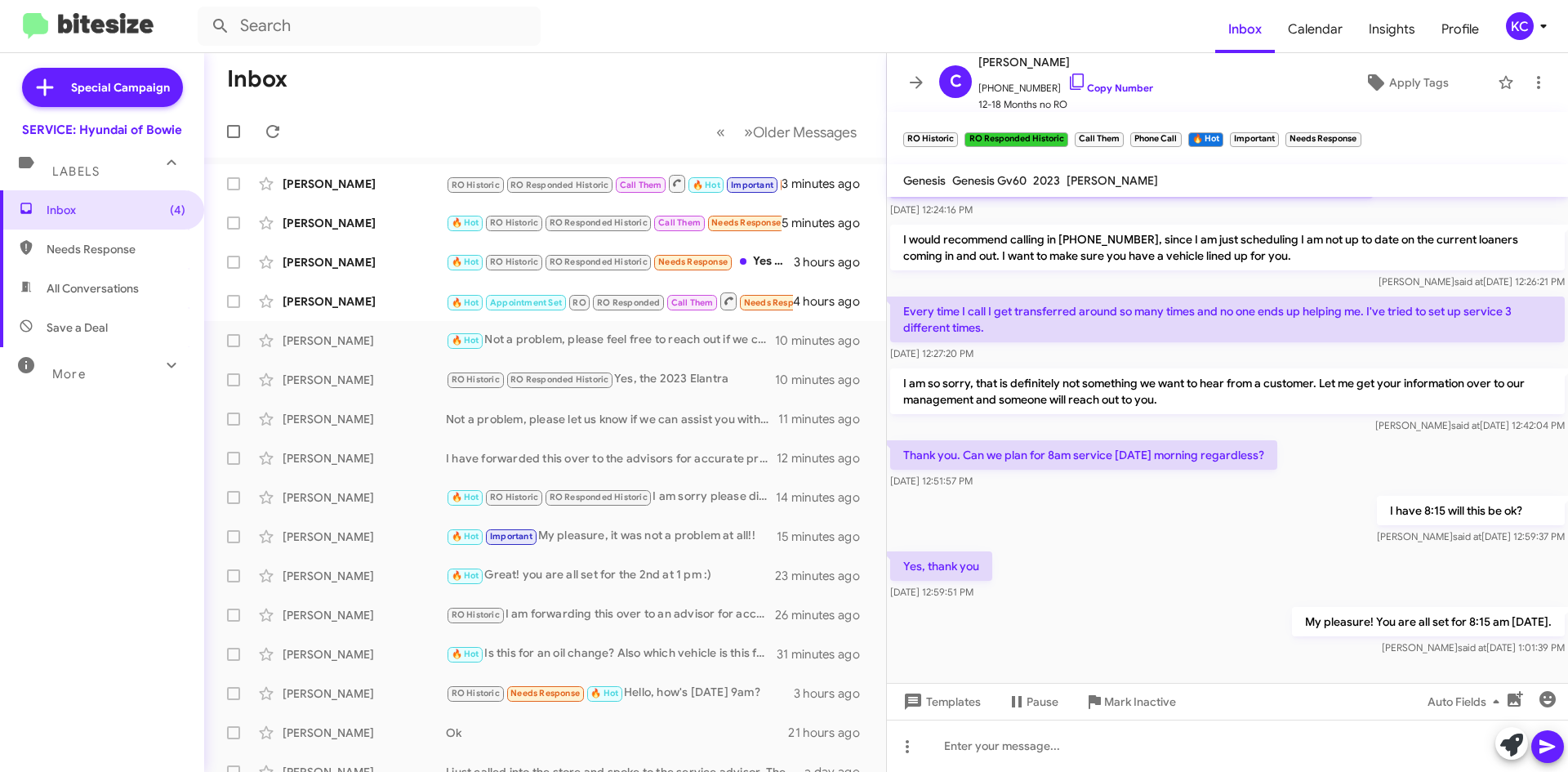
scroll to position [767, 0]
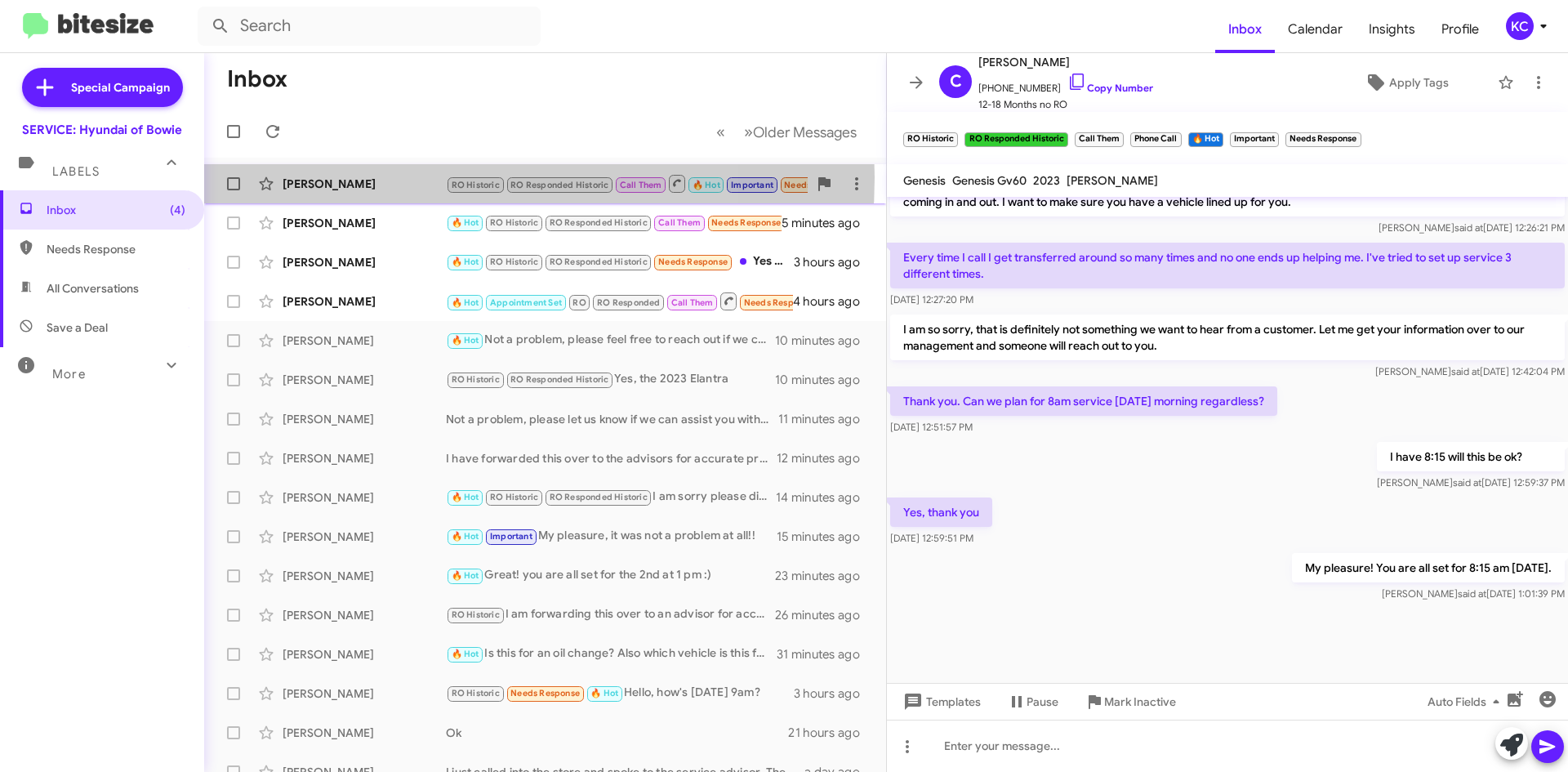
click at [392, 177] on div "[PERSON_NAME]" at bounding box center [364, 184] width 164 height 16
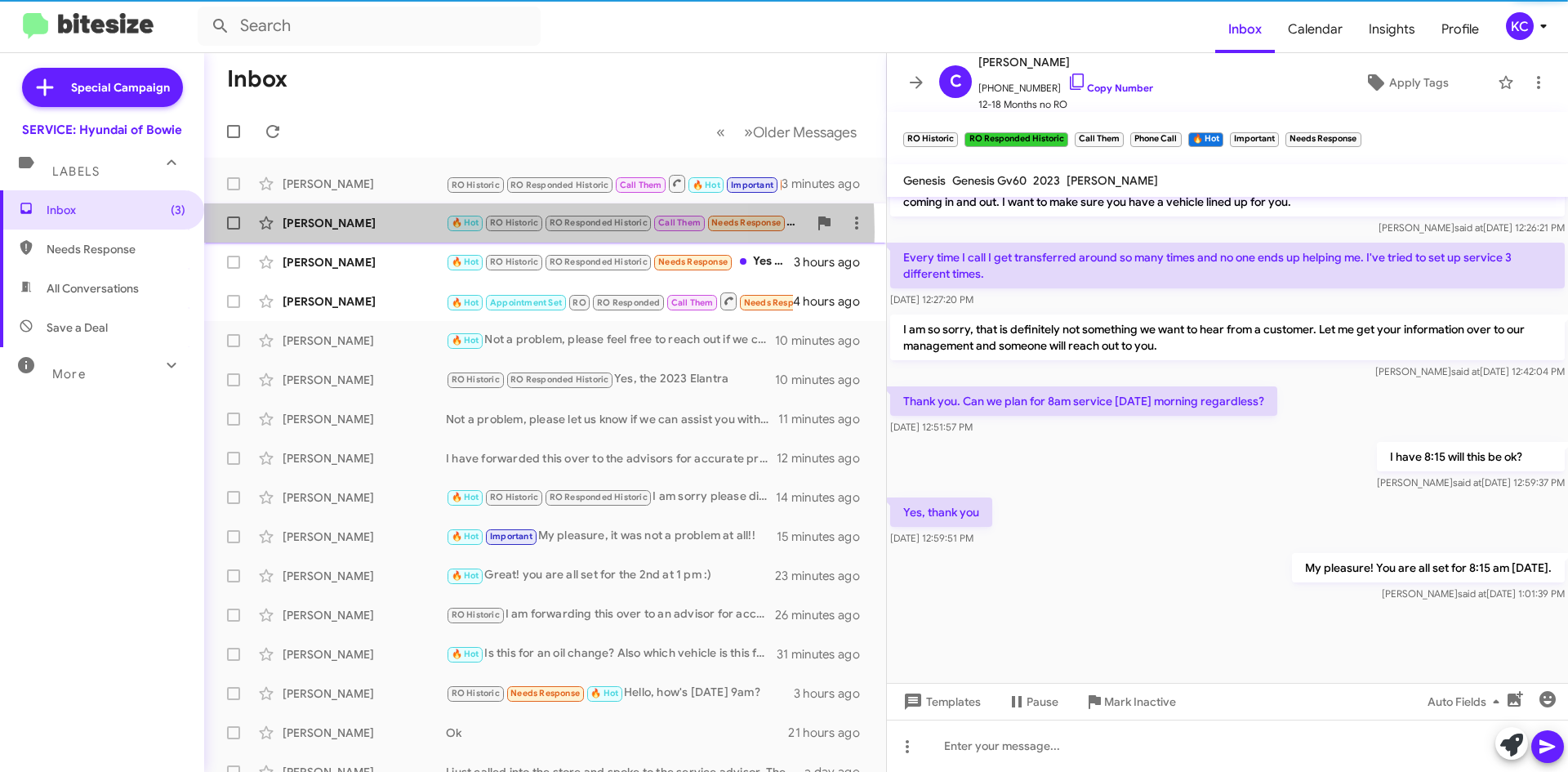
click at [396, 232] on div "Gary Waters 🔥 Hot RO Historic RO Responded Historic Call Them Needs Response Co…" at bounding box center [544, 223] width 656 height 33
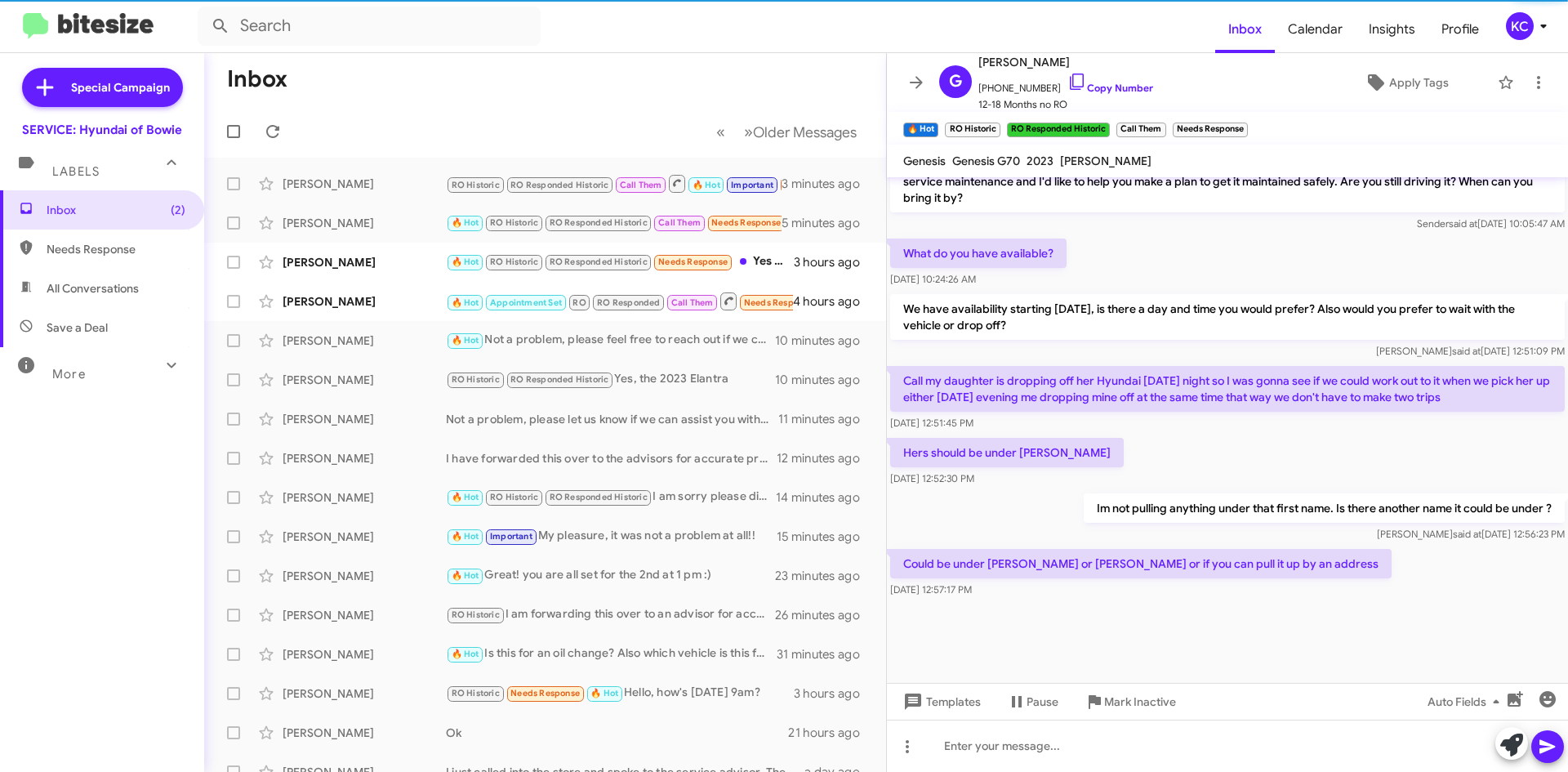
scroll to position [864, 0]
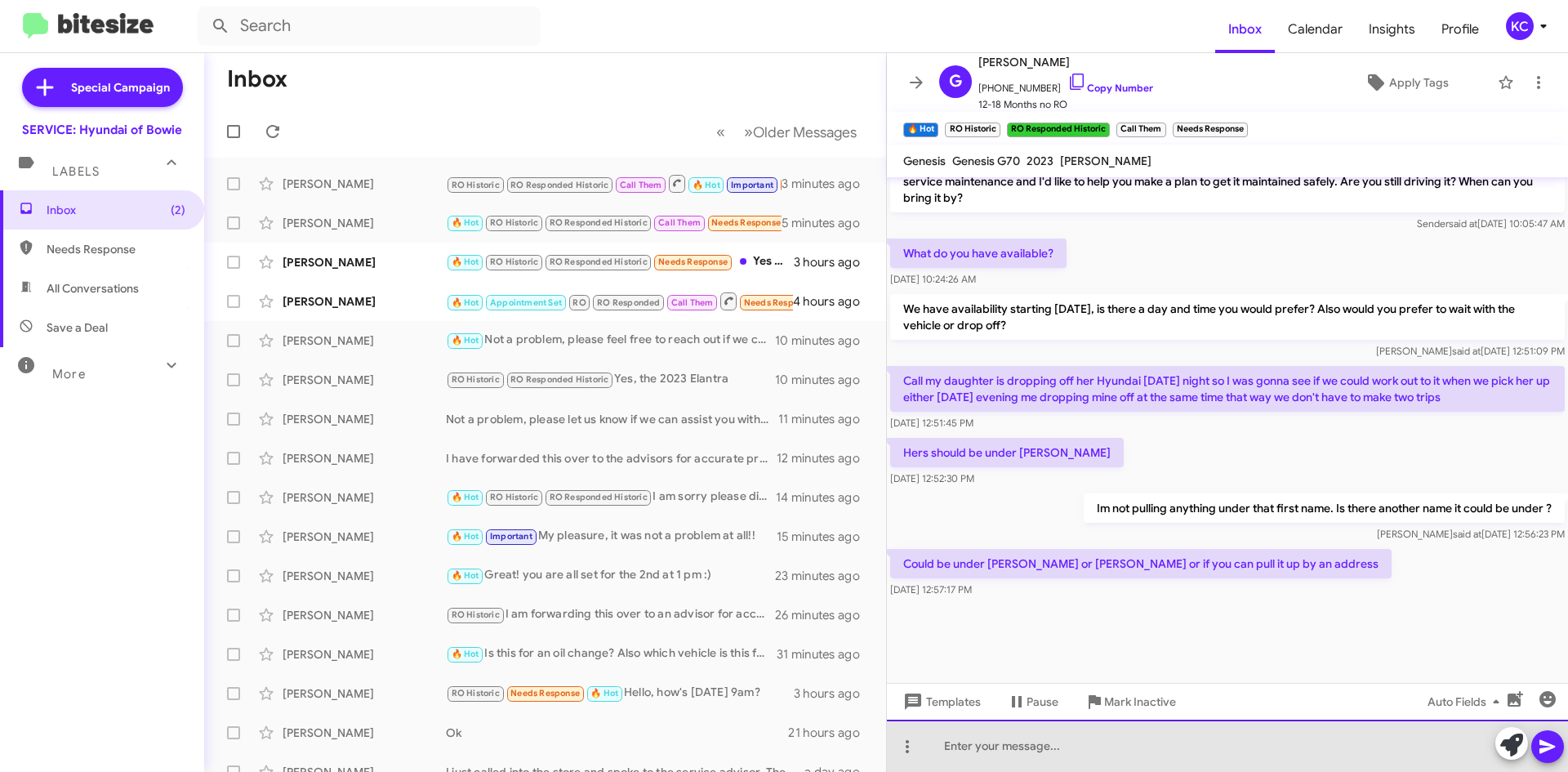
click at [1087, 747] on div at bounding box center [1227, 746] width 681 height 52
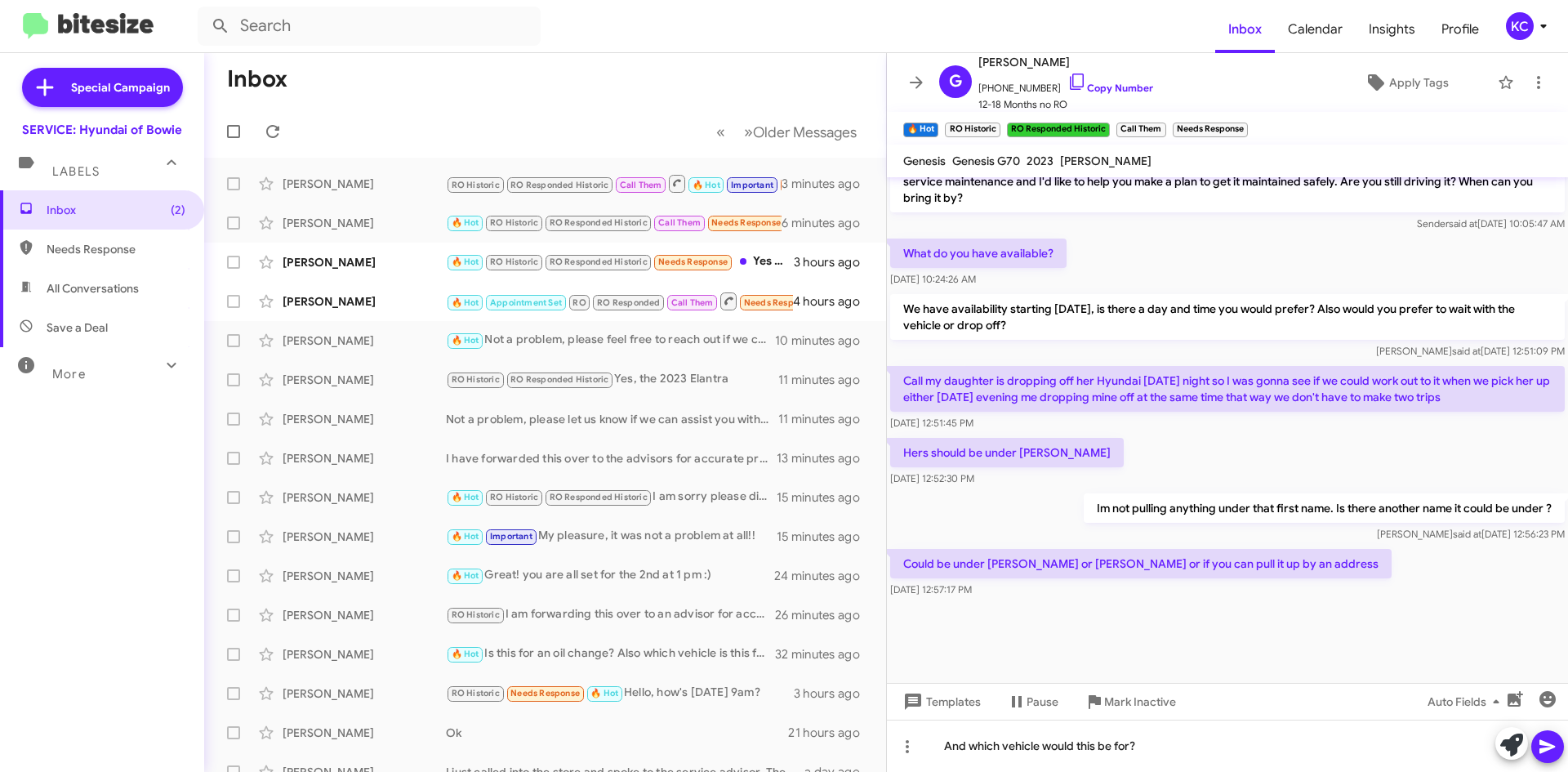
click at [1560, 752] on button at bounding box center [1547, 746] width 33 height 33
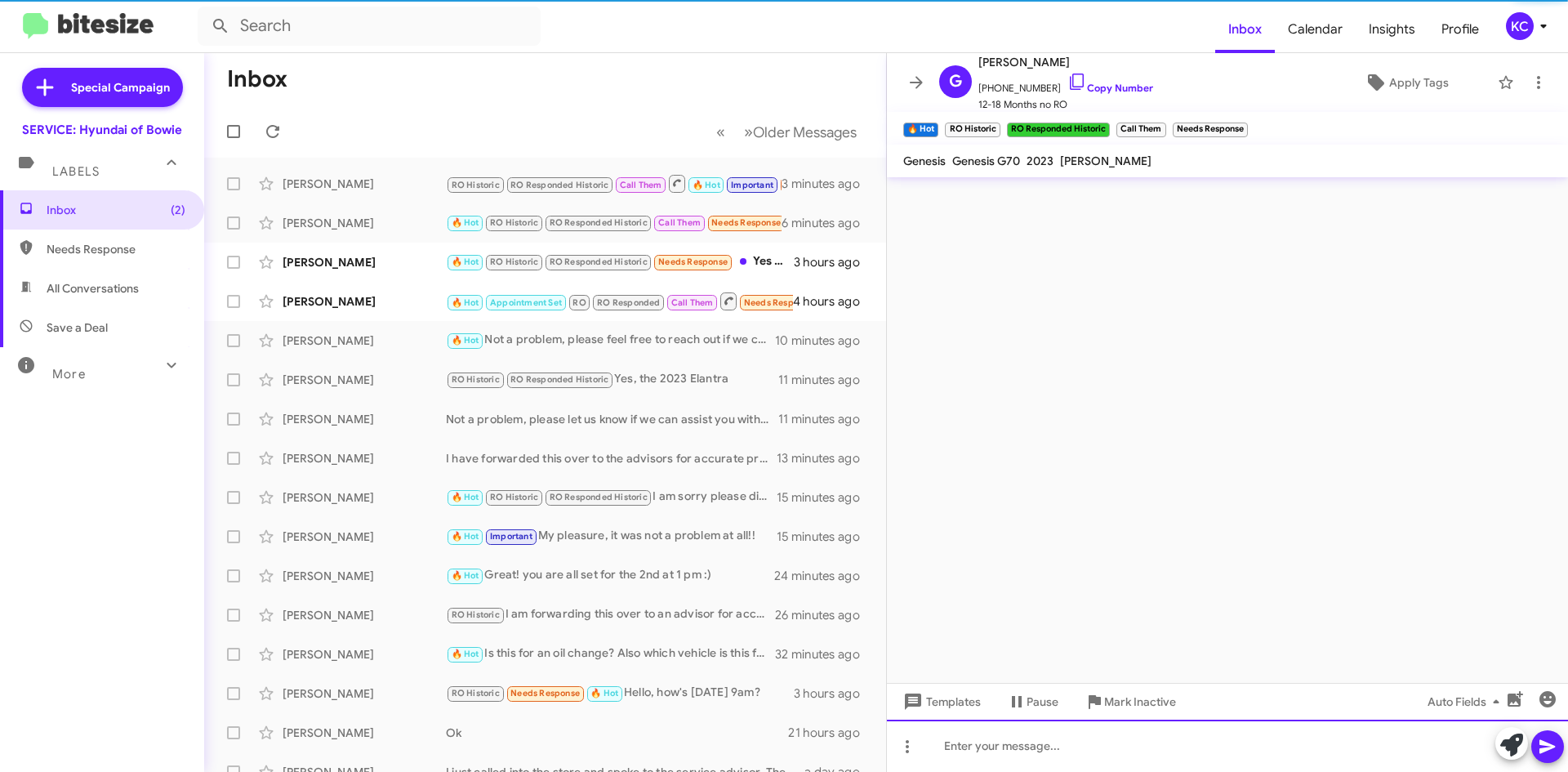
scroll to position [0, 0]
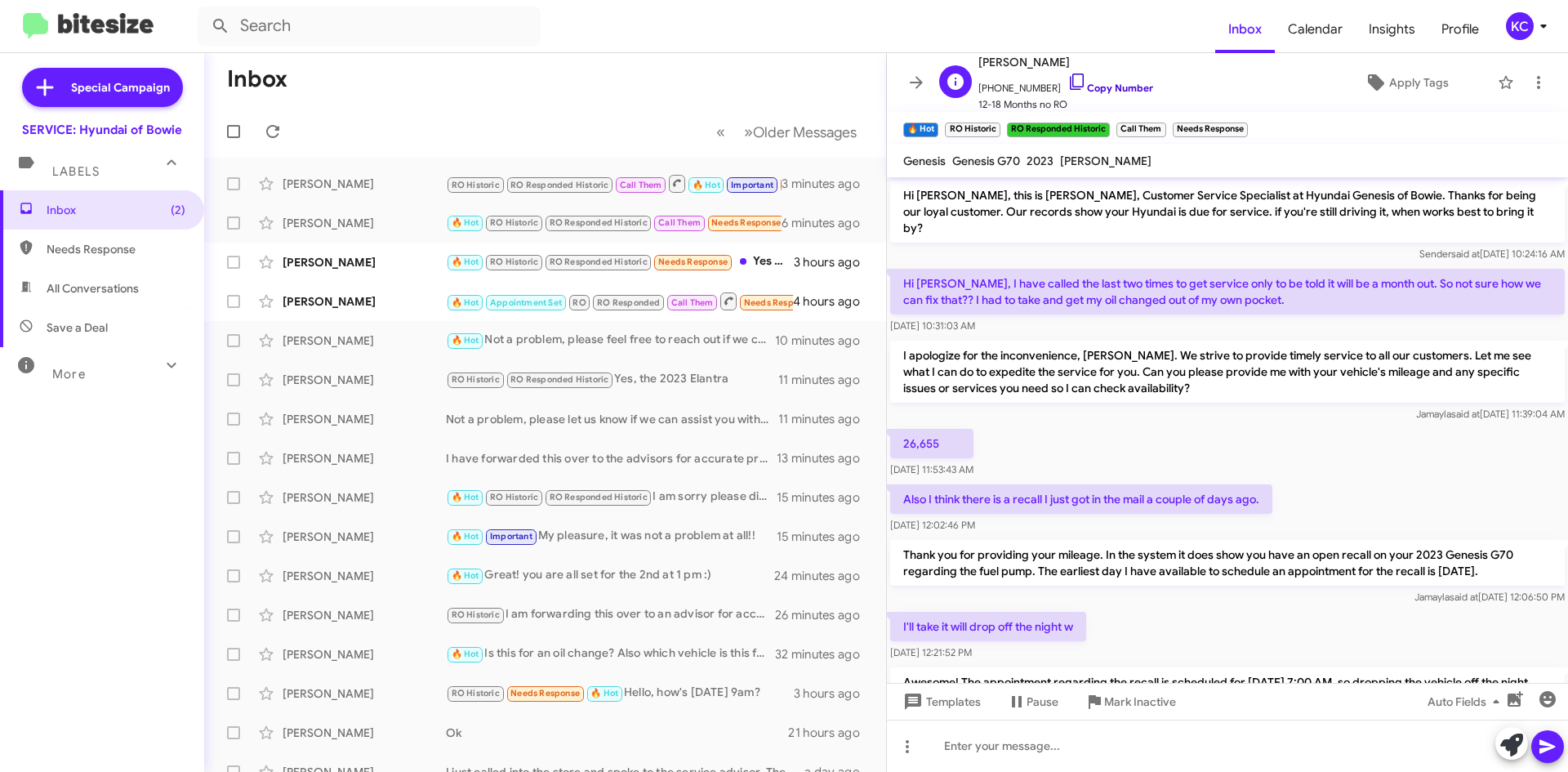
click at [1067, 77] on icon at bounding box center [1077, 81] width 20 height 20
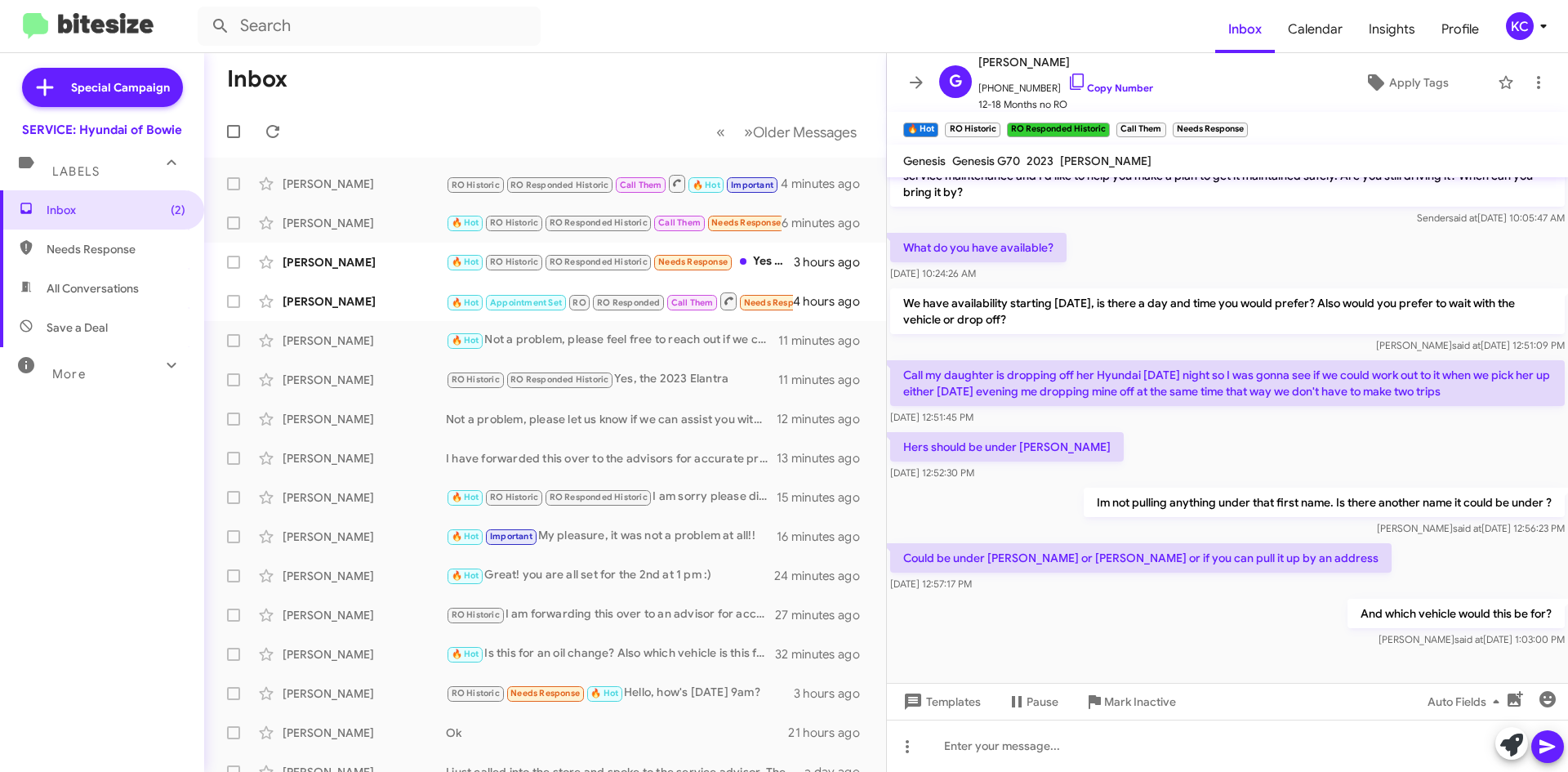
scroll to position [924, 0]
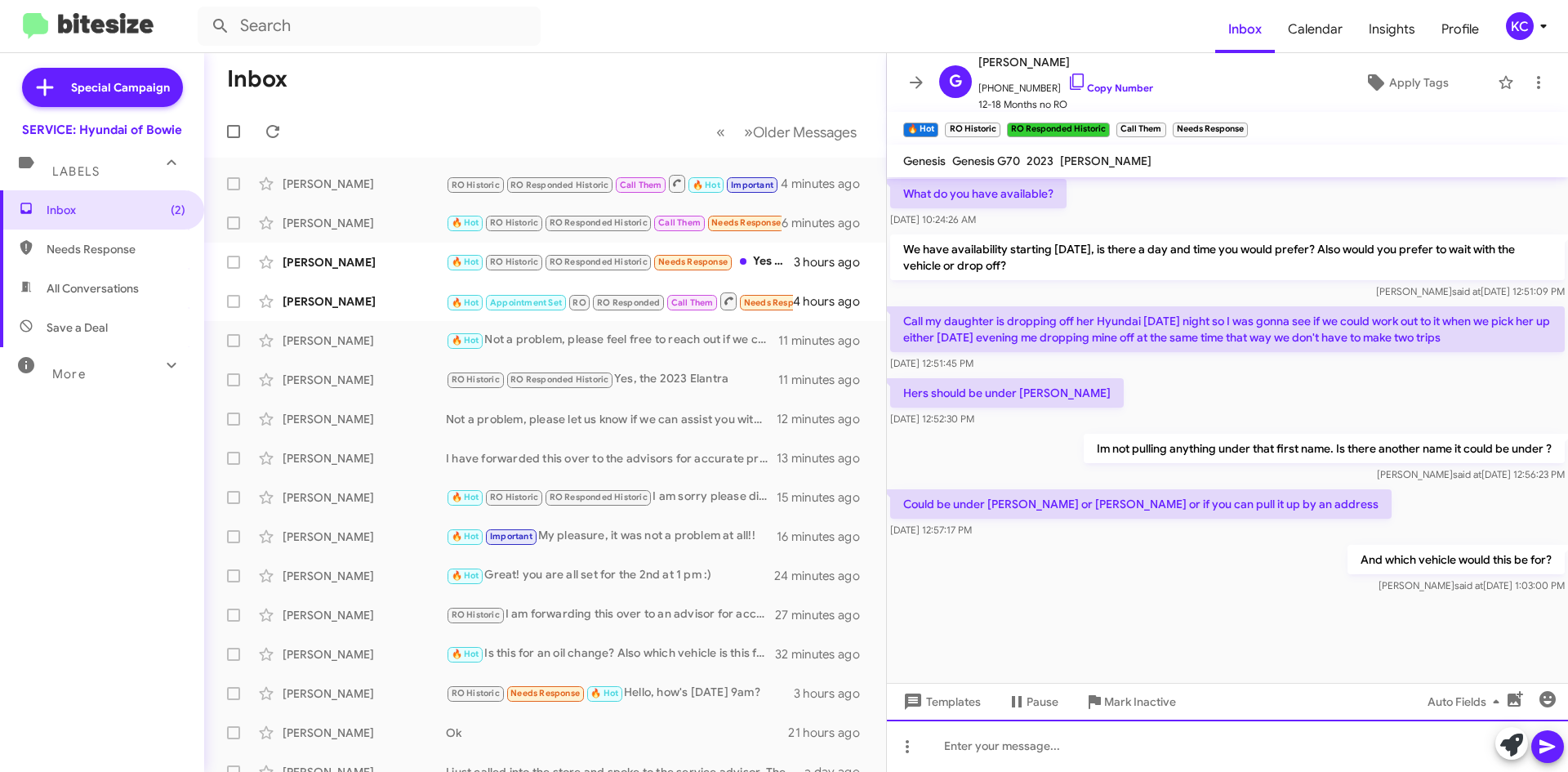
click at [982, 749] on div at bounding box center [1227, 746] width 681 height 52
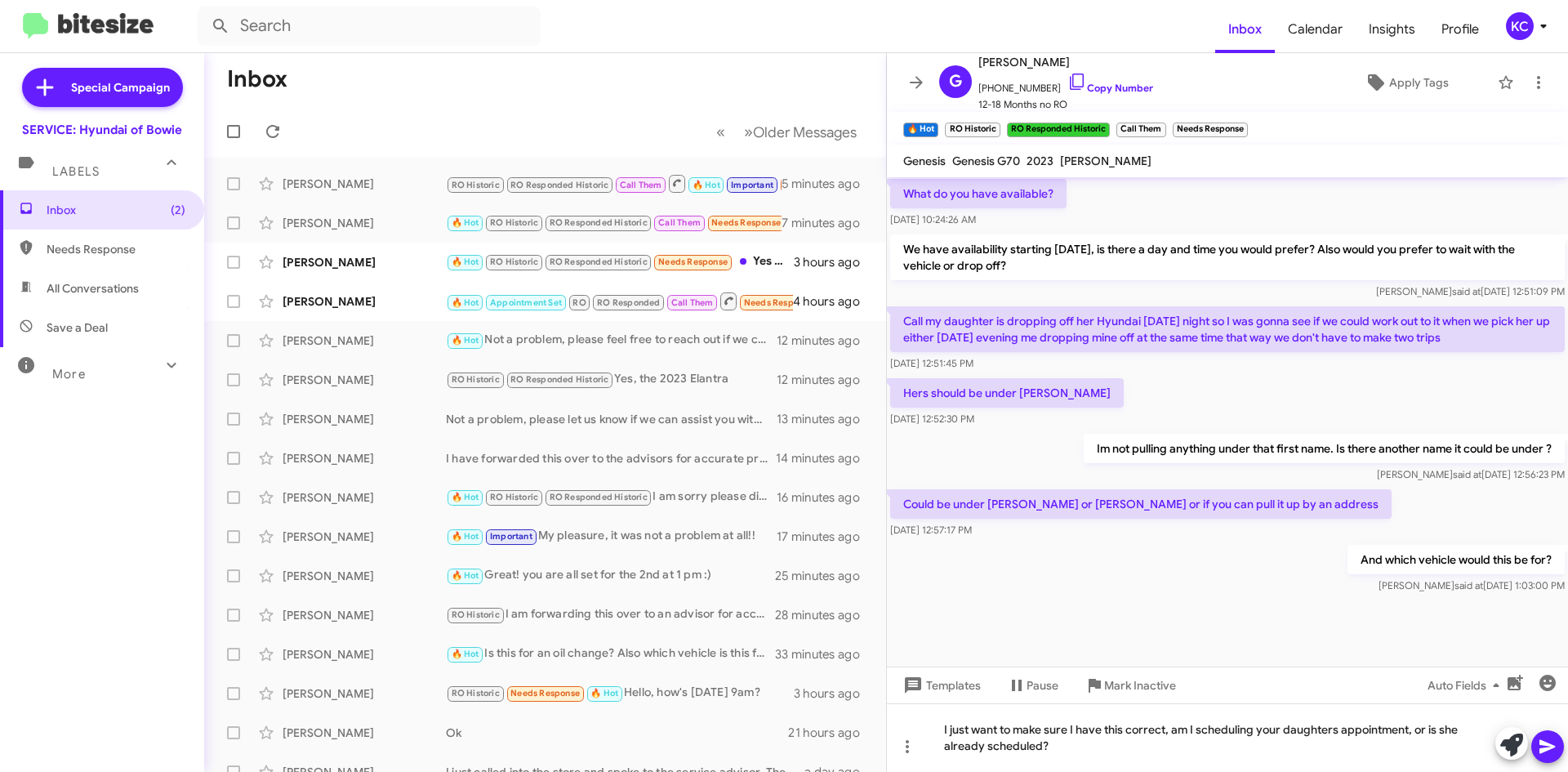
click at [1554, 753] on icon at bounding box center [1548, 747] width 20 height 20
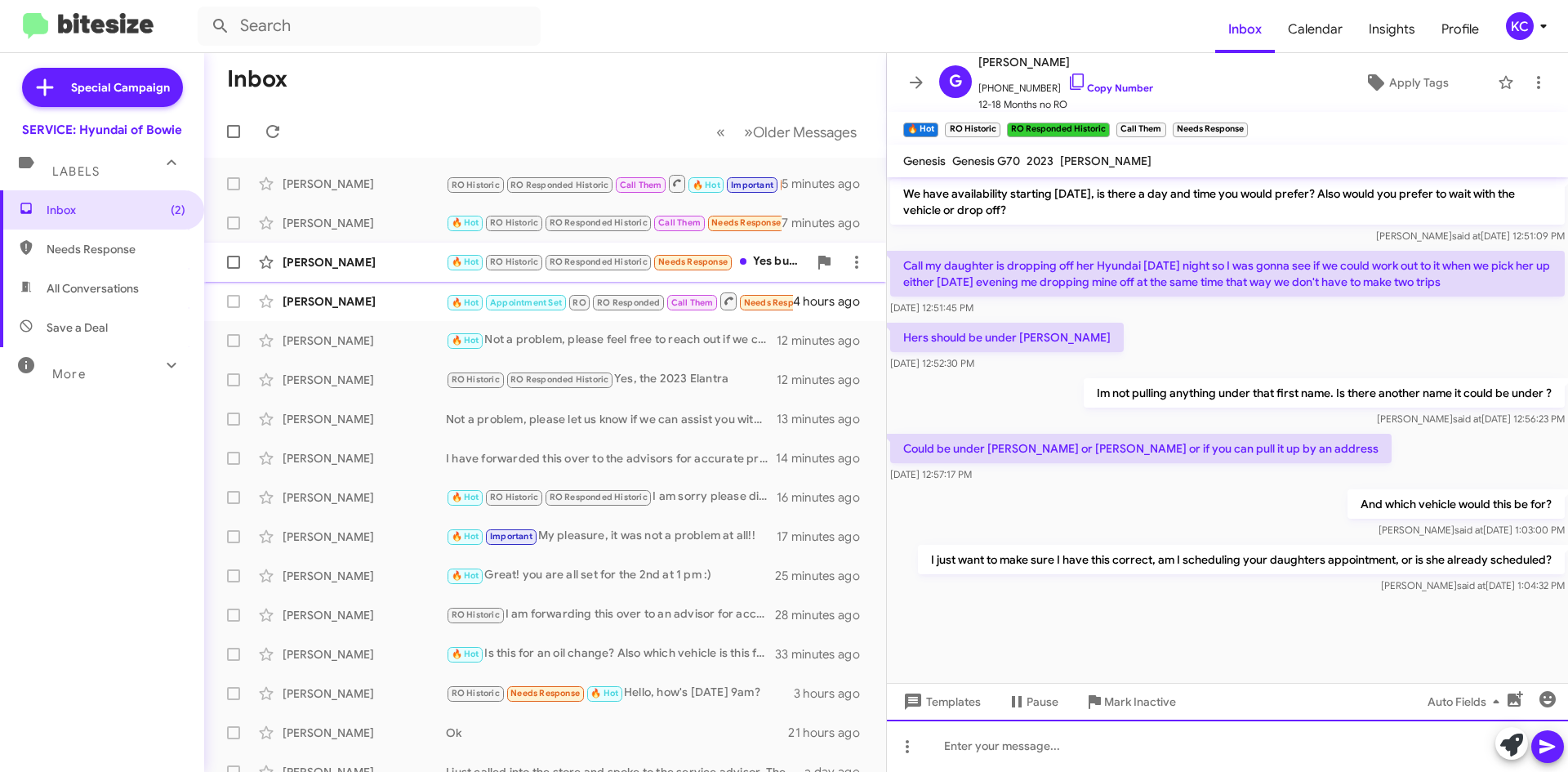
scroll to position [984, 0]
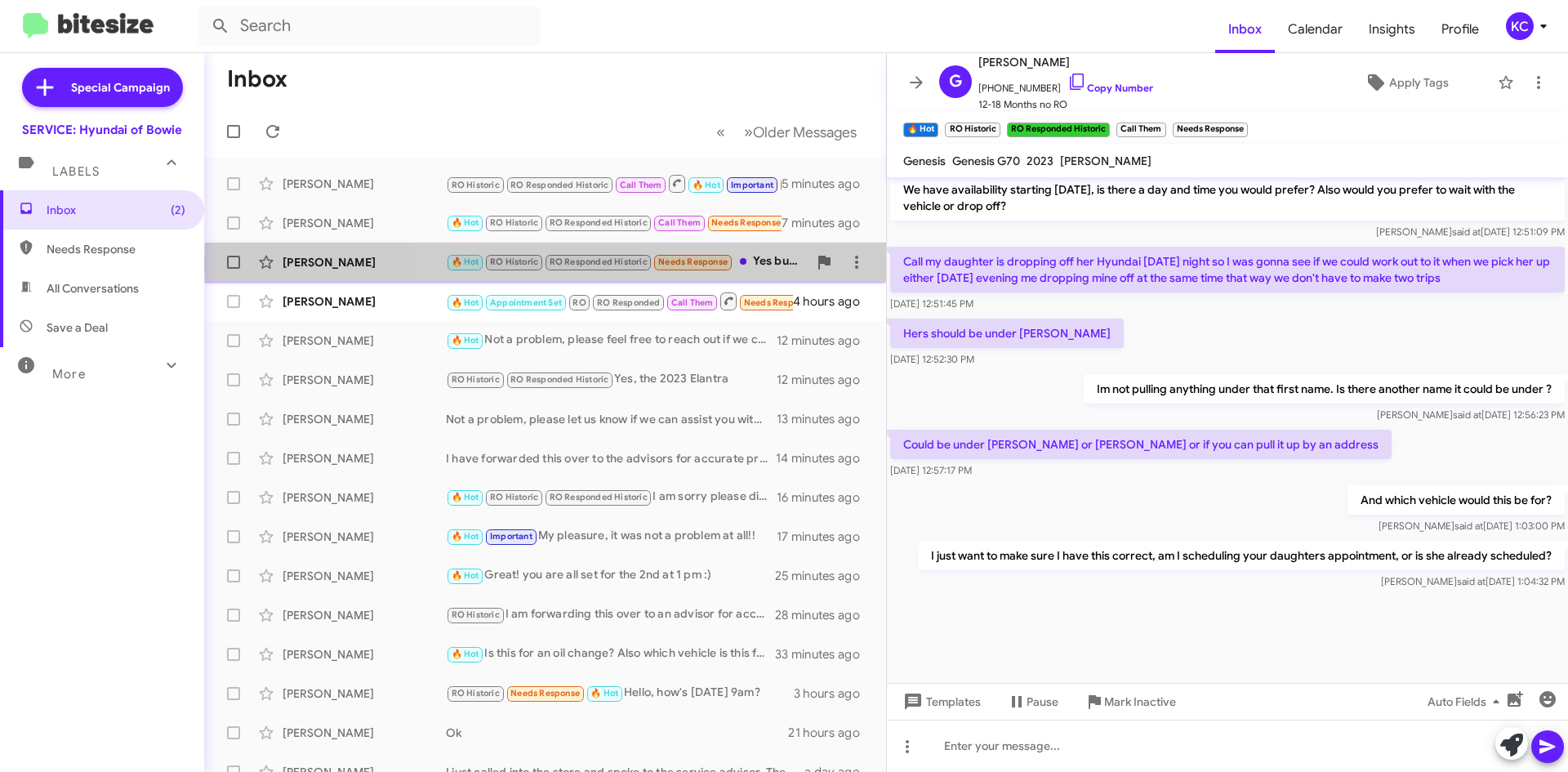
click at [760, 264] on div "🔥 Hot RO Historic RO Responded Historic Needs Response Yes but will need a loan…" at bounding box center [627, 261] width 362 height 19
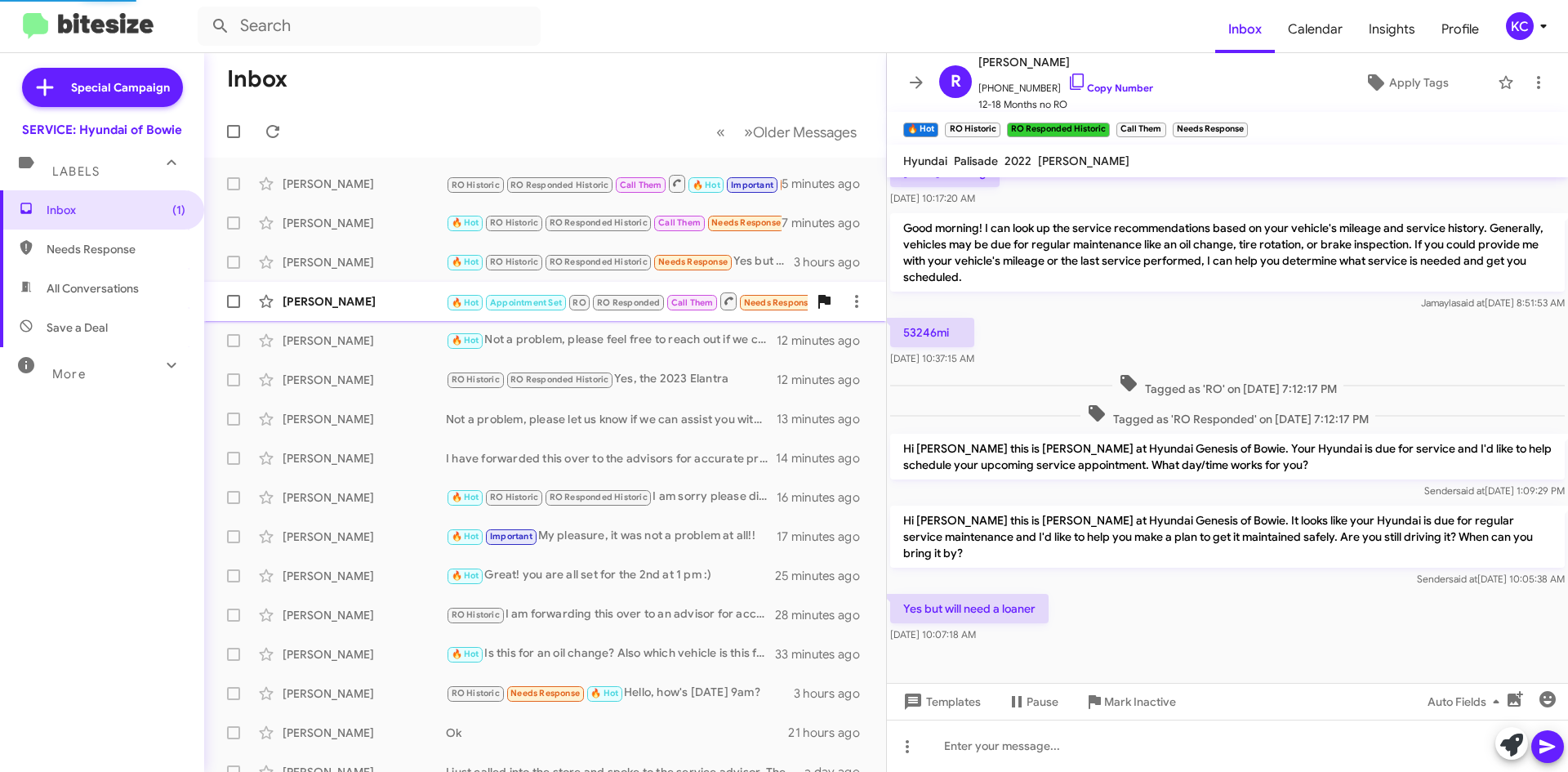
scroll to position [127, 0]
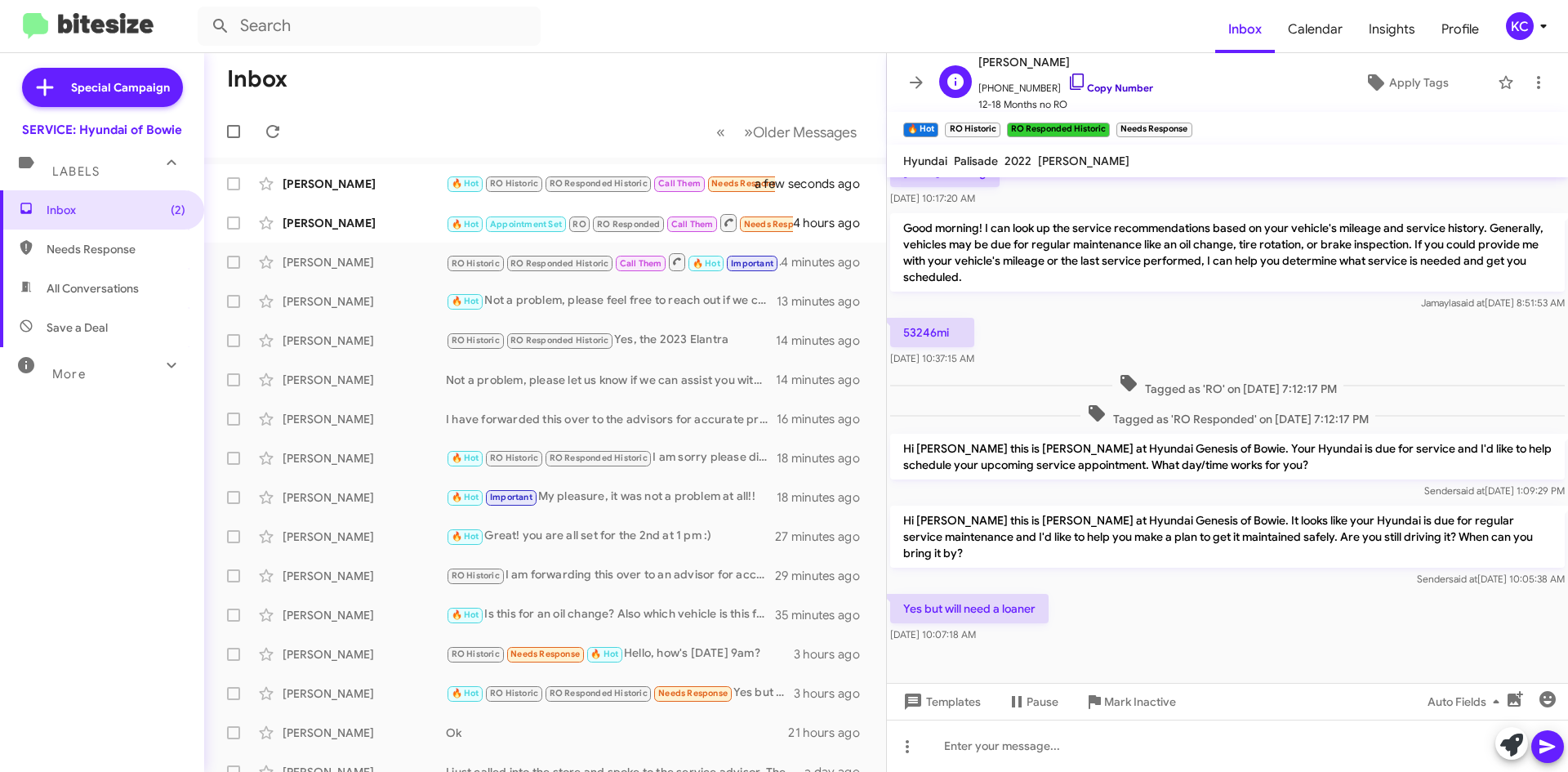
click at [1067, 80] on icon at bounding box center [1077, 81] width 20 height 20
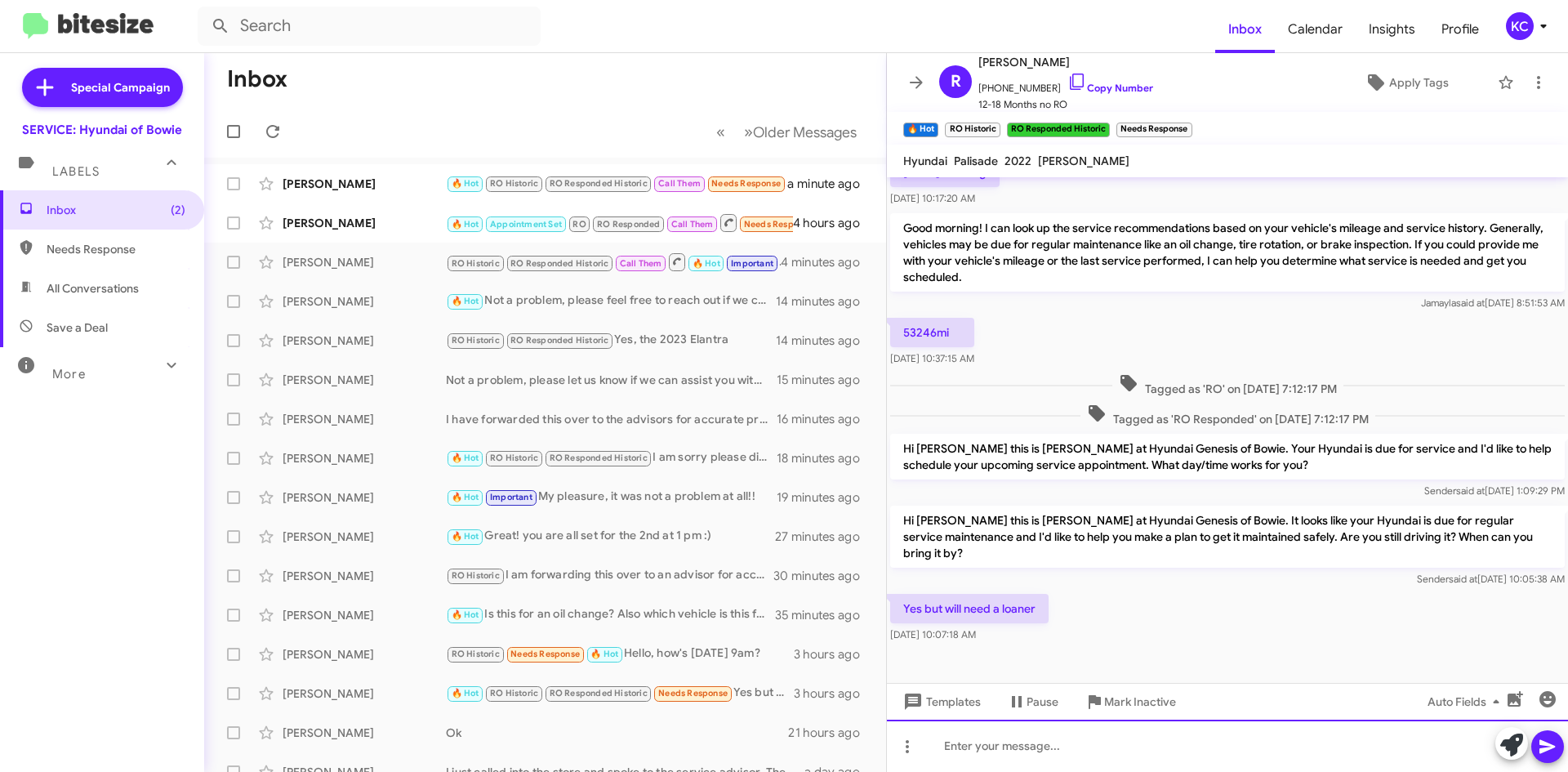
click at [1026, 753] on div at bounding box center [1227, 746] width 681 height 52
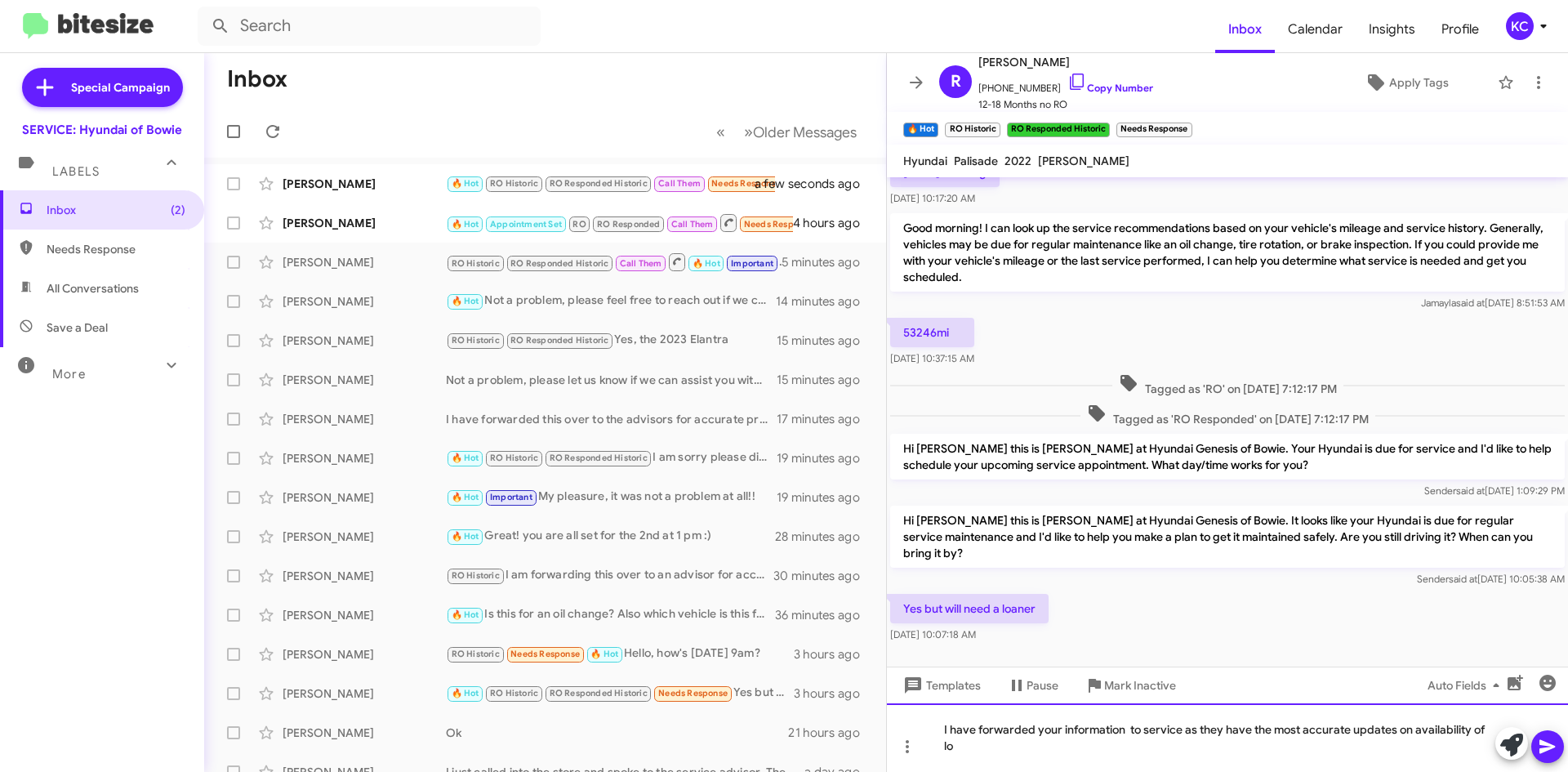
scroll to position [144, 0]
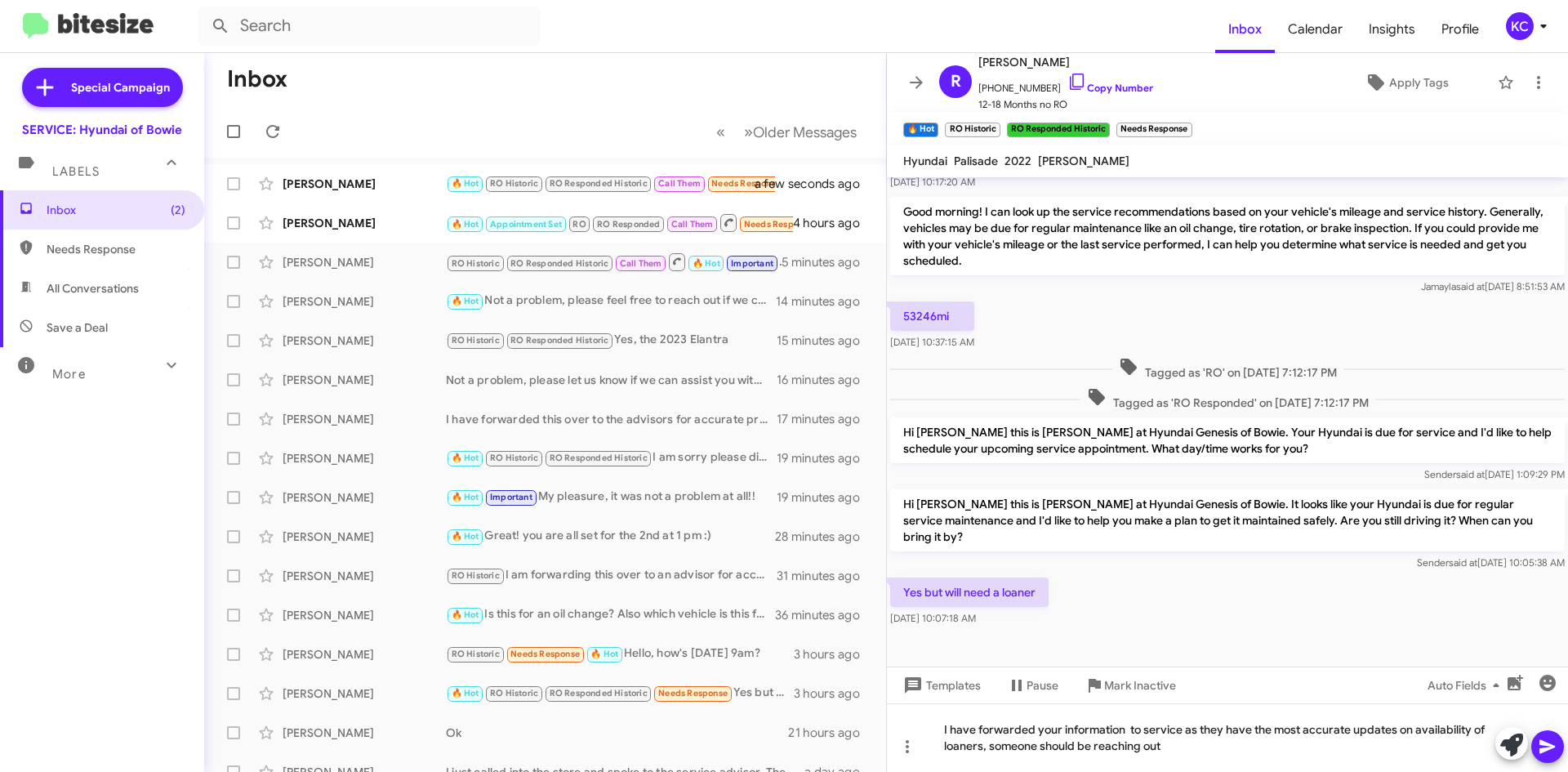
click at [1548, 730] on mat-tooltip-component "Insert emoji (Ctrl+Shift+2)" at bounding box center [1488, 723] width 132 height 49
click at [1553, 734] on mat-tooltip-component "Insert emoji (Ctrl+Shift+2)" at bounding box center [1488, 723] width 132 height 49
click at [1550, 741] on mat-tooltip-component "Insert emoji (Ctrl+Shift+2)" at bounding box center [1488, 723] width 132 height 49
click at [1554, 752] on icon at bounding box center [1548, 747] width 20 height 20
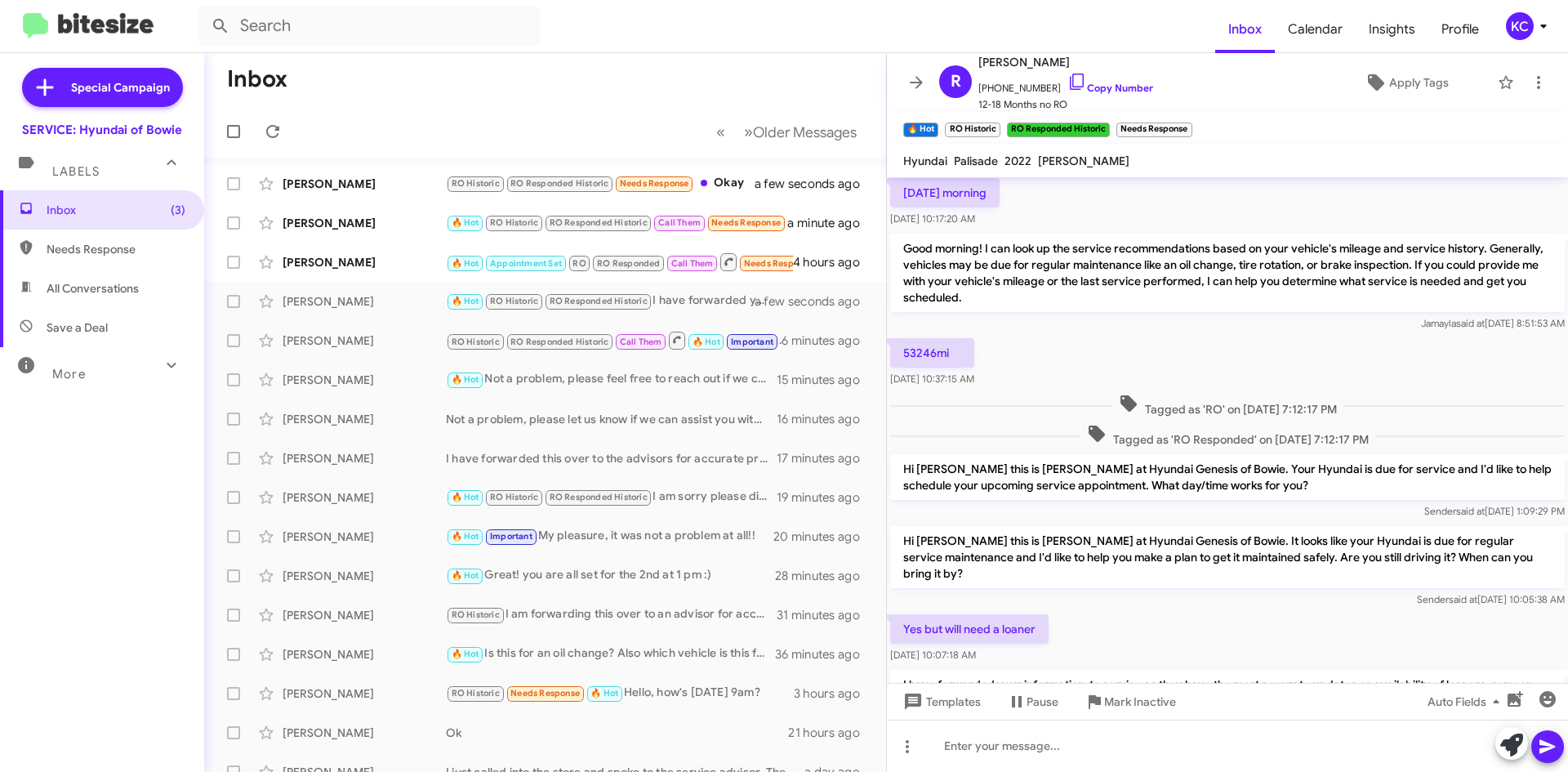
scroll to position [203, 0]
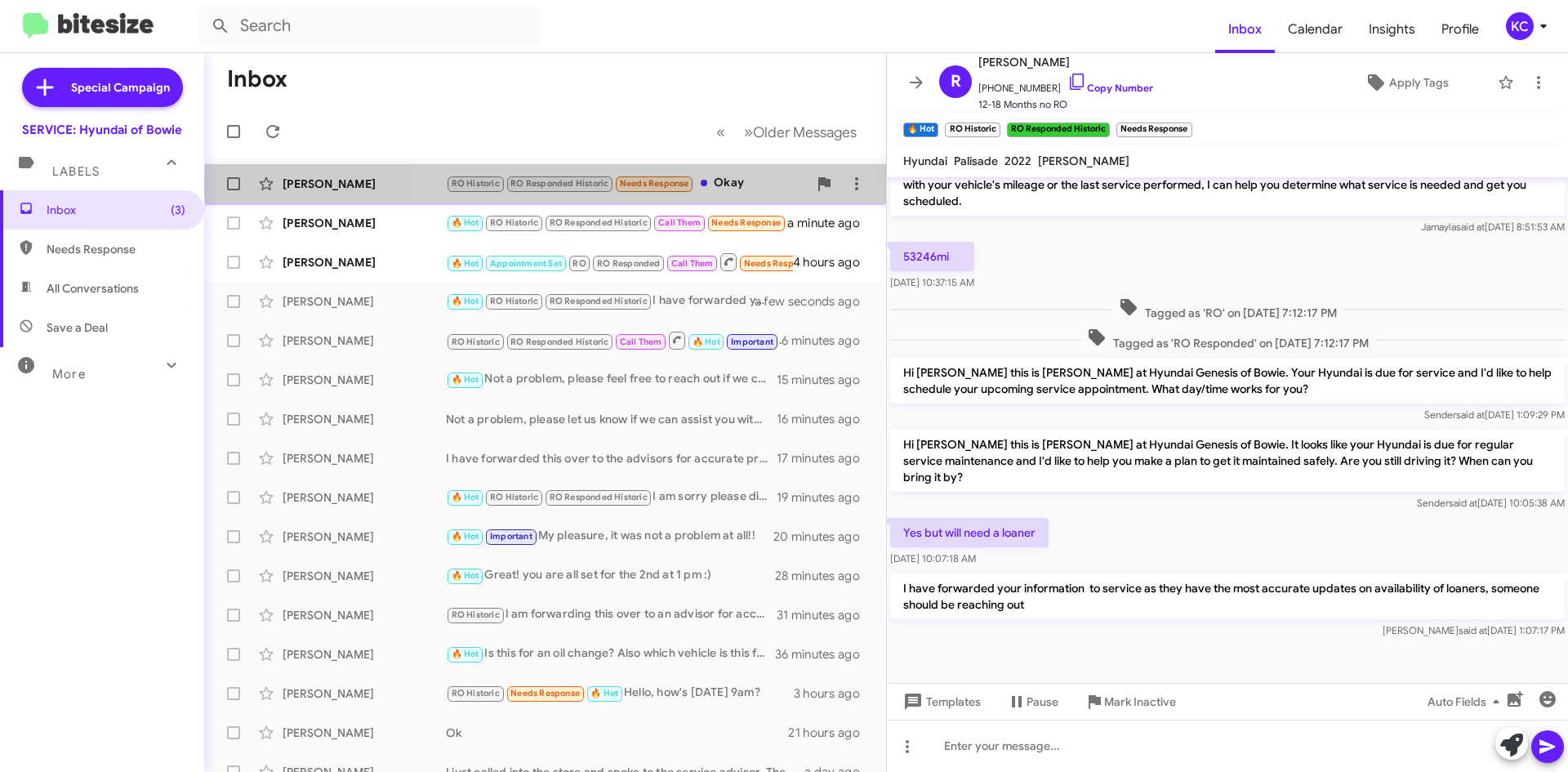
click at [746, 184] on div "RO Historic RO Responded Historic Needs Response Okay" at bounding box center [627, 183] width 362 height 19
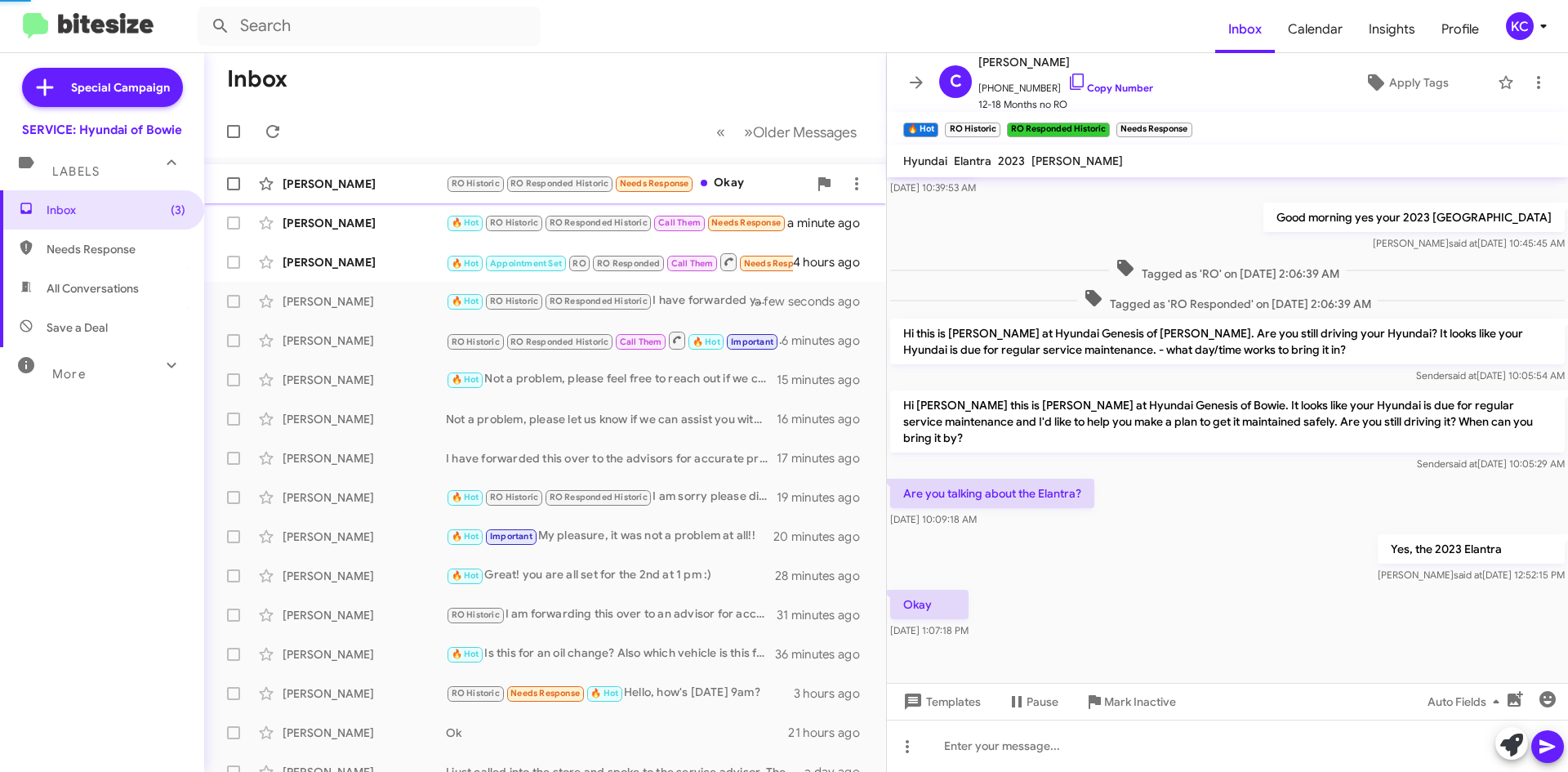
scroll to position [138, 0]
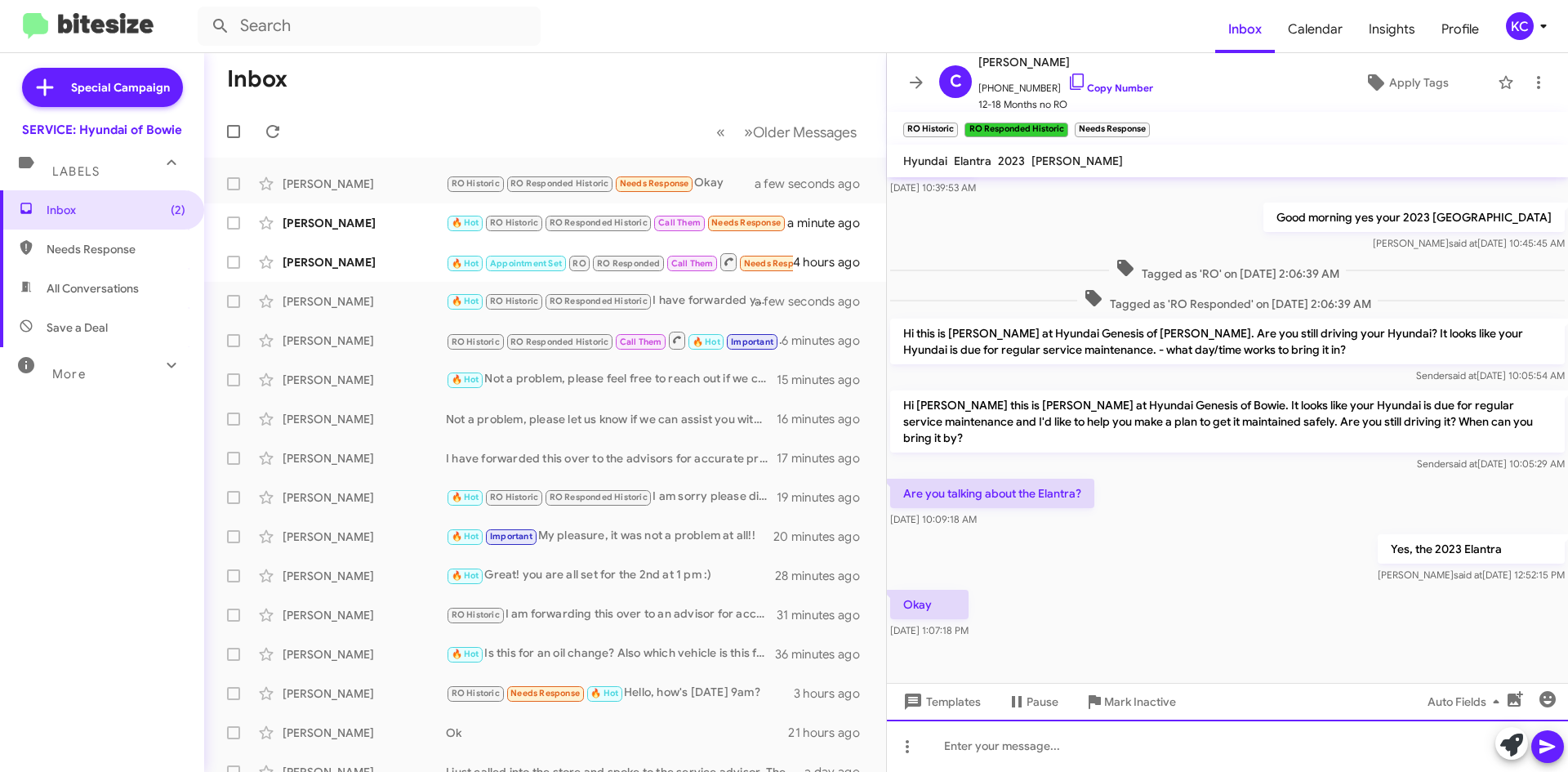
click at [1122, 761] on div at bounding box center [1227, 746] width 681 height 52
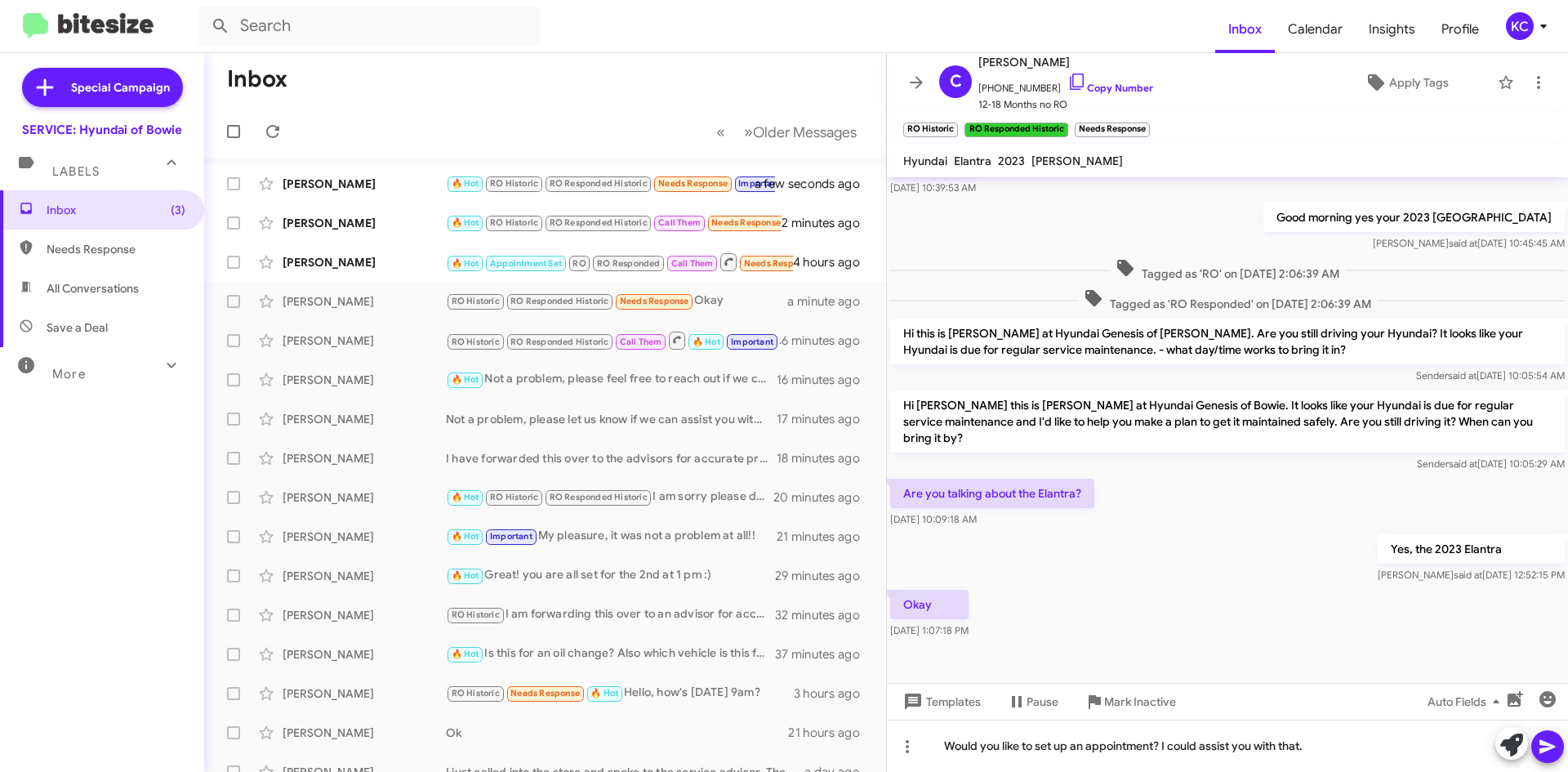
click at [1551, 746] on icon at bounding box center [1547, 746] width 15 height 14
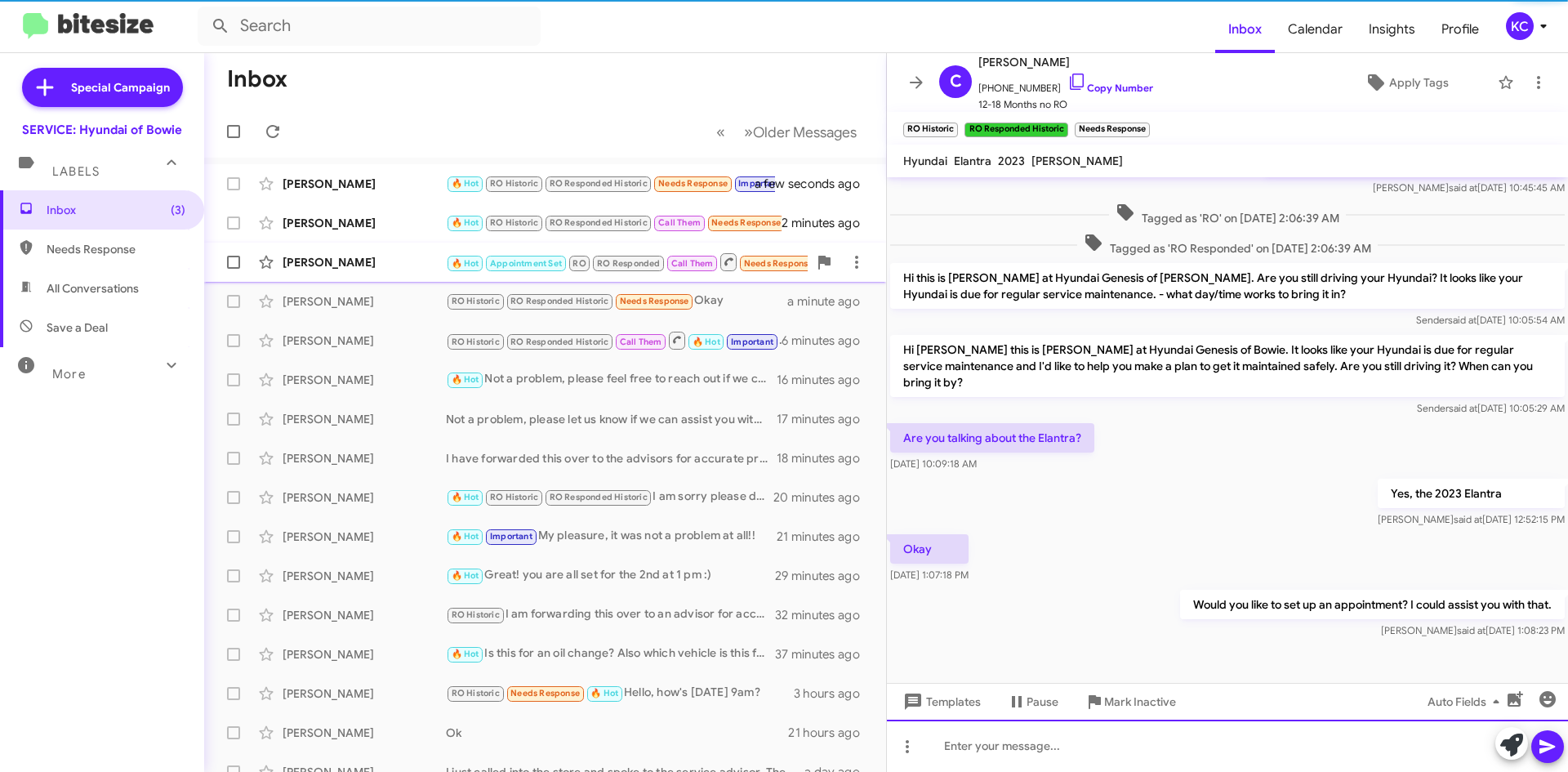
scroll to position [198, 0]
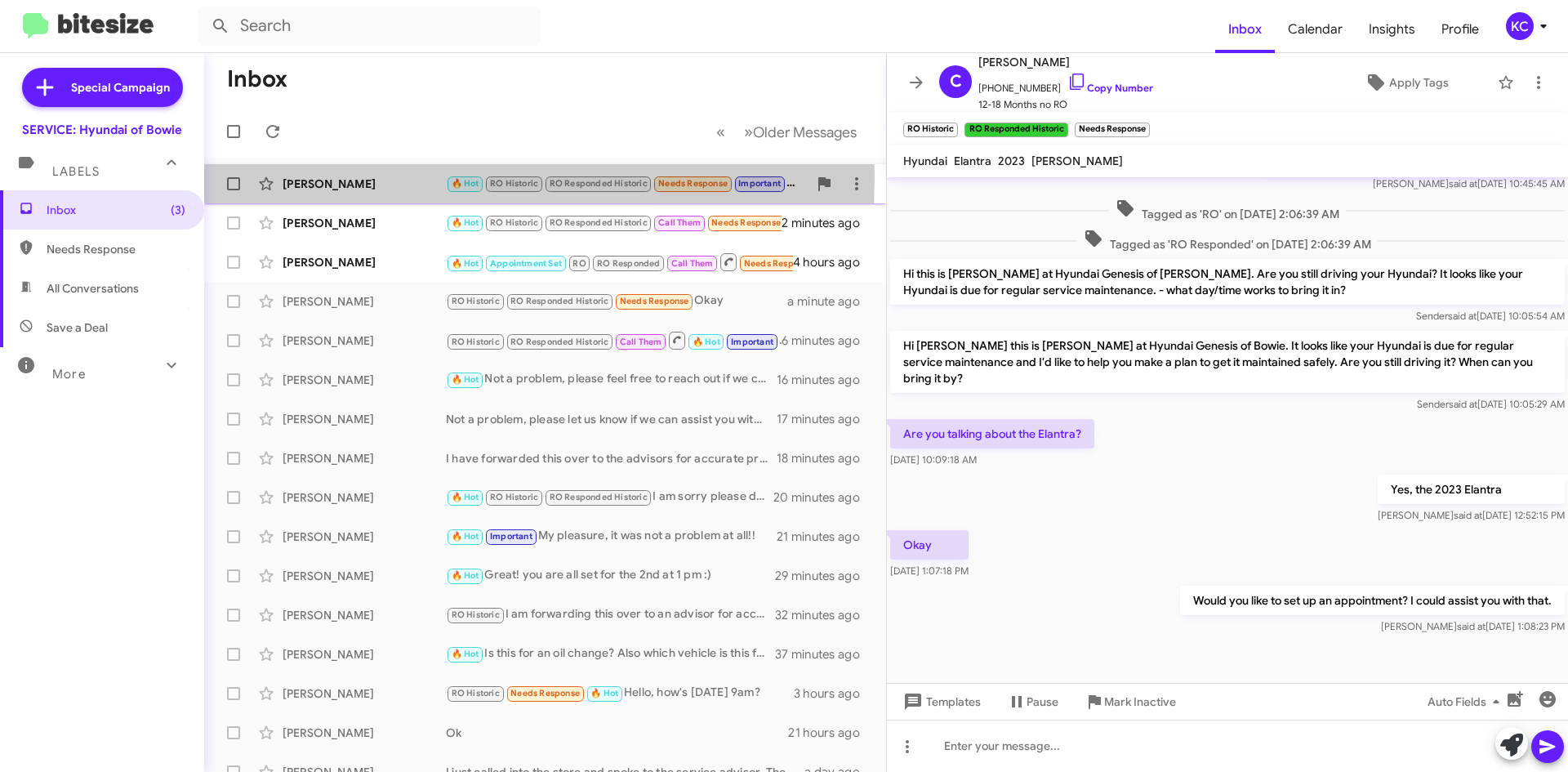
click at [350, 177] on div "[PERSON_NAME]" at bounding box center [364, 184] width 164 height 16
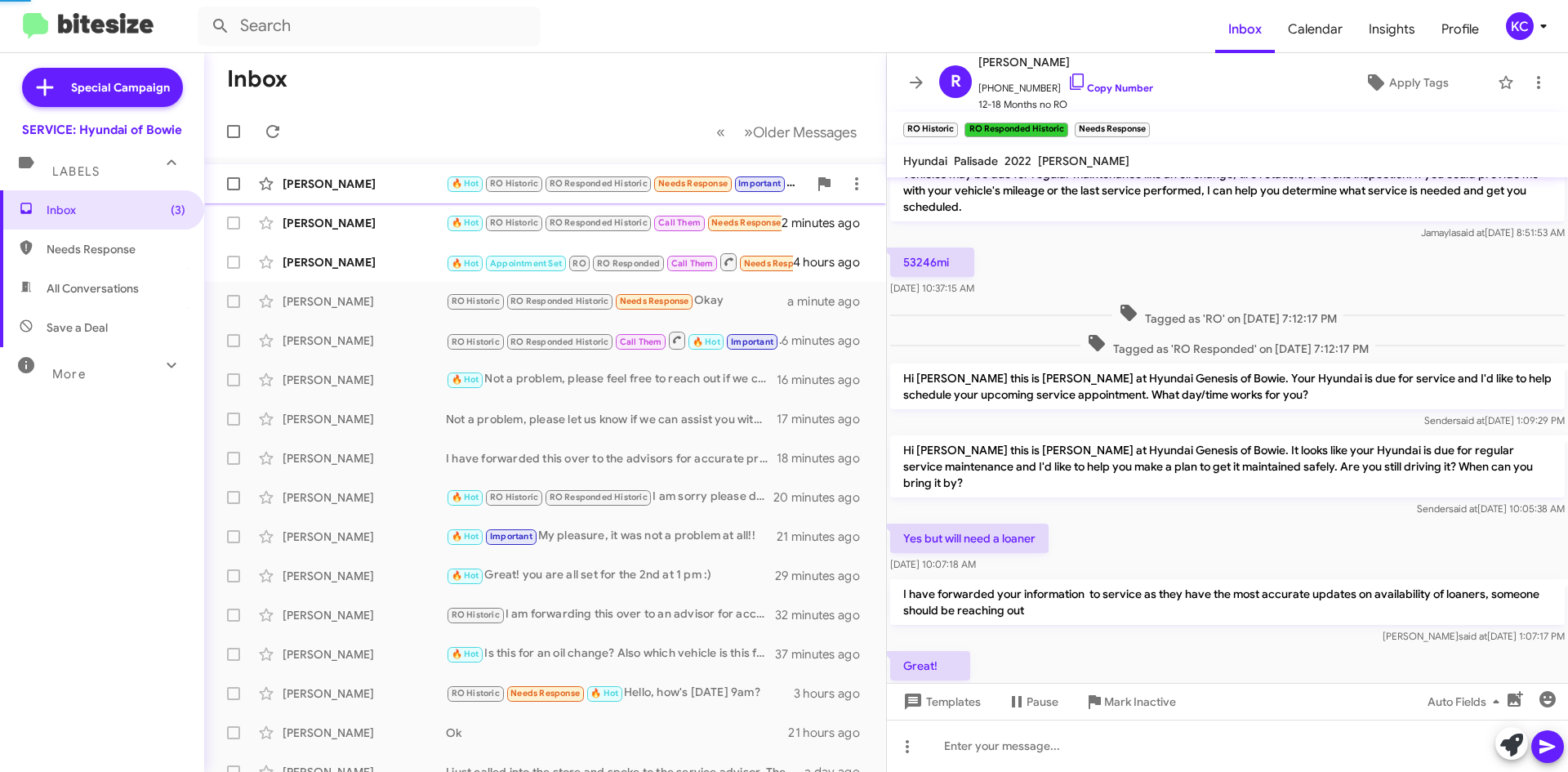
scroll to position [263, 0]
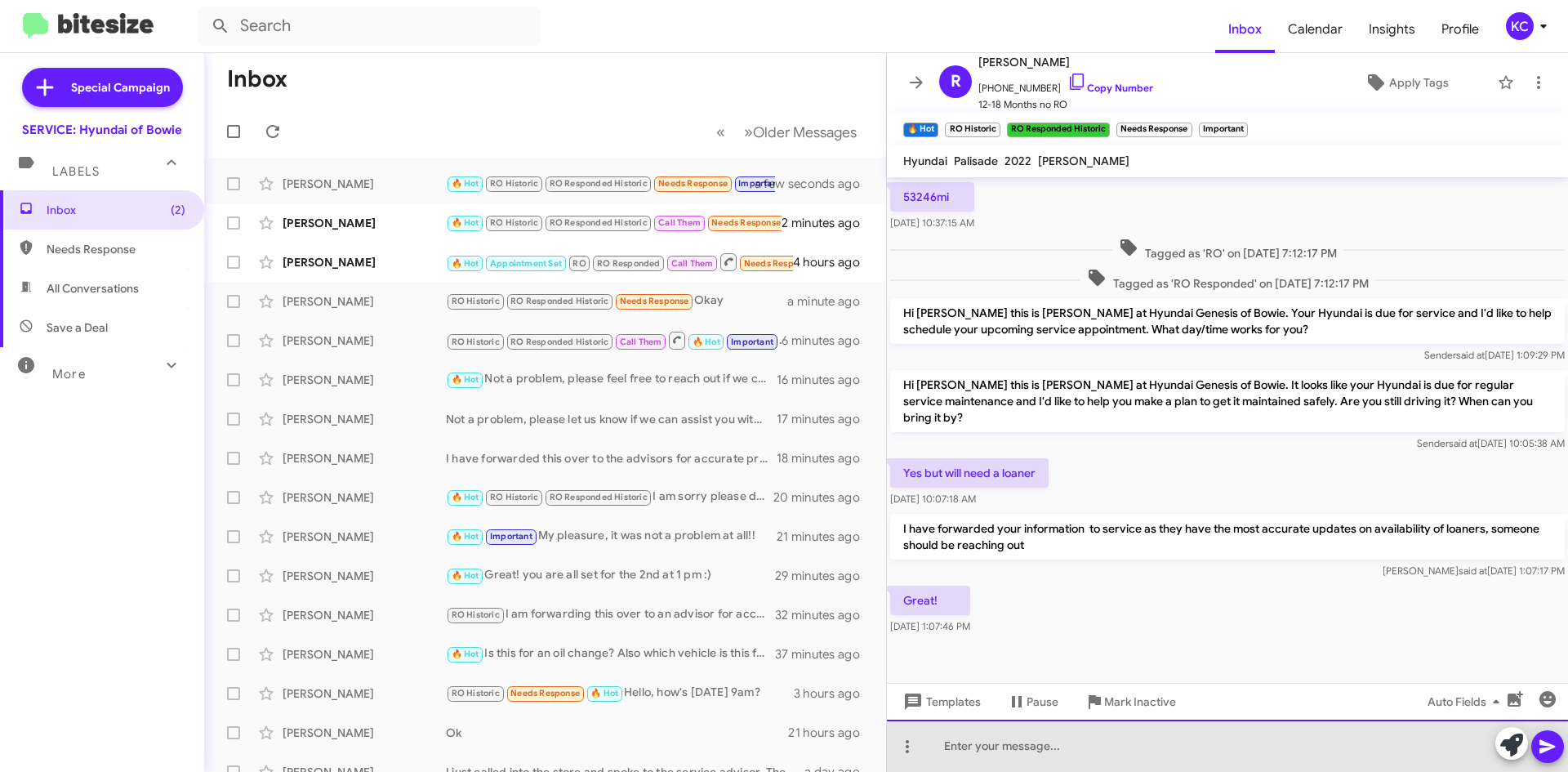
click at [1061, 764] on div at bounding box center [1227, 746] width 681 height 52
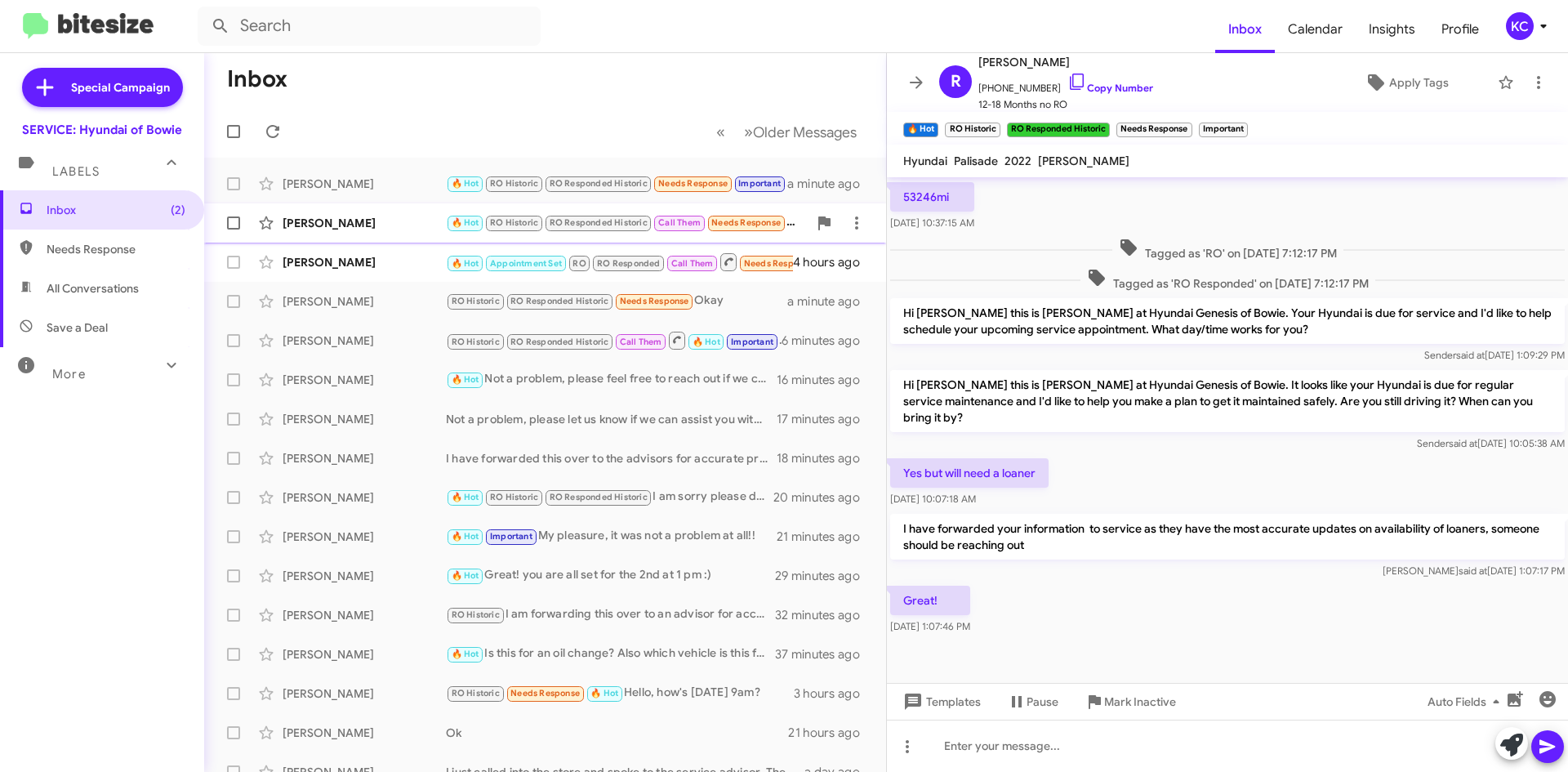
click at [356, 216] on div "[PERSON_NAME]" at bounding box center [364, 223] width 164 height 16
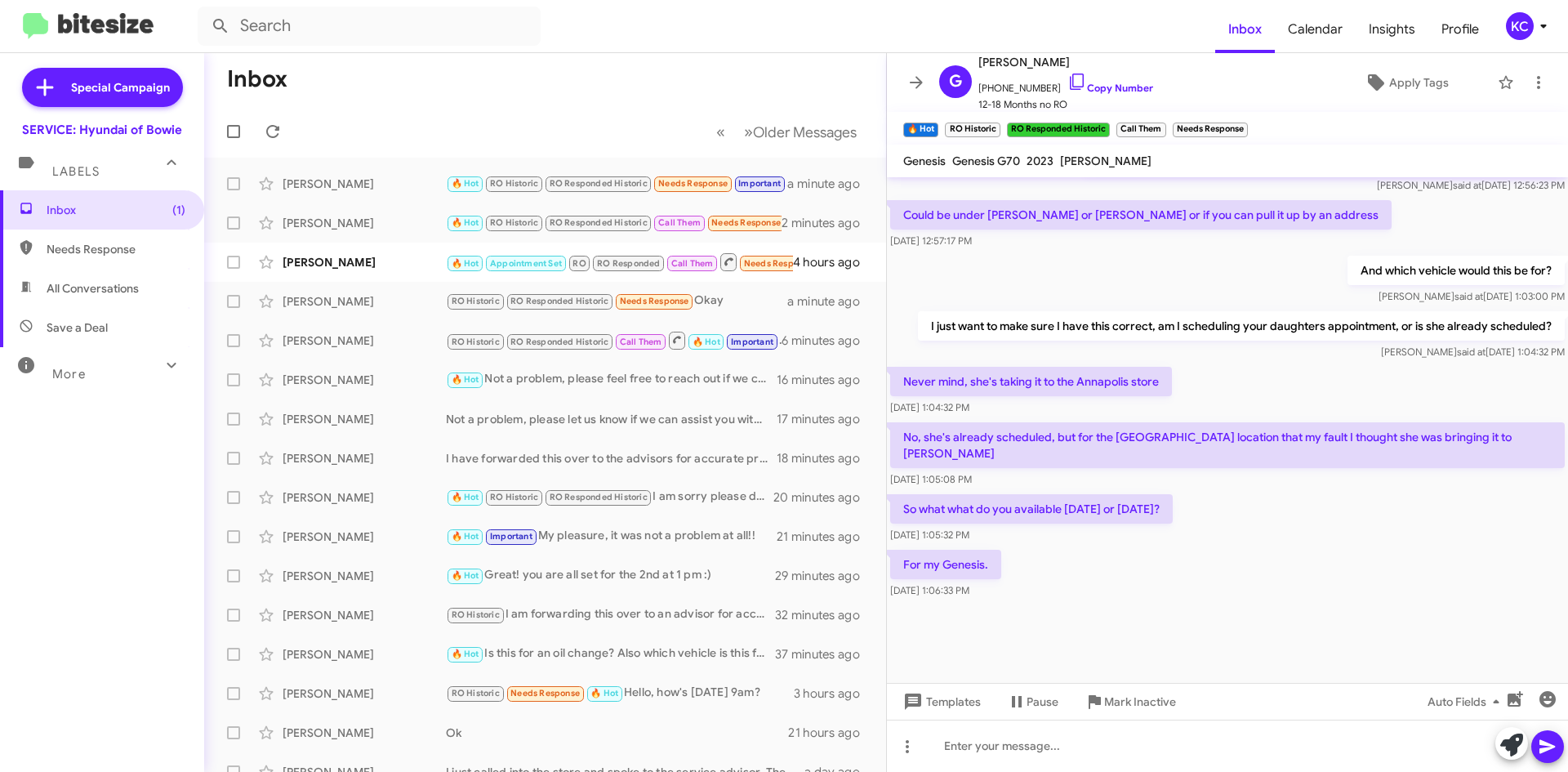
scroll to position [1222, 0]
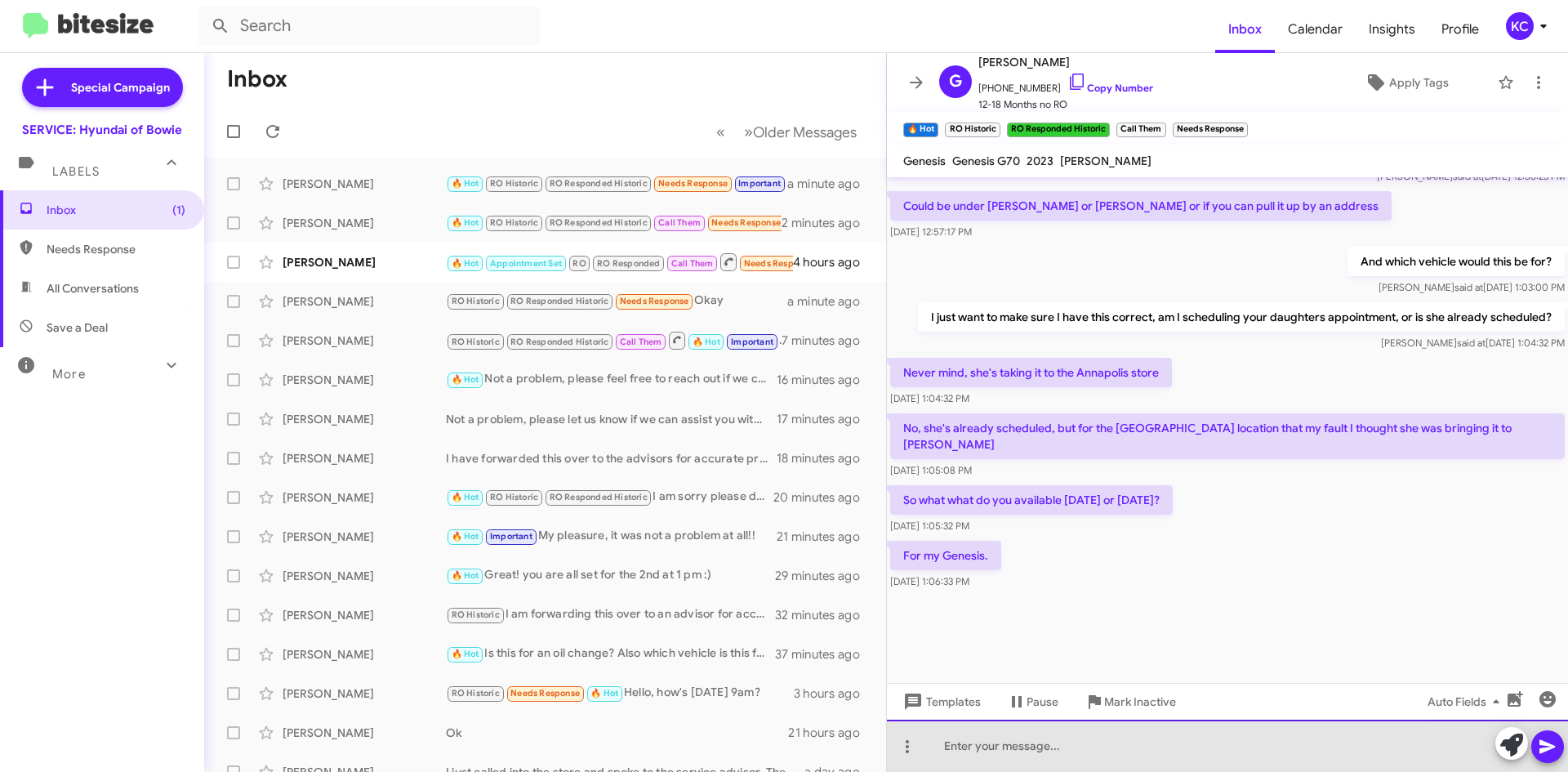
click at [981, 750] on div at bounding box center [1227, 746] width 681 height 52
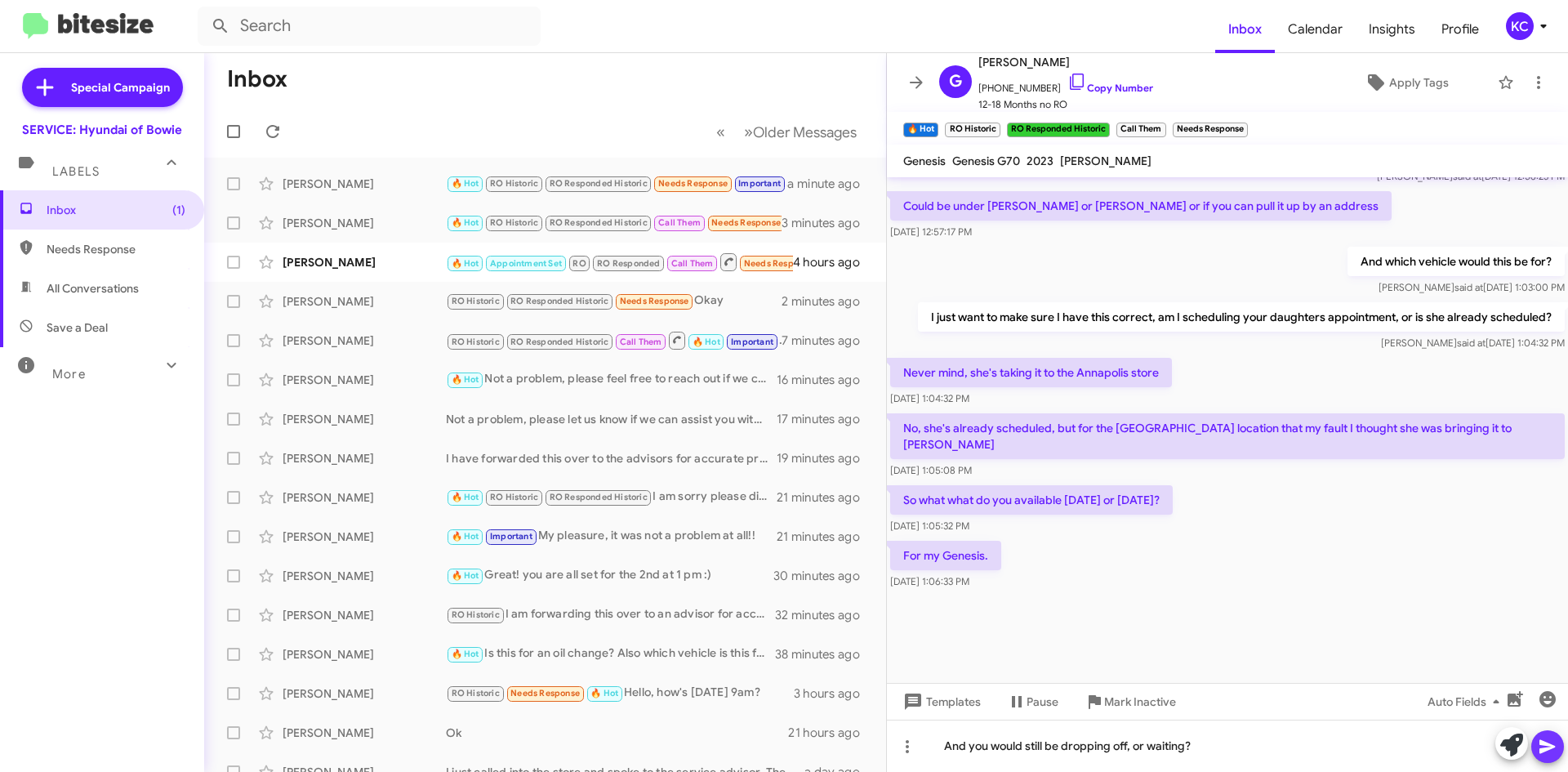
click at [1553, 745] on icon at bounding box center [1547, 746] width 15 height 14
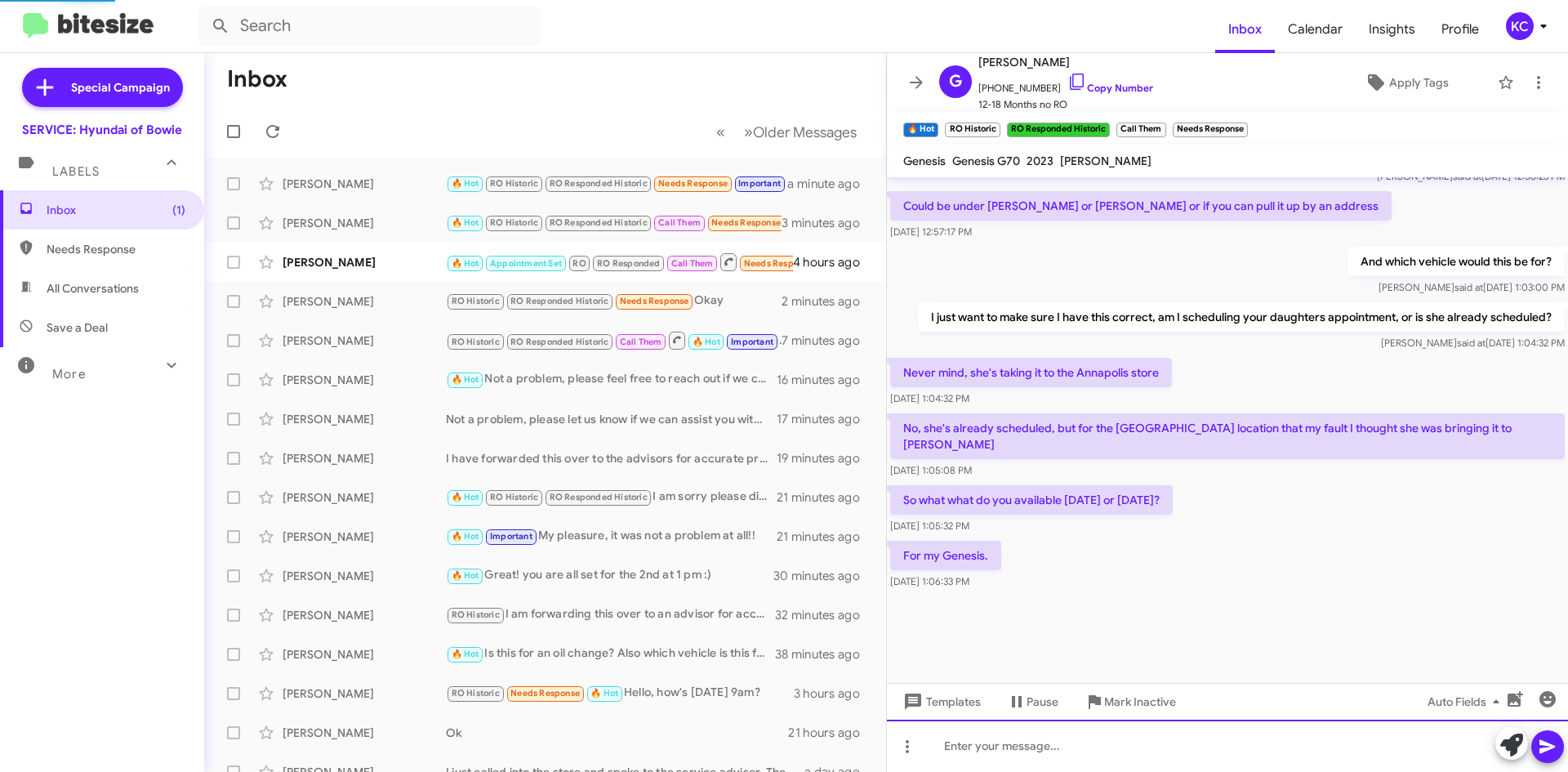
scroll to position [0, 0]
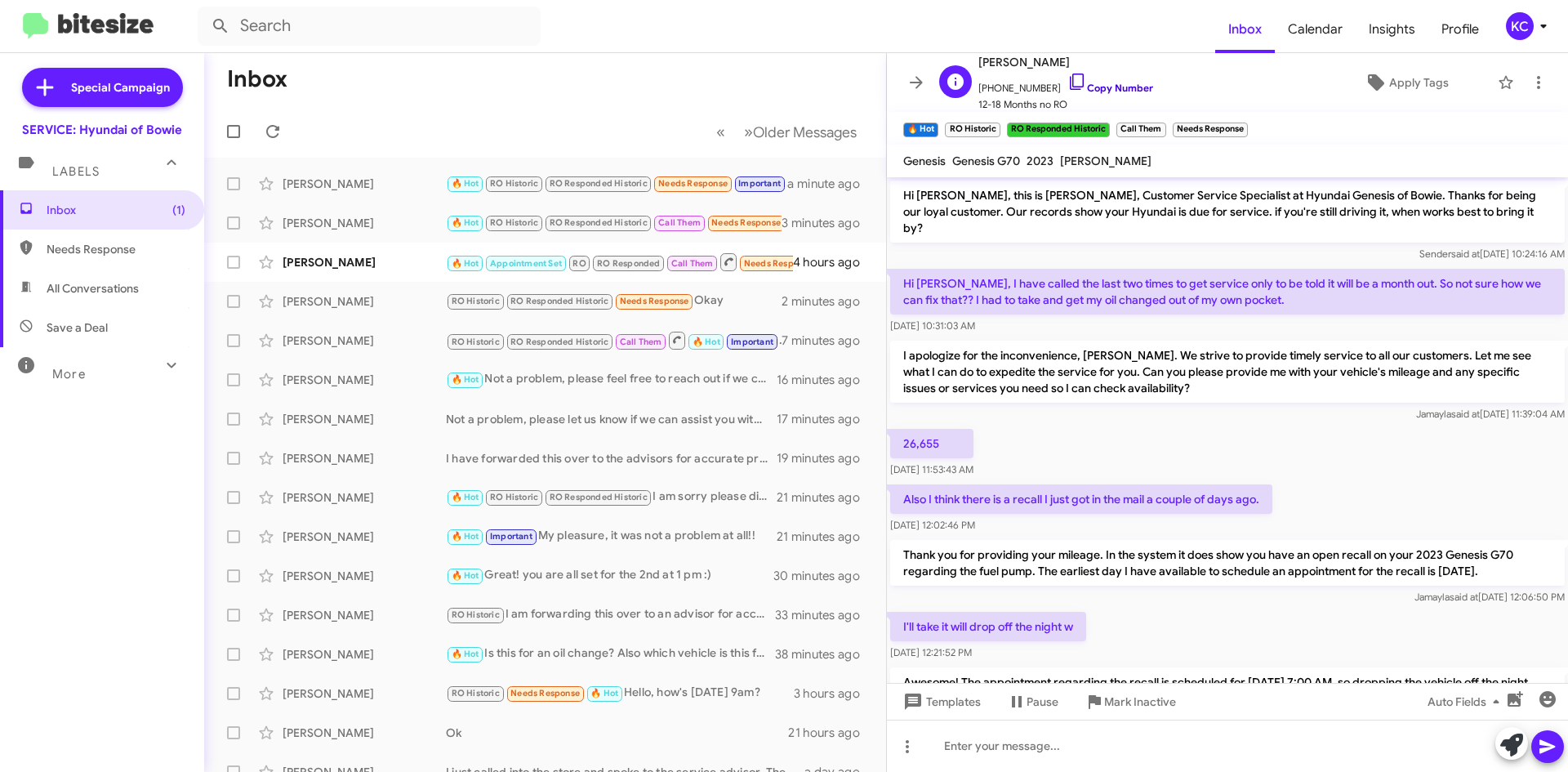
click at [1070, 80] on icon at bounding box center [1076, 81] width 14 height 16
click at [1067, 79] on icon at bounding box center [1077, 81] width 20 height 20
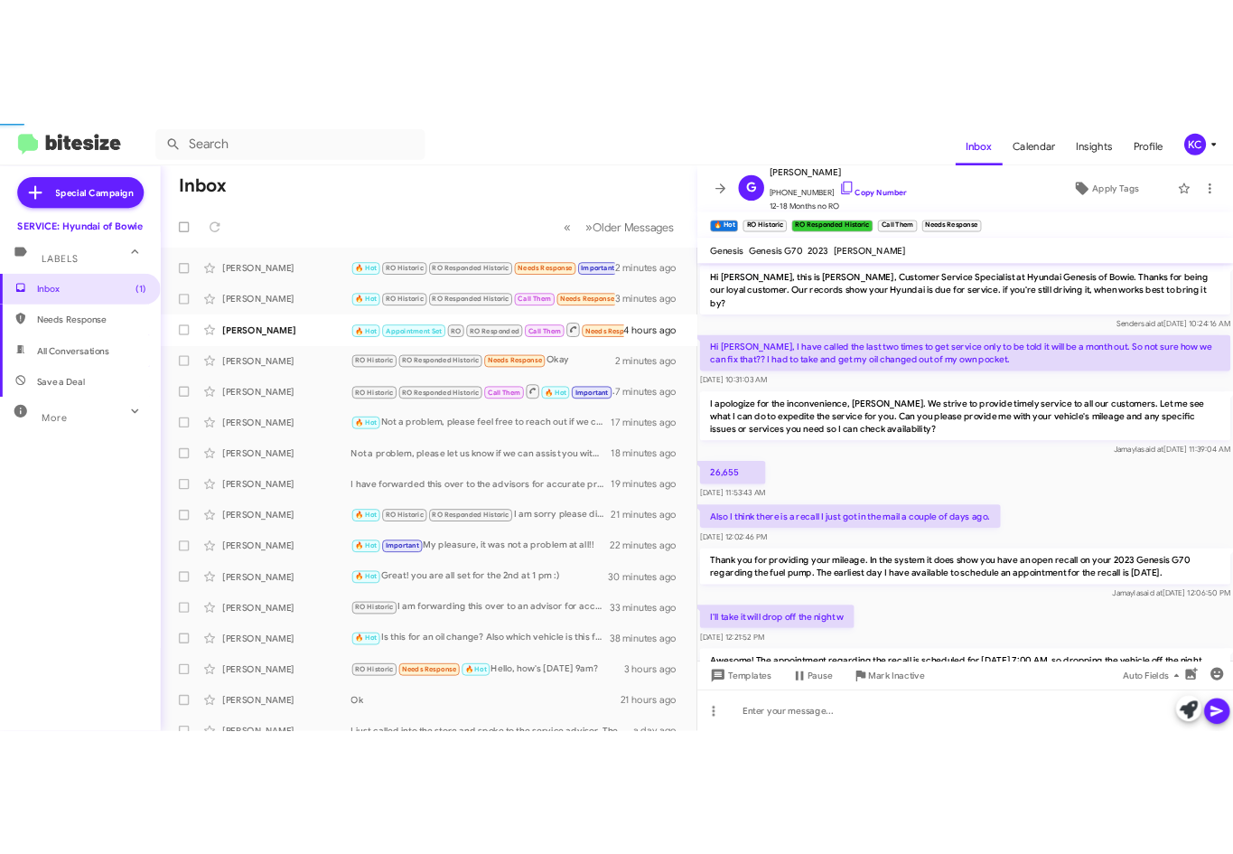
scroll to position [830, 0]
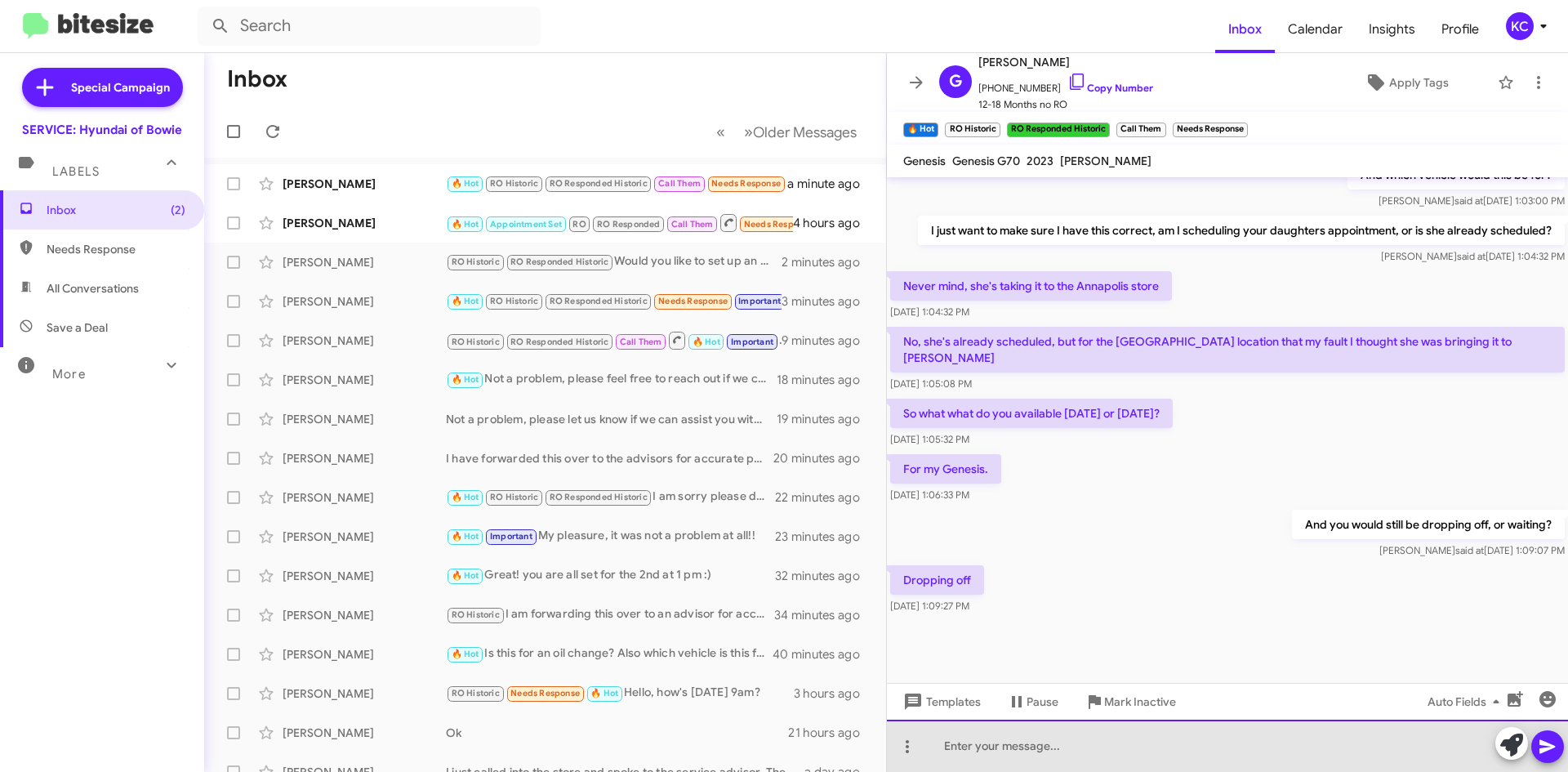
click at [1019, 729] on div at bounding box center [1227, 746] width 681 height 52
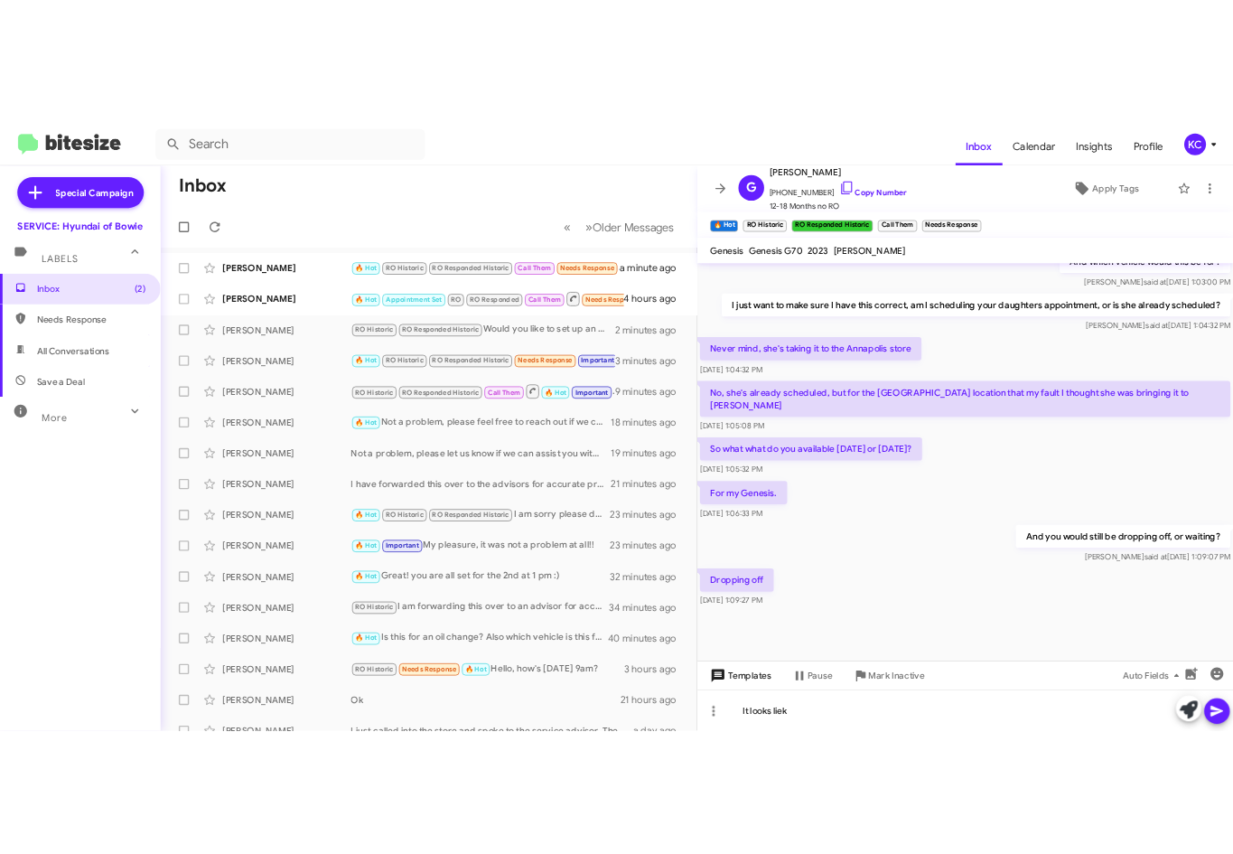
scroll to position [956, 0]
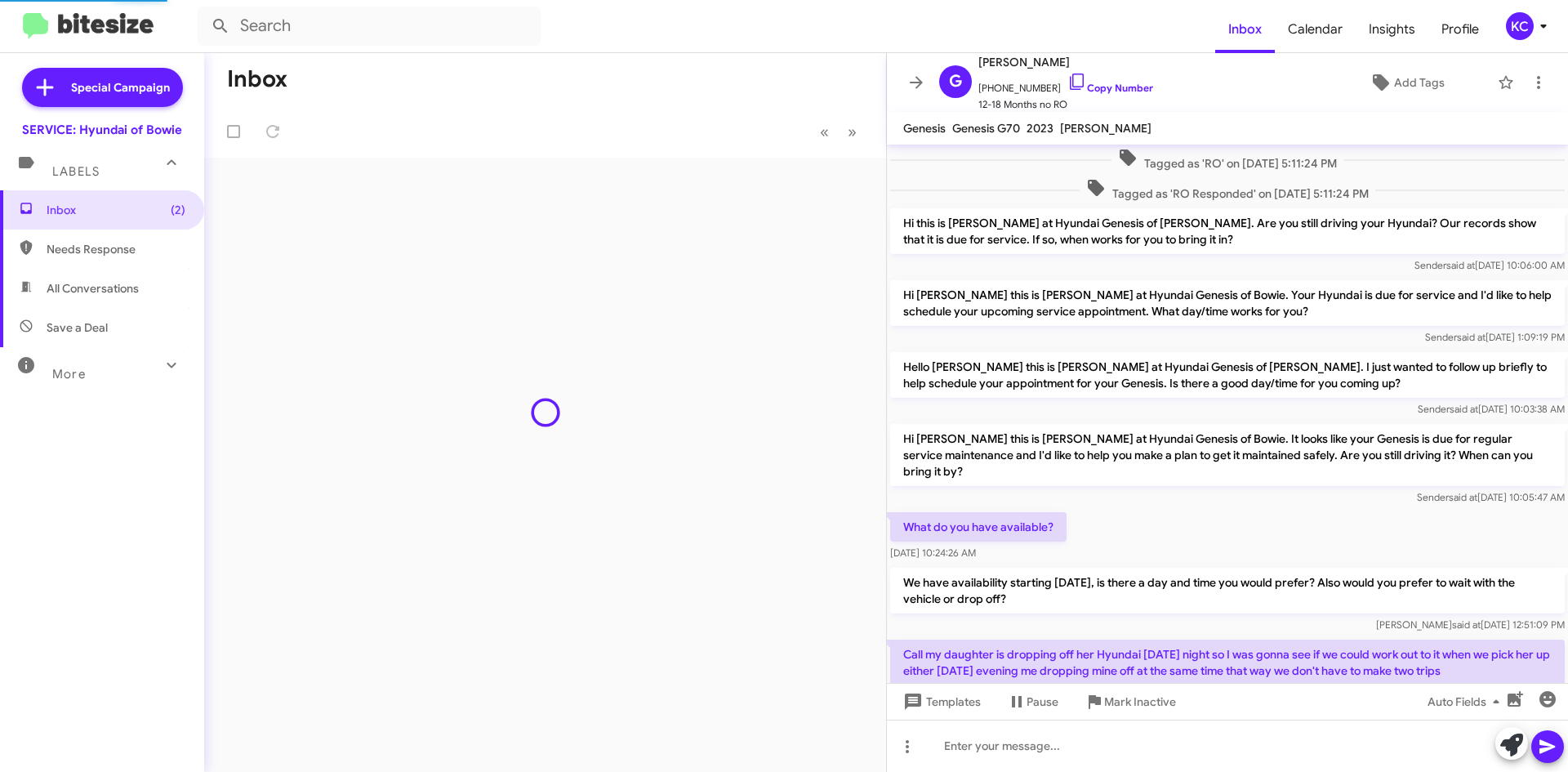
scroll to position [718, 0]
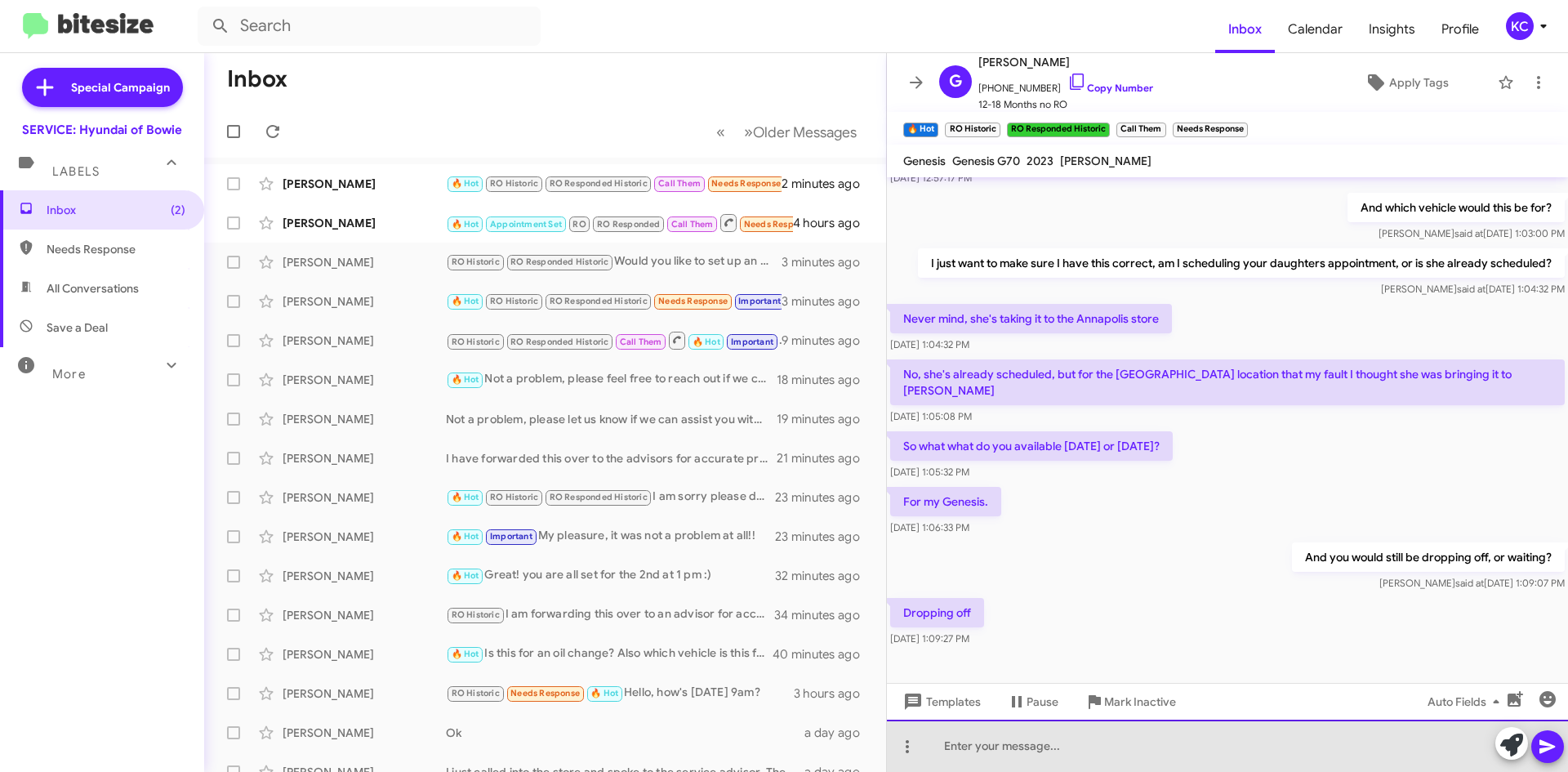
click at [1068, 747] on div at bounding box center [1227, 746] width 681 height 52
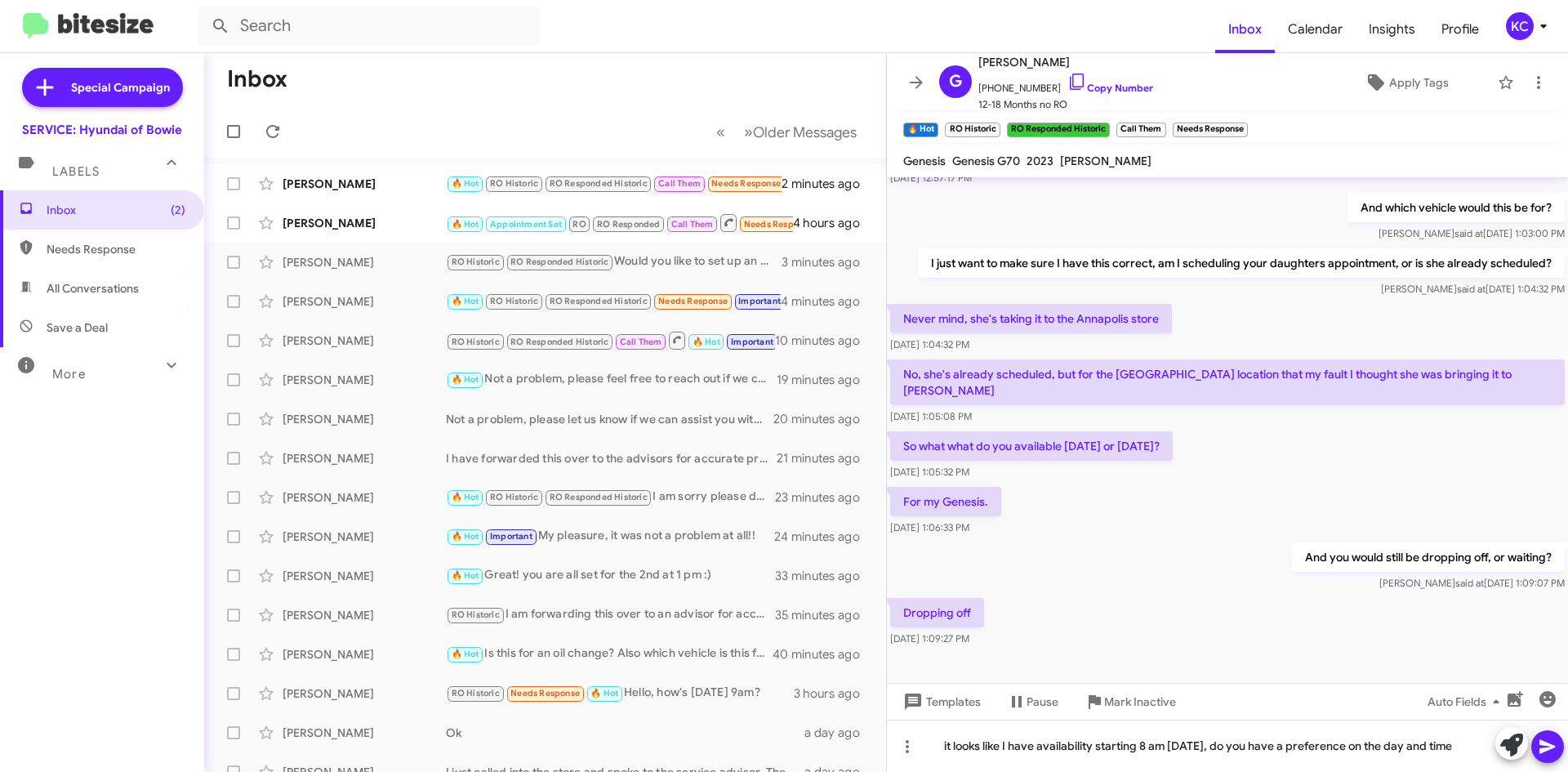
click at [1546, 746] on icon at bounding box center [1547, 746] width 15 height 14
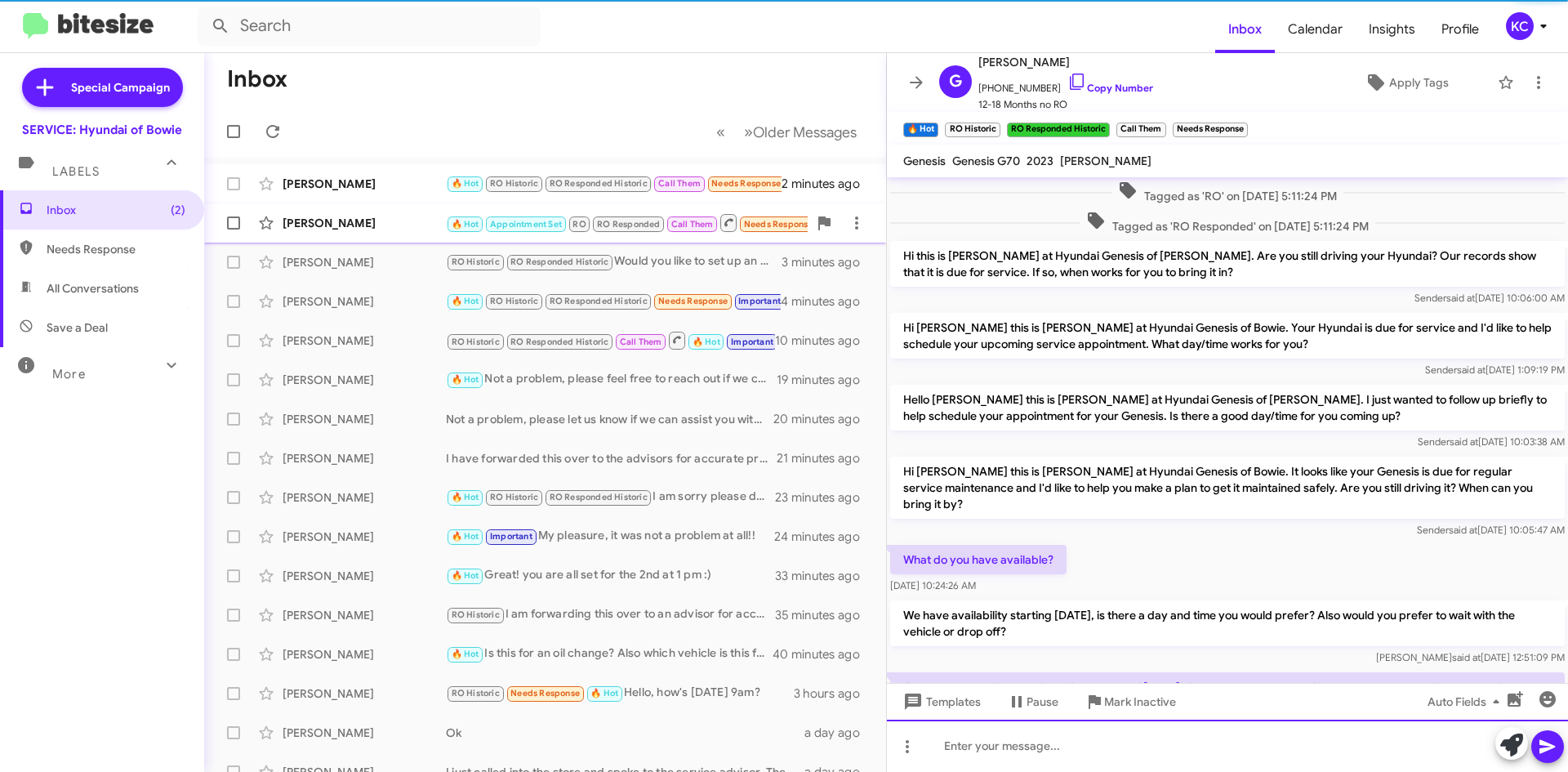
scroll to position [81, 0]
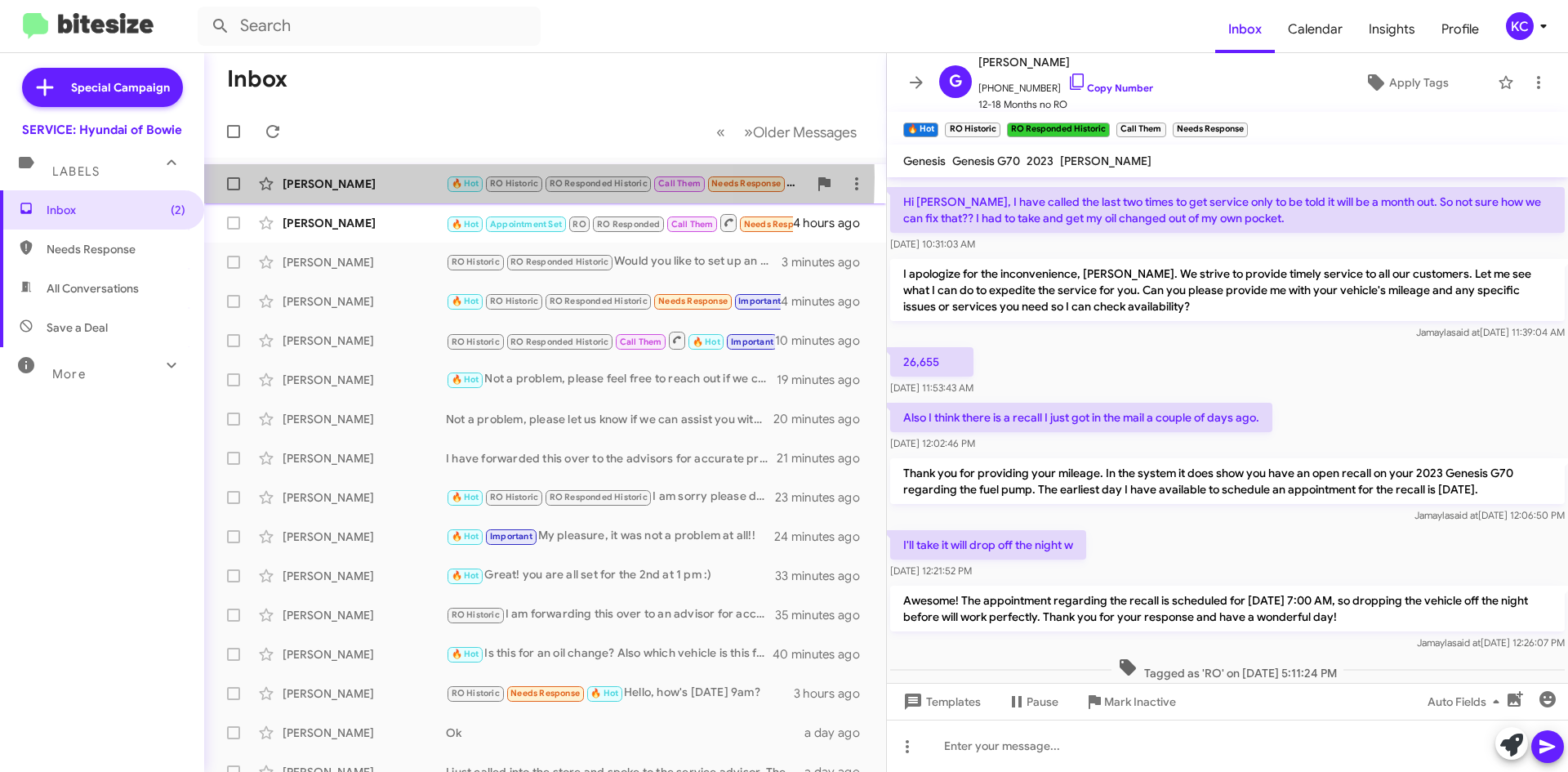
click at [389, 177] on div "Gary Waters" at bounding box center [364, 184] width 164 height 16
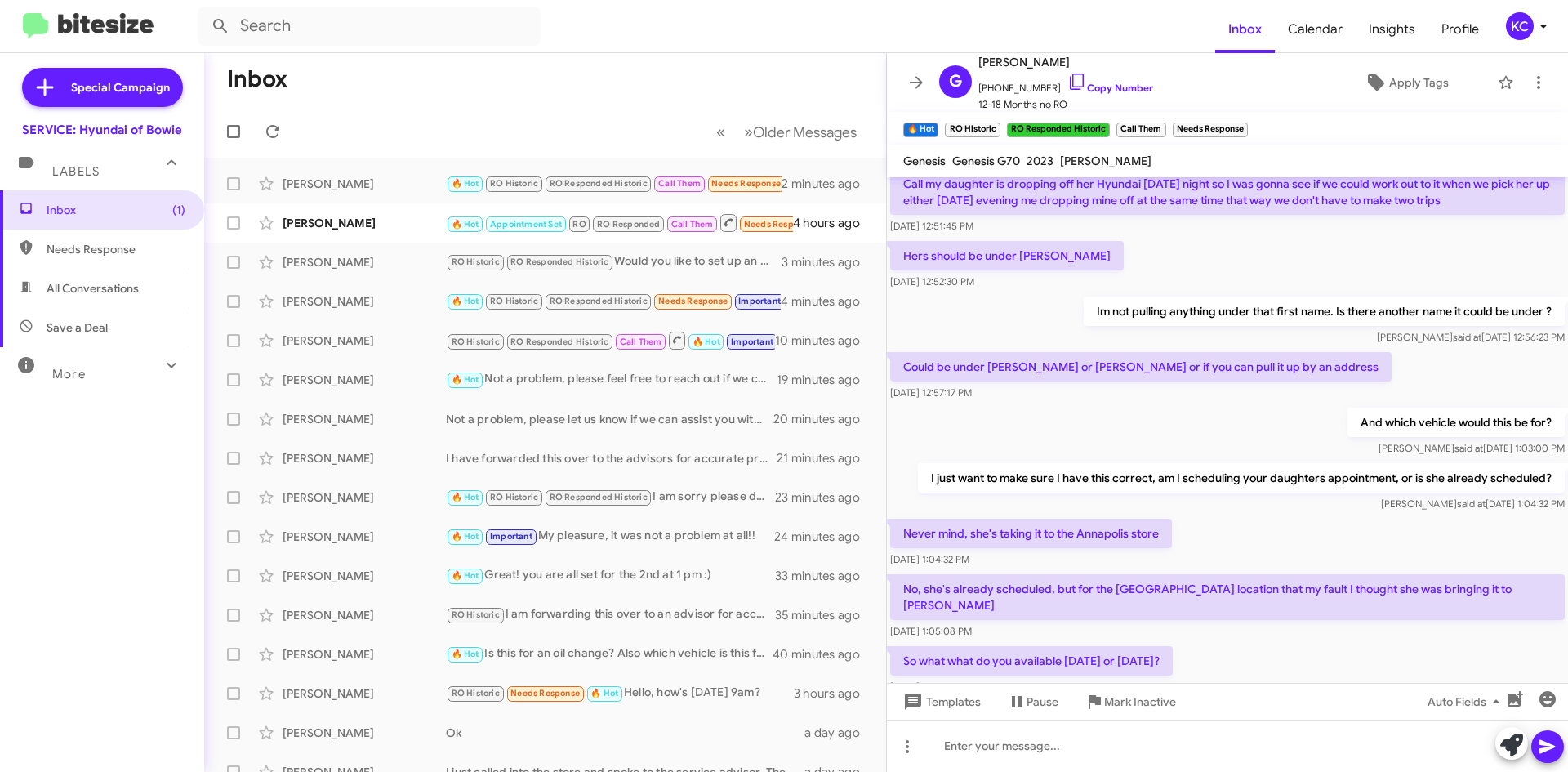
scroll to position [1401, 0]
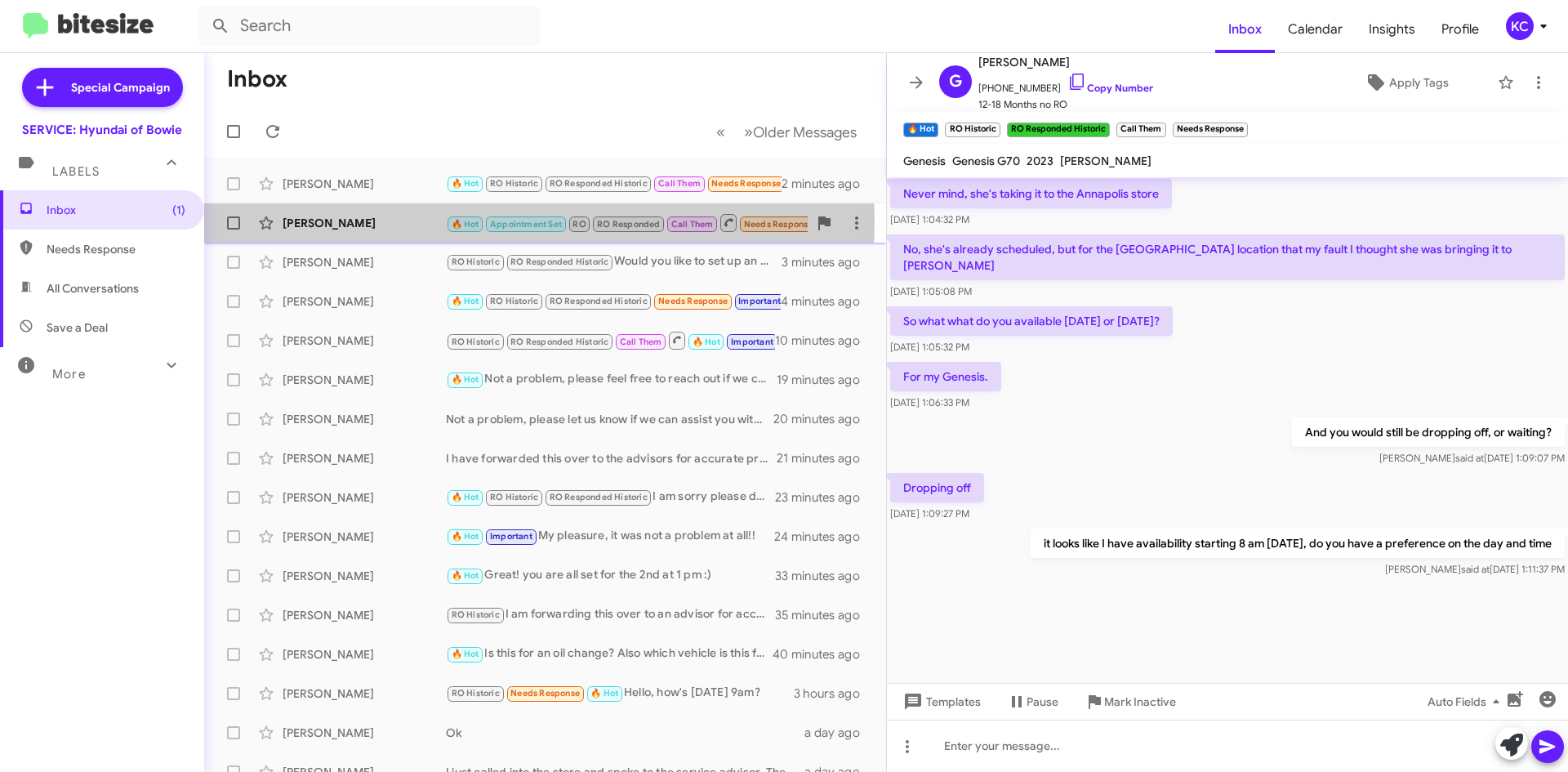
click at [349, 221] on div "Yvonne Crouch" at bounding box center [364, 223] width 164 height 16
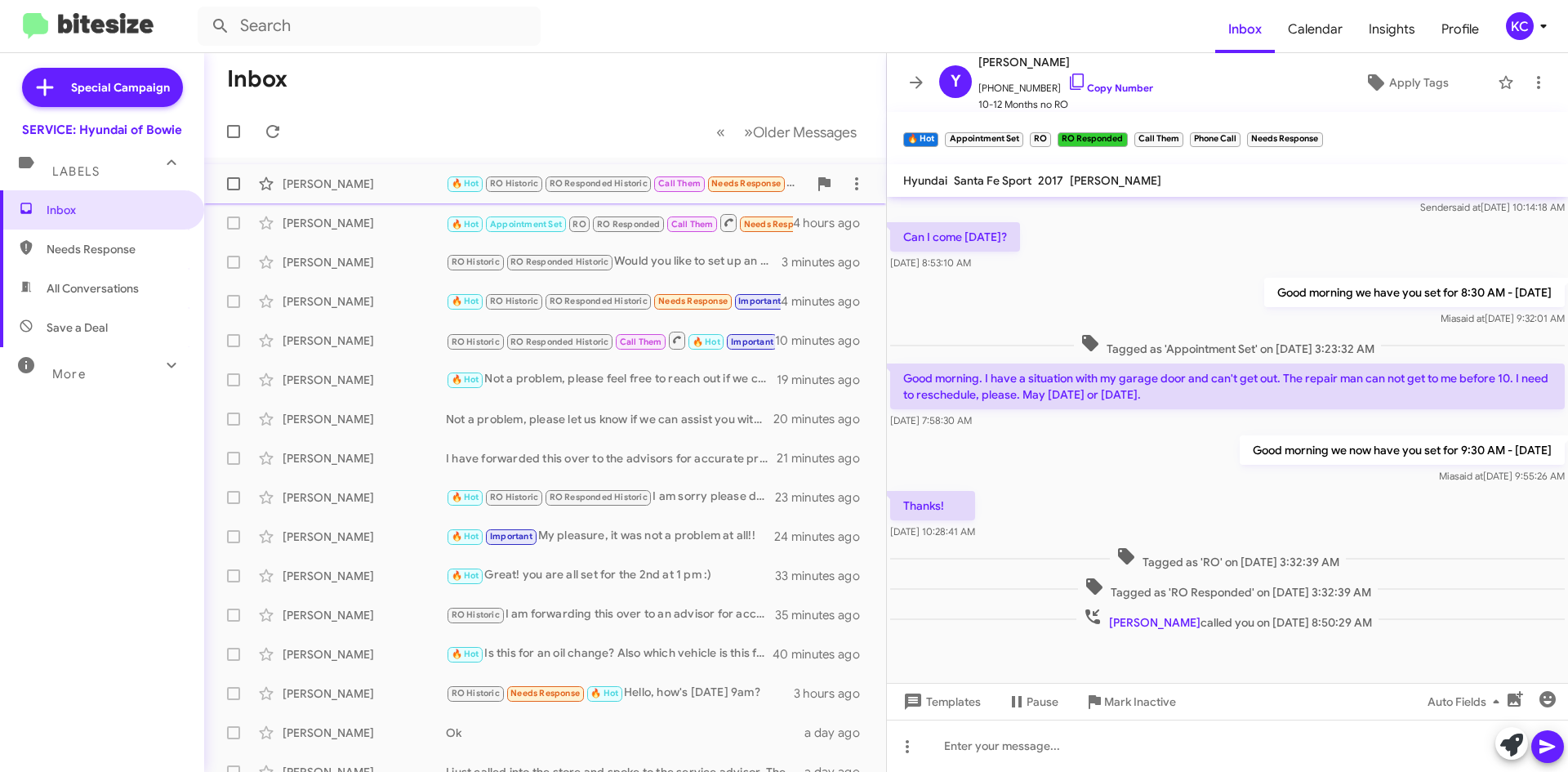
click at [353, 178] on div "Gary Waters" at bounding box center [364, 184] width 164 height 16
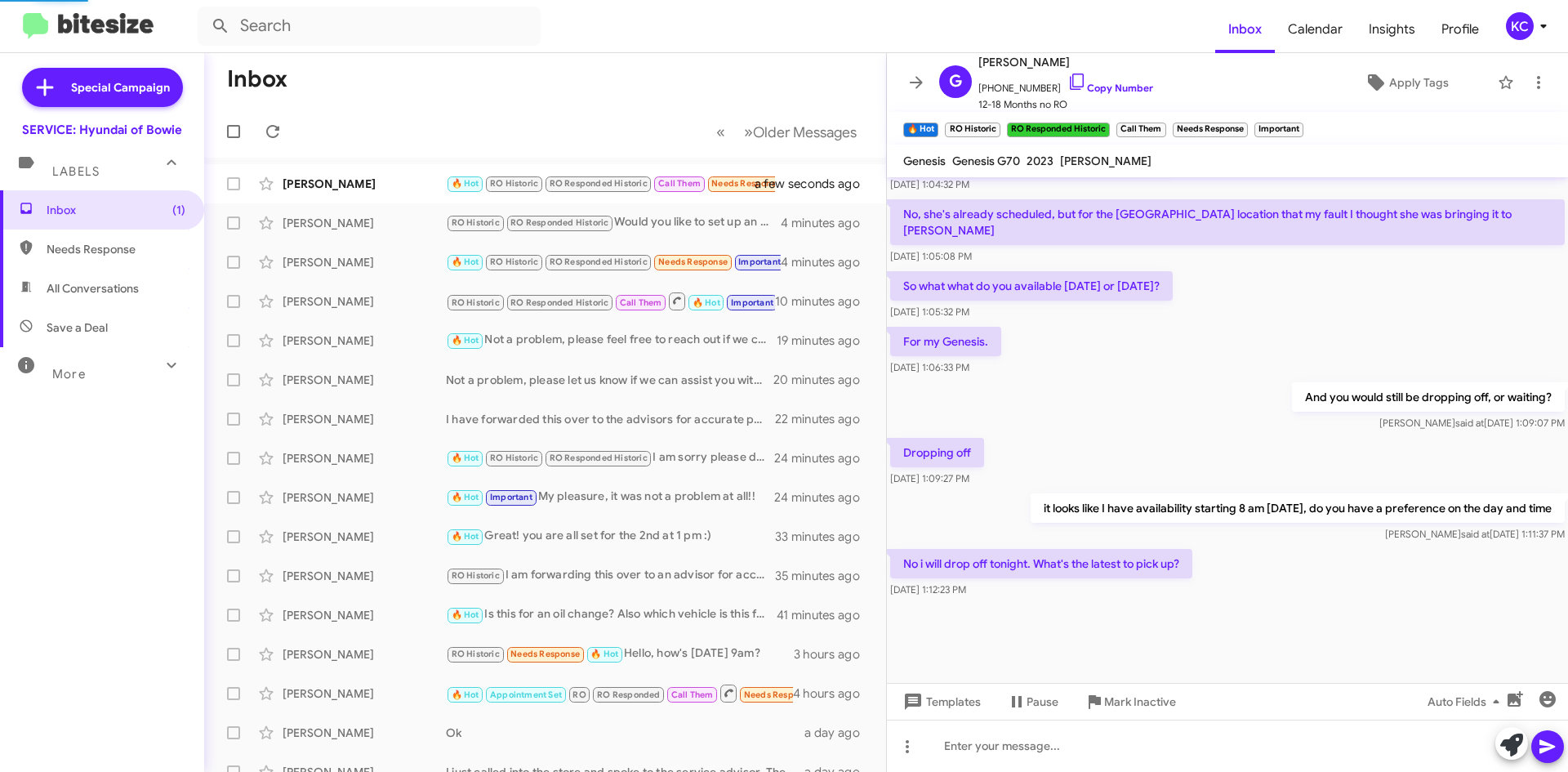
scroll to position [801, 0]
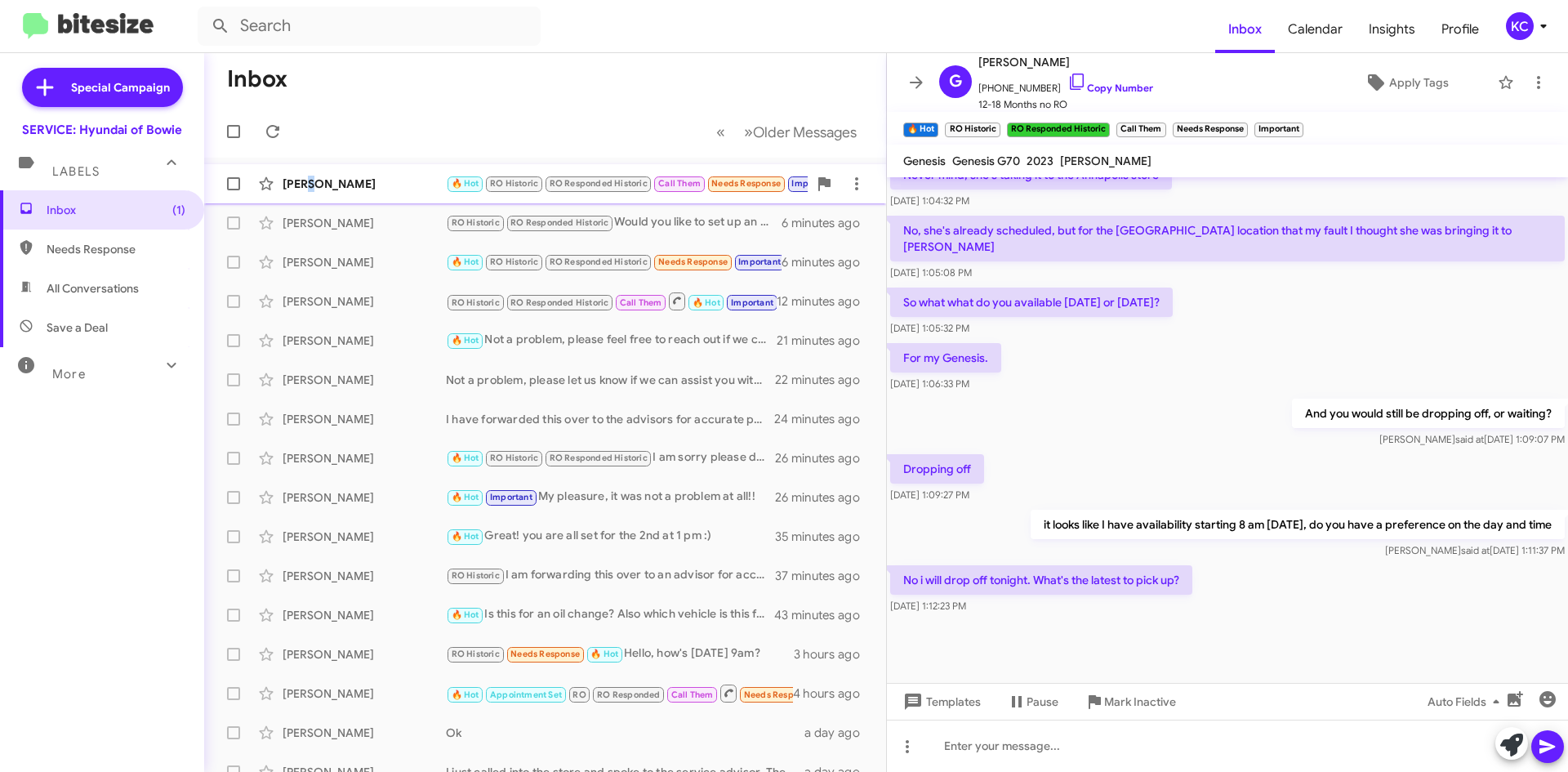
click at [314, 198] on div "Gary Waters 🔥 Hot RO Historic RO Responded Historic Call Them Needs Response Im…" at bounding box center [544, 184] width 656 height 33
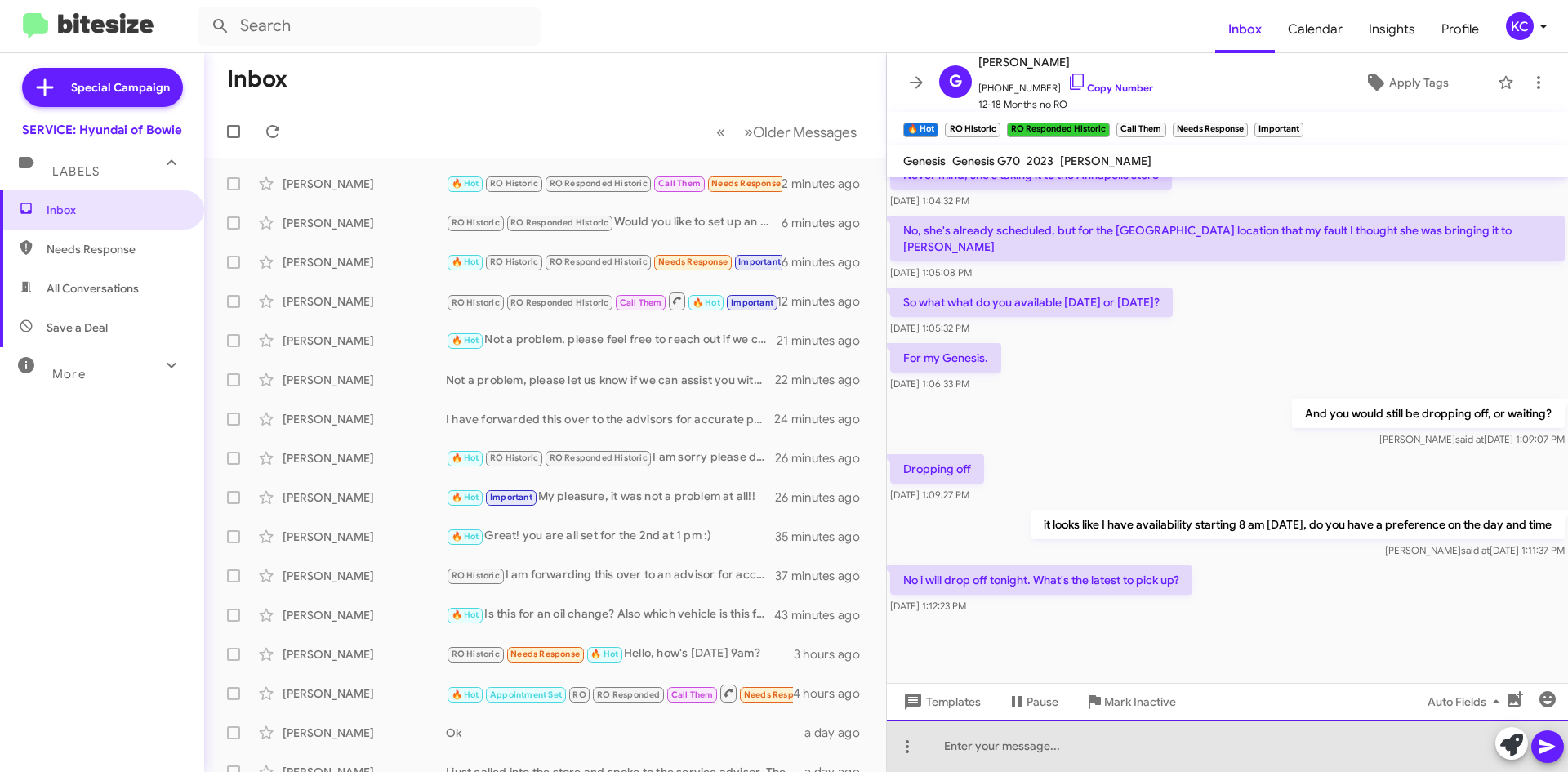
click at [965, 752] on div at bounding box center [1227, 746] width 681 height 52
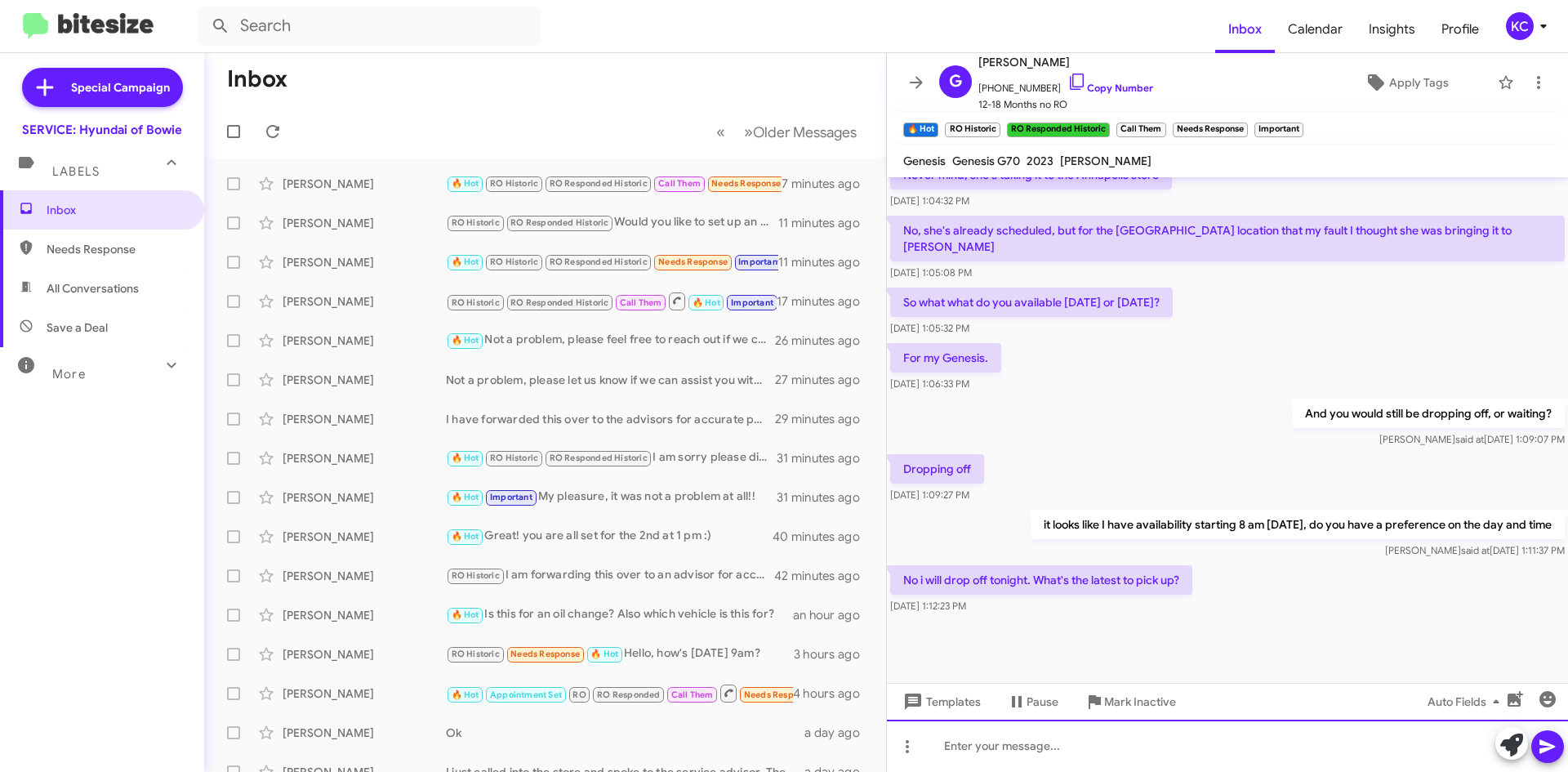
click at [975, 739] on div at bounding box center [1227, 746] width 681 height 52
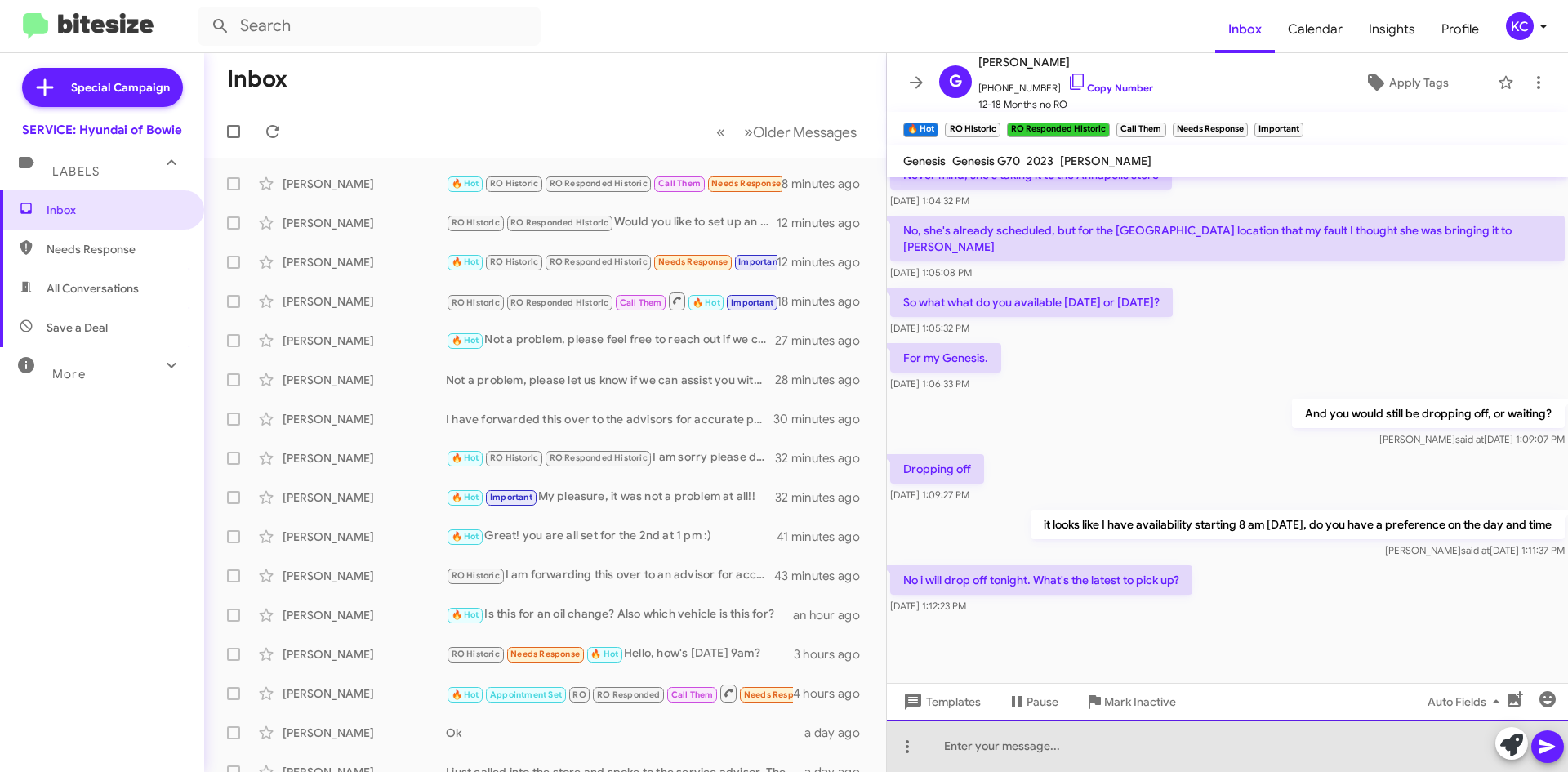
click at [1041, 748] on div at bounding box center [1227, 746] width 681 height 52
click at [1039, 745] on div at bounding box center [1227, 746] width 681 height 52
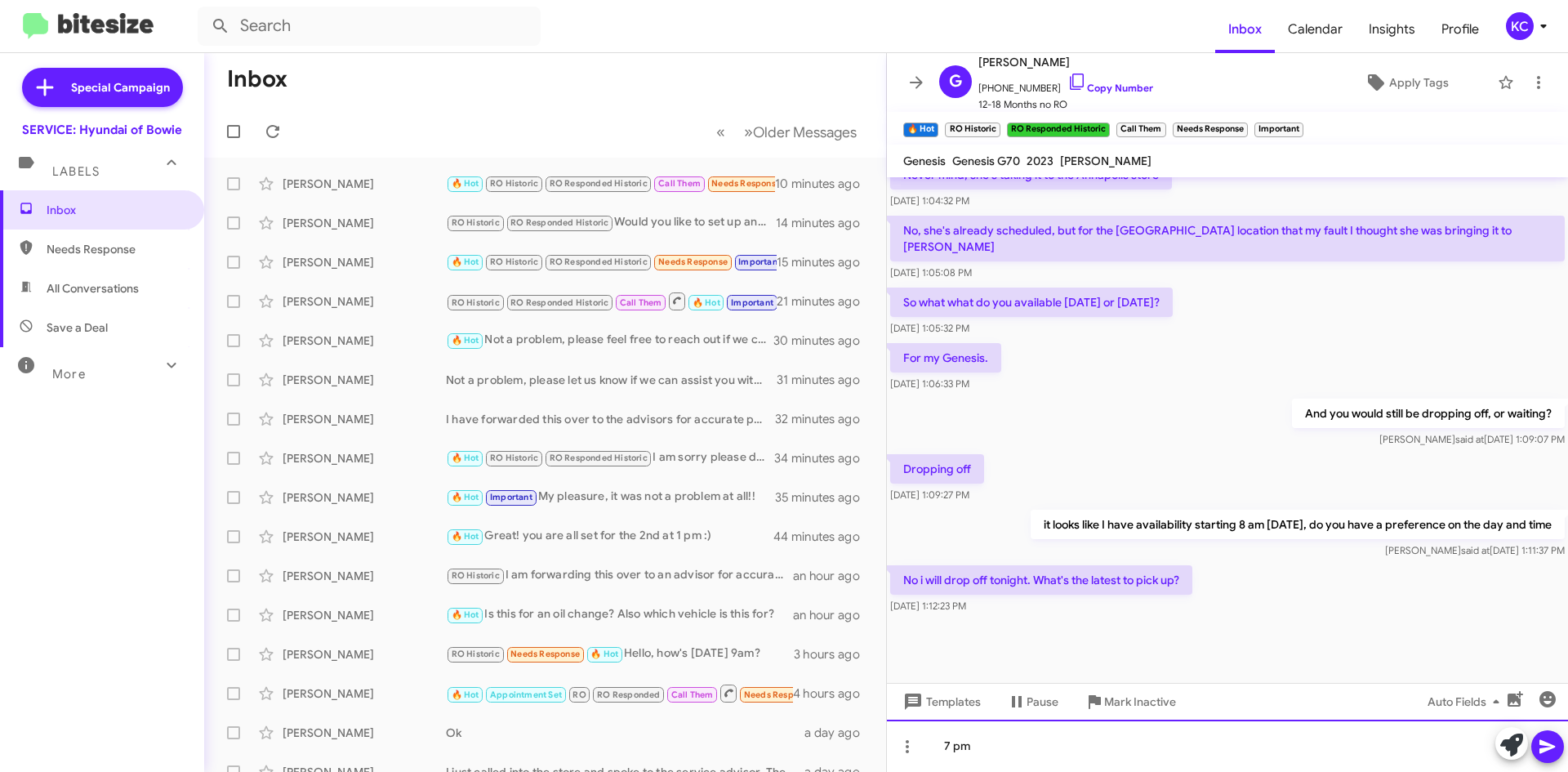
click at [939, 743] on div "7 pm" at bounding box center [1227, 746] width 681 height 52
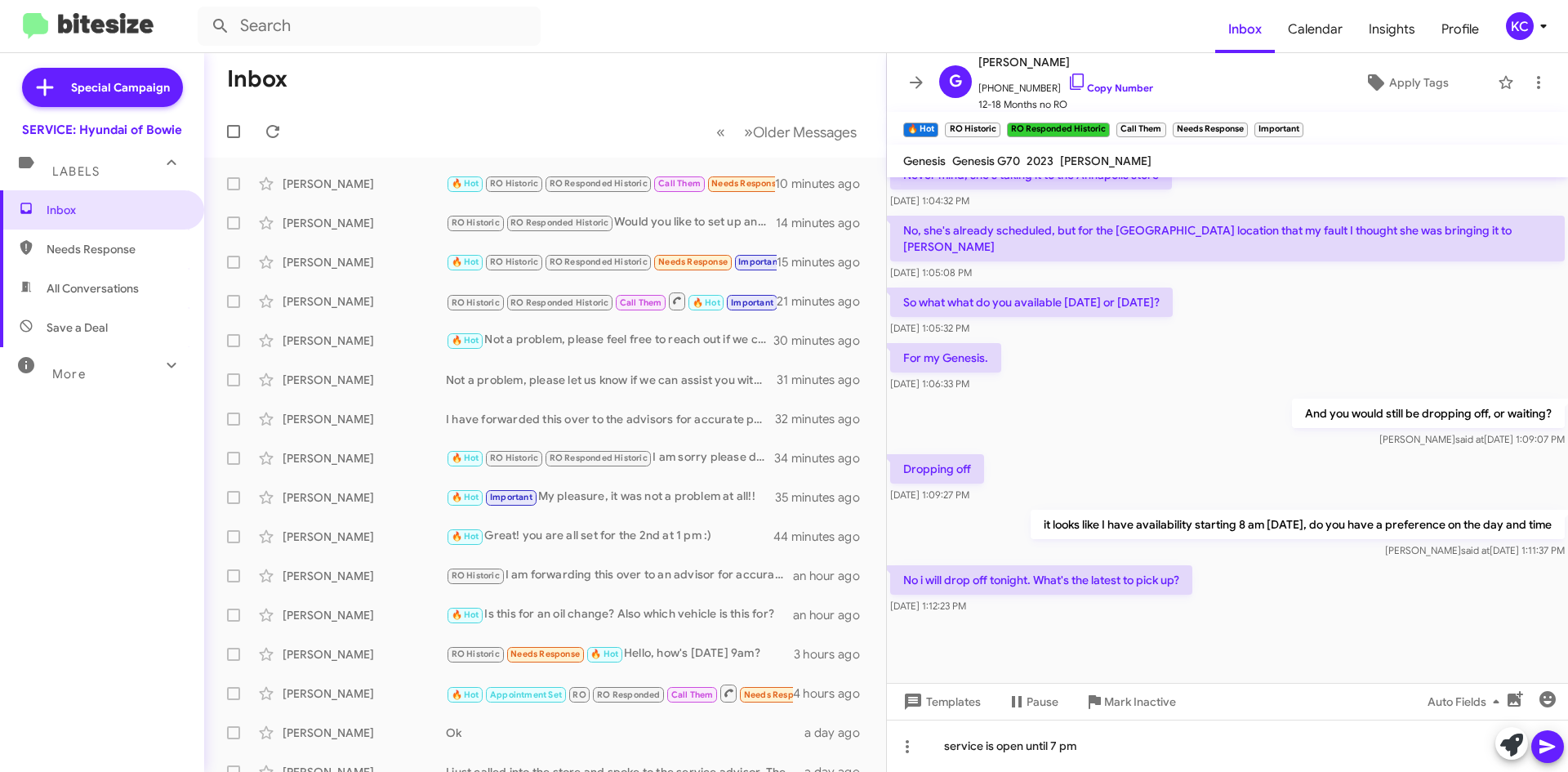
click at [1548, 750] on icon at bounding box center [1548, 747] width 20 height 20
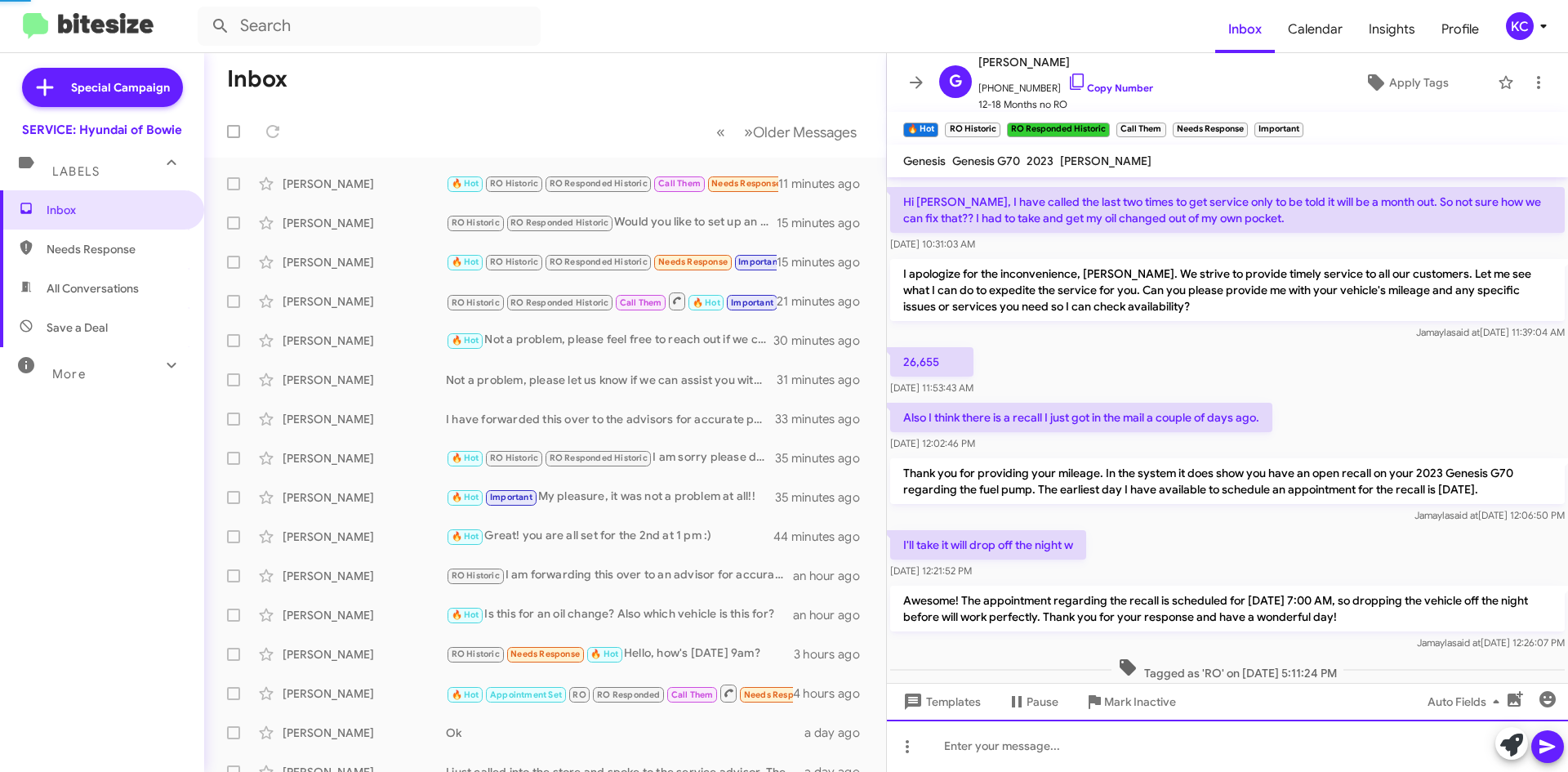
scroll to position [768, 0]
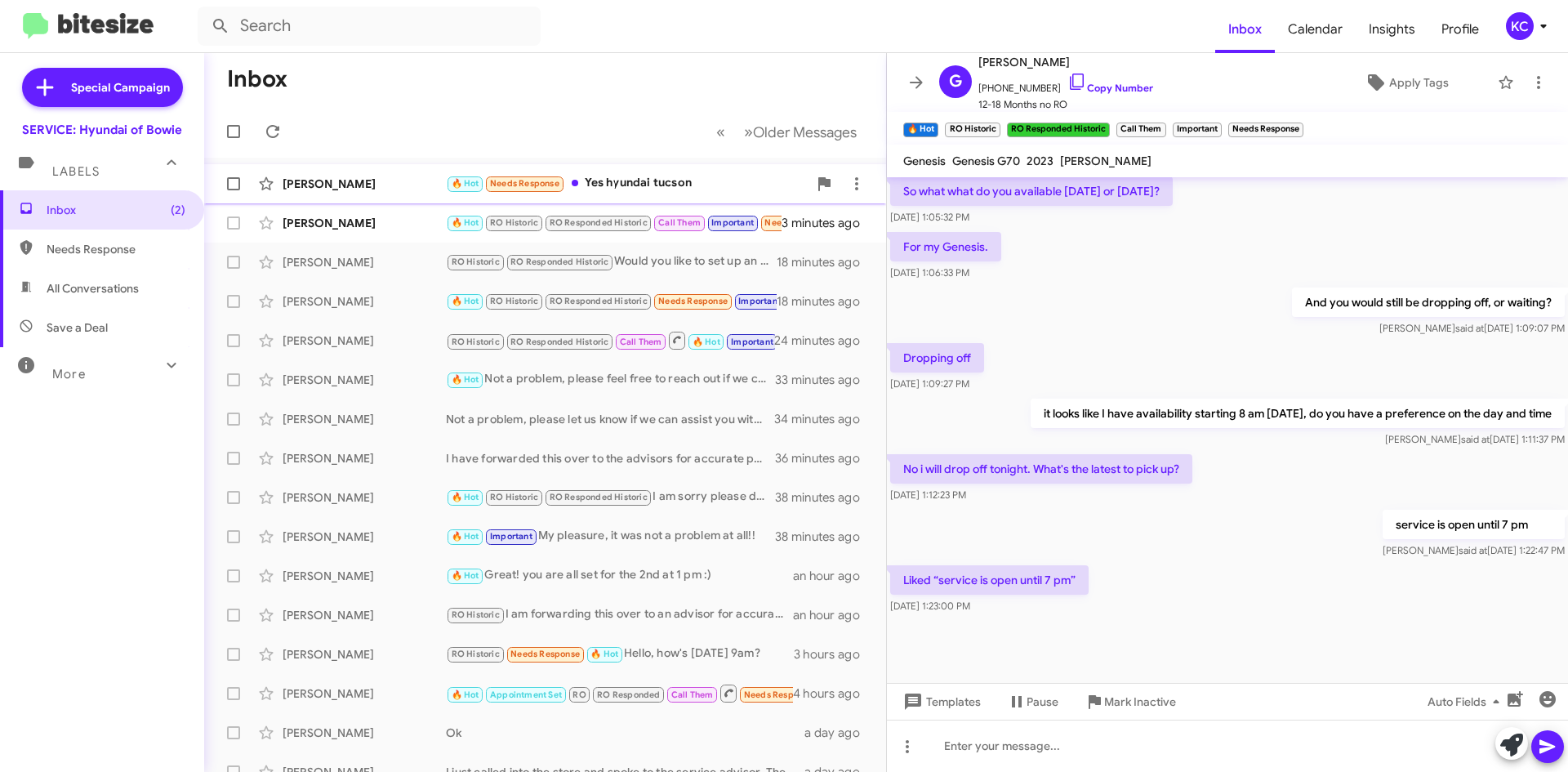
click at [612, 187] on div "🔥 Hot Needs Response Yes hyundai tucson" at bounding box center [627, 183] width 362 height 19
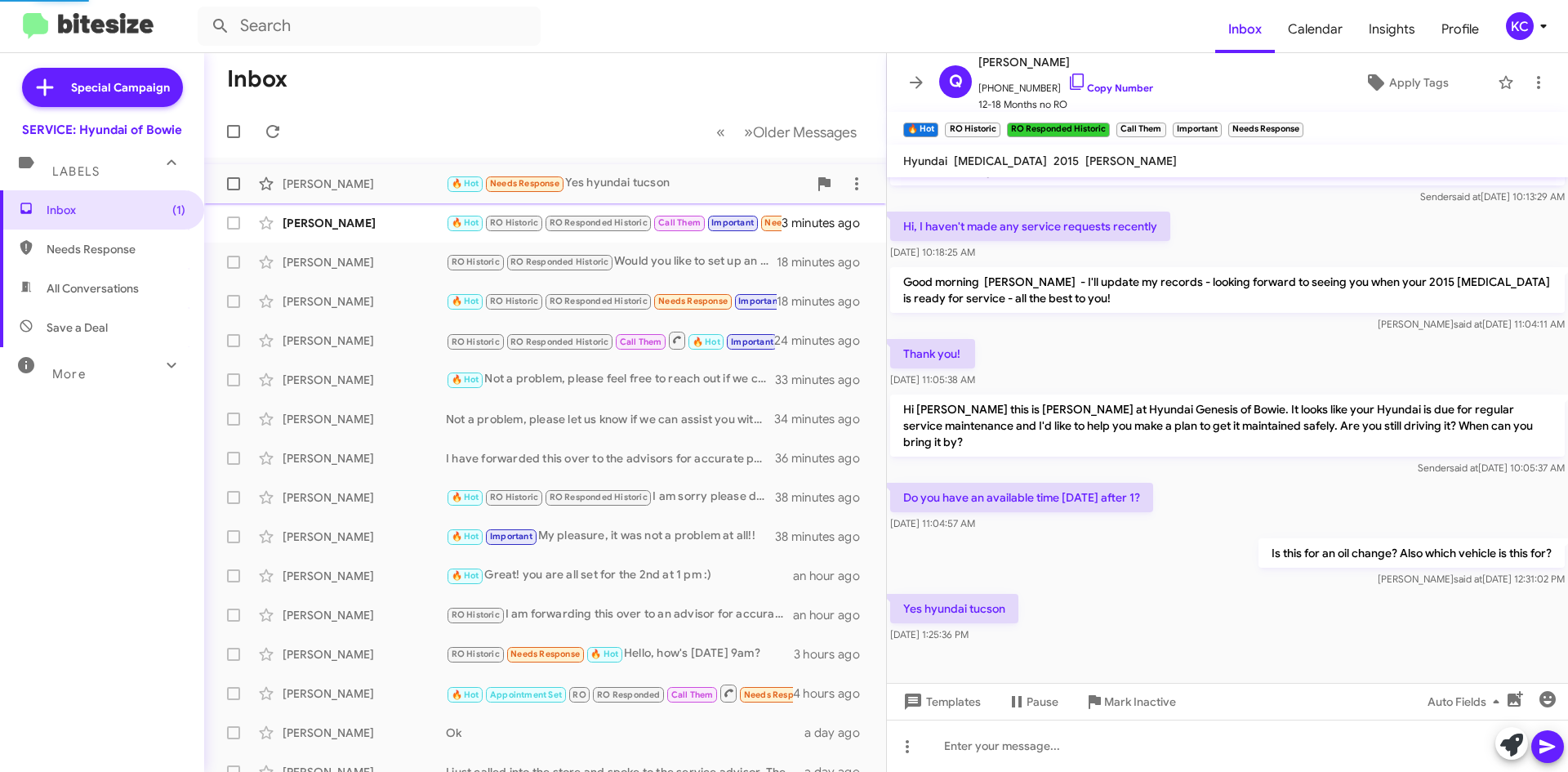
scroll to position [162, 0]
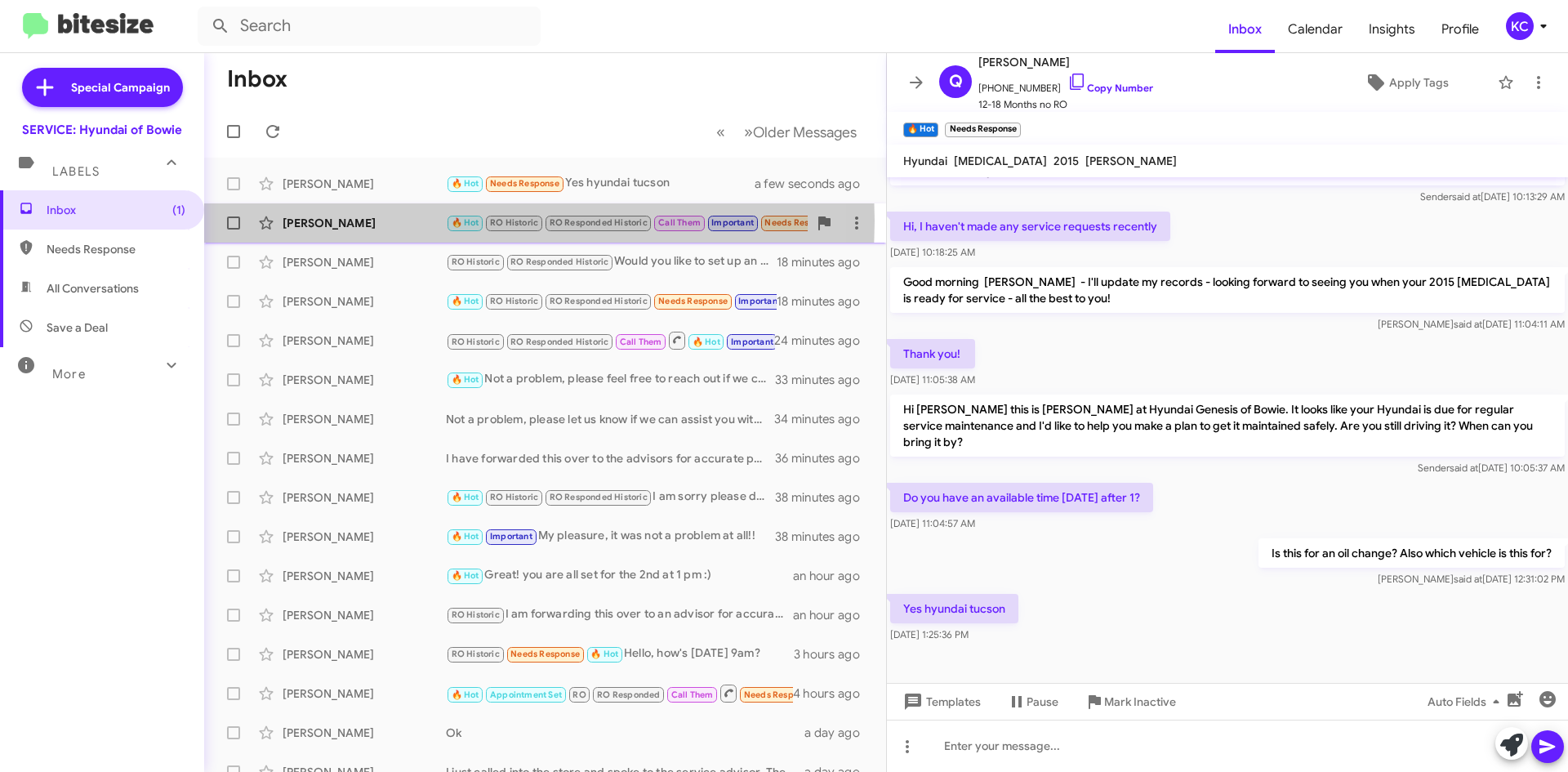
click at [342, 221] on div "Gary Waters" at bounding box center [364, 223] width 164 height 16
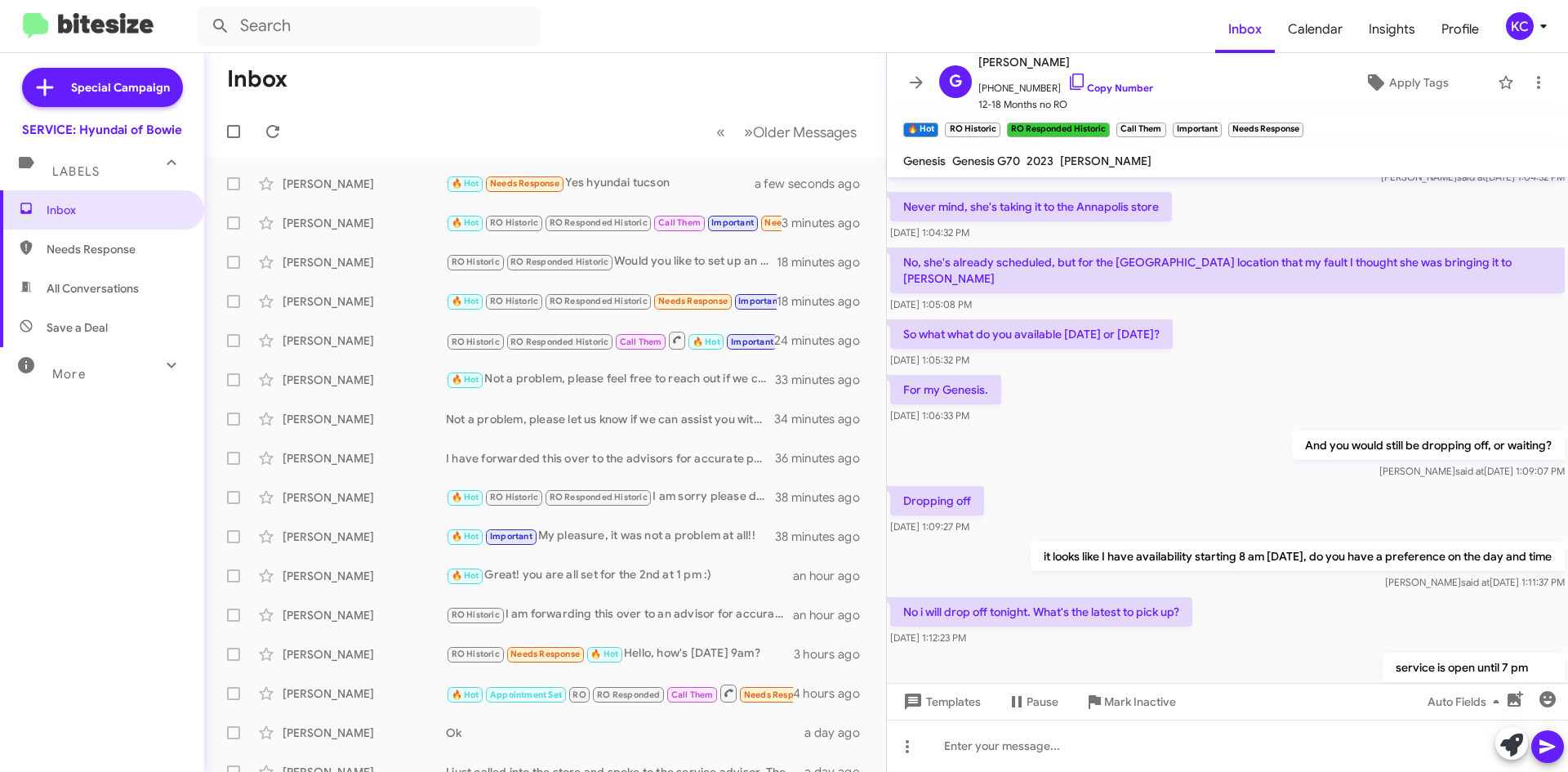
scroll to position [1580, 0]
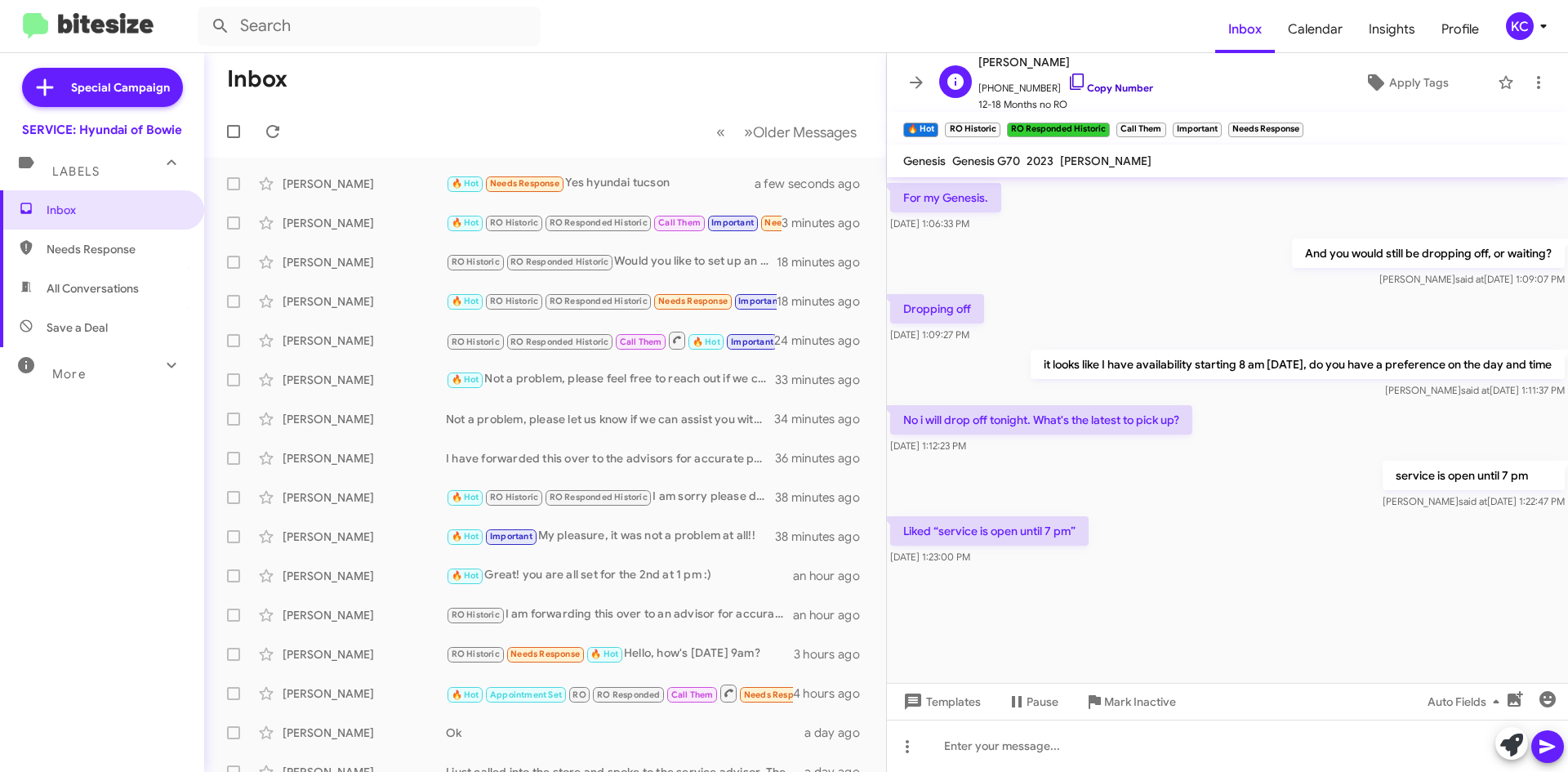
click at [1067, 77] on icon at bounding box center [1077, 81] width 20 height 20
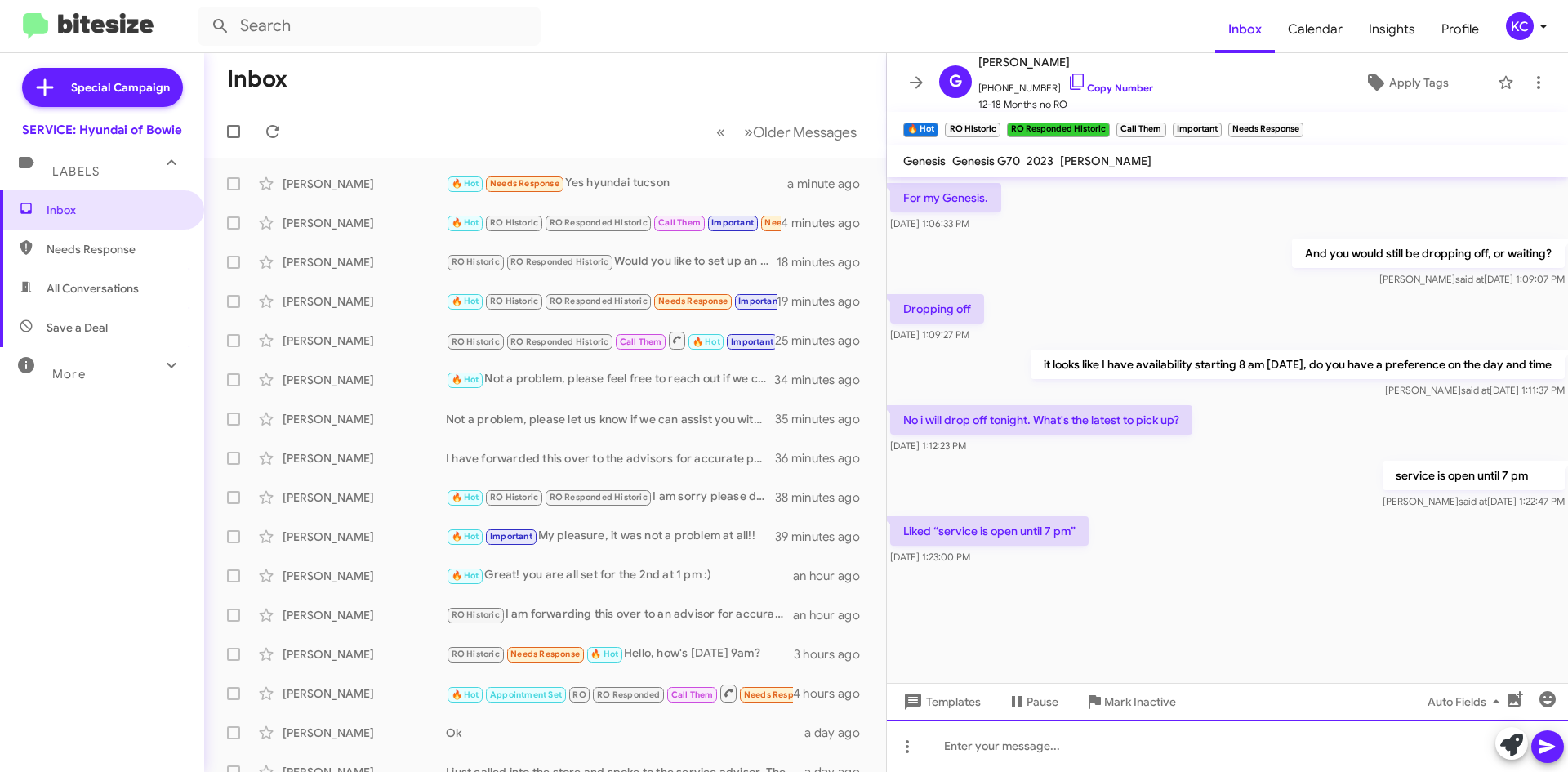
click at [1048, 746] on div at bounding box center [1227, 746] width 681 height 52
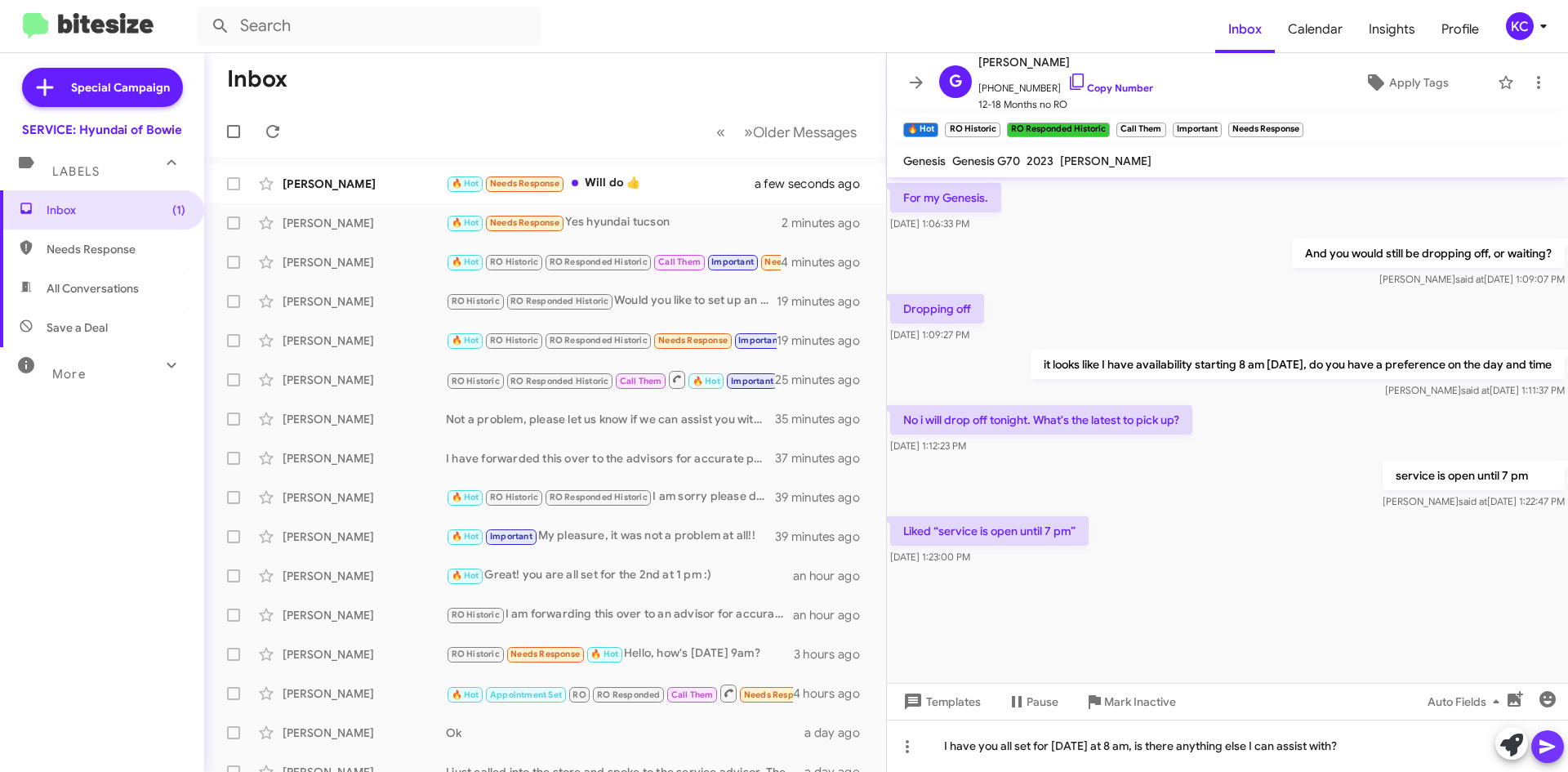
click at [1554, 741] on icon at bounding box center [1548, 747] width 20 height 20
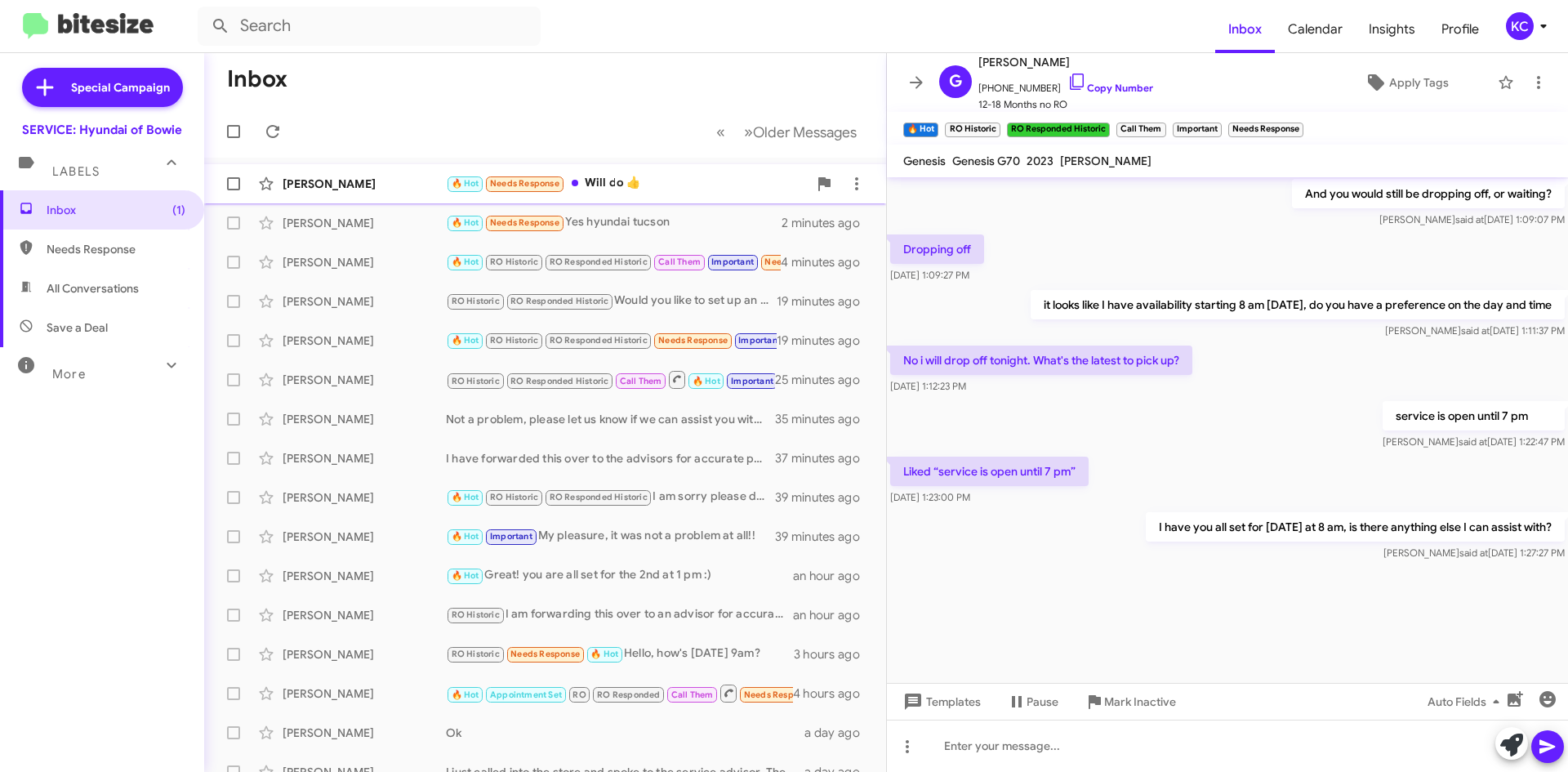
click at [687, 197] on div "Abidemi Osunniran 🔥 Hot Needs Response Will do 👍 a few seconds ago" at bounding box center [544, 184] width 656 height 33
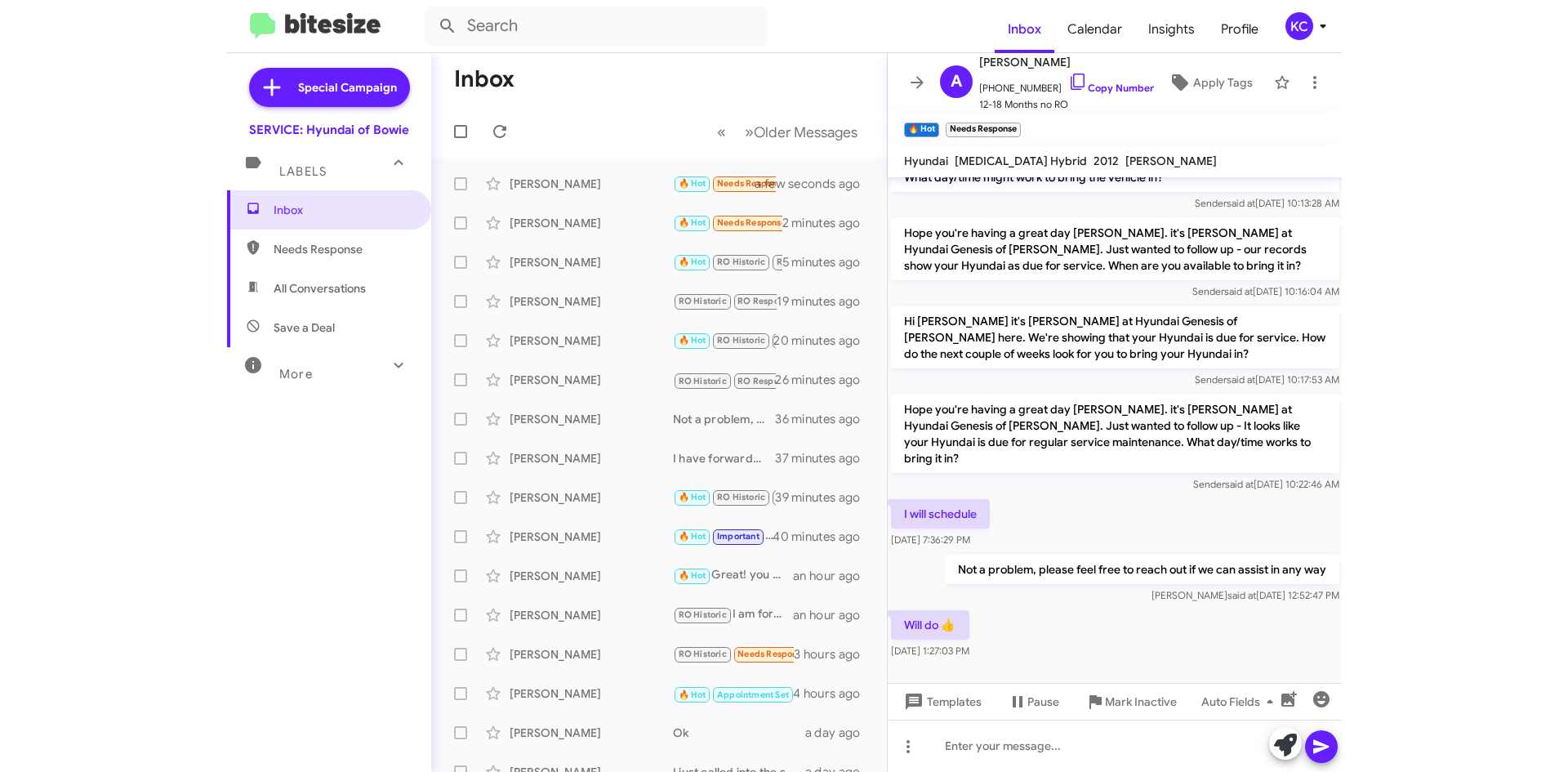
scroll to position [178, 0]
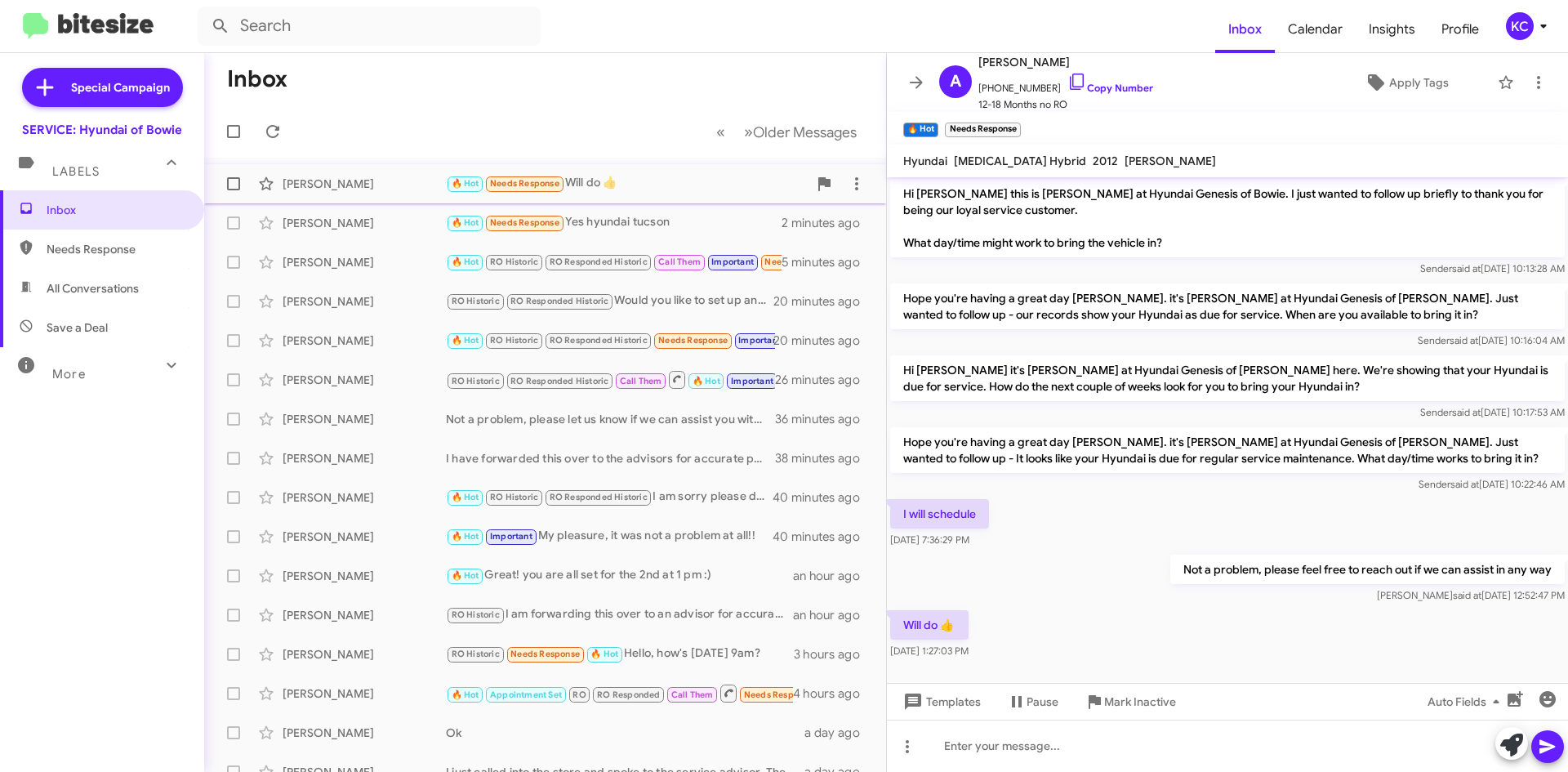
click at [381, 190] on div "[PERSON_NAME]" at bounding box center [364, 184] width 164 height 16
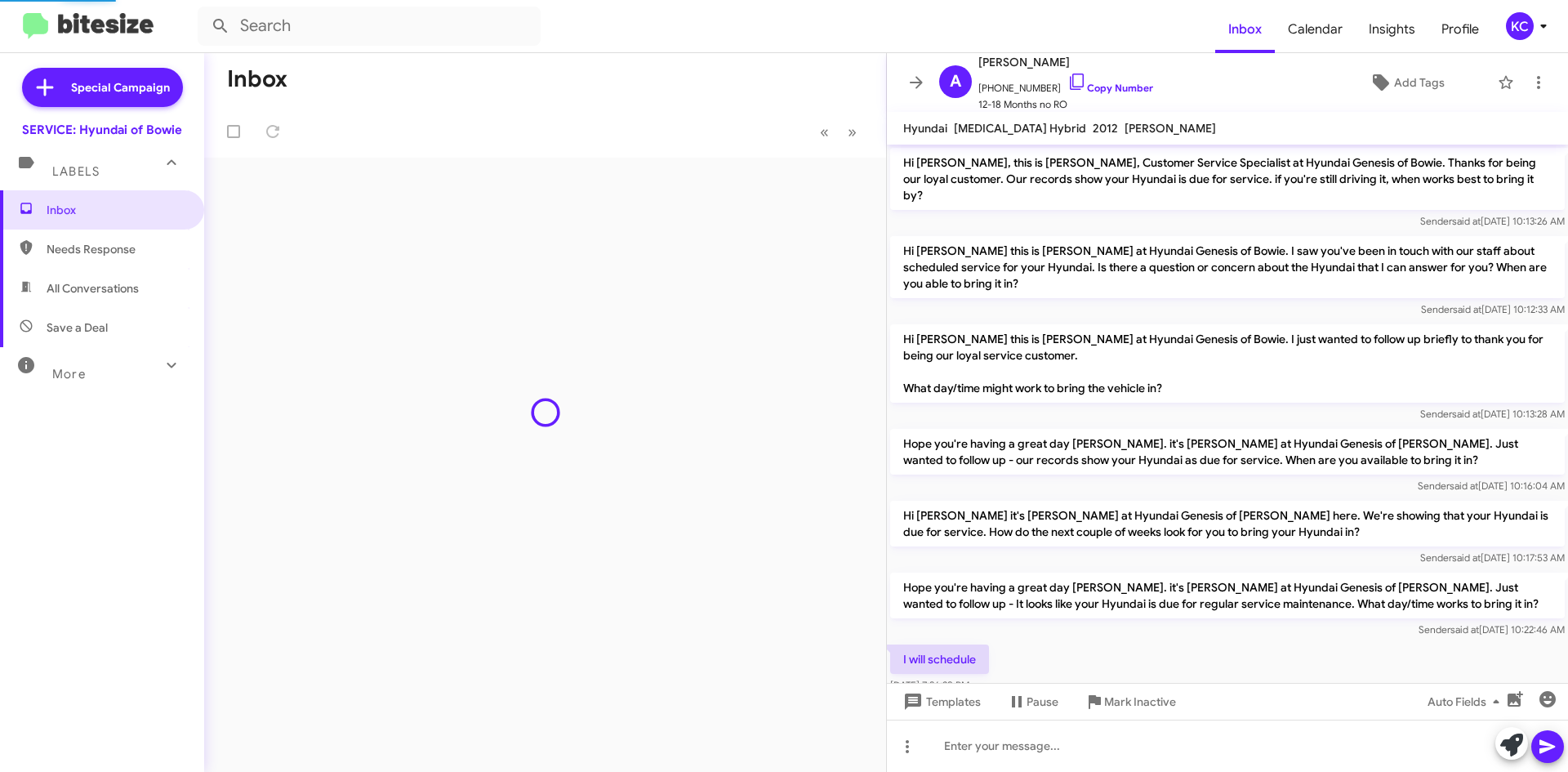
scroll to position [113, 0]
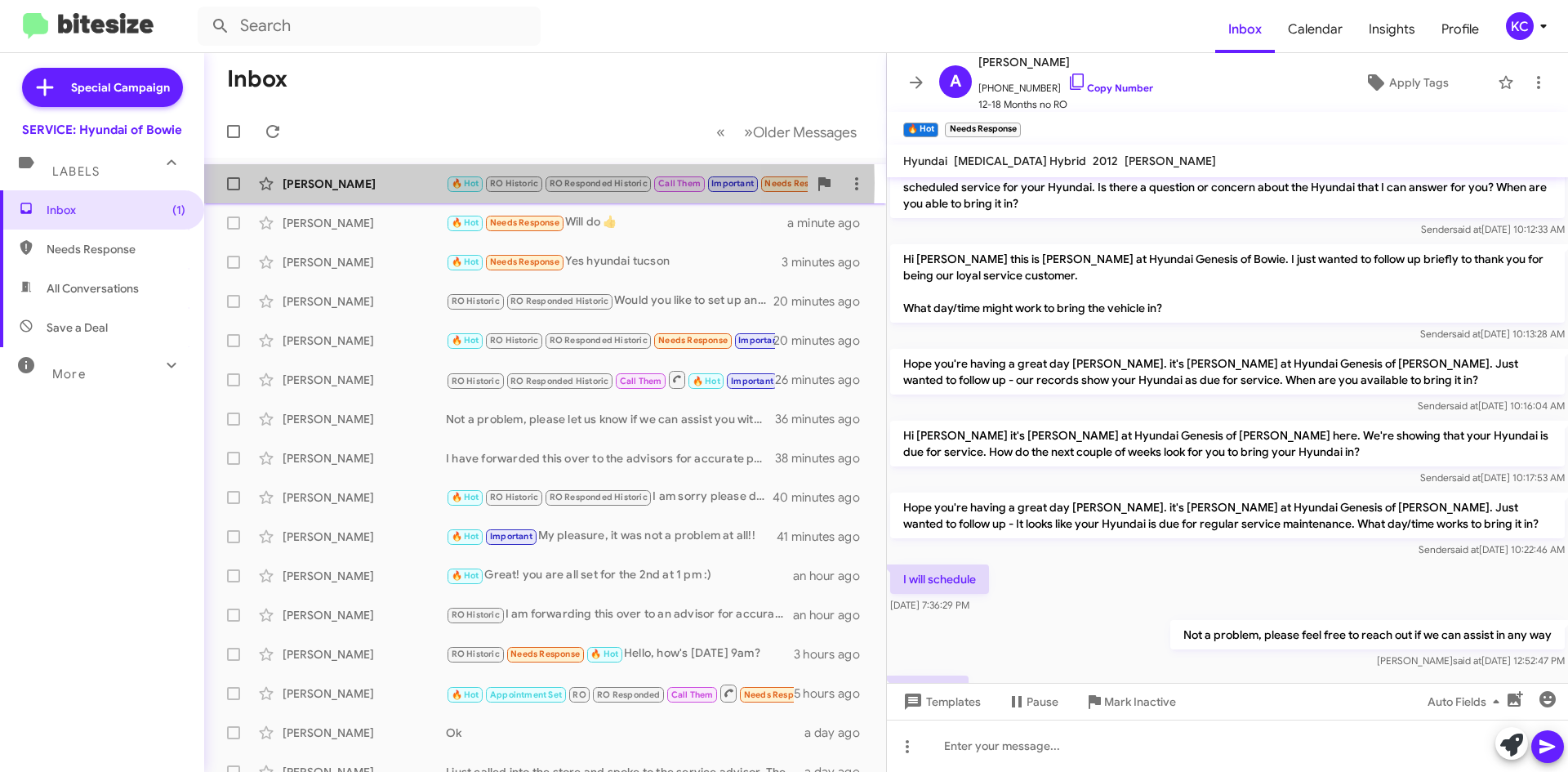
click at [402, 183] on div "Gary Waters" at bounding box center [364, 184] width 164 height 16
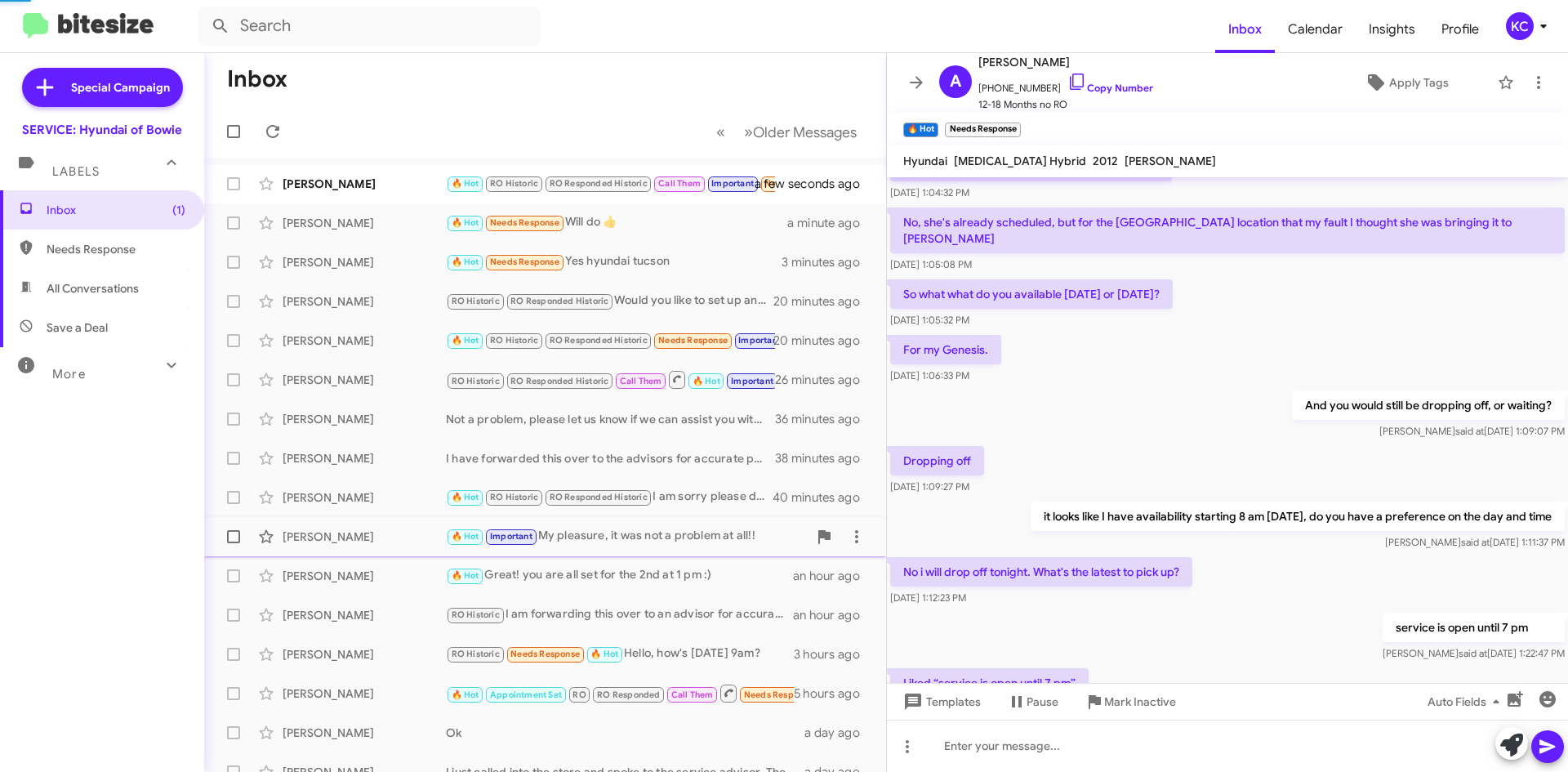
scroll to position [298, 0]
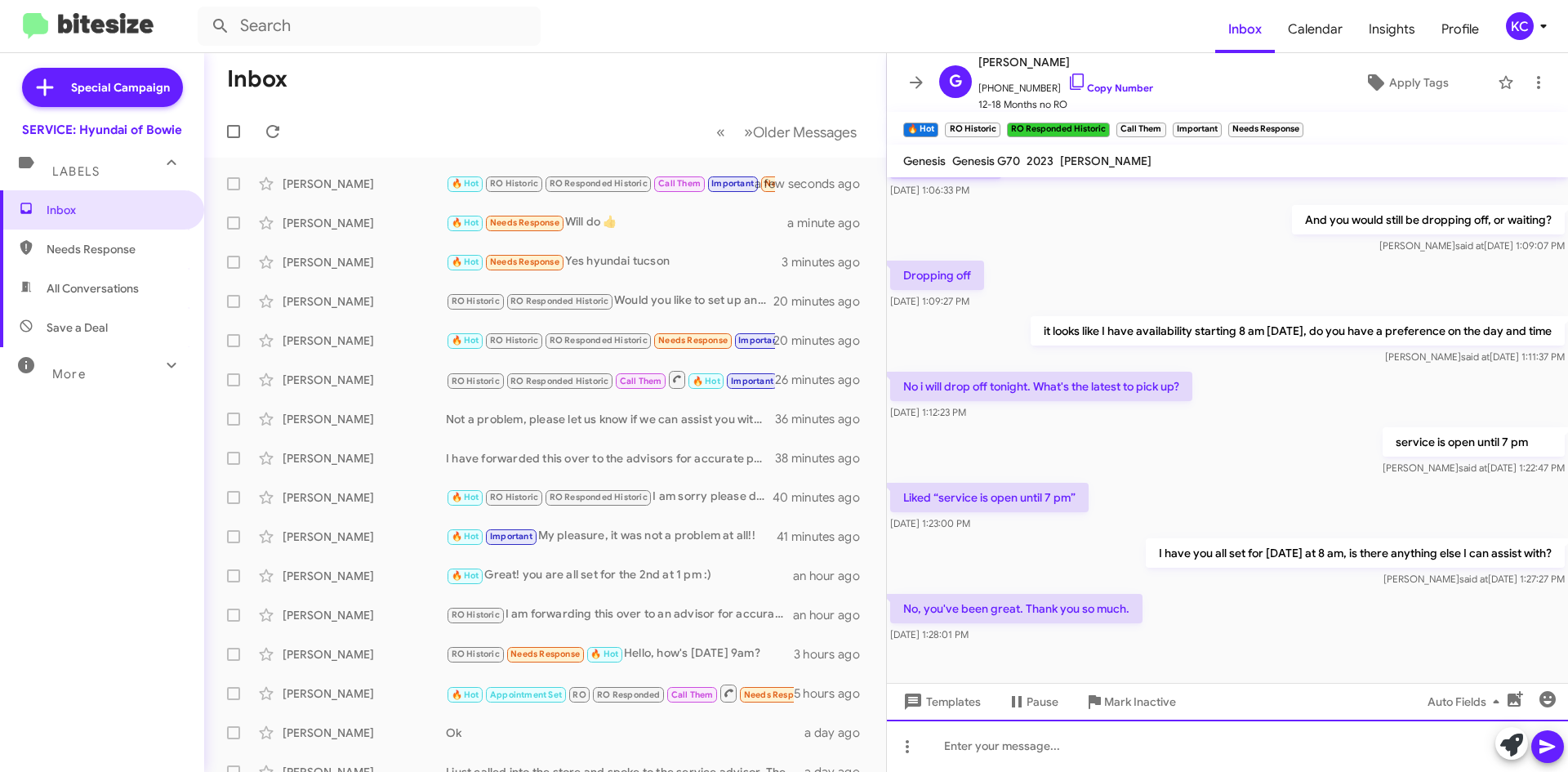
click at [985, 743] on div at bounding box center [1227, 746] width 681 height 52
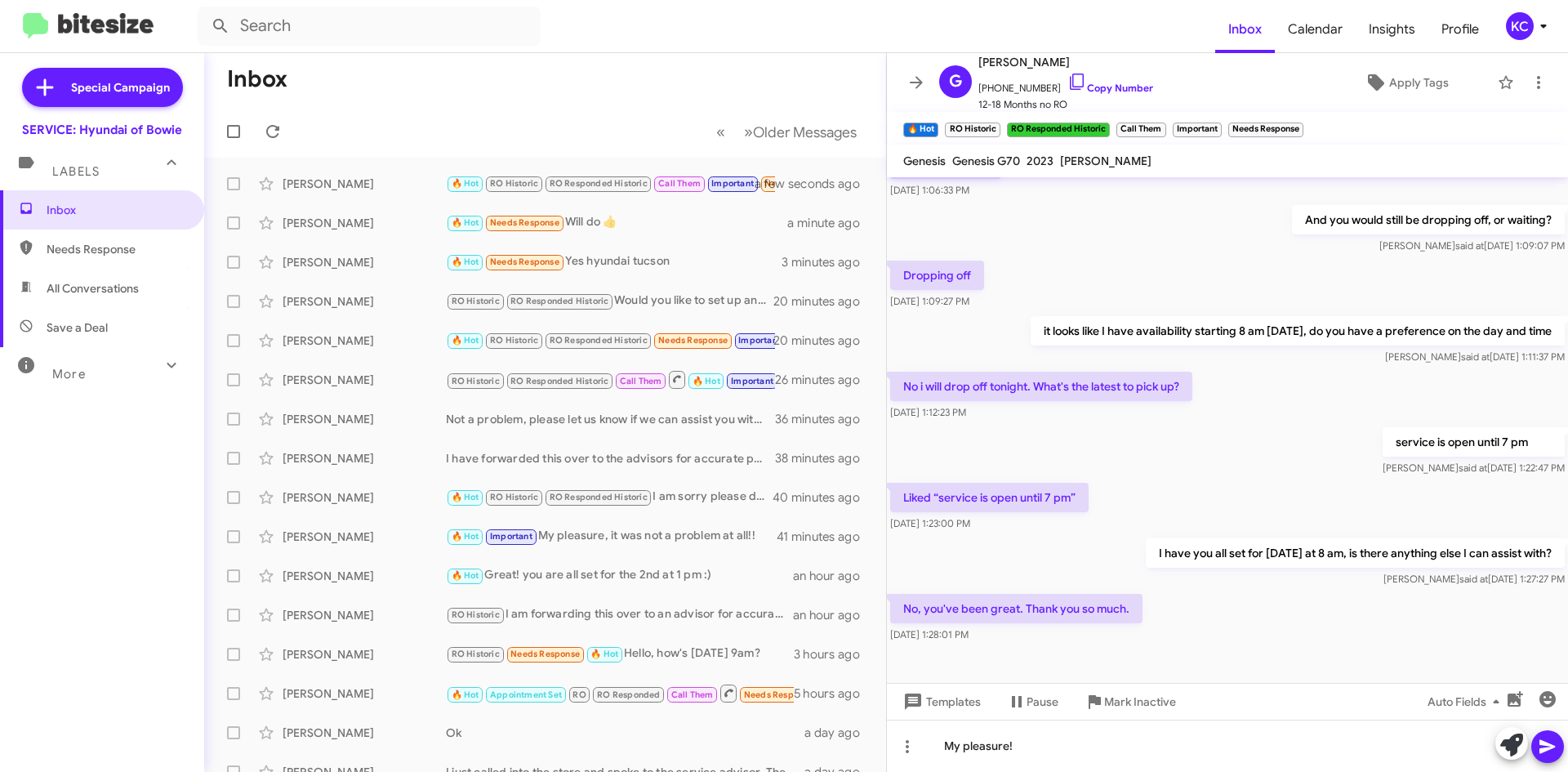
click at [1554, 746] on icon at bounding box center [1547, 746] width 15 height 14
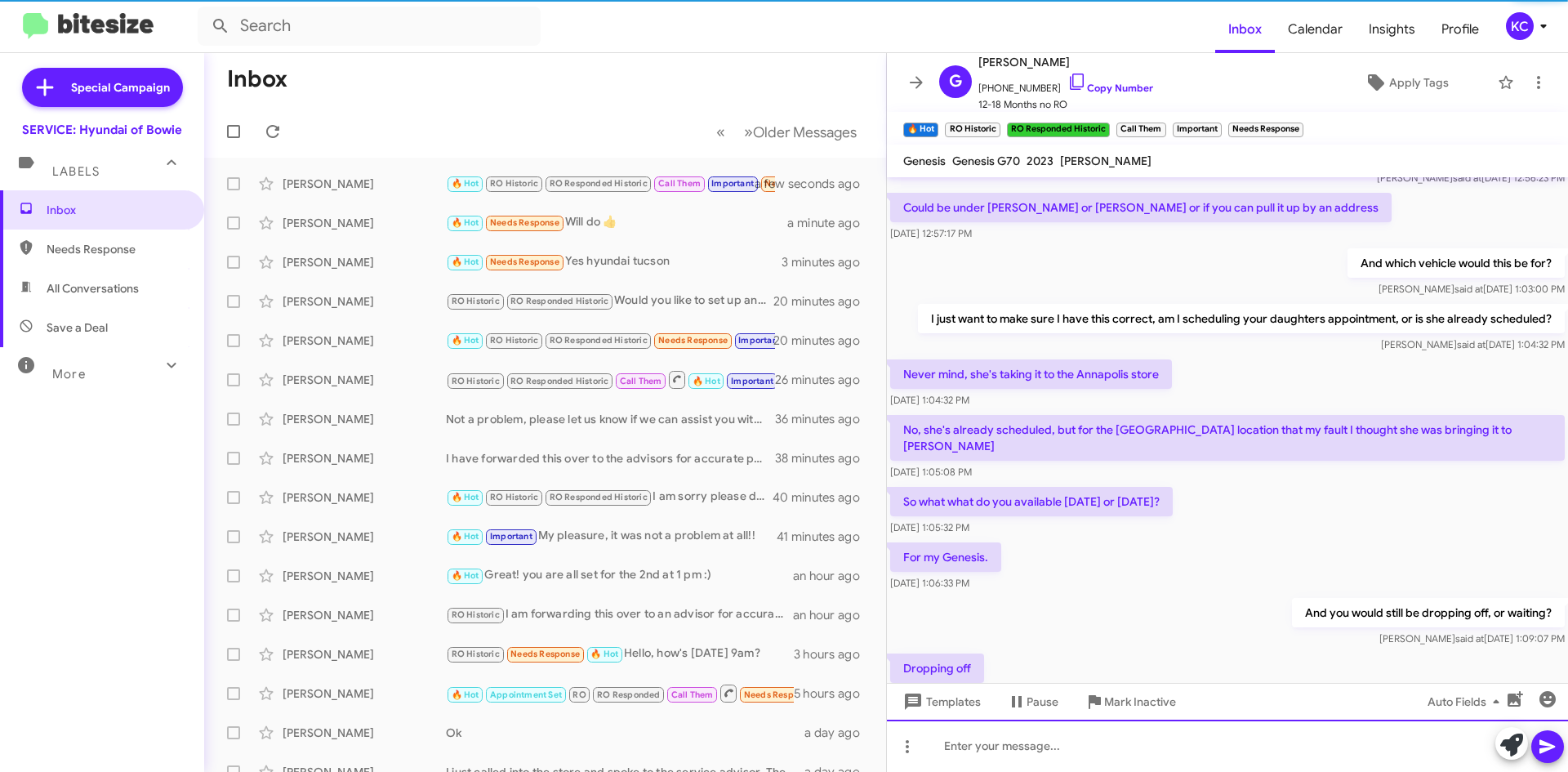
scroll to position [0, 0]
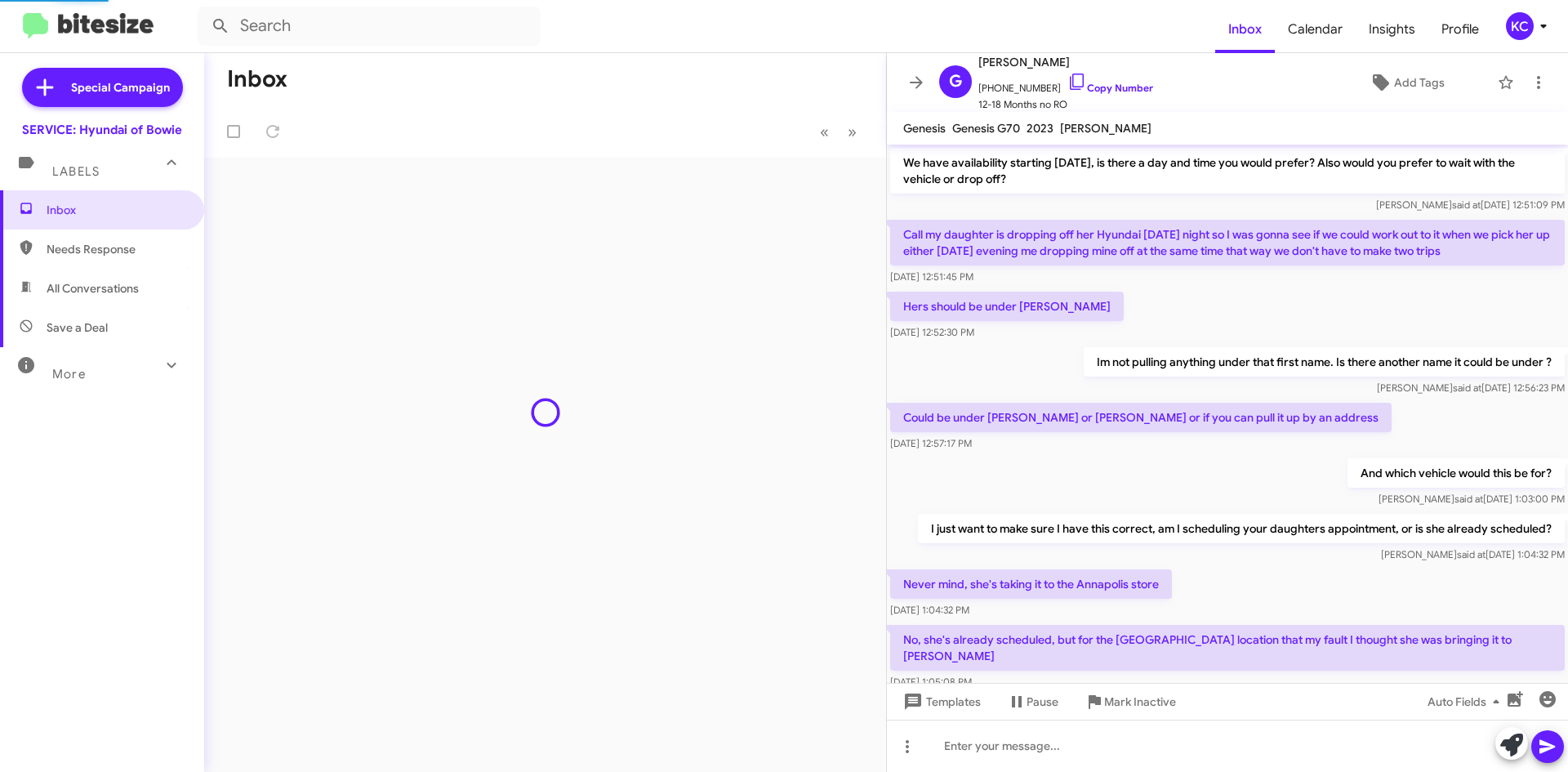
scroll to position [687, 0]
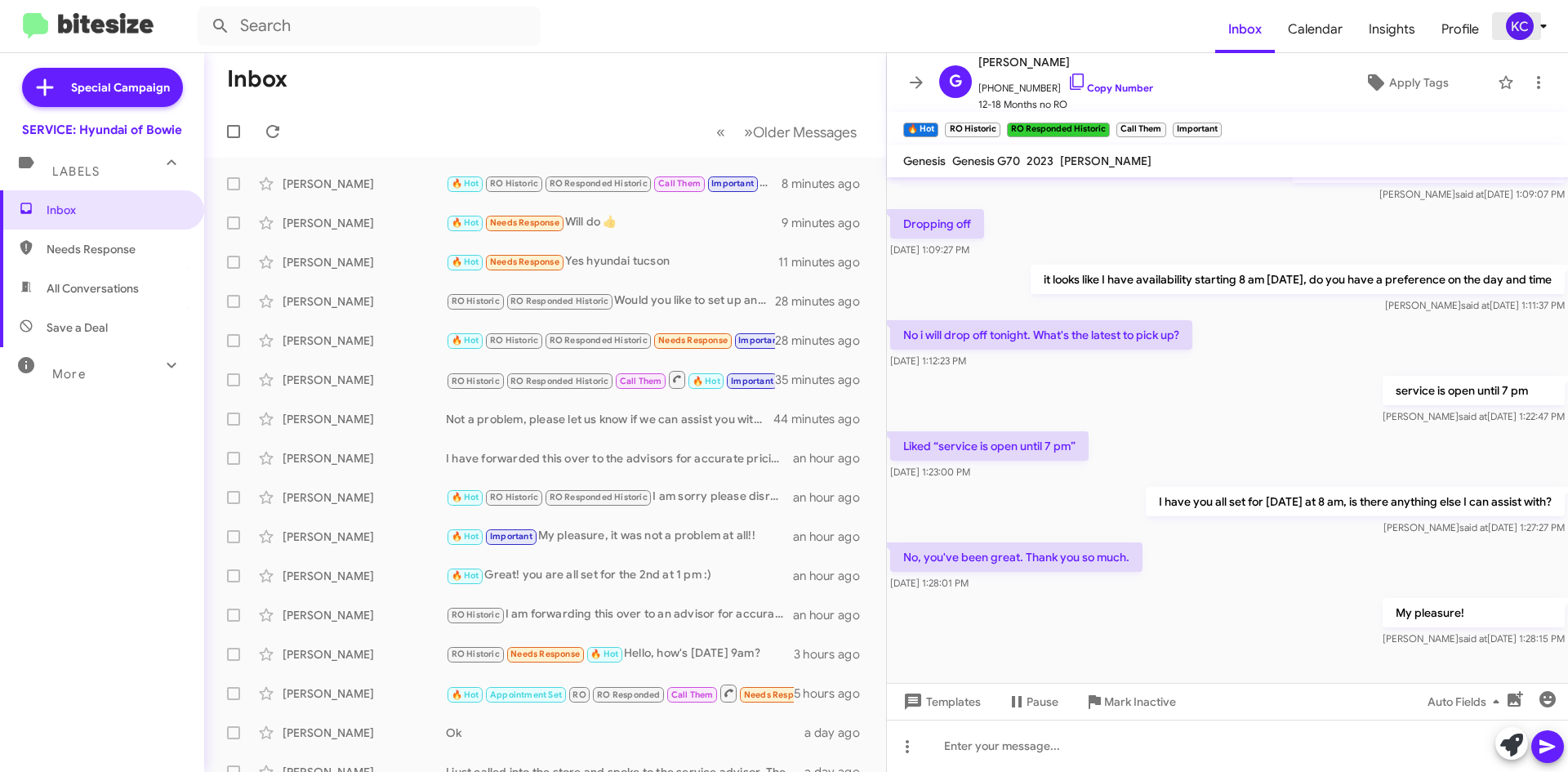
click at [1524, 20] on div "KC" at bounding box center [1519, 26] width 28 height 28
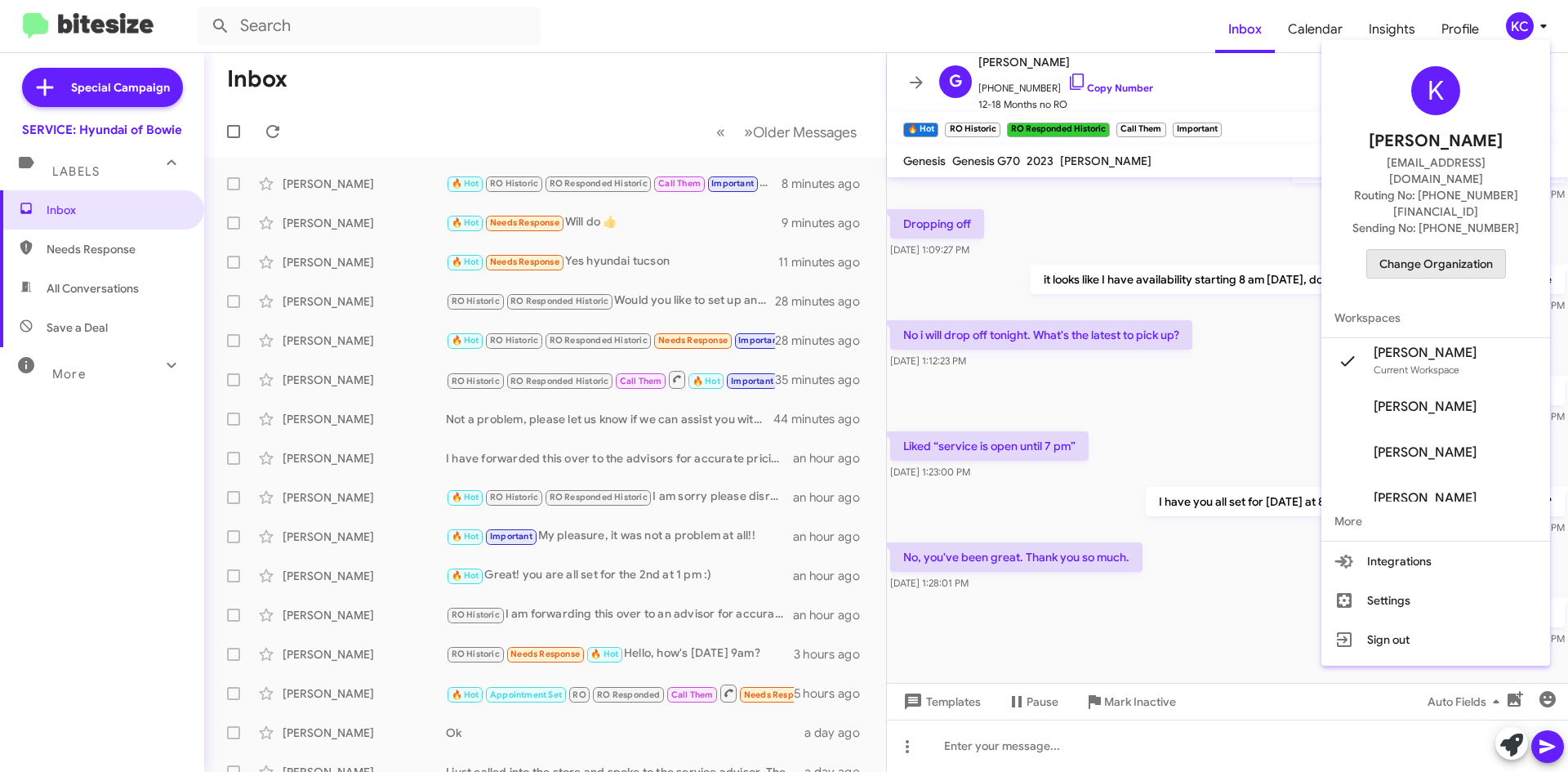
click at [1426, 249] on span "Change Organization" at bounding box center [1436, 263] width 114 height 28
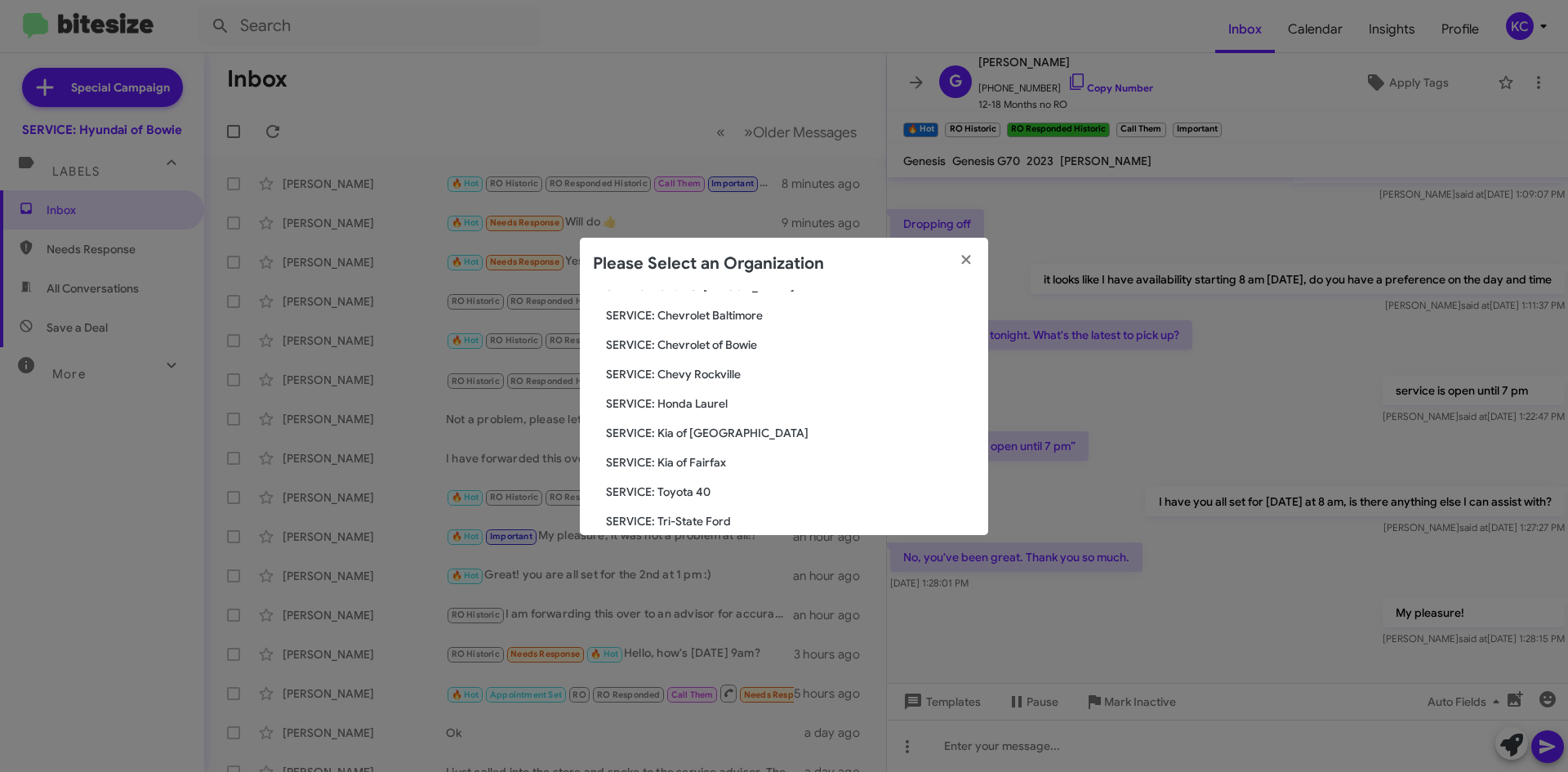
scroll to position [272, 0]
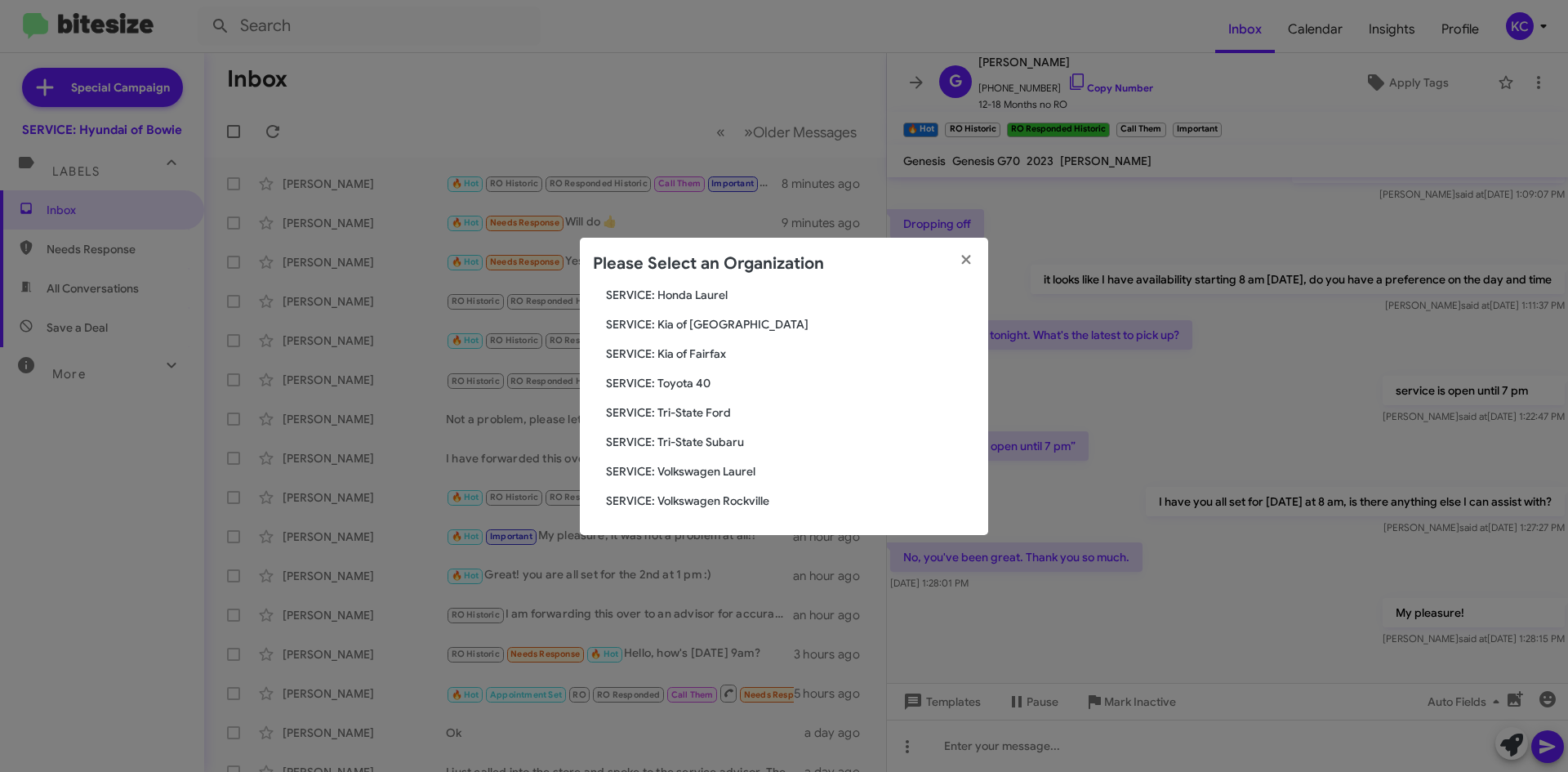
click at [711, 499] on span "SERVICE: Volkswagen Rockville" at bounding box center [790, 501] width 369 height 16
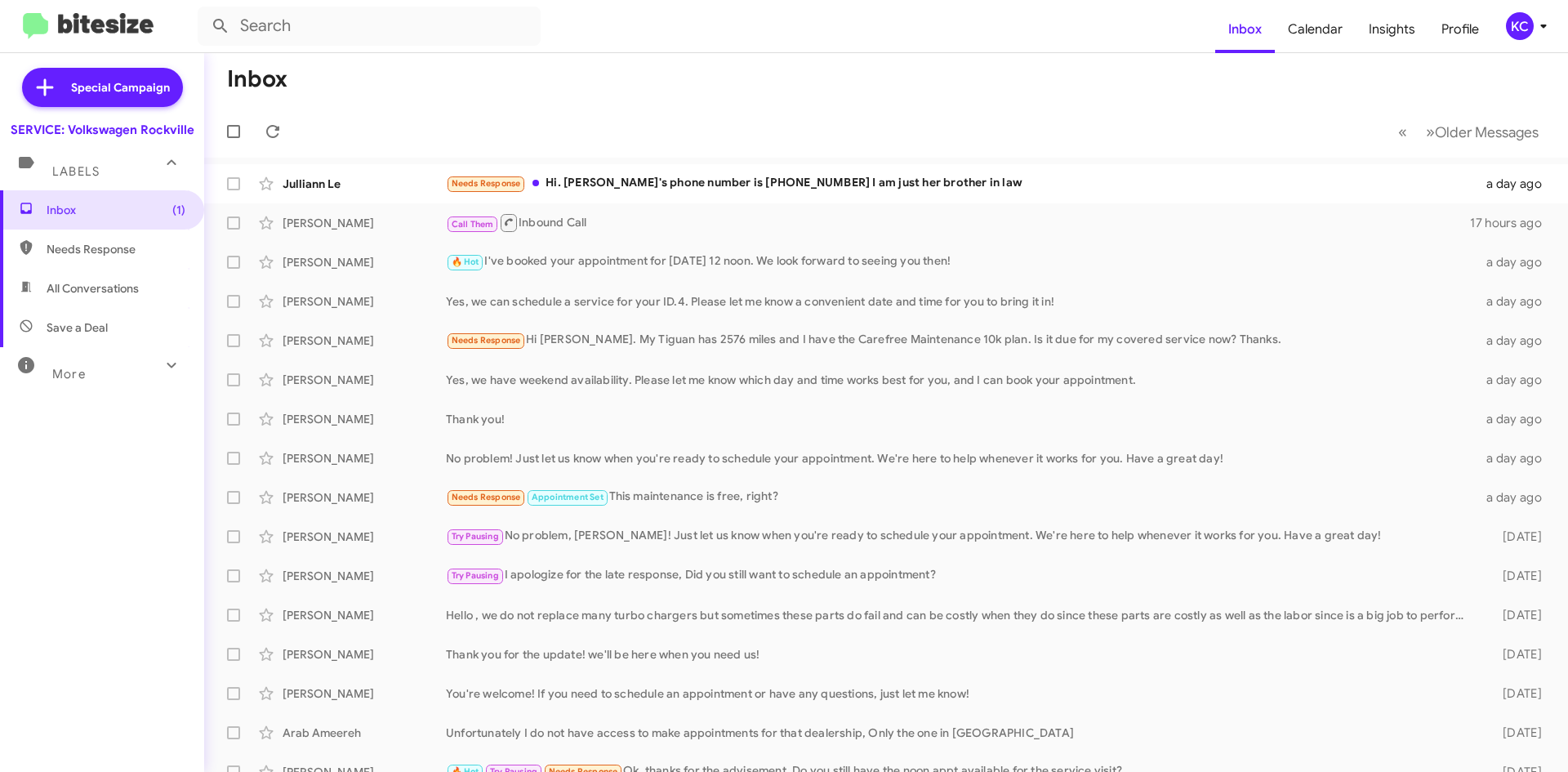
click at [1523, 33] on div "KC" at bounding box center [1519, 26] width 28 height 28
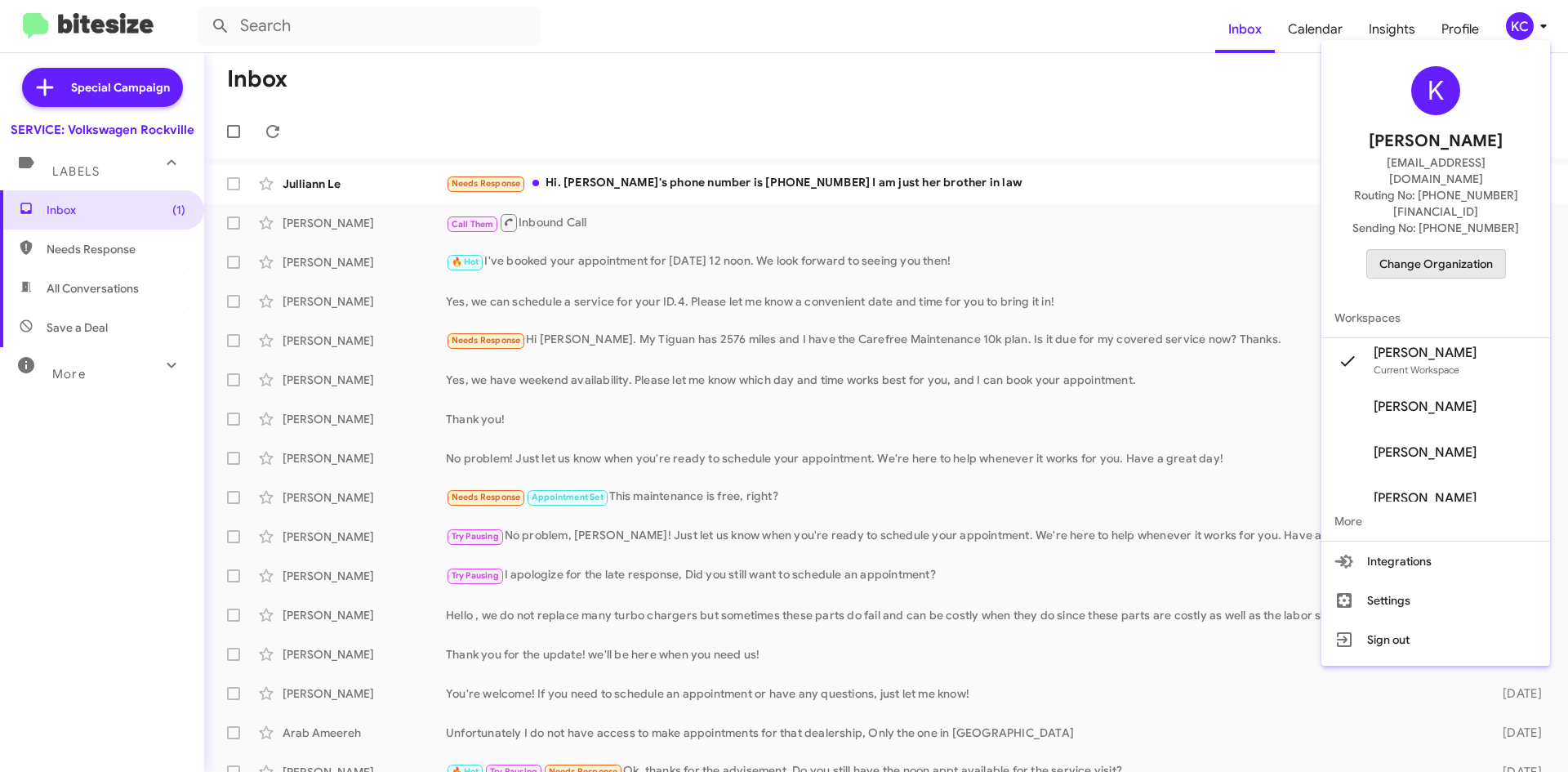
click at [1454, 249] on span "Change Organization" at bounding box center [1436, 263] width 114 height 28
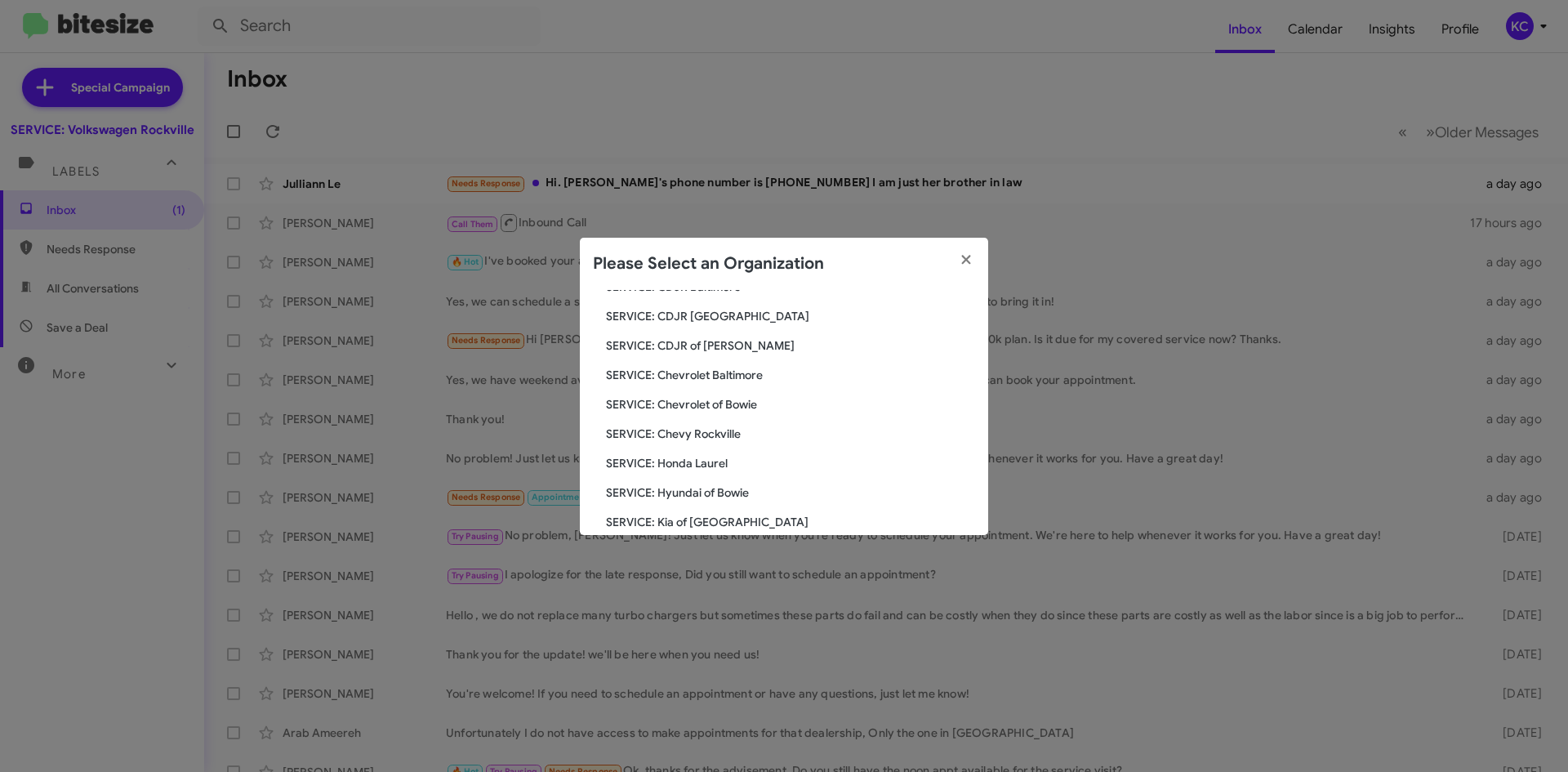
scroll to position [272, 0]
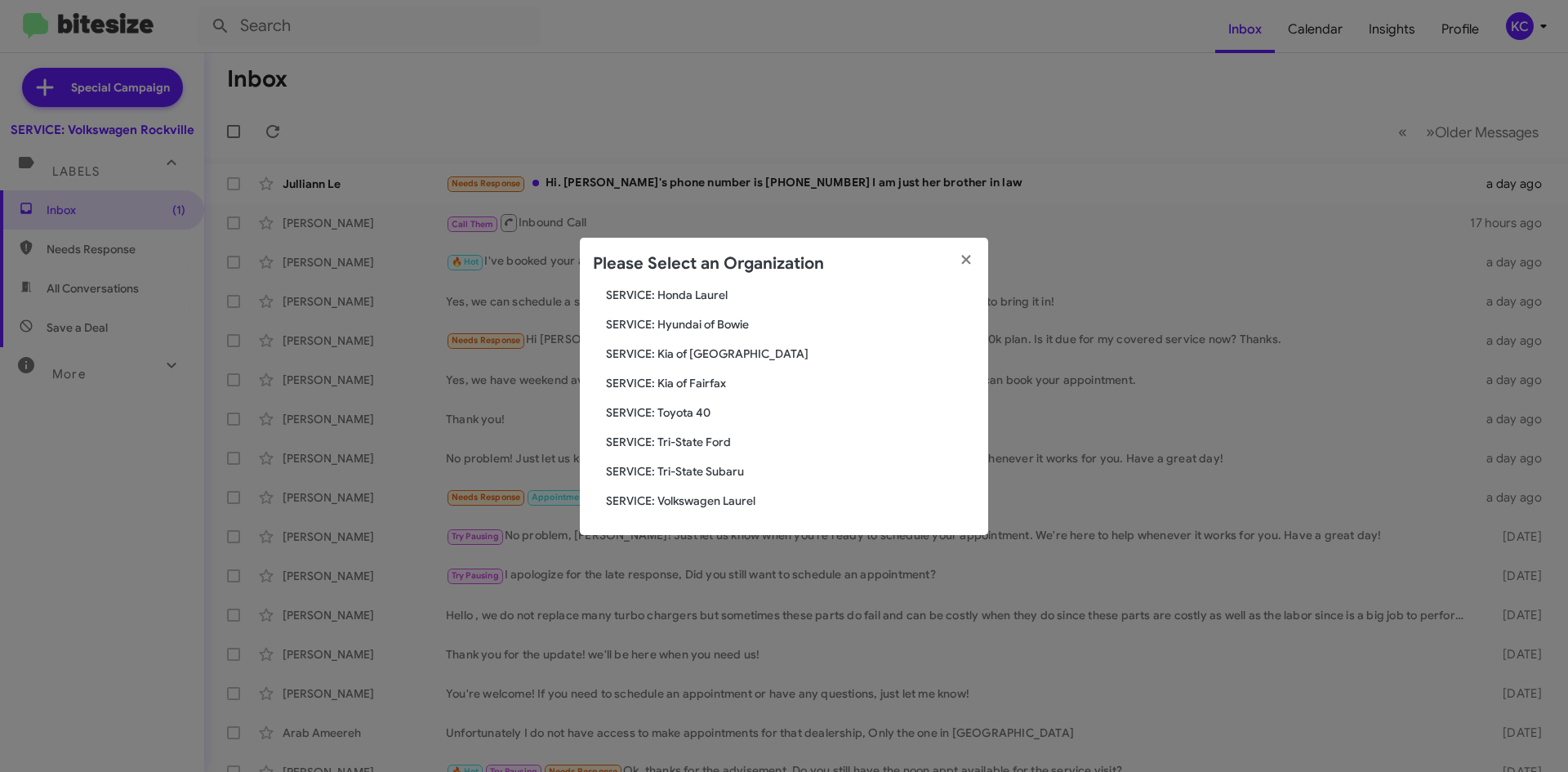
click at [724, 503] on span "SERVICE: Volkswagen Laurel" at bounding box center [790, 501] width 369 height 16
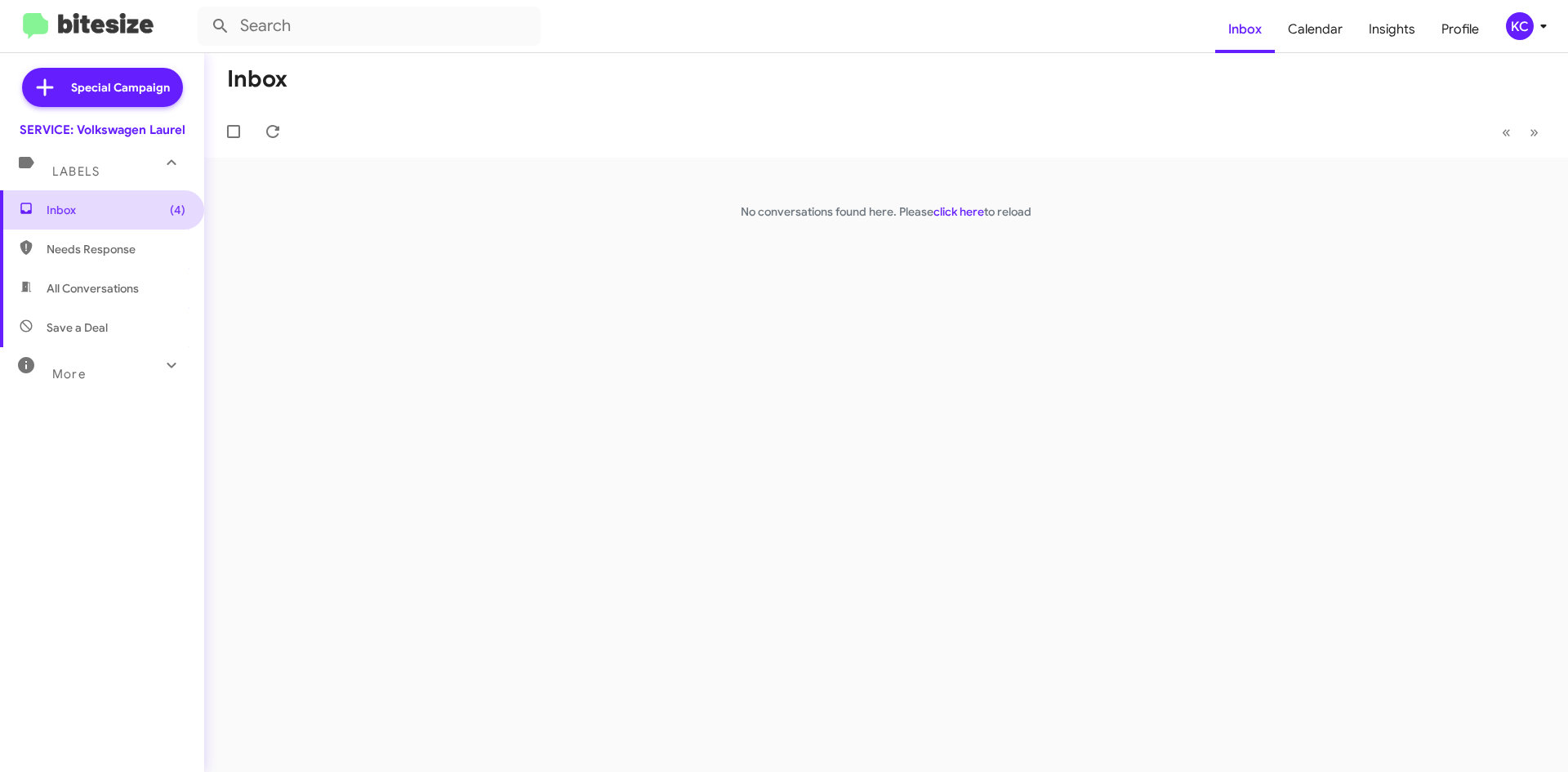
click at [107, 216] on span "Inbox (4)" at bounding box center [116, 210] width 139 height 16
click at [94, 155] on div "Labels" at bounding box center [85, 164] width 146 height 30
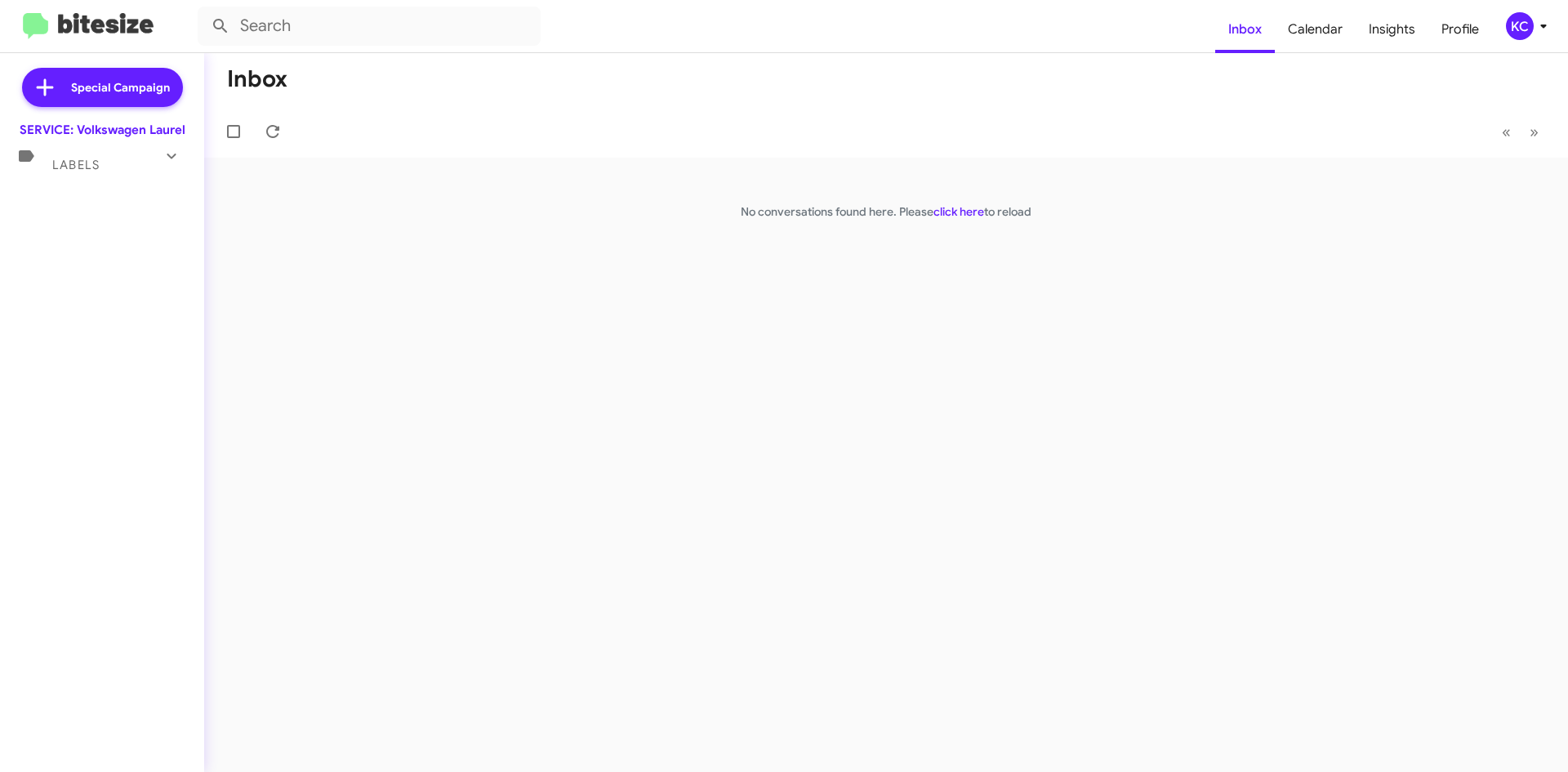
click at [79, 158] on span "Labels" at bounding box center [76, 165] width 47 height 14
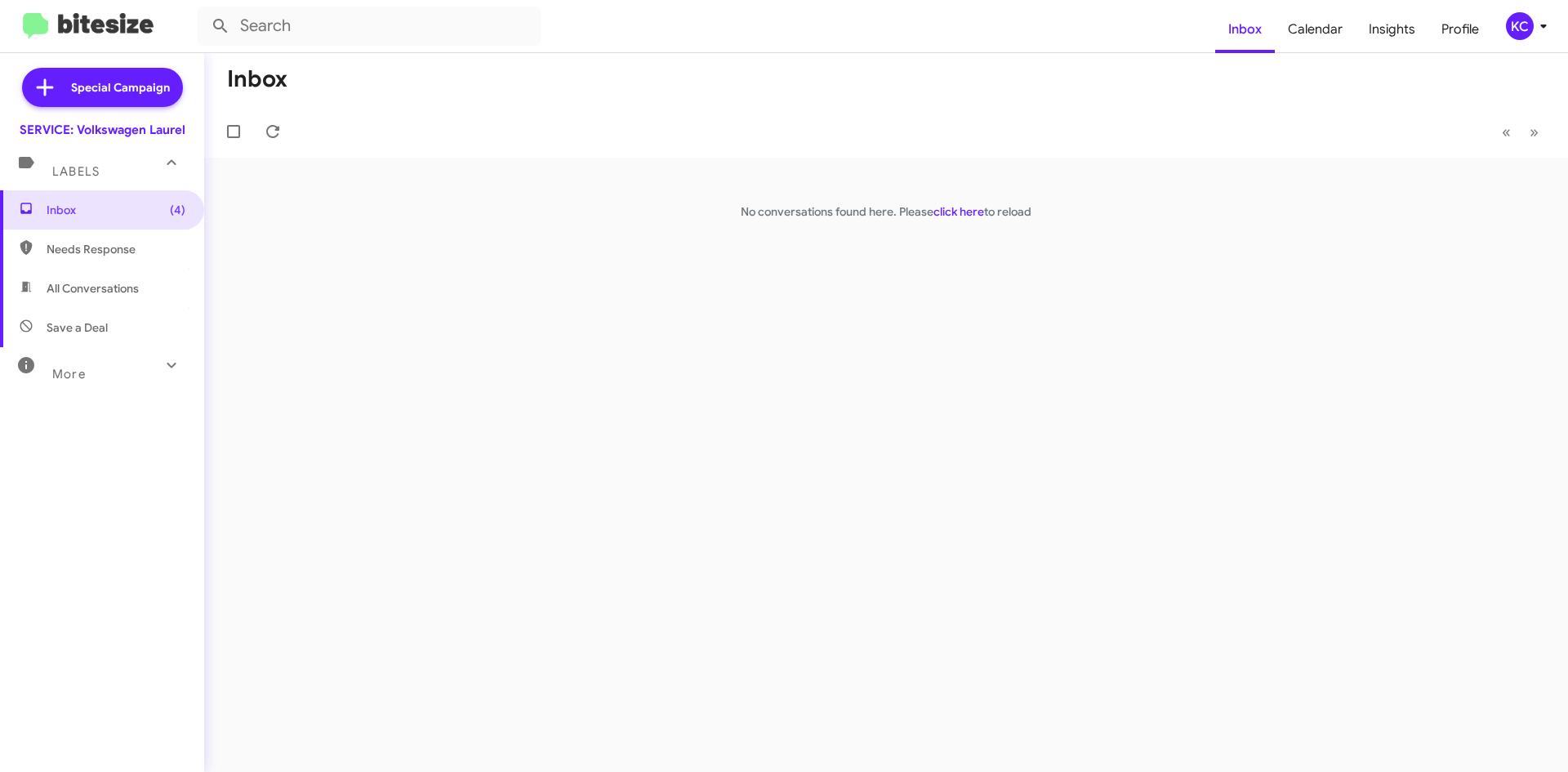
click at [84, 240] on span "Needs Response" at bounding box center [102, 249] width 204 height 39
type input "in:needs-response"
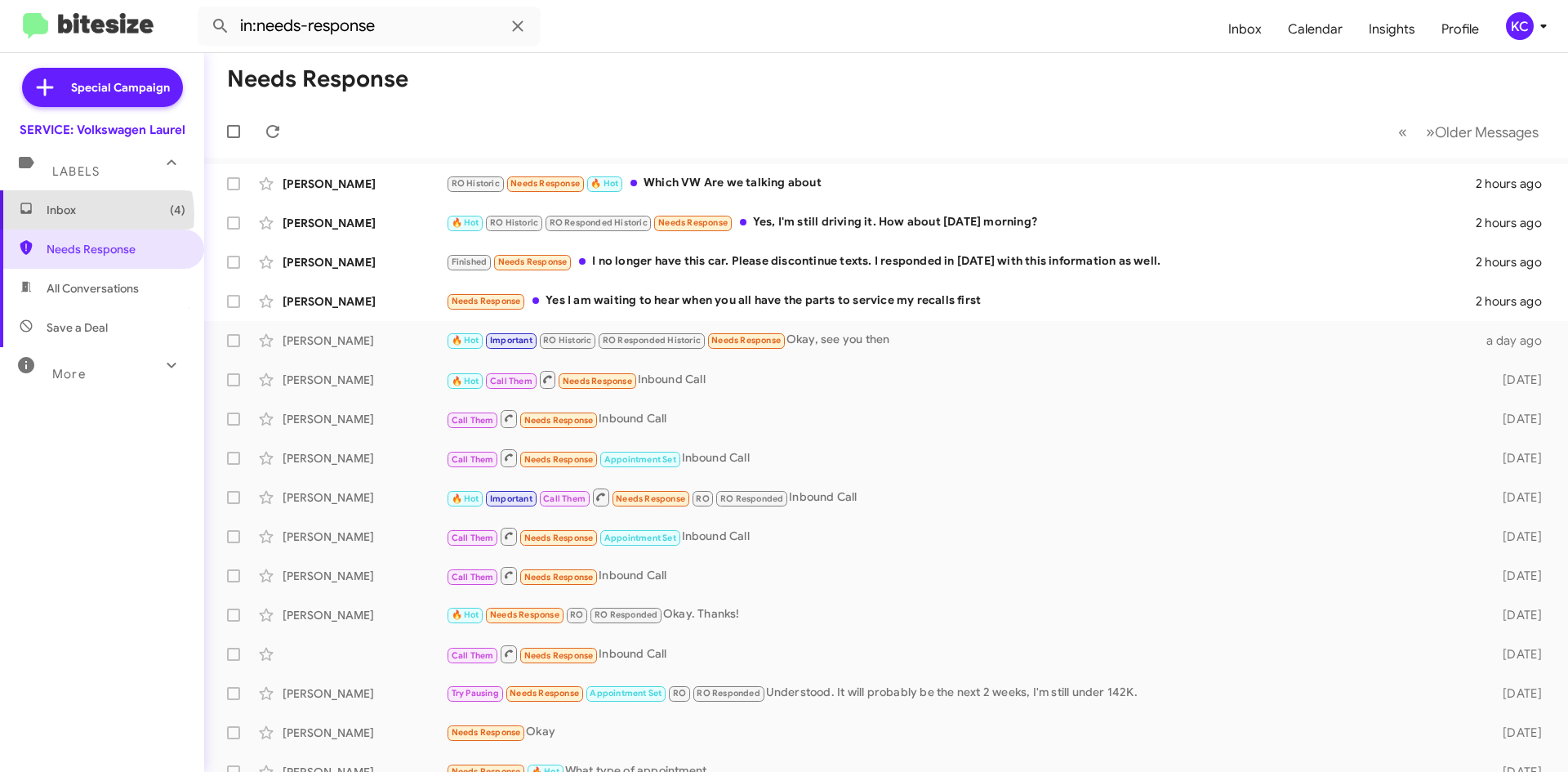
click at [81, 215] on span "Inbox (4)" at bounding box center [116, 210] width 139 height 16
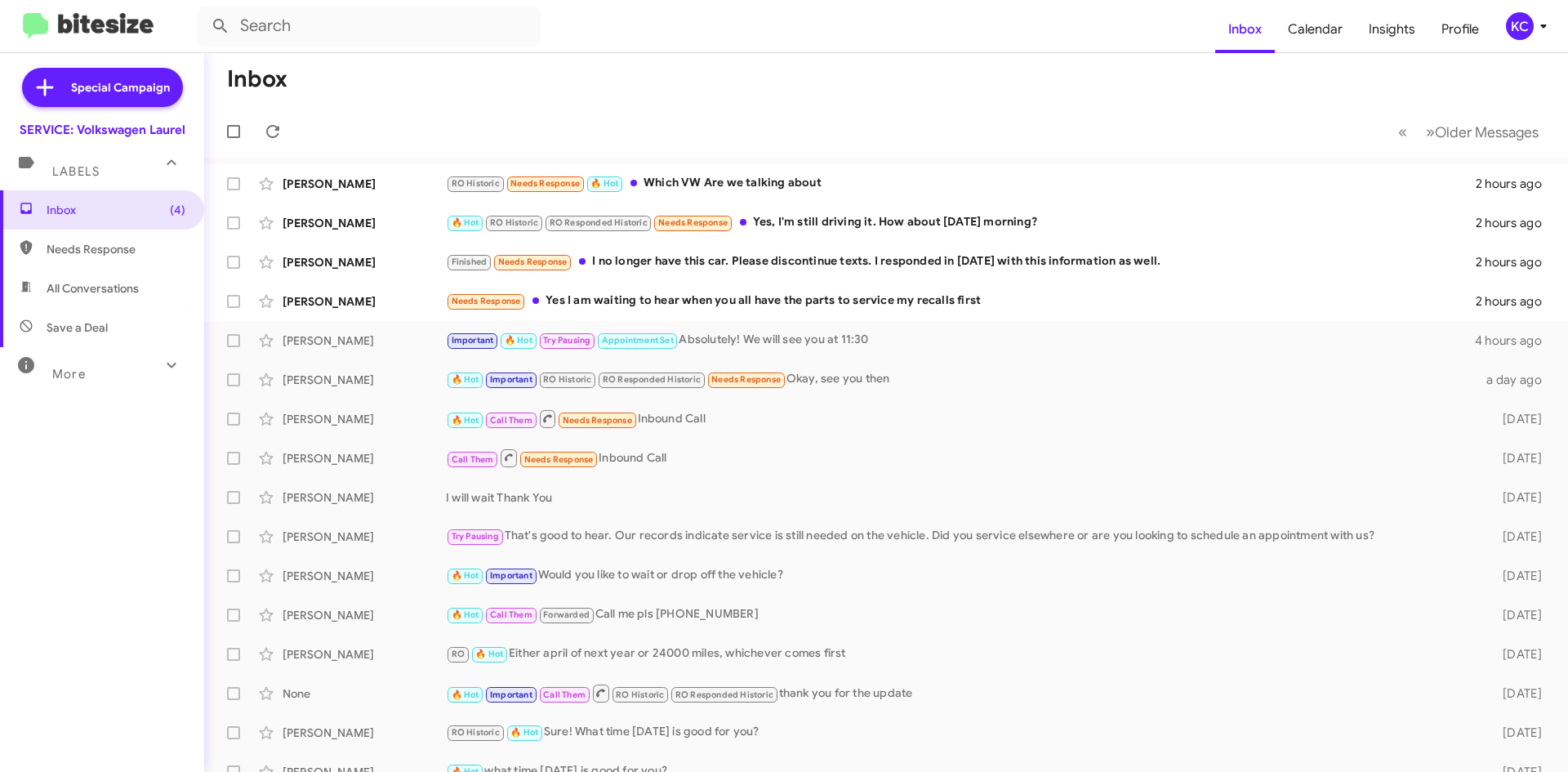
click at [1521, 25] on div "KC" at bounding box center [1519, 26] width 28 height 28
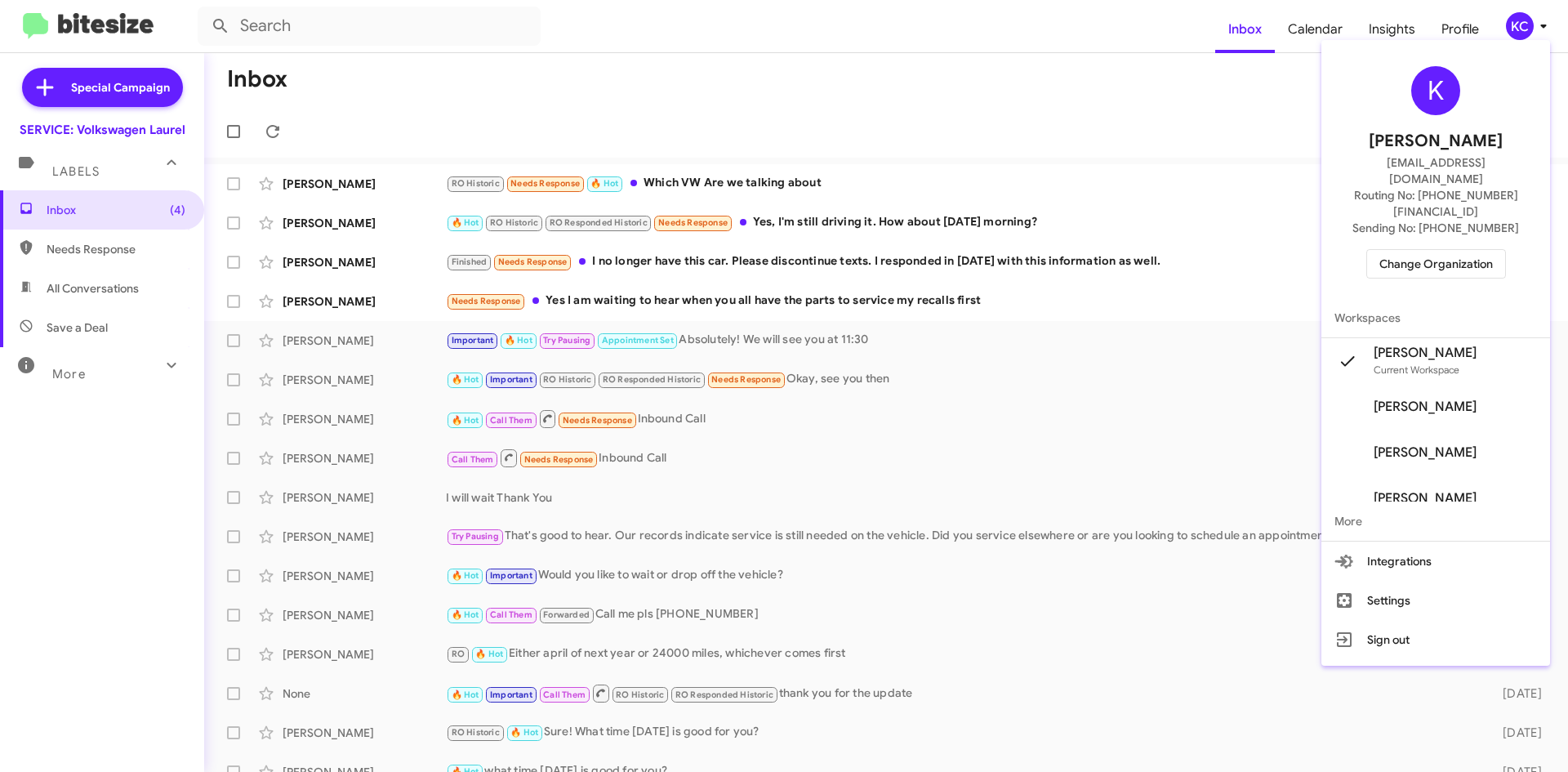
click at [1446, 249] on span "Change Organization" at bounding box center [1436, 263] width 114 height 28
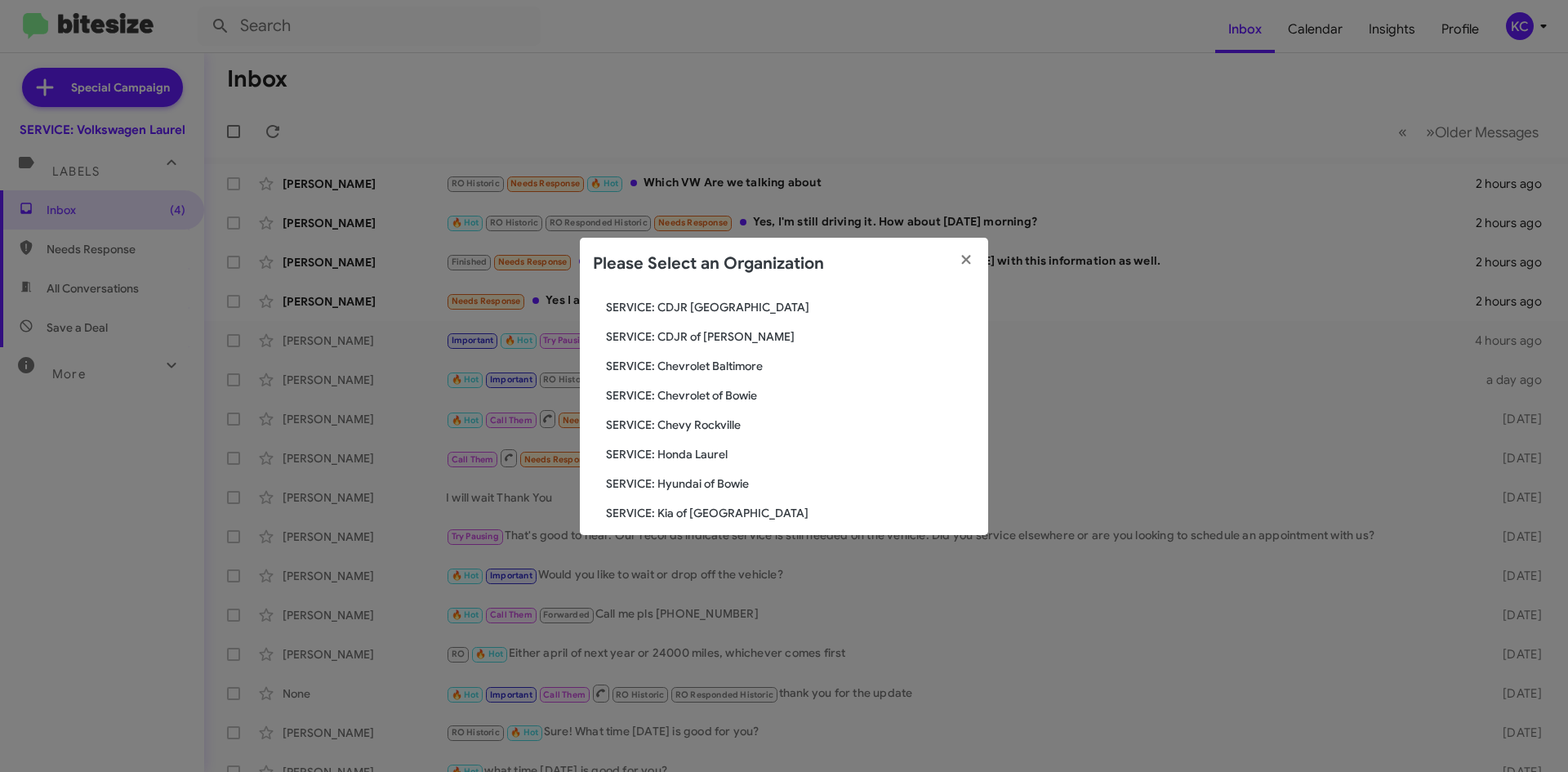
scroll to position [272, 0]
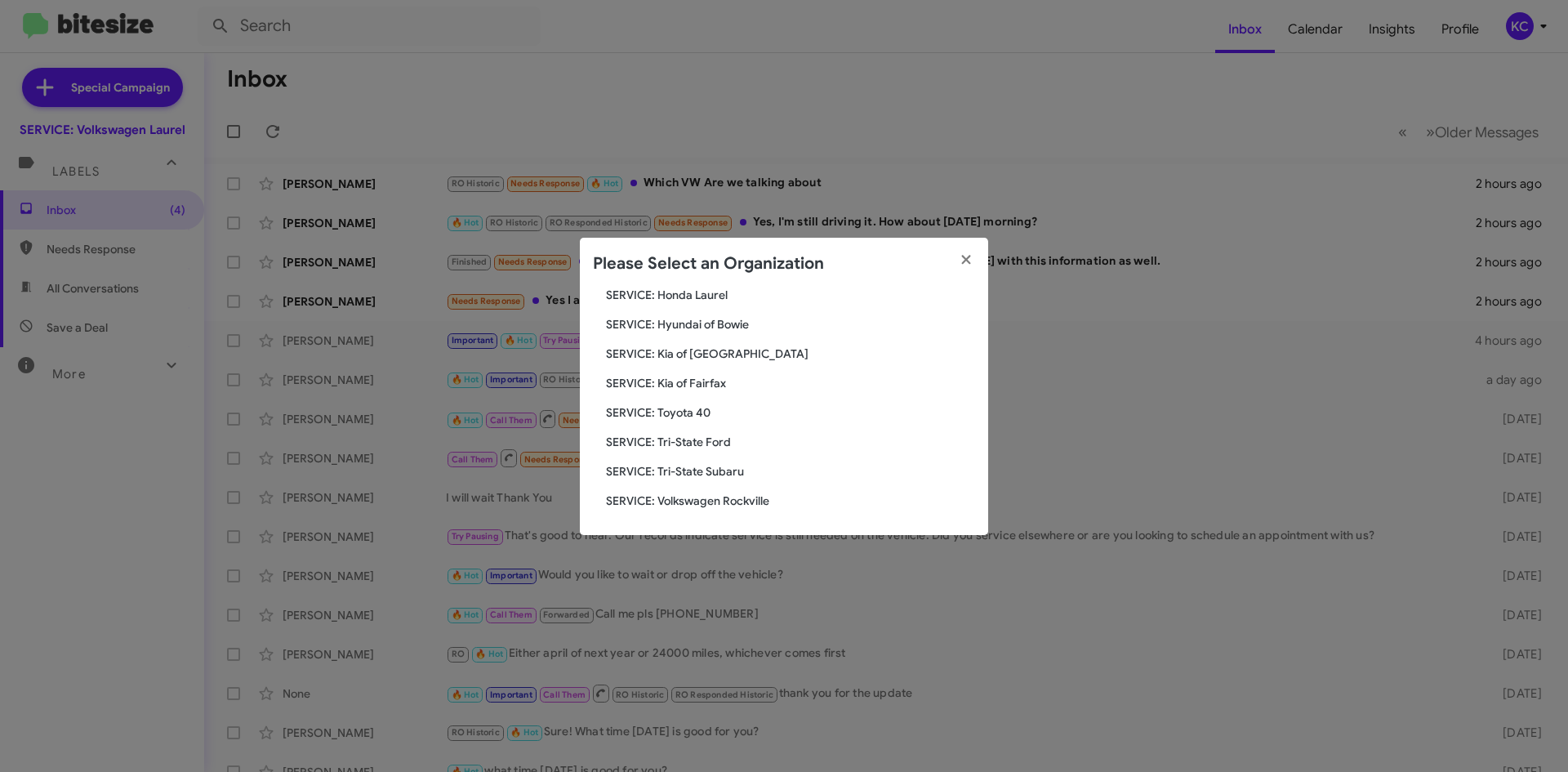
click at [696, 470] on span "SERVICE: Tri-State Subaru" at bounding box center [790, 471] width 369 height 16
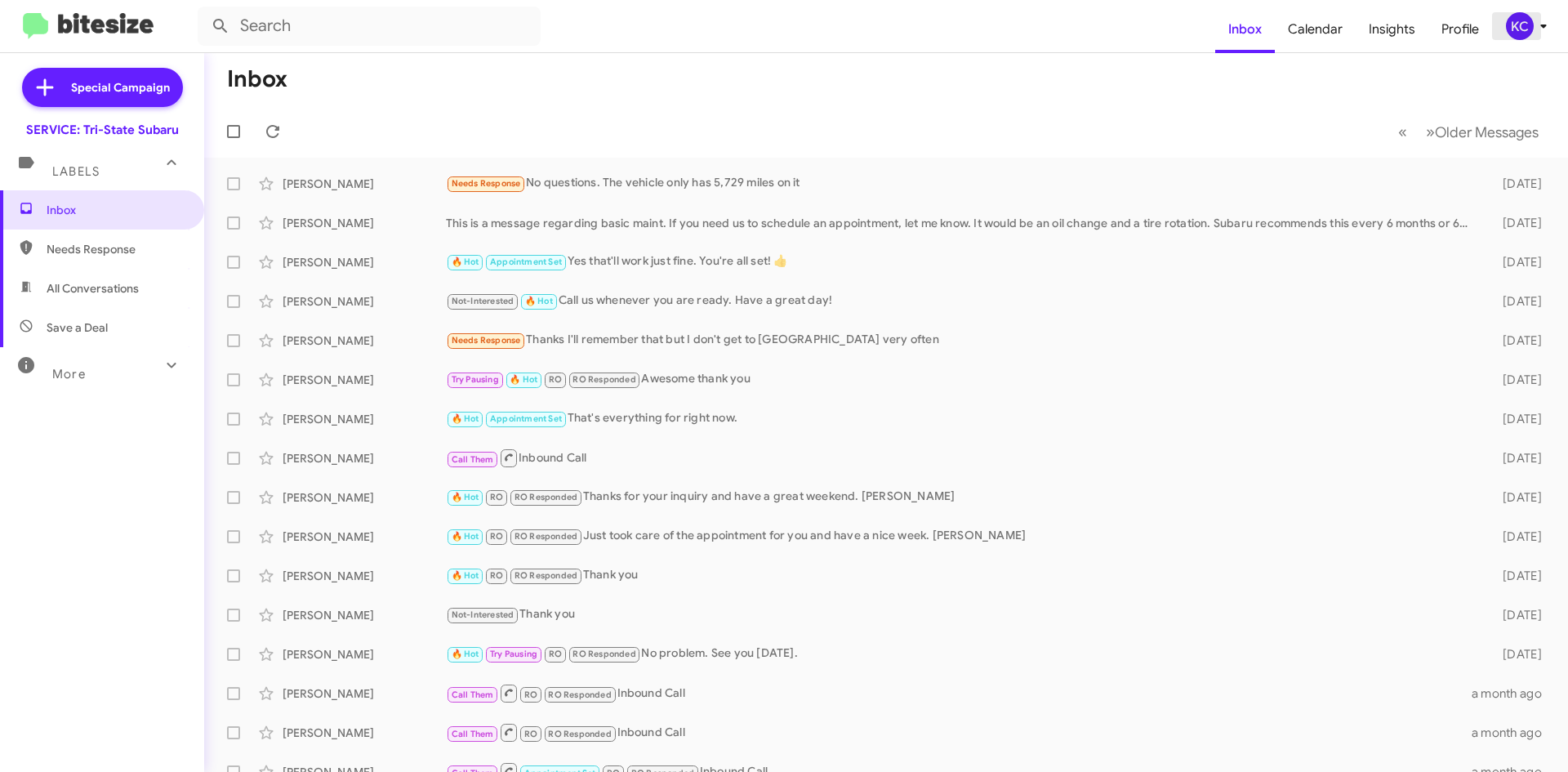
click at [1519, 24] on div "KC" at bounding box center [1519, 26] width 28 height 28
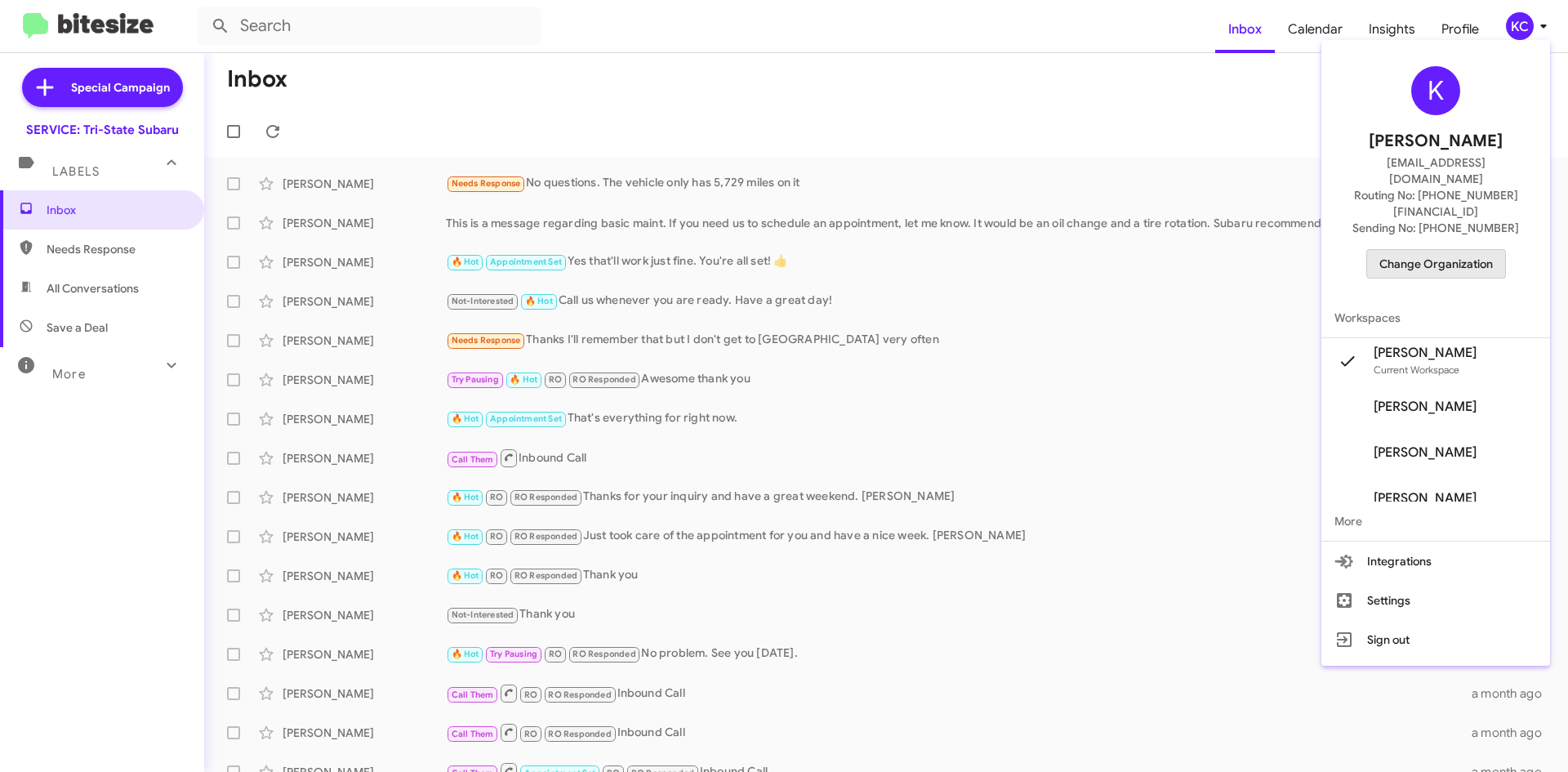
click at [1450, 249] on span "Change Organization" at bounding box center [1436, 263] width 114 height 28
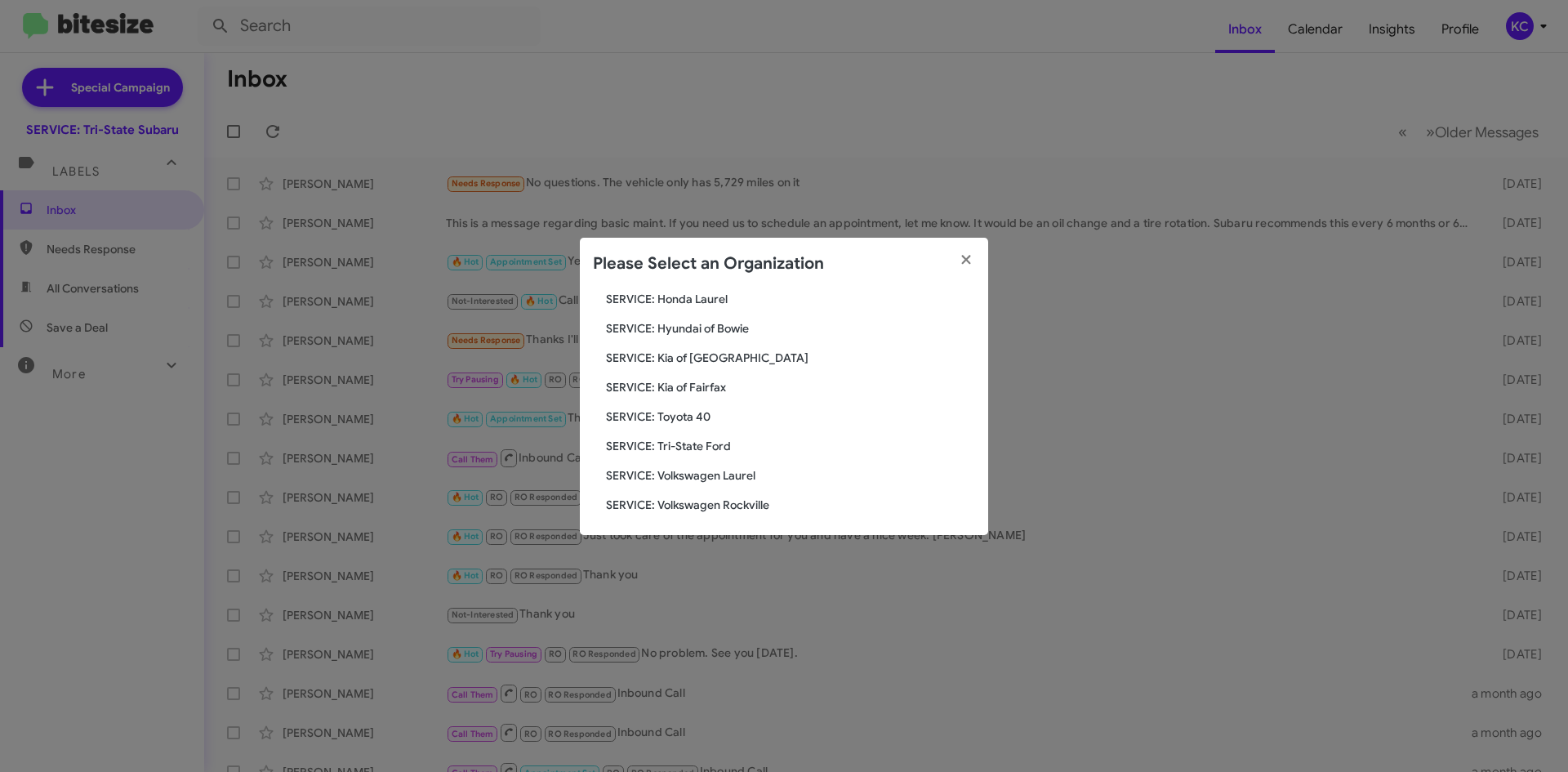
scroll to position [272, 0]
click at [688, 415] on span "SERVICE: Toyota 40" at bounding box center [790, 412] width 369 height 16
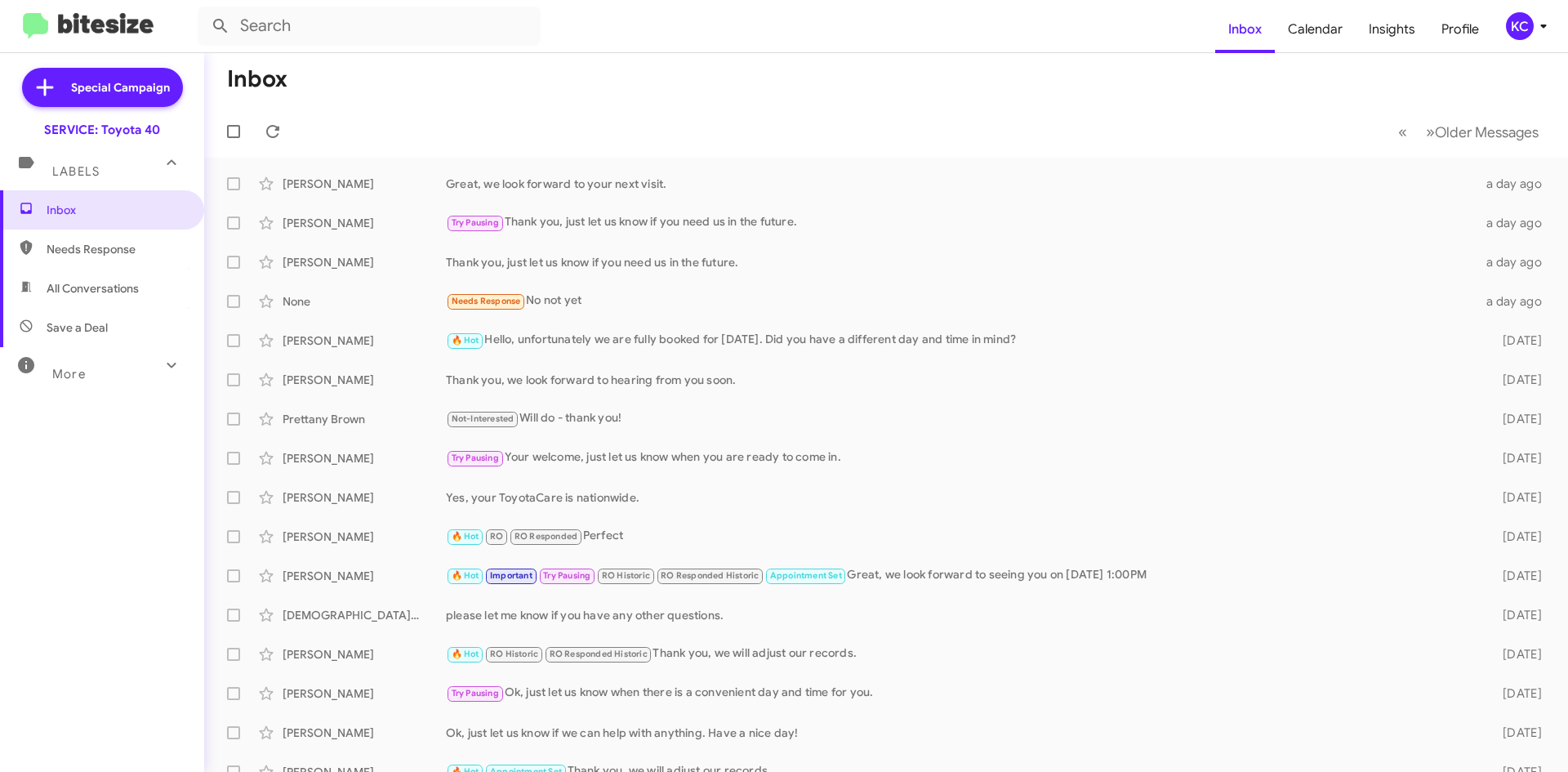
click at [114, 248] on span "Needs Response" at bounding box center [116, 249] width 139 height 16
type input "in:needs-response"
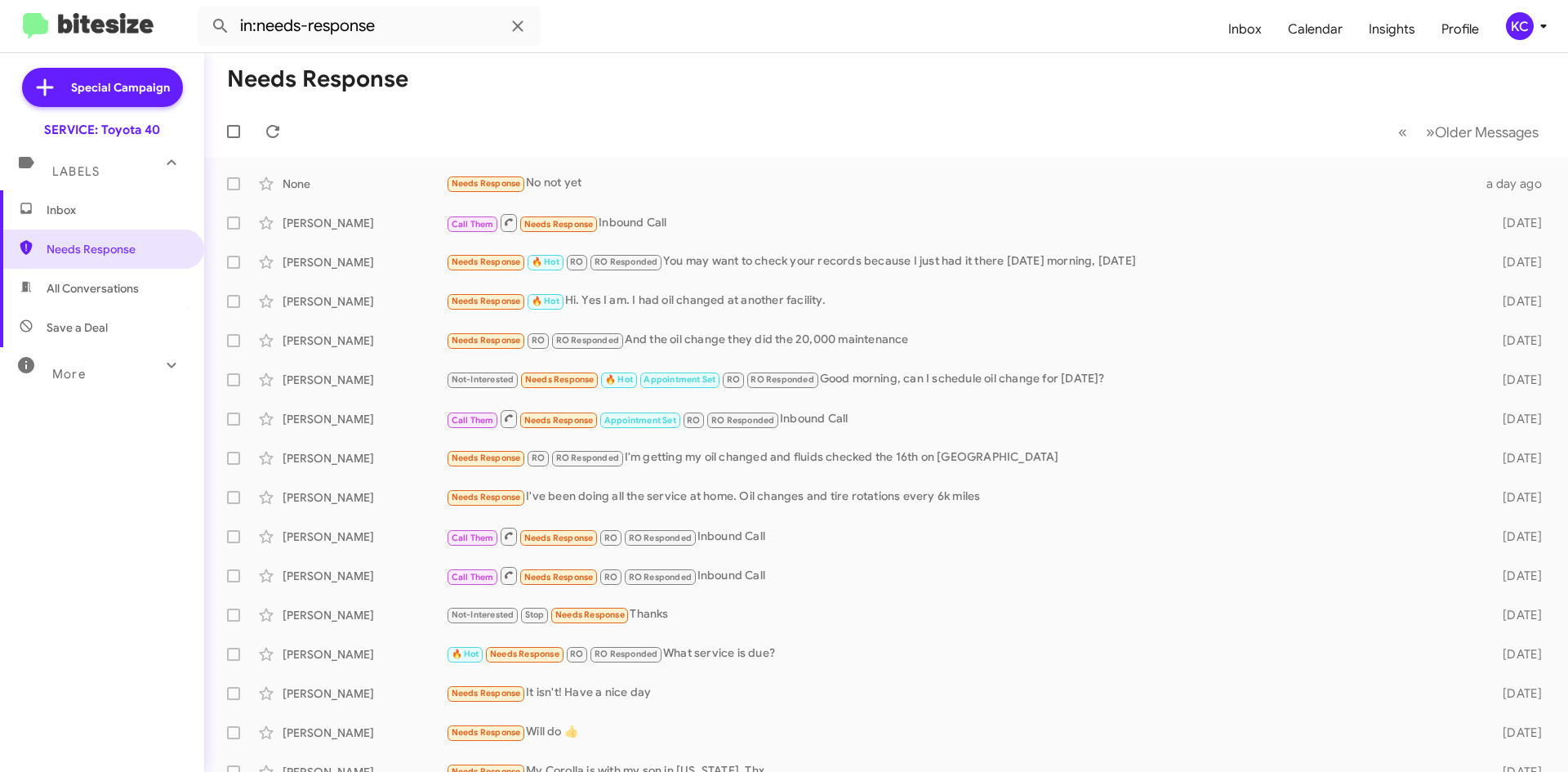
click at [1527, 17] on div "KC" at bounding box center [1519, 26] width 28 height 28
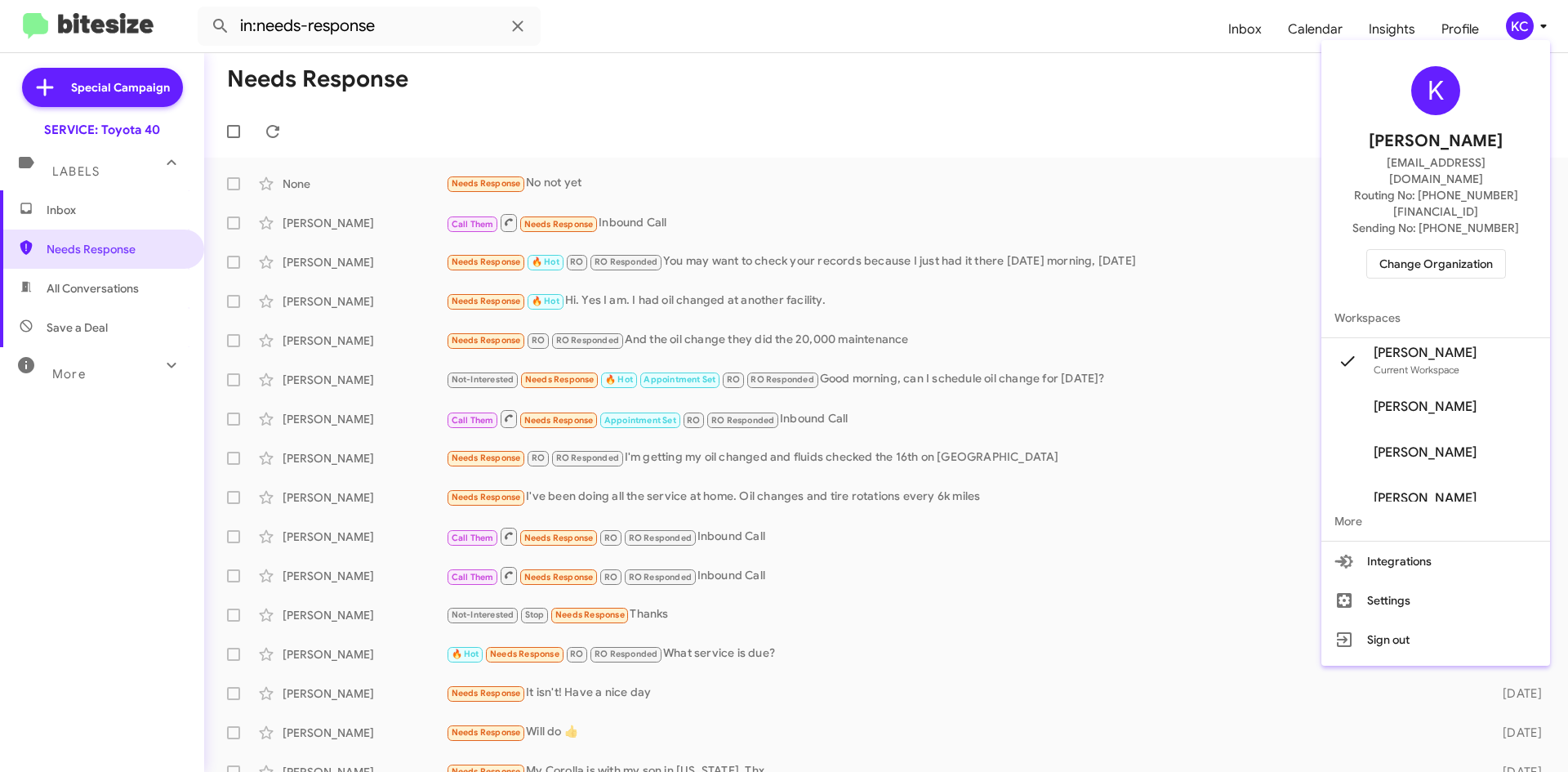
click at [1455, 249] on span "Change Organization" at bounding box center [1436, 263] width 114 height 28
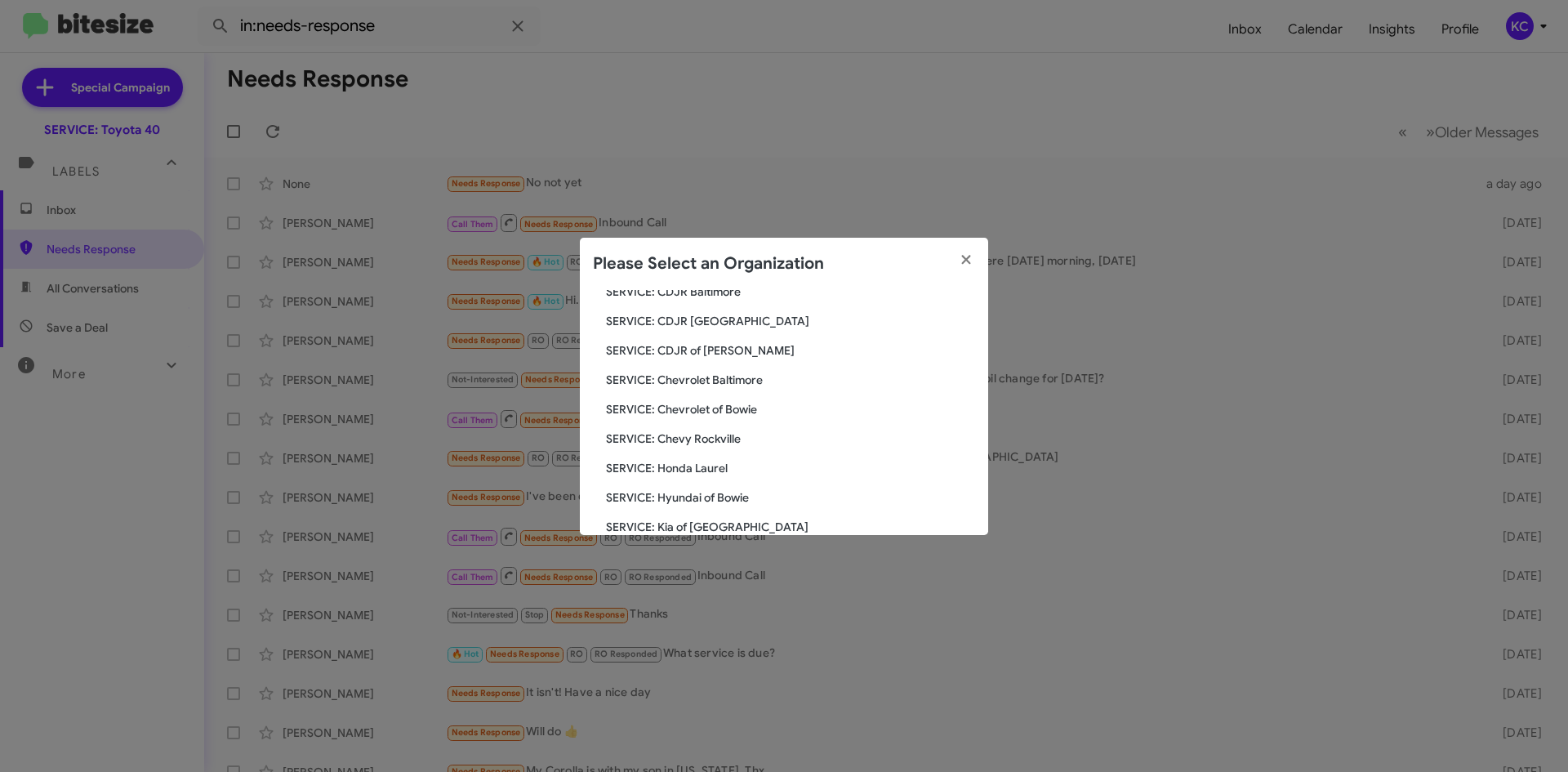
scroll to position [272, 0]
click at [710, 412] on span "SERVICE: Tri-State Ford" at bounding box center [790, 412] width 369 height 16
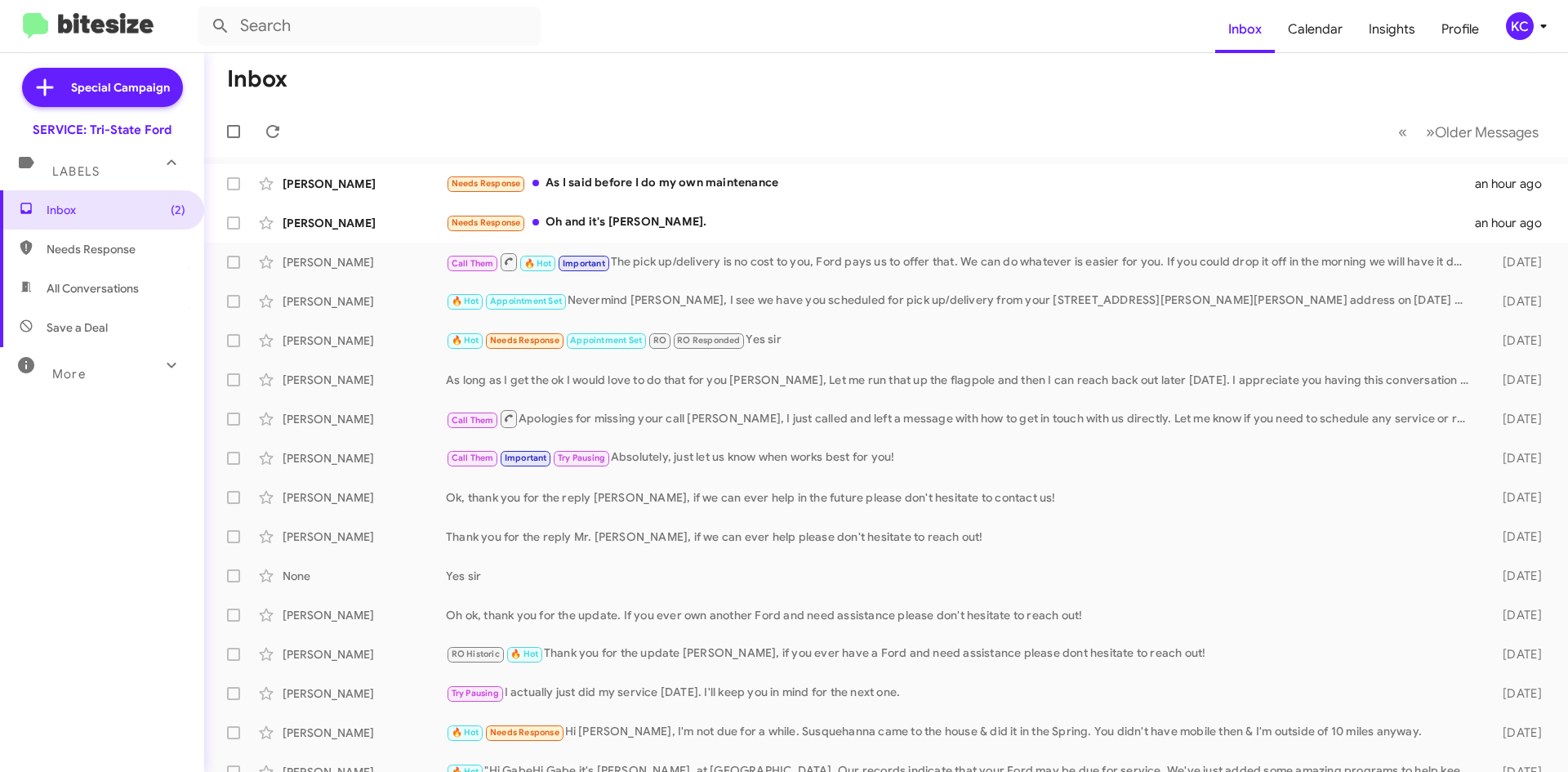
click at [1514, 32] on div "KC" at bounding box center [1519, 26] width 28 height 28
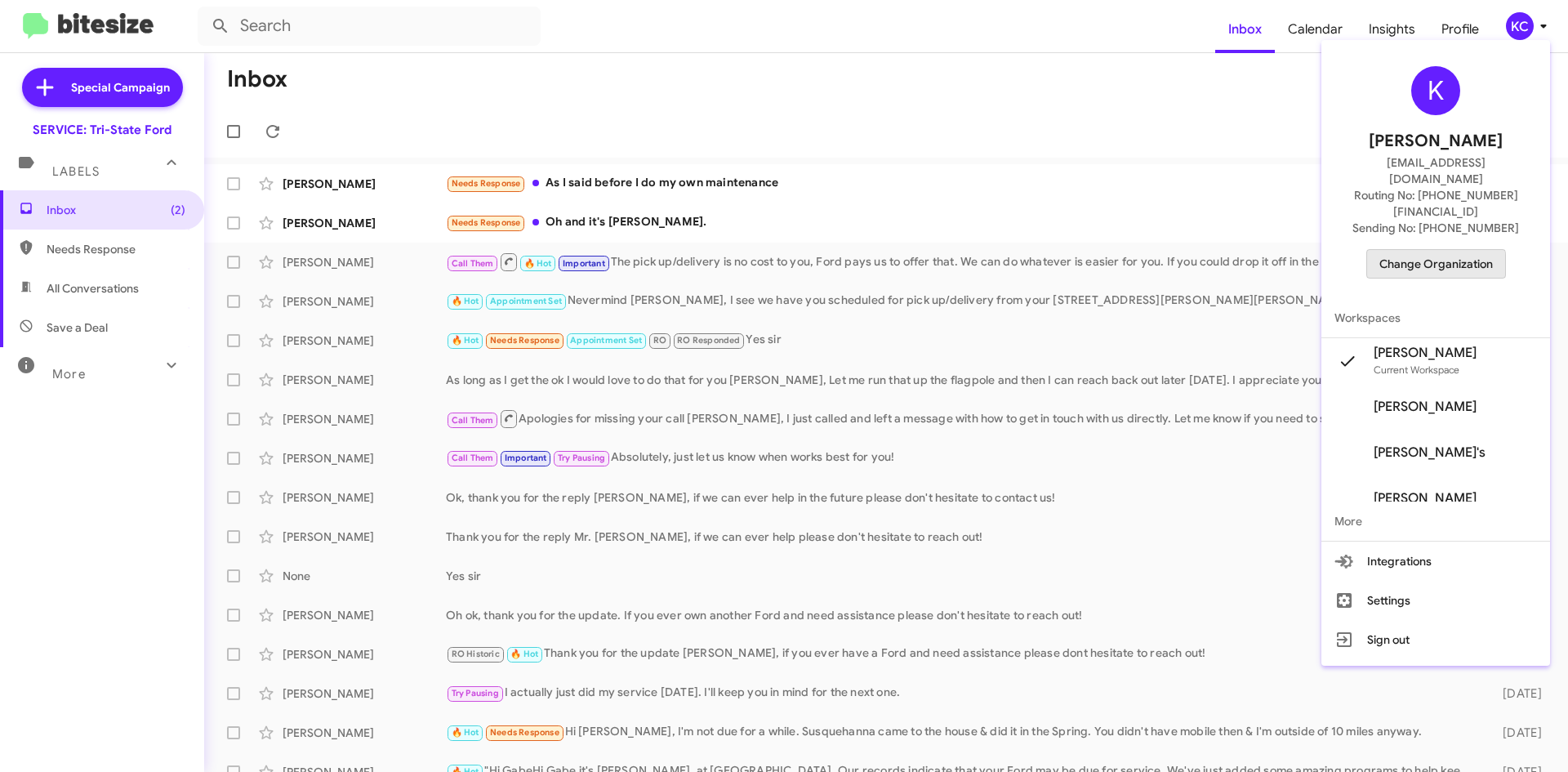
click at [1437, 249] on span "Change Organization" at bounding box center [1436, 263] width 114 height 28
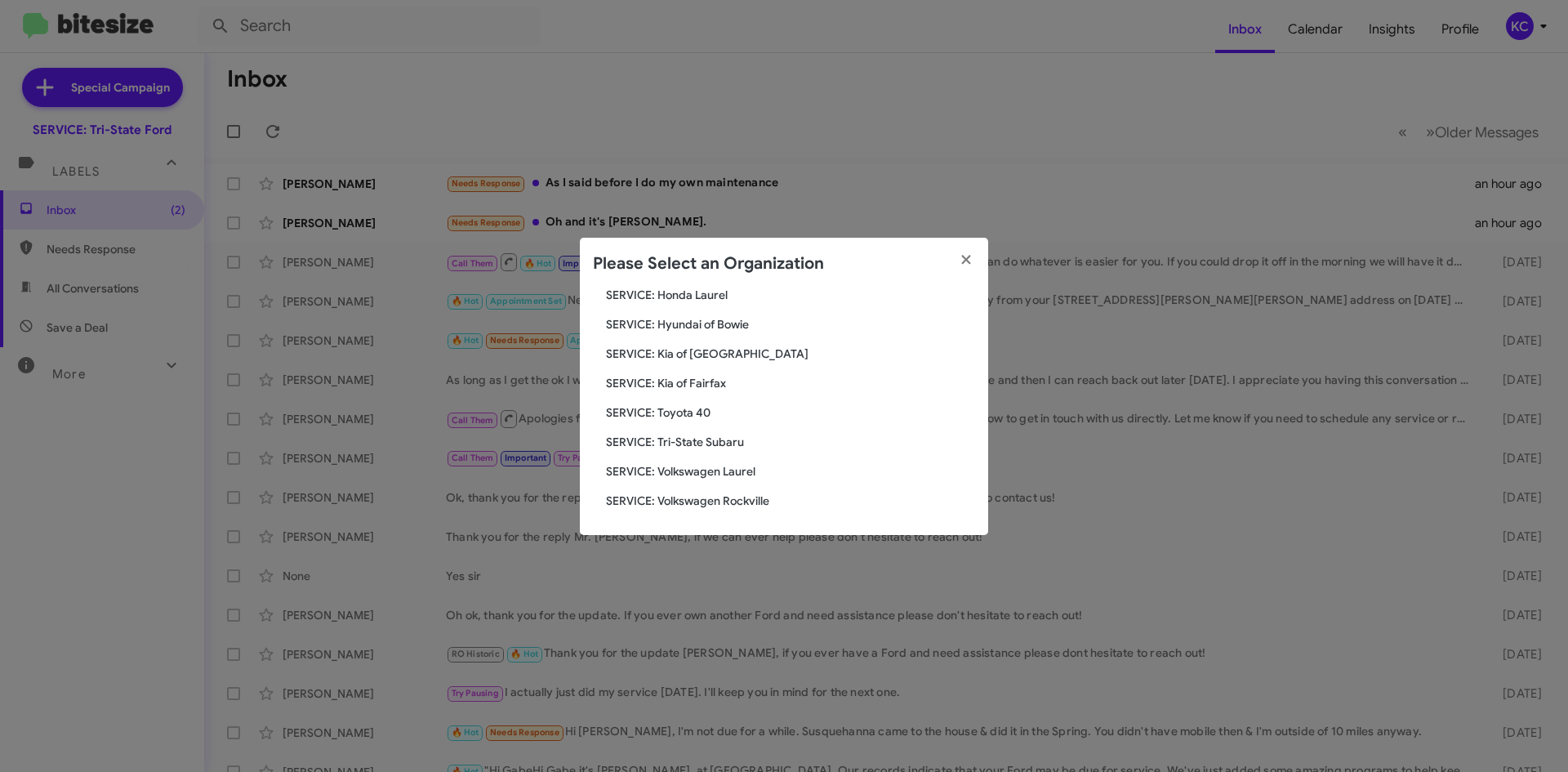
scroll to position [190, 0]
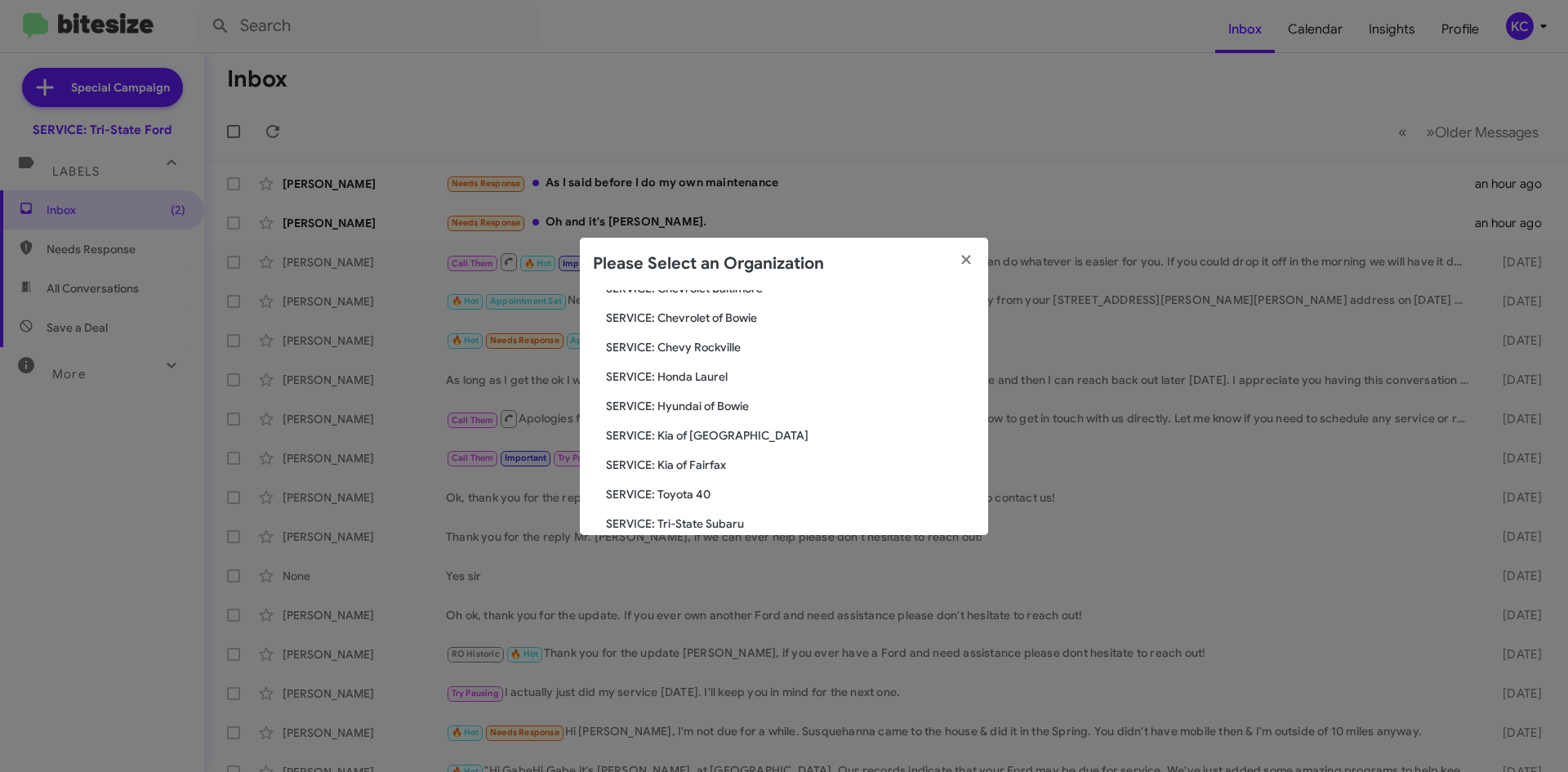
click at [700, 459] on span "SERVICE: Kia of Fairfax" at bounding box center [790, 465] width 369 height 16
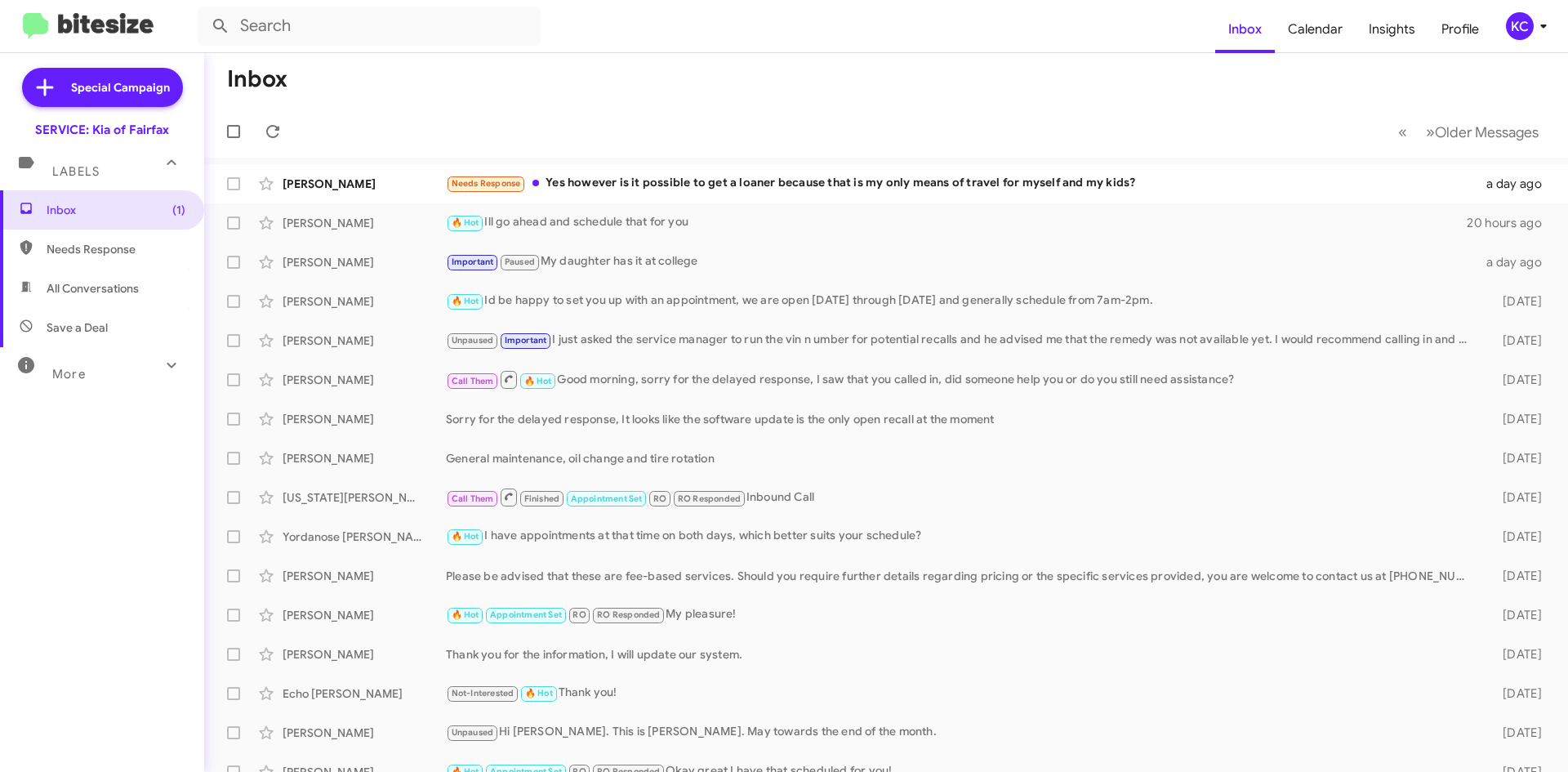
click at [1510, 35] on div "KC" at bounding box center [1519, 26] width 28 height 28
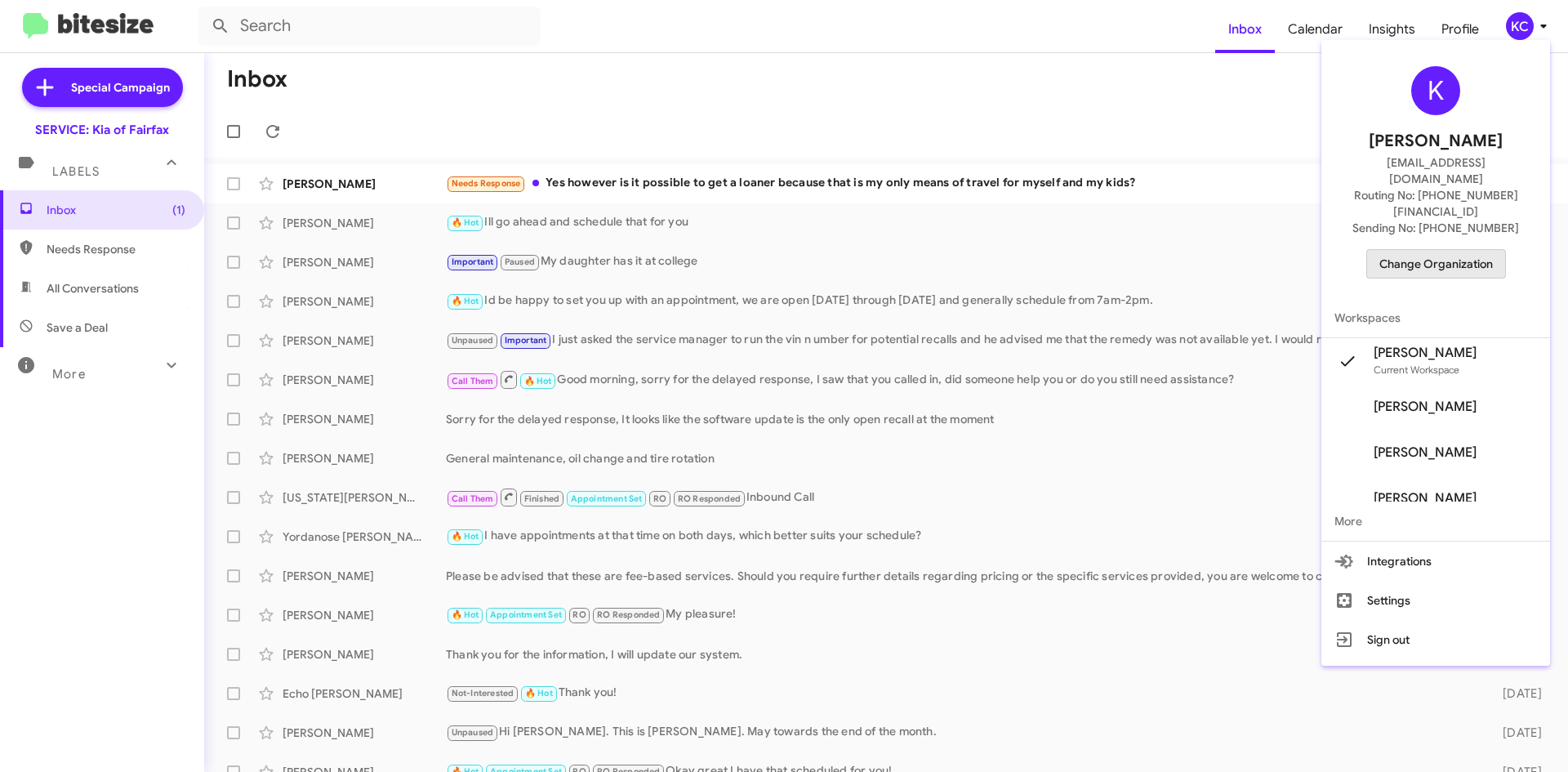
click at [1455, 249] on span "Change Organization" at bounding box center [1436, 263] width 114 height 28
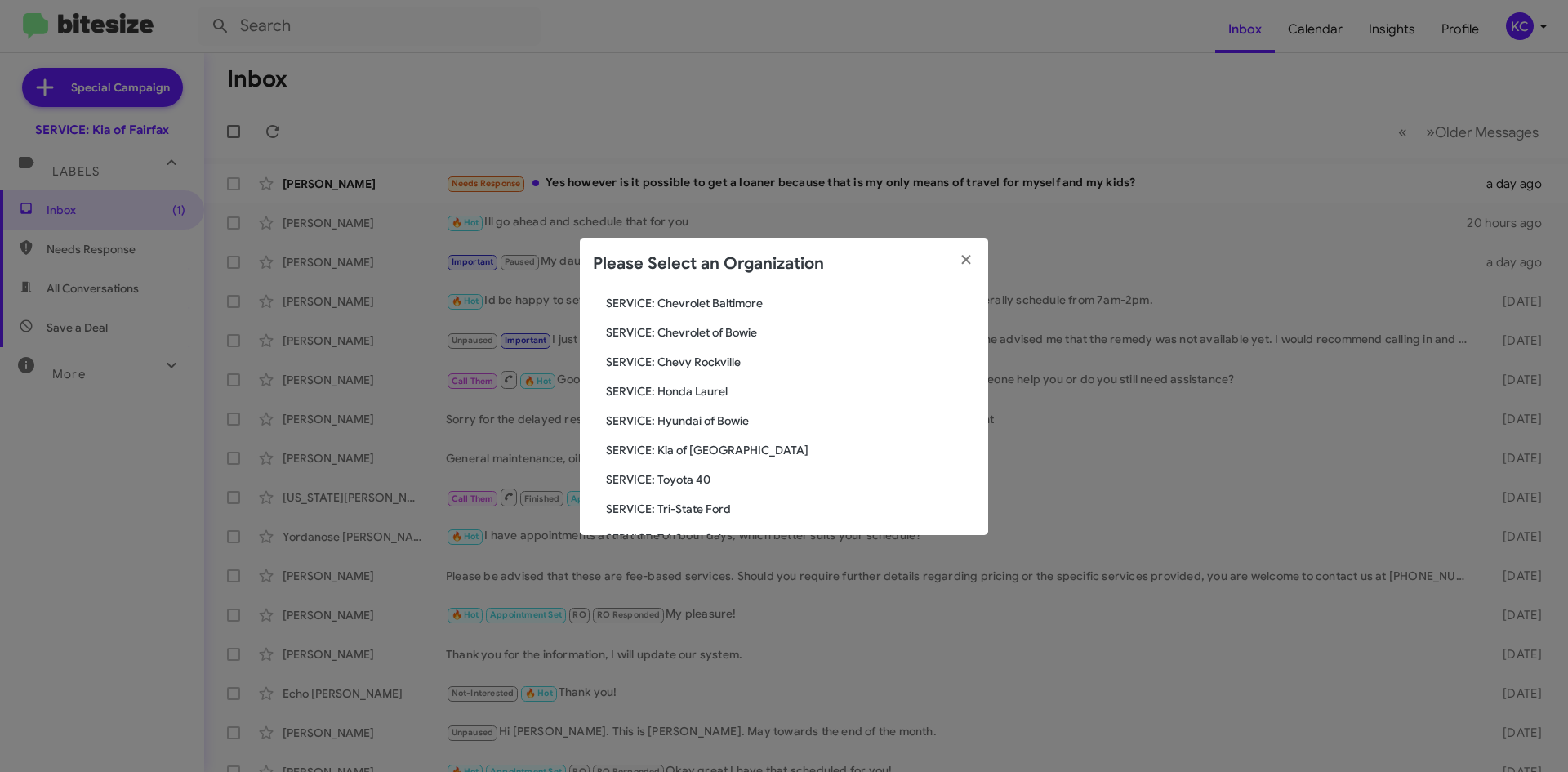
scroll to position [245, 0]
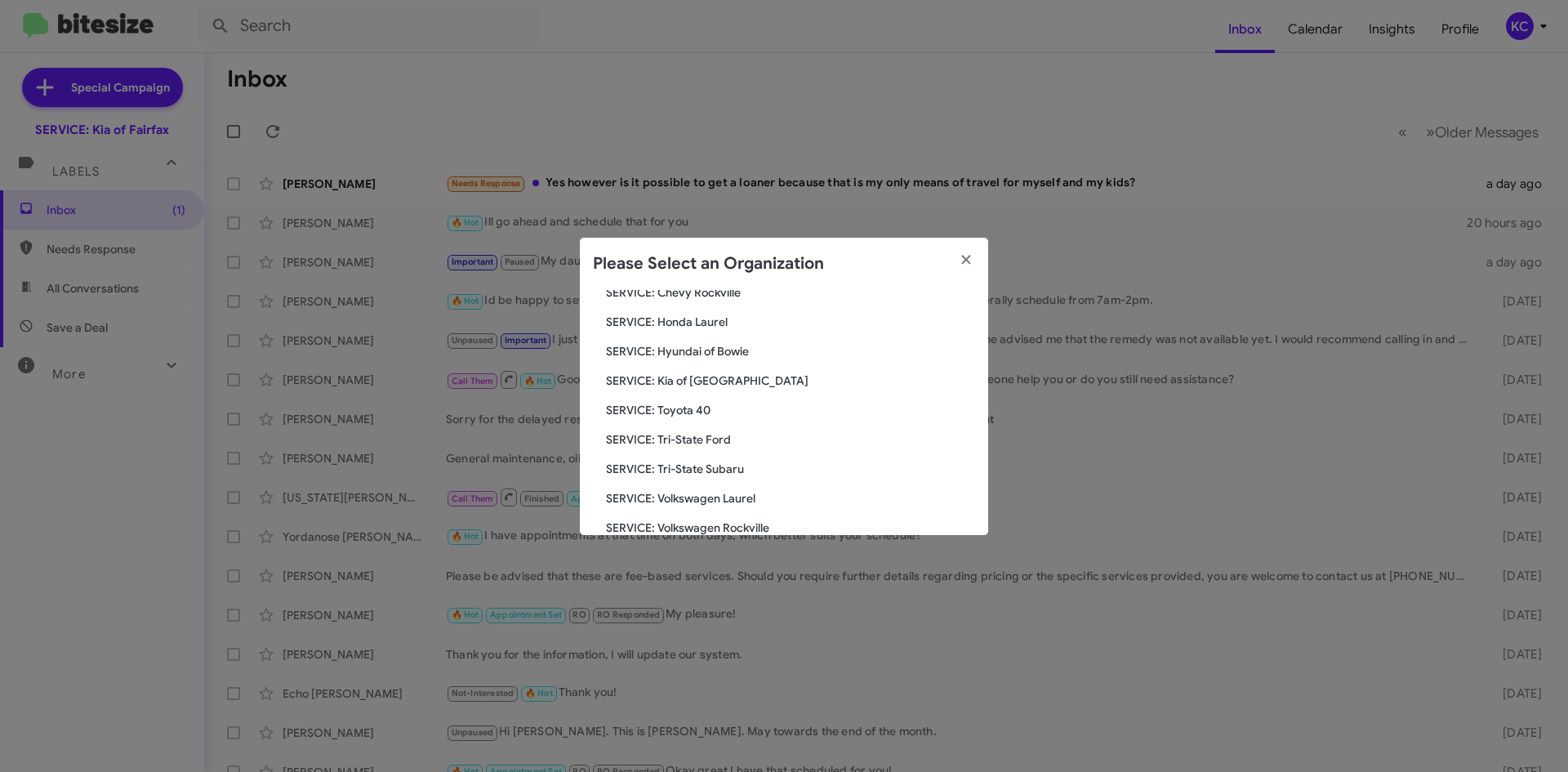
click at [715, 345] on span "SERVICE: Hyundai of Bowie" at bounding box center [790, 351] width 369 height 16
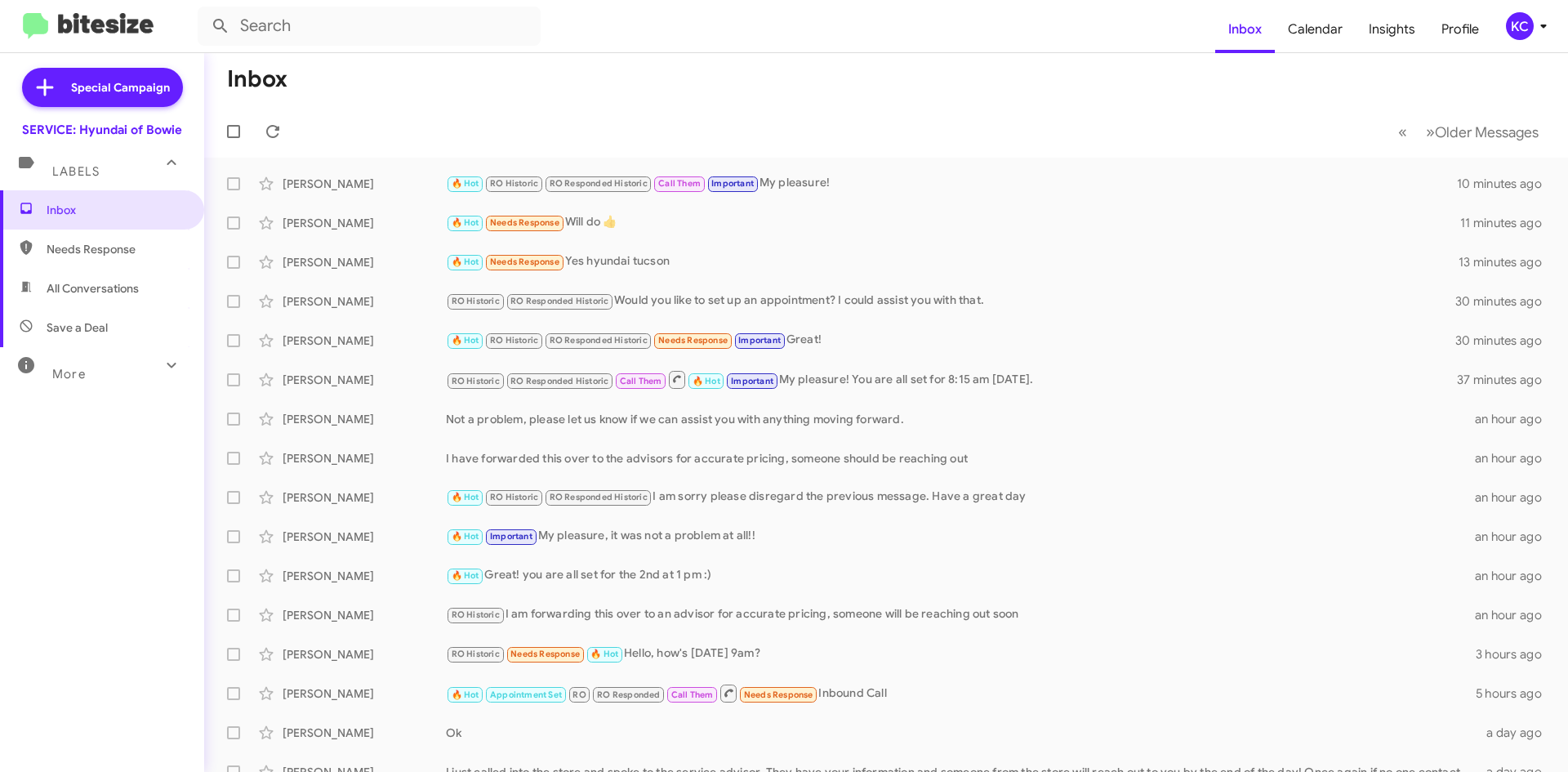
click at [100, 239] on span "Needs Response" at bounding box center [102, 249] width 204 height 39
type input "in:needs-response"
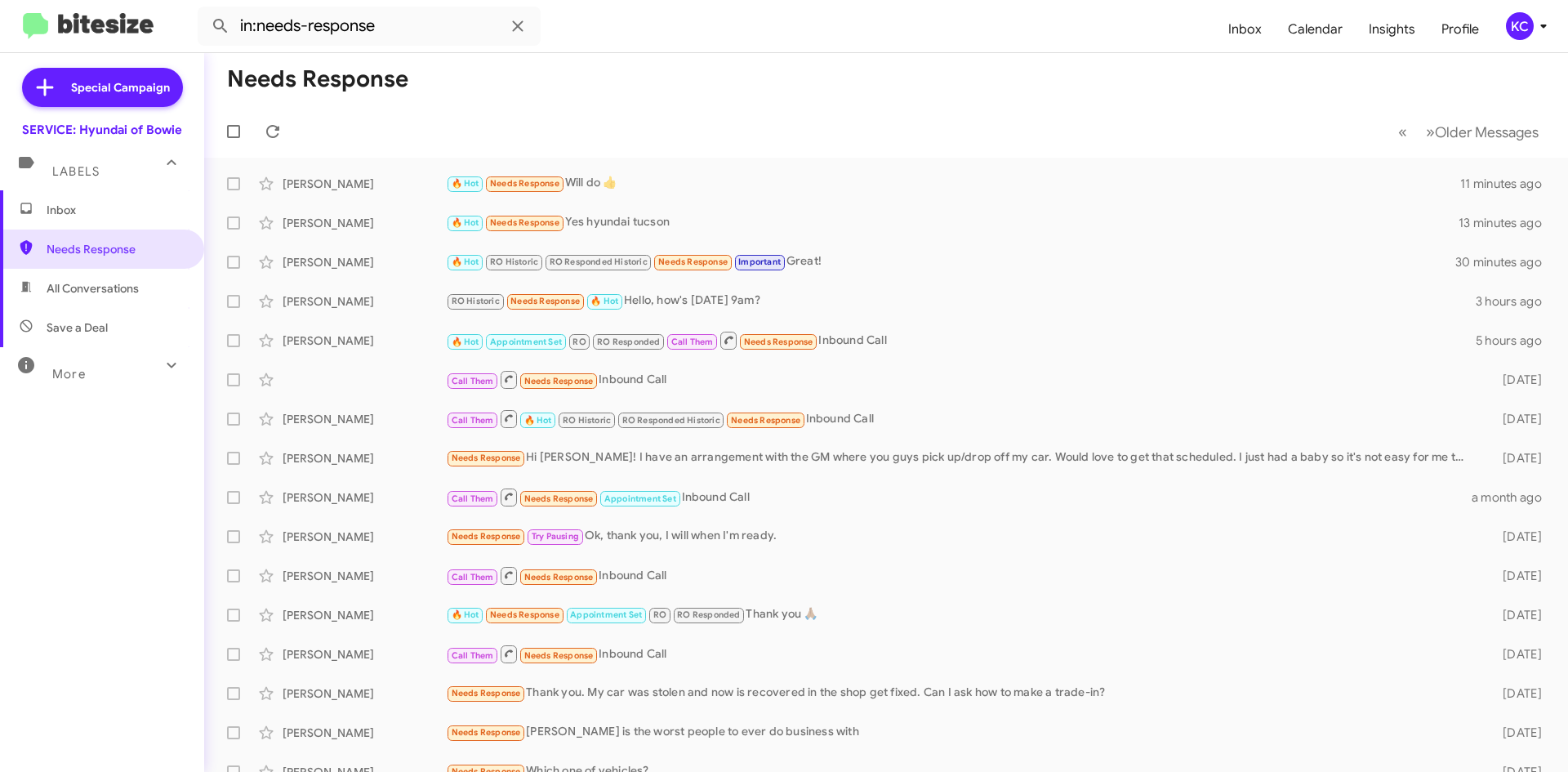
click at [91, 213] on span "Inbox" at bounding box center [116, 210] width 139 height 16
